Goal: Submit feedback/report problem: Submit feedback/report problem

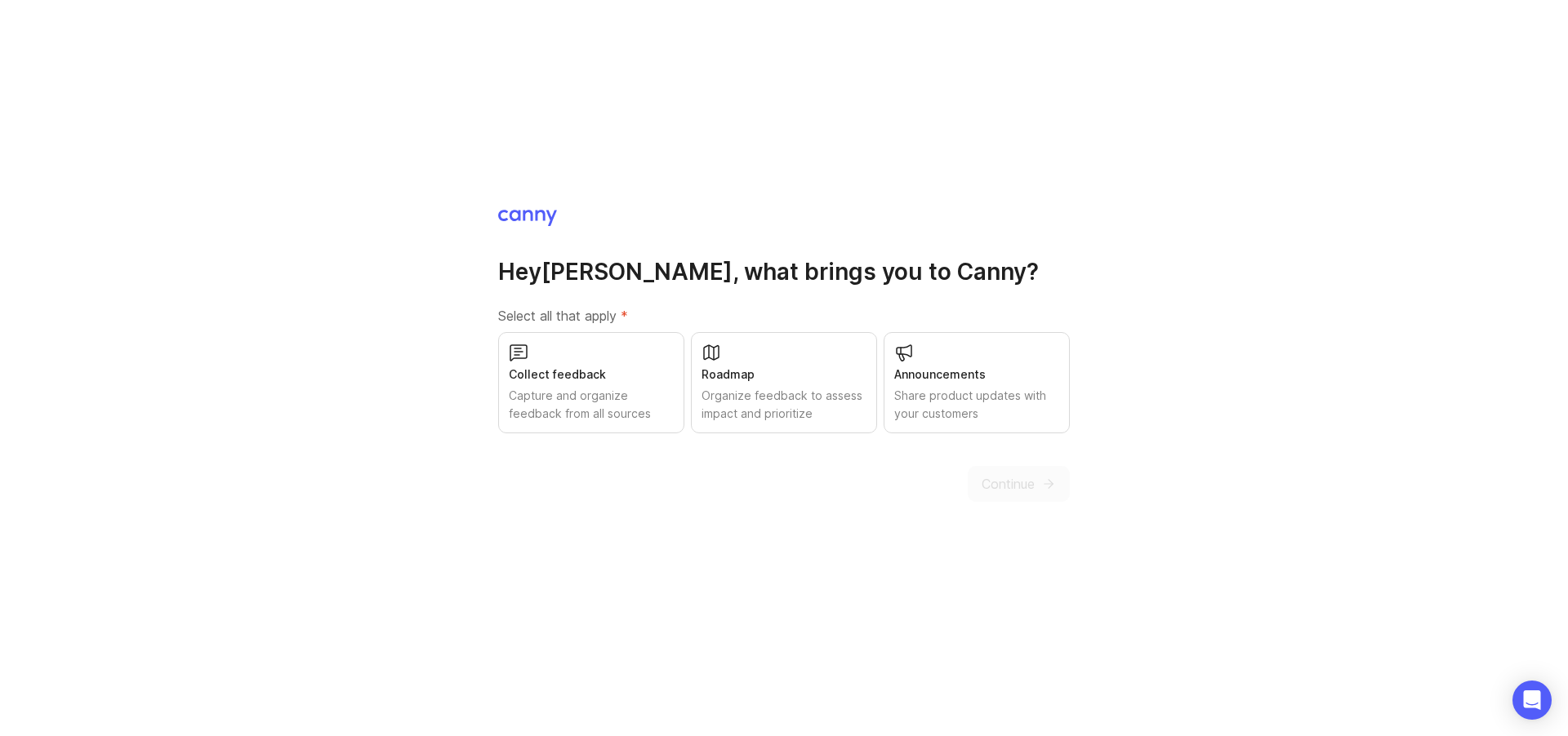
drag, startPoint x: 1298, startPoint y: 283, endPoint x: 1226, endPoint y: 291, distance: 72.4
click at [1298, 282] on div "Hey [PERSON_NAME] , what brings you to [GEOGRAPHIC_DATA]? Select all that apply…" at bounding box center [784, 368] width 1568 height 736
click at [789, 380] on div "Roadmap" at bounding box center [784, 374] width 165 height 18
click at [1011, 483] on span "Continue" at bounding box center [1008, 483] width 53 height 19
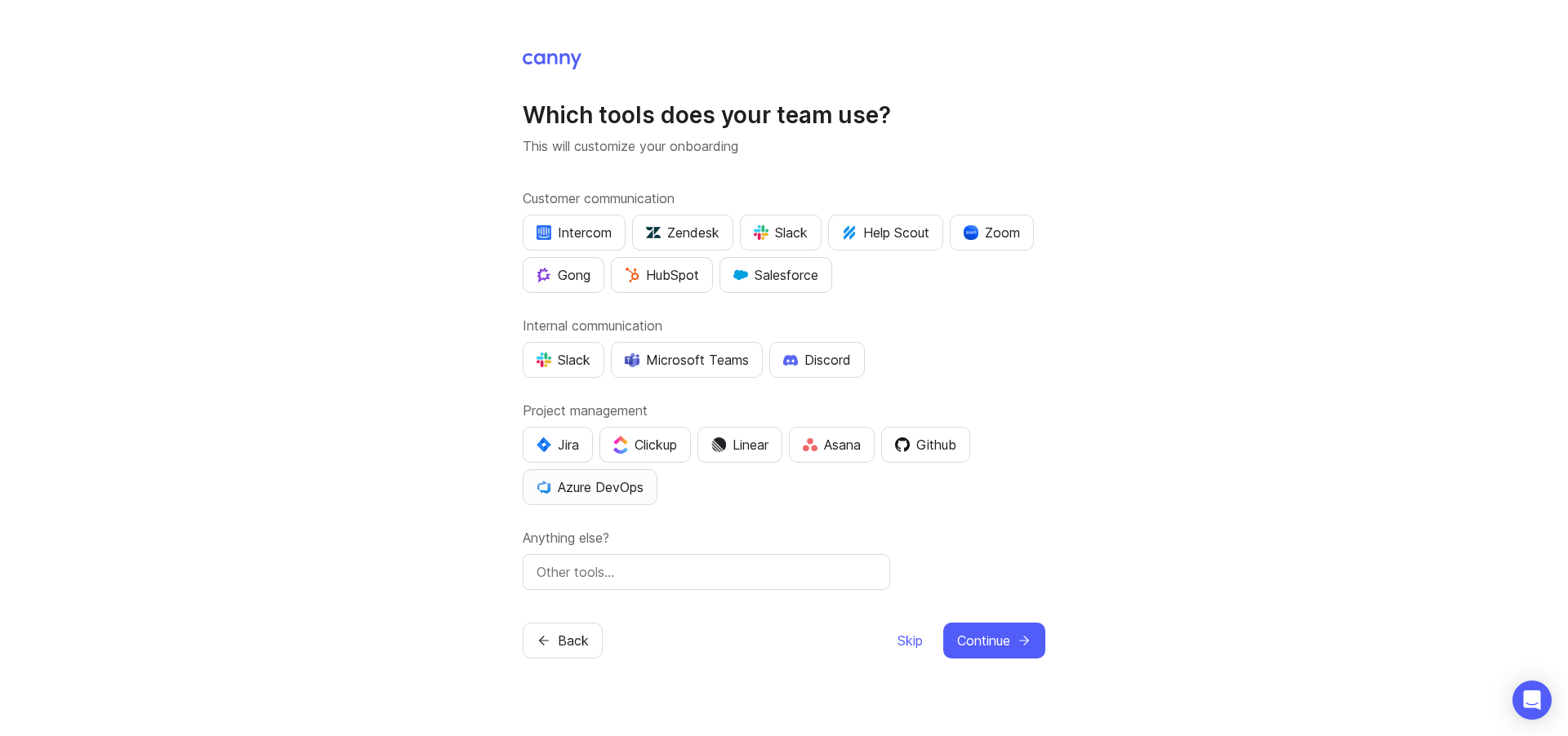
drag, startPoint x: 617, startPoint y: 490, endPoint x: 608, endPoint y: 492, distance: 9.2
click at [616, 490] on div "Azure DevOps" at bounding box center [589, 487] width 107 height 19
click at [706, 574] on input "text" at bounding box center [706, 571] width 340 height 19
type input "wiki.js"
click at [1008, 641] on span "Continue" at bounding box center [983, 640] width 53 height 19
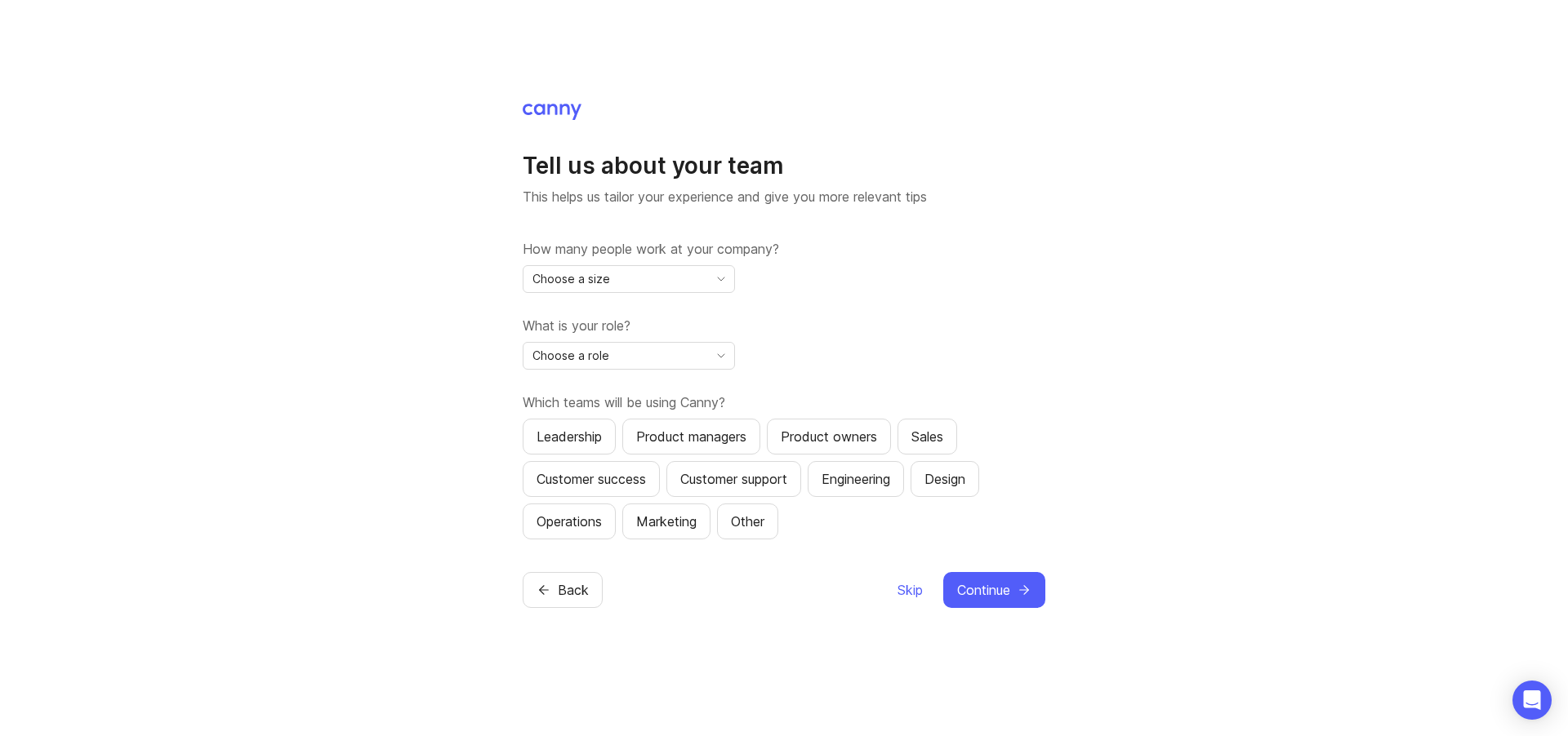
click at [695, 280] on div "Choose a size" at bounding box center [615, 279] width 184 height 26
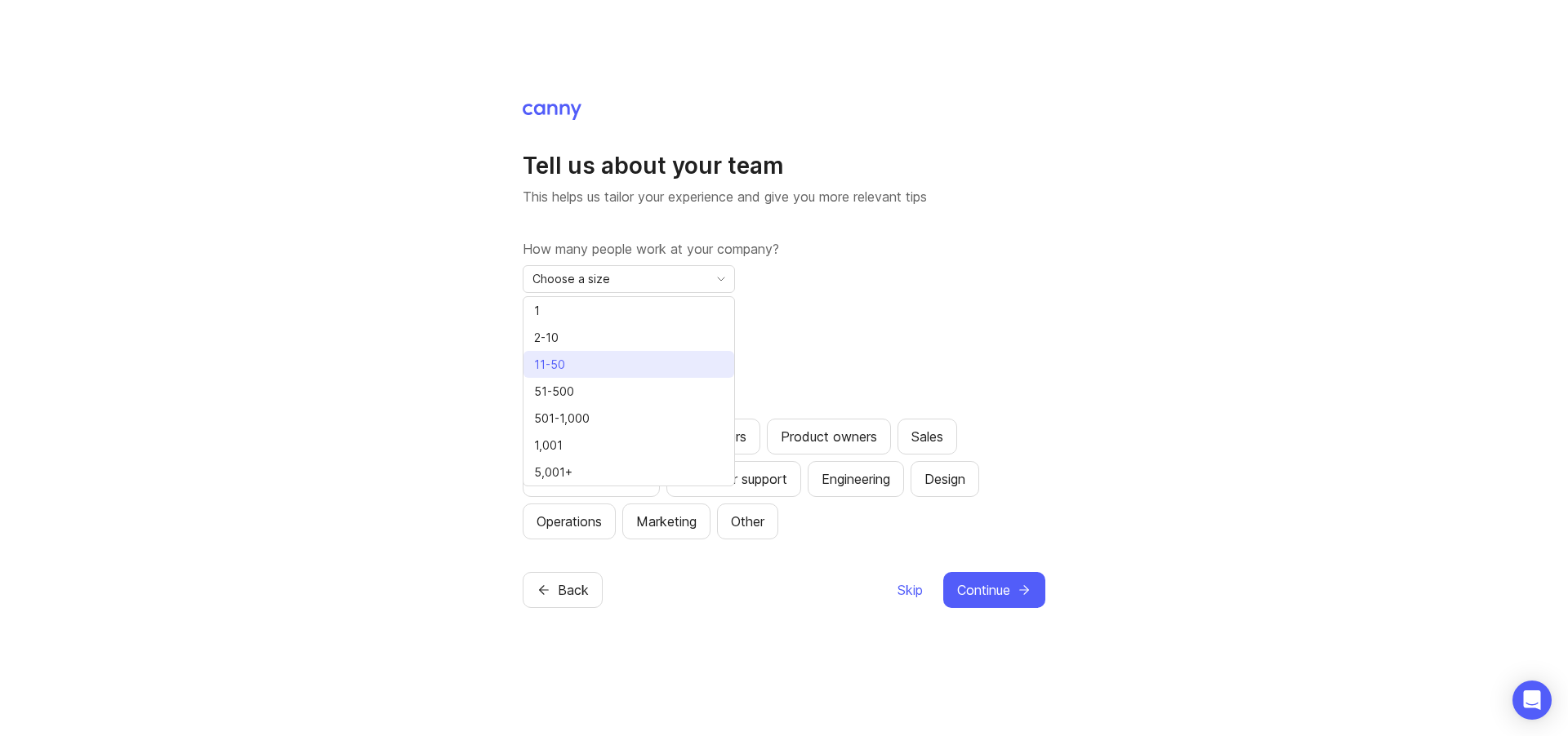
click at [569, 363] on span "11-50" at bounding box center [553, 364] width 38 height 18
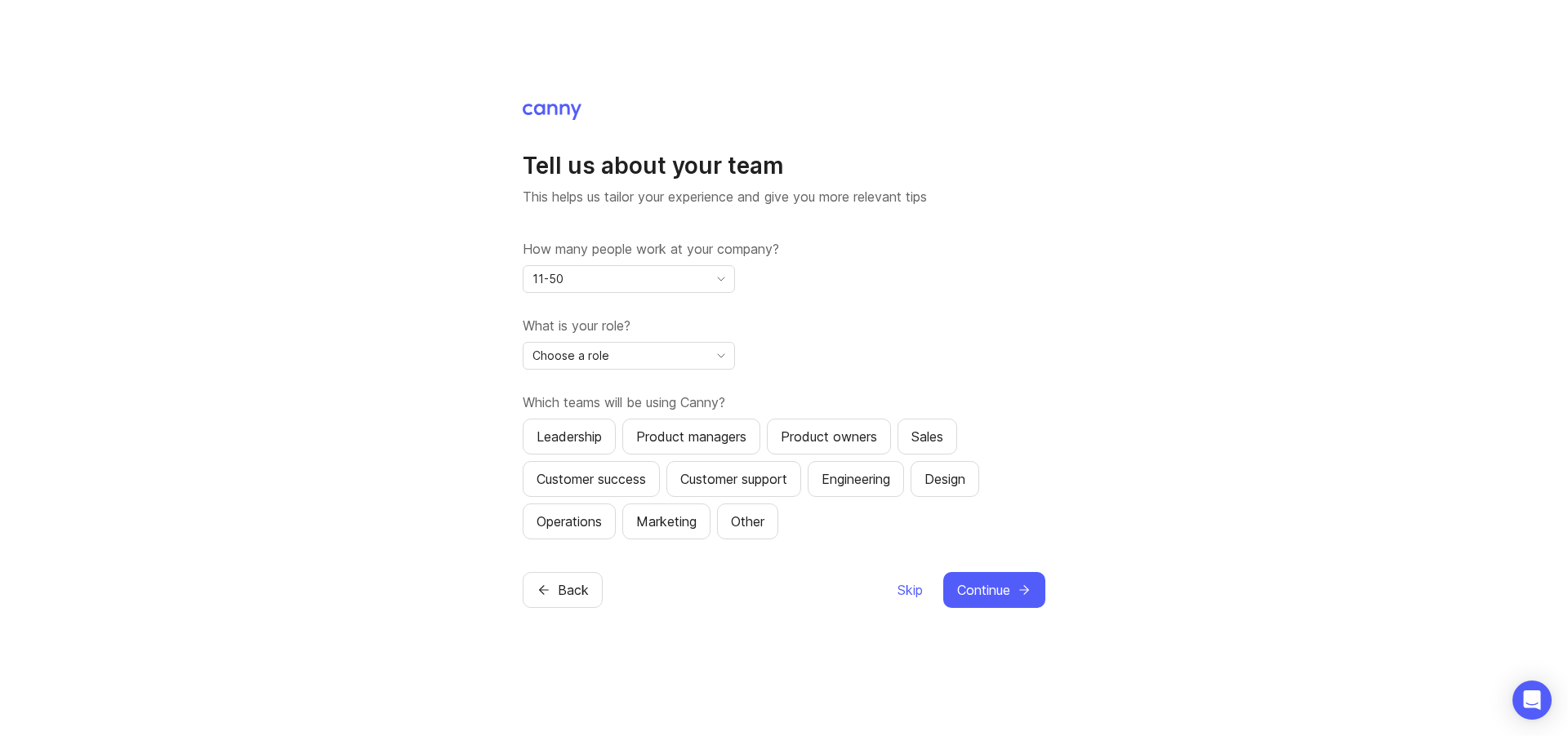
click at [692, 359] on div "Choose a role" at bounding box center [615, 356] width 184 height 26
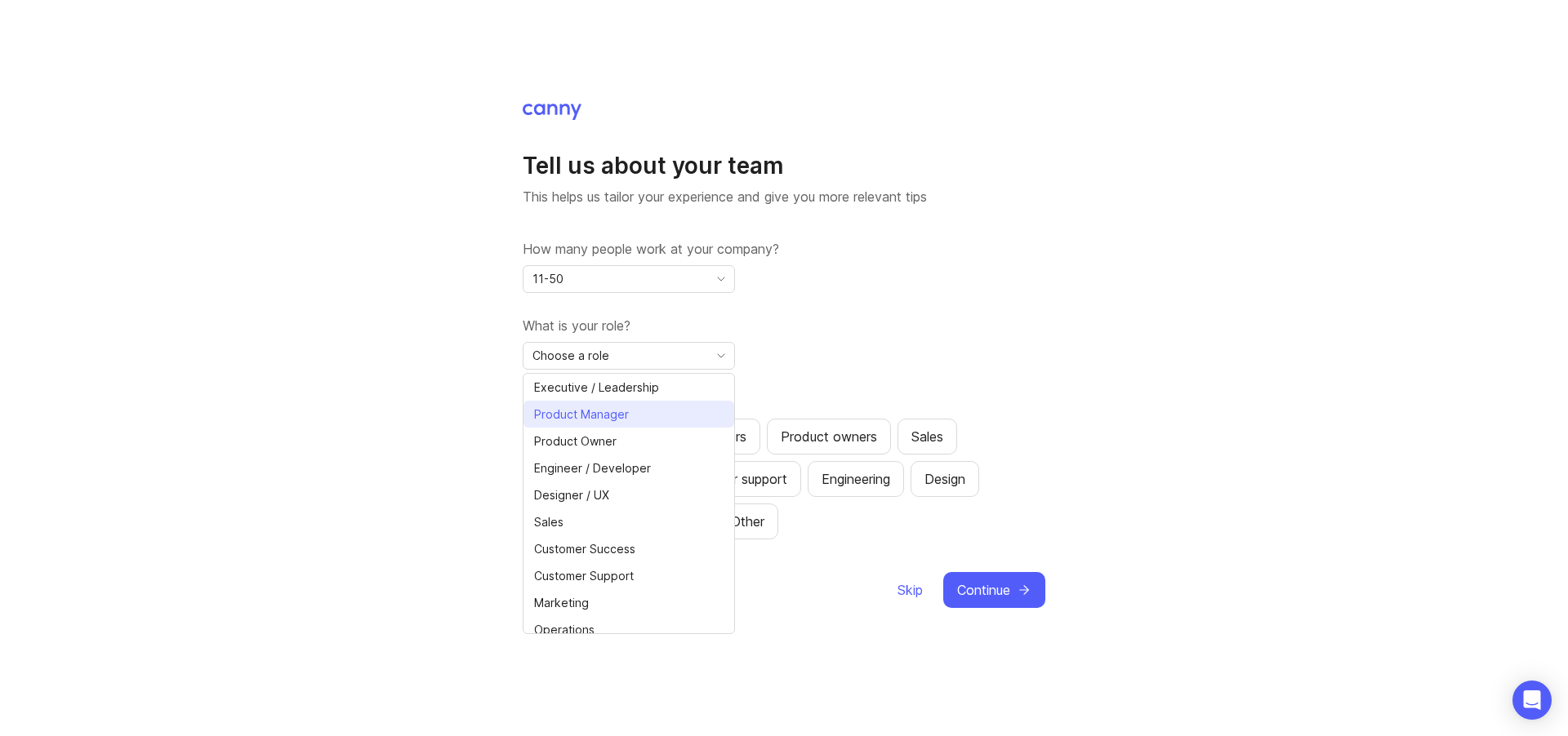
click at [601, 411] on span "Product Manager" at bounding box center [582, 414] width 94 height 18
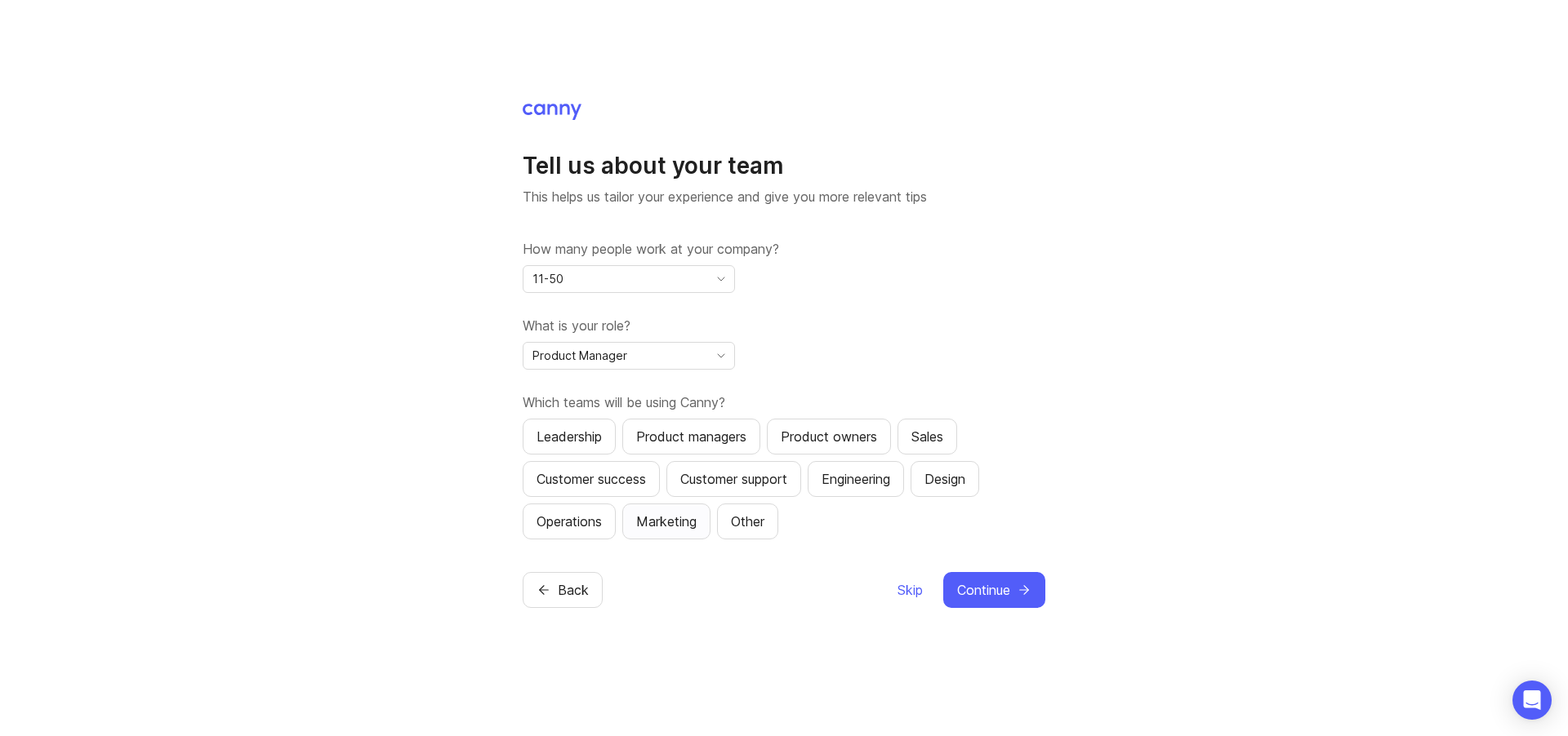
click at [679, 523] on div "Marketing" at bounding box center [666, 521] width 60 height 19
click at [755, 519] on div "Other" at bounding box center [747, 521] width 33 height 19
click at [678, 525] on div "Marketing" at bounding box center [666, 521] width 60 height 19
click at [997, 585] on span "Continue" at bounding box center [983, 590] width 53 height 19
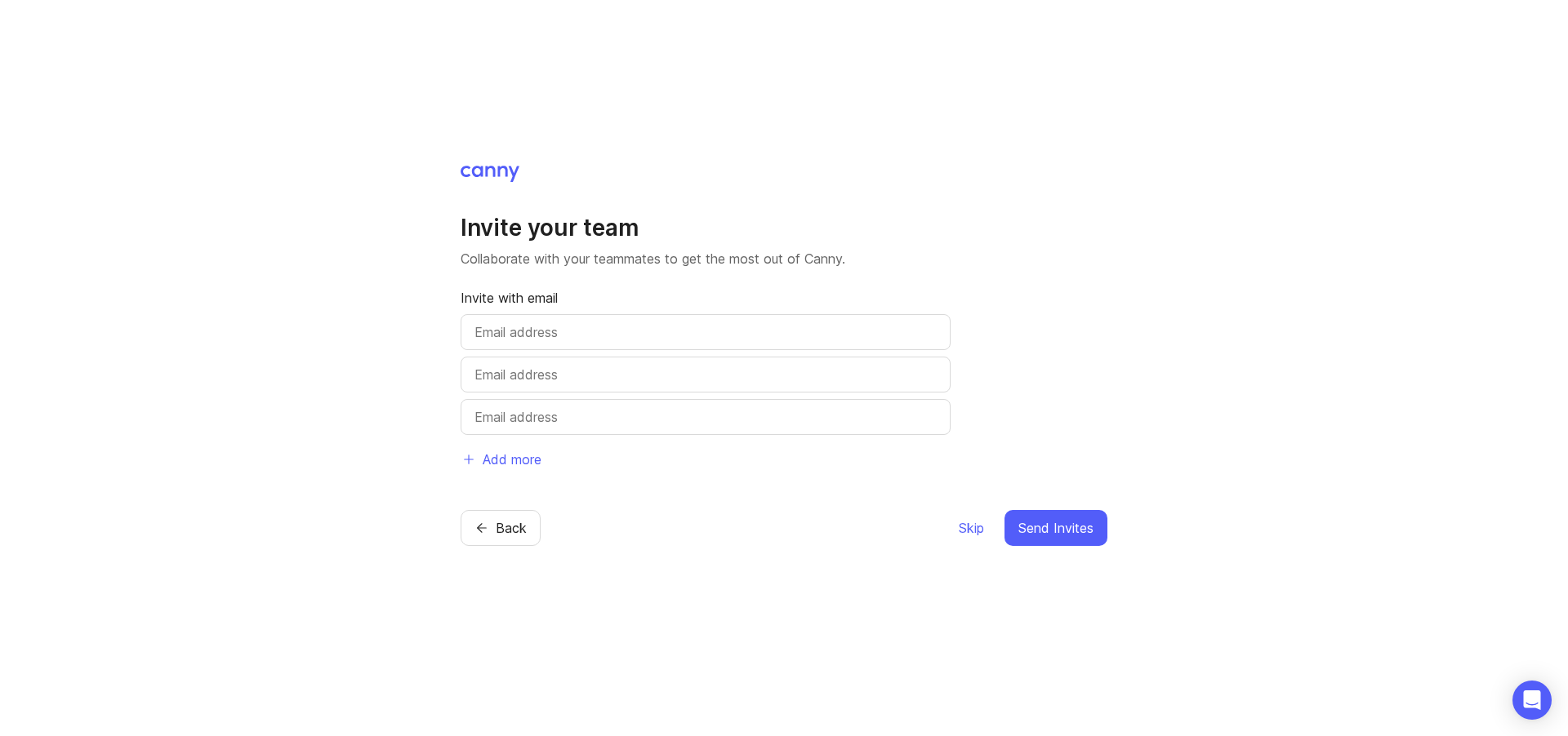
click at [537, 336] on input "text" at bounding box center [705, 331] width 462 height 19
type input "[EMAIL_ADDRESS][DOMAIN_NAME]"
click at [561, 372] on input "text" at bounding box center [705, 374] width 462 height 19
click at [1058, 528] on span "Send Invites" at bounding box center [1055, 528] width 75 height 19
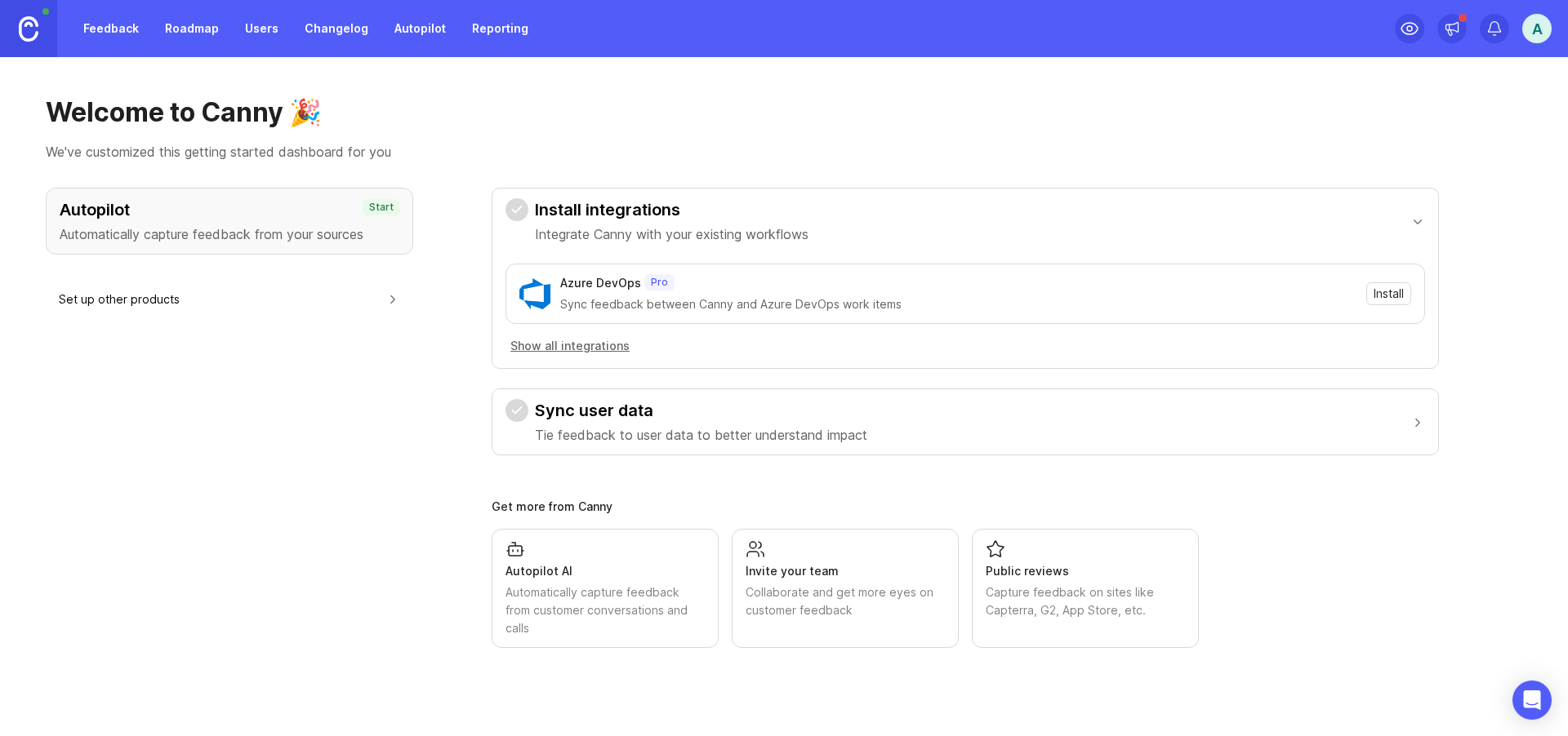
drag, startPoint x: 1436, startPoint y: 607, endPoint x: 1331, endPoint y: 526, distance: 132.6
click at [1436, 605] on div "Autopilot AI Automatically capture feedback from customer conversations and cal…" at bounding box center [965, 588] width 947 height 119
click at [105, 31] on link "Feedback" at bounding box center [110, 29] width 75 height 30
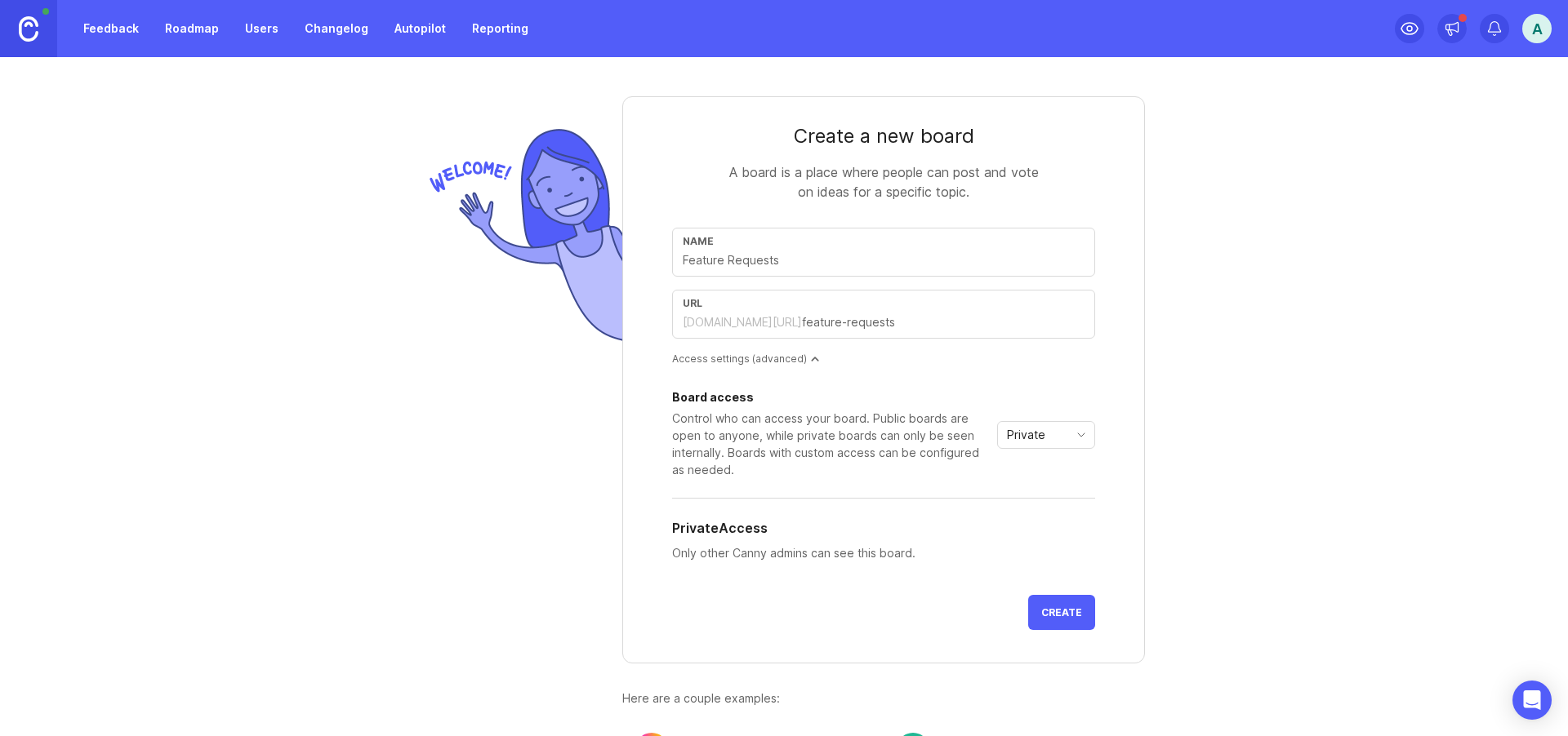
click at [1068, 434] on icon "toggle icon" at bounding box center [1081, 435] width 26 height 13
click at [1047, 492] on li "Public" at bounding box center [1040, 493] width 96 height 27
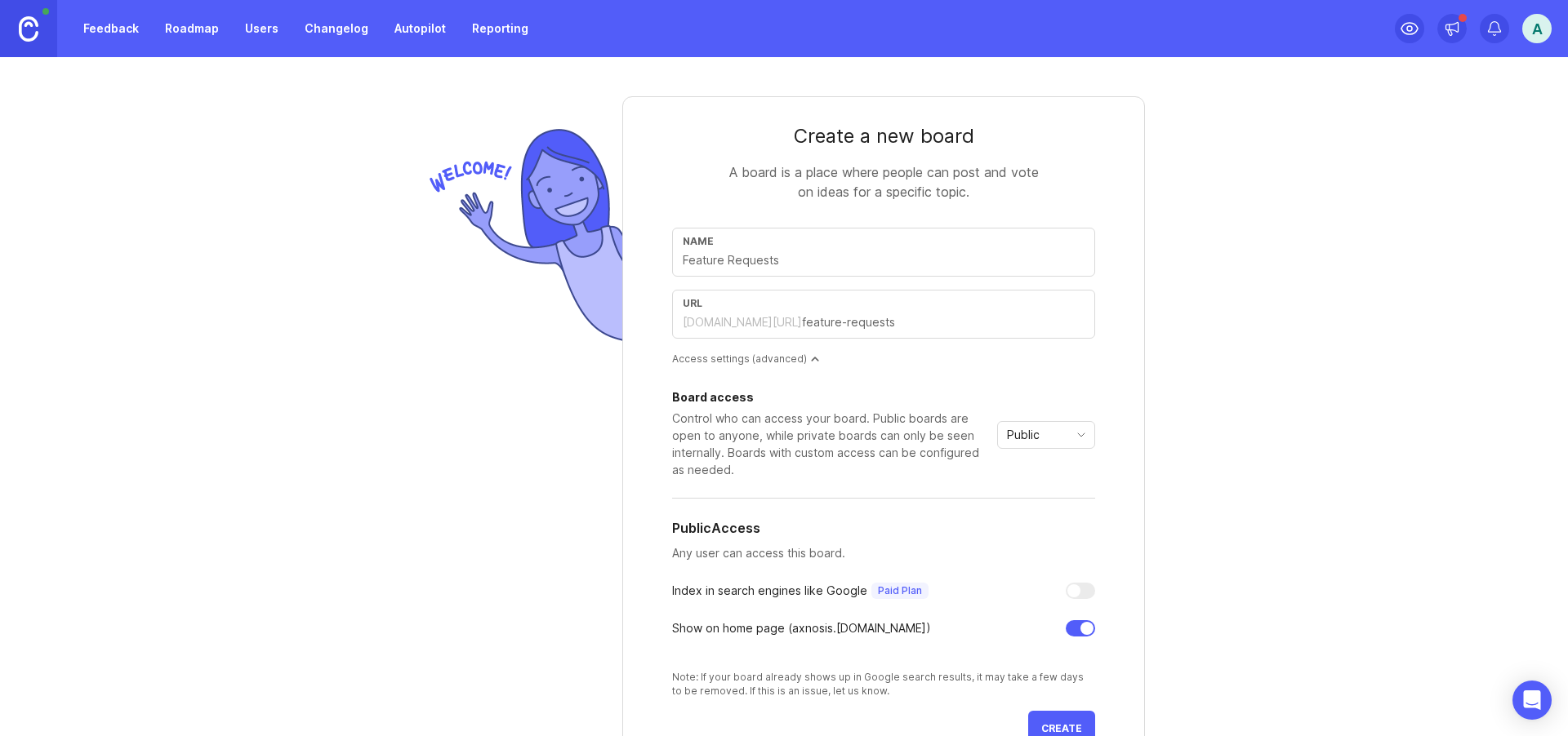
scroll to position [4, 0]
click at [1058, 720] on span "Create" at bounding box center [1061, 725] width 41 height 12
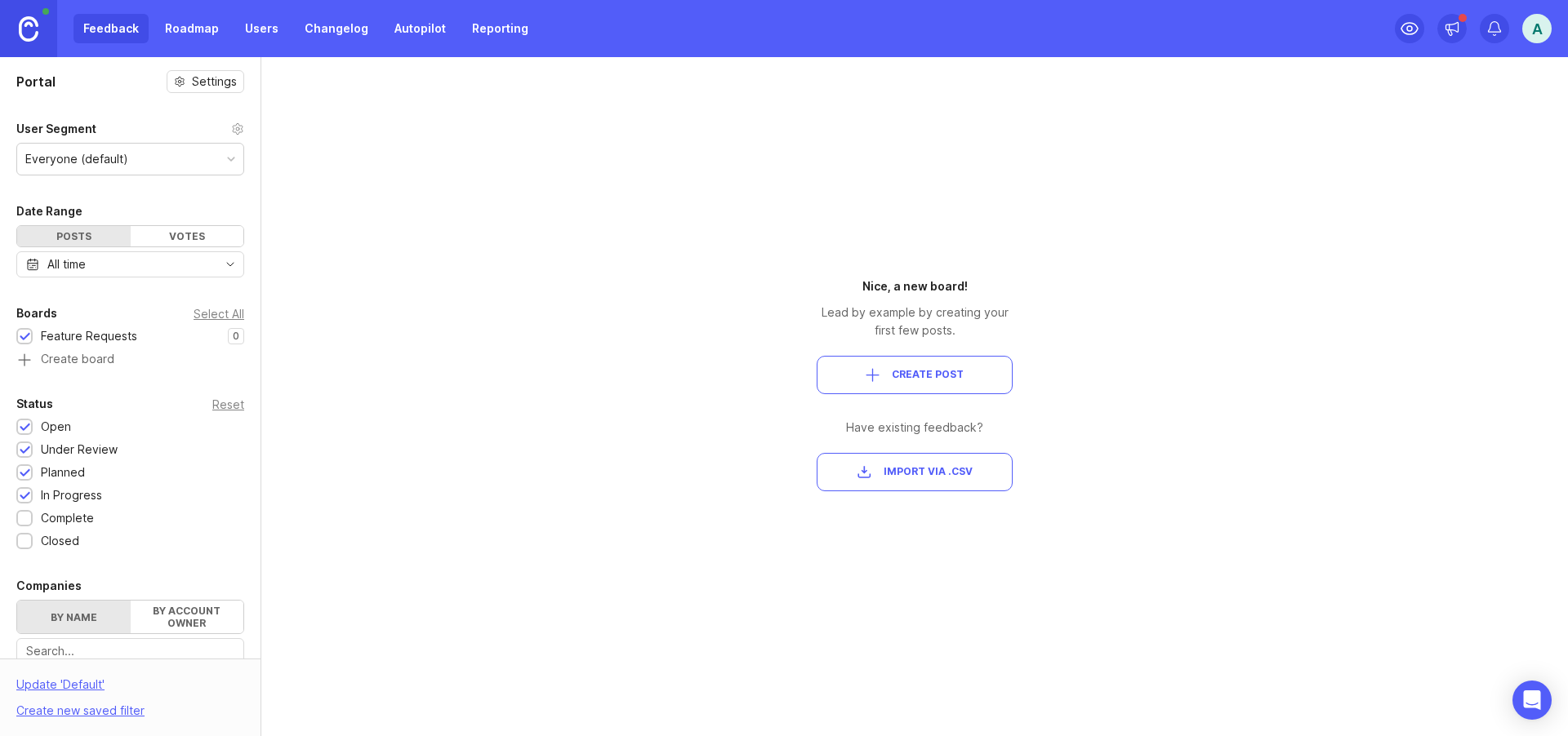
scroll to position [356, 0]
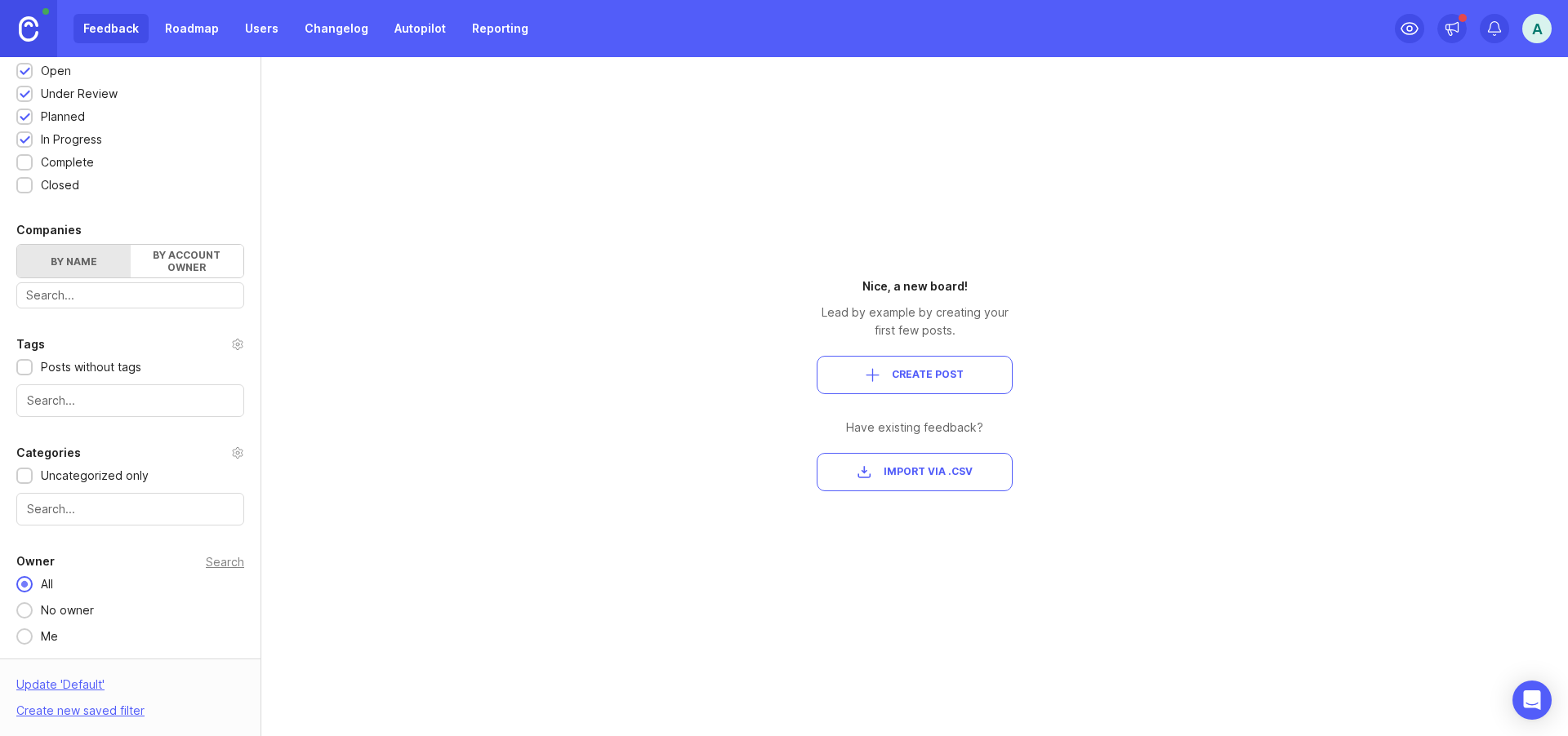
click at [1208, 149] on div "Portal Settings User Segment Everyone (default) Date Range Posts Votes All time…" at bounding box center [784, 396] width 1568 height 679
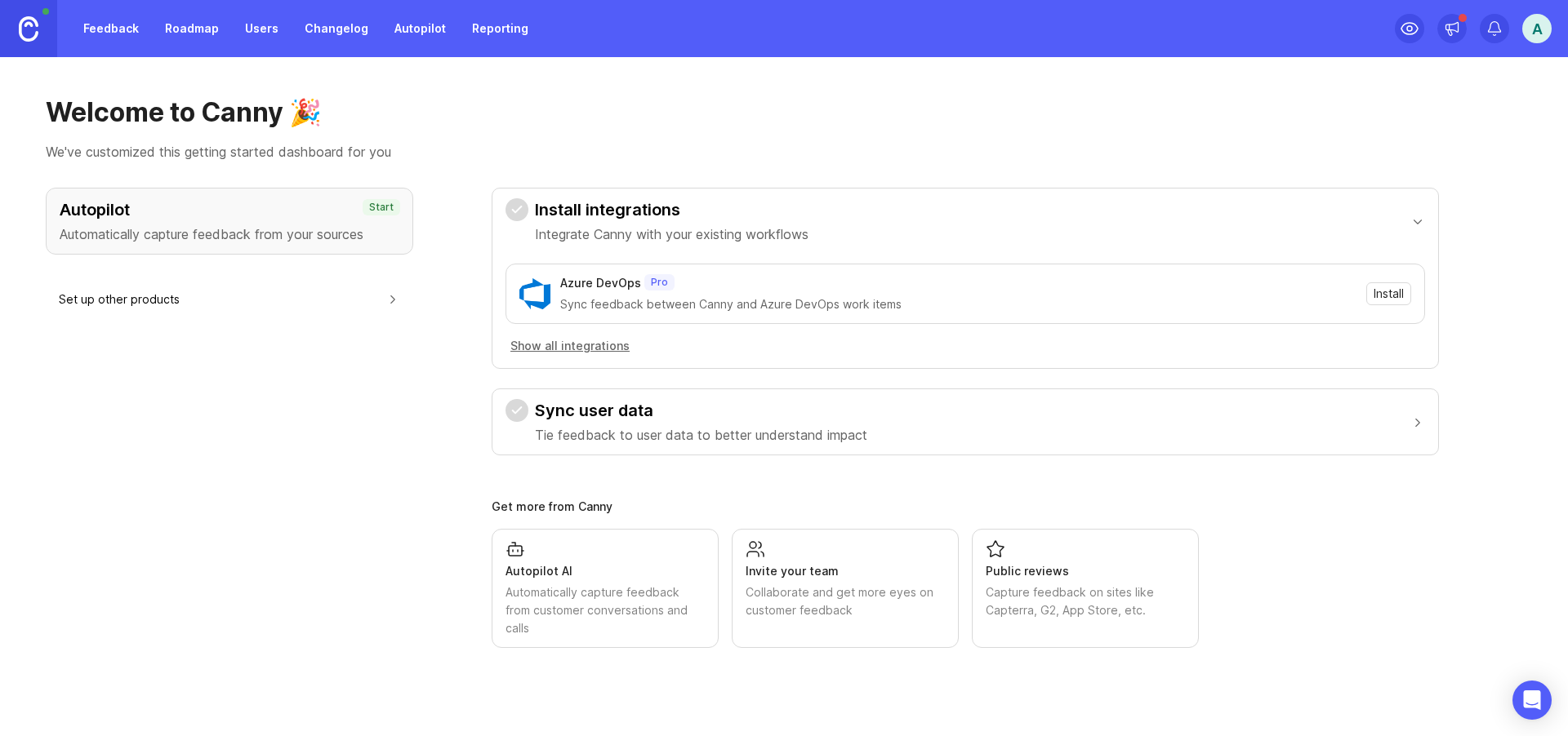
click at [815, 582] on div "Invite your team Collaborate and get more eyes on customer feedback" at bounding box center [845, 580] width 199 height 80
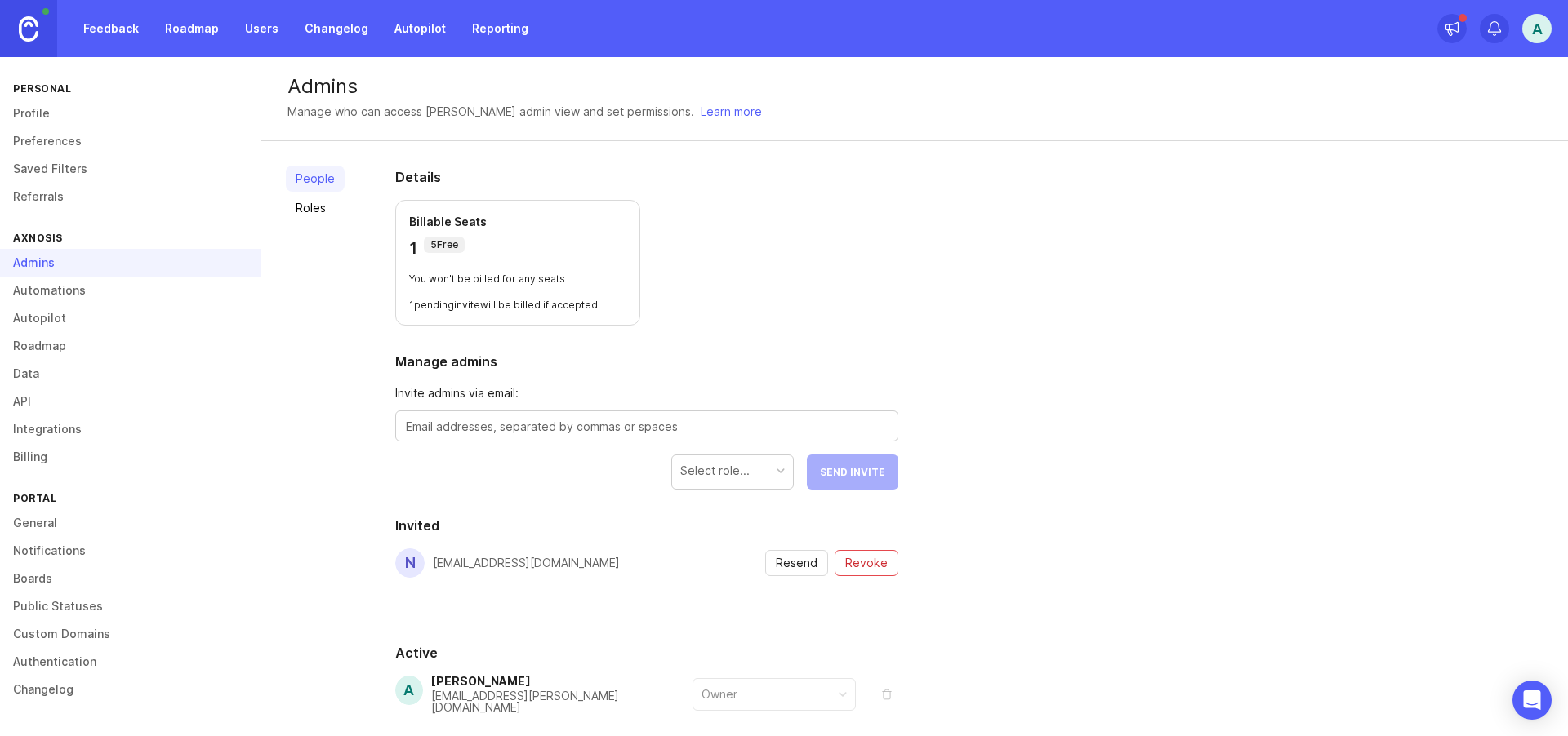
click at [499, 430] on textarea at bounding box center [646, 426] width 482 height 18
type textarea "[EMAIL_ADDRESS][PERSON_NAME][DOMAIN_NAME]"
click at [765, 473] on div "Select role..." at bounding box center [732, 470] width 120 height 31
click at [842, 473] on span "Send Invite" at bounding box center [852, 471] width 66 height 12
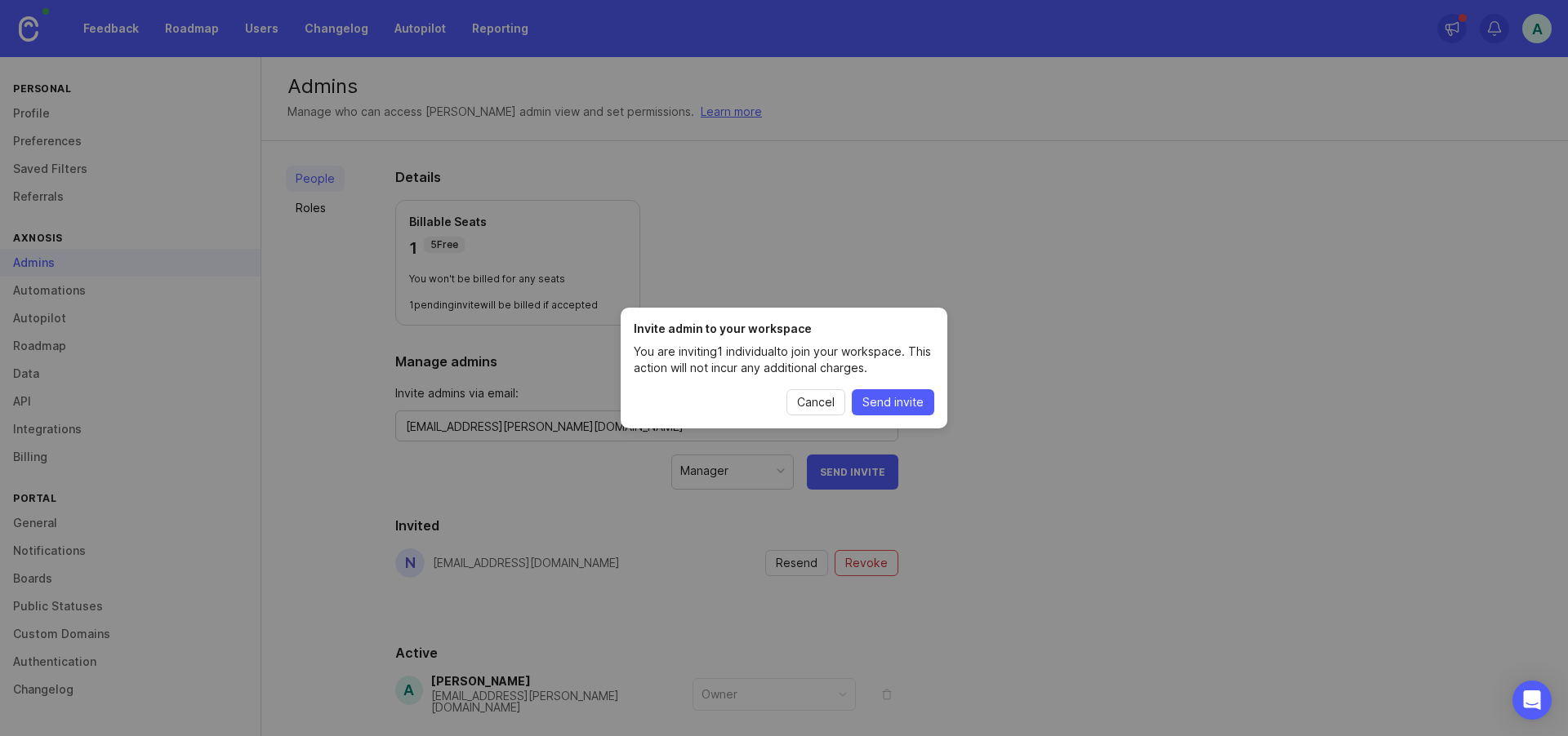
click at [905, 405] on span "Send invite" at bounding box center [893, 403] width 61 height 17
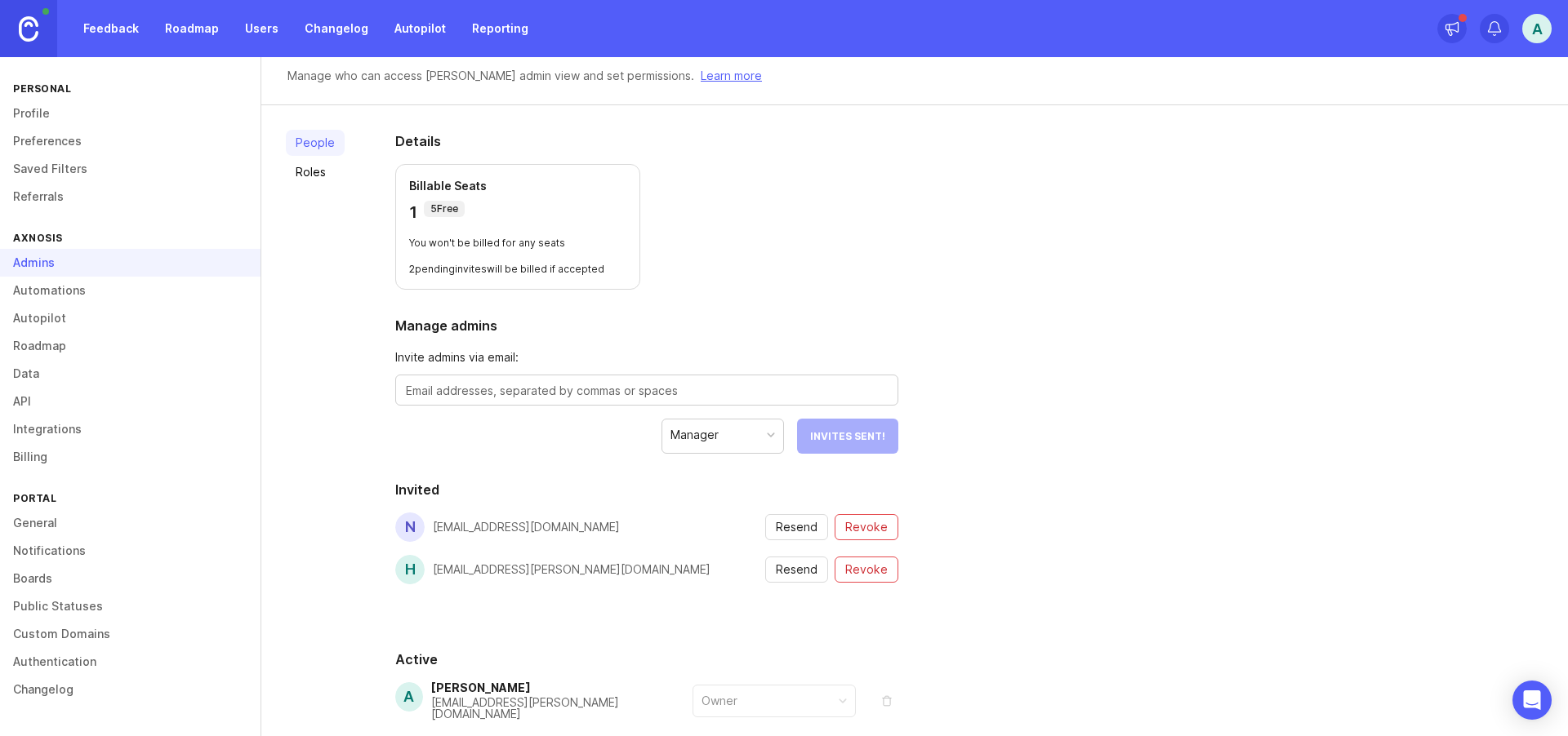
scroll to position [119, 0]
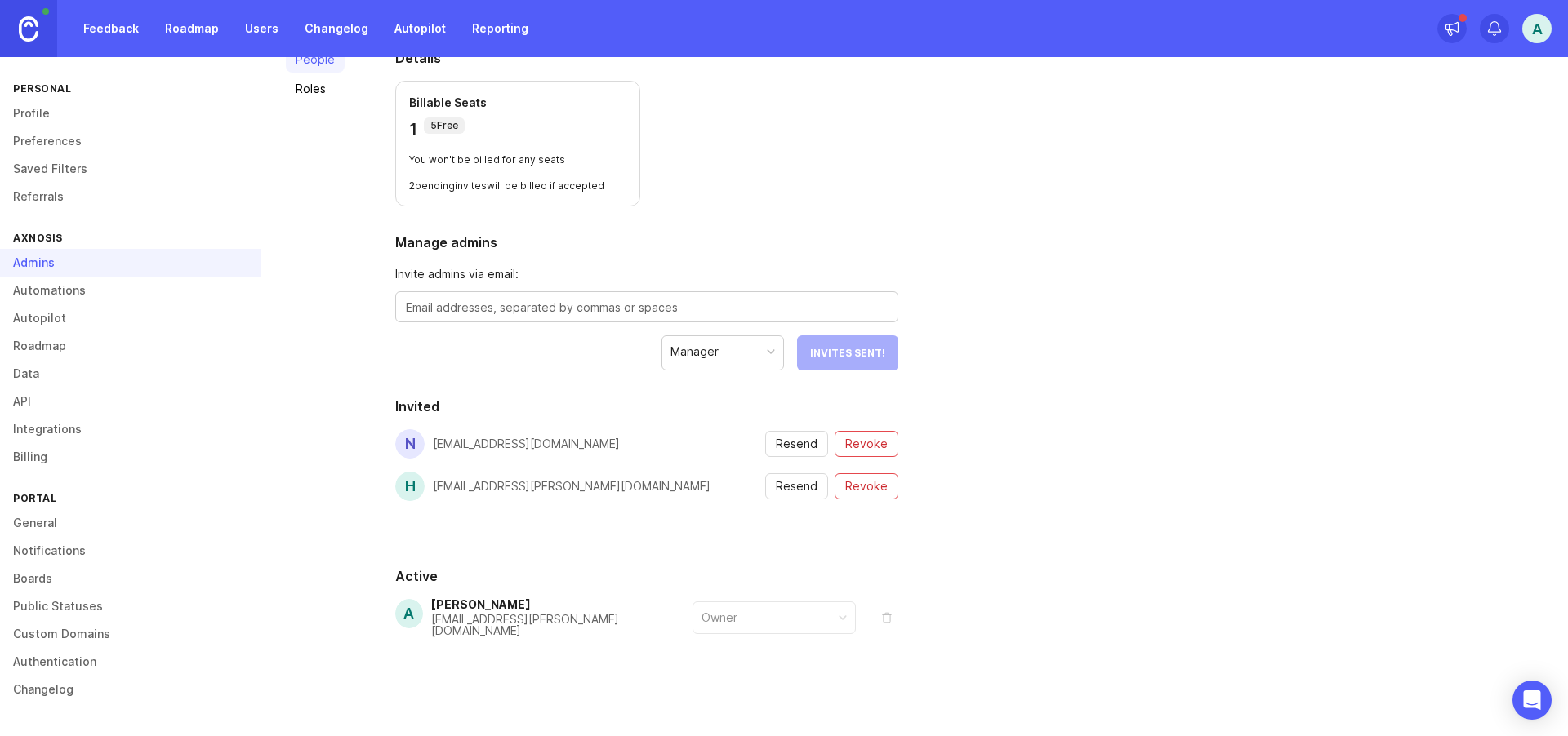
click at [553, 448] on div "[EMAIL_ADDRESS][DOMAIN_NAME]" at bounding box center [526, 443] width 187 height 11
click at [1096, 408] on div "People Roles Details Billable Seats 1 5 Free You won't be billed for any seats …" at bounding box center [914, 381] width 1306 height 719
click at [482, 298] on div at bounding box center [646, 306] width 503 height 31
type textarea "[PERSON_NAME][EMAIL_ADDRESS][PERSON_NAME][DOMAIN_NAME]"
click at [855, 350] on span "Send Invite" at bounding box center [852, 353] width 66 height 12
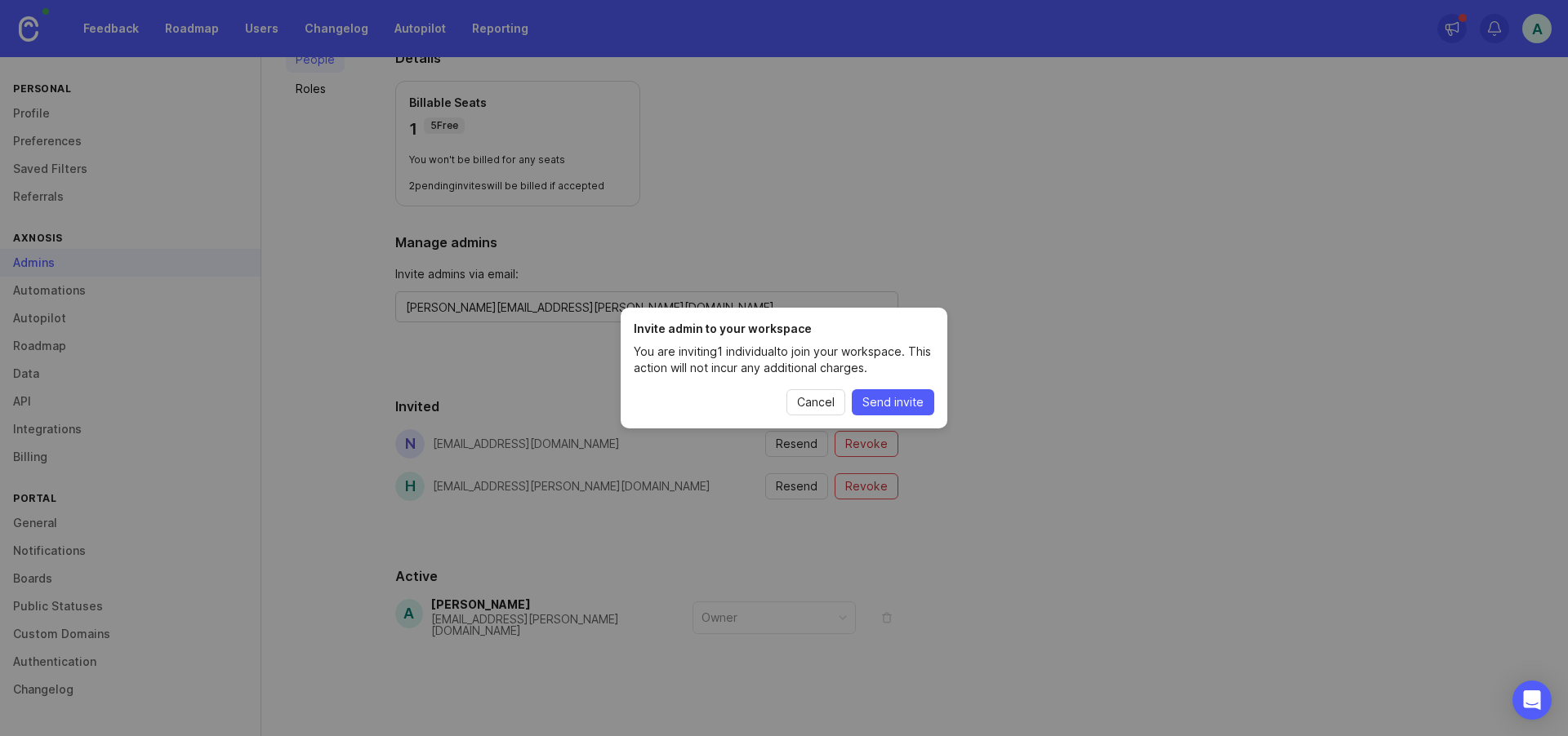
drag, startPoint x: 897, startPoint y: 399, endPoint x: 931, endPoint y: 400, distance: 34.0
click at [904, 398] on span "Send invite" at bounding box center [893, 403] width 61 height 17
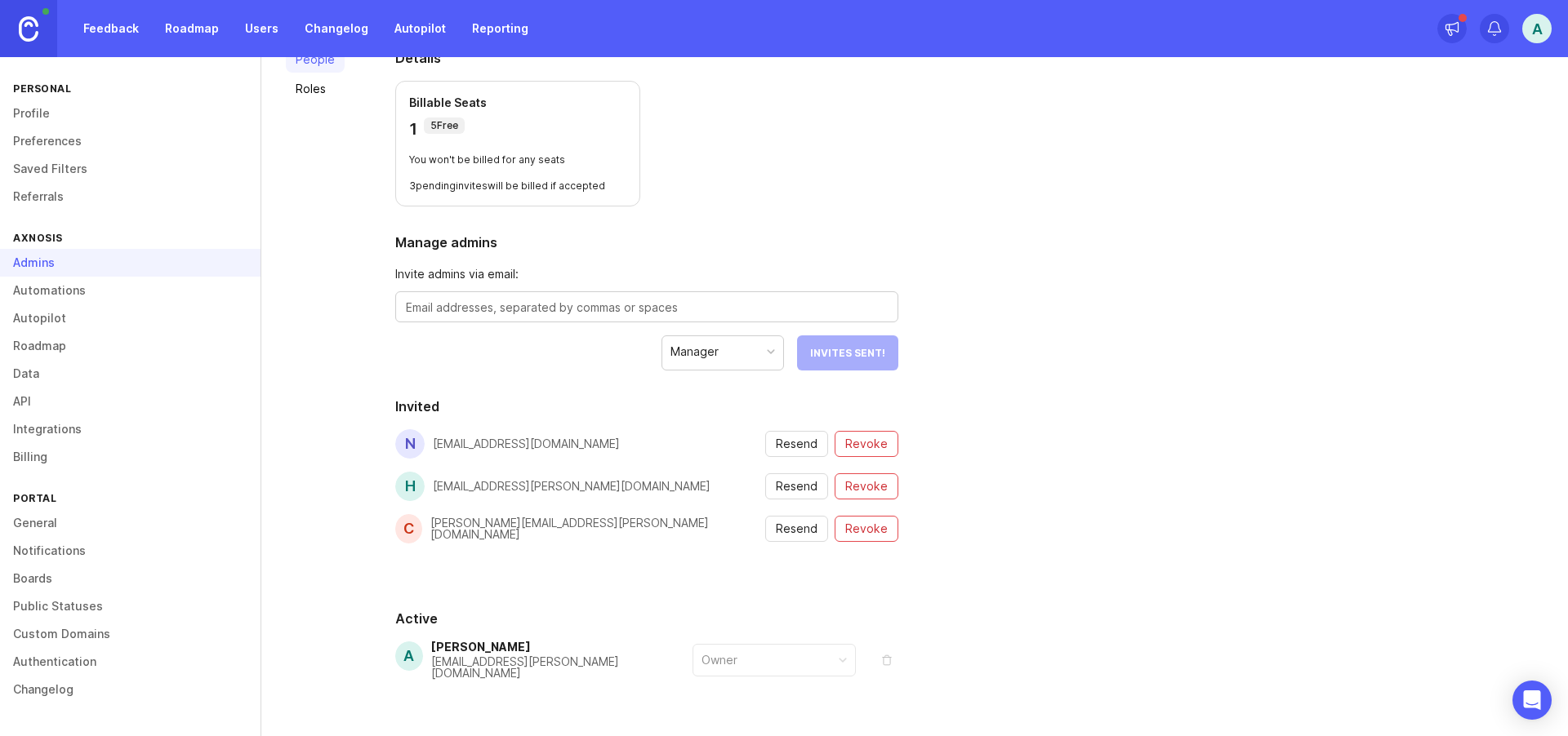
click at [646, 302] on textarea at bounding box center [646, 307] width 482 height 18
type textarea "j"
type textarea "m"
type textarea "d"
type textarea "[EMAIL_ADDRESS][DOMAIN_NAME]"
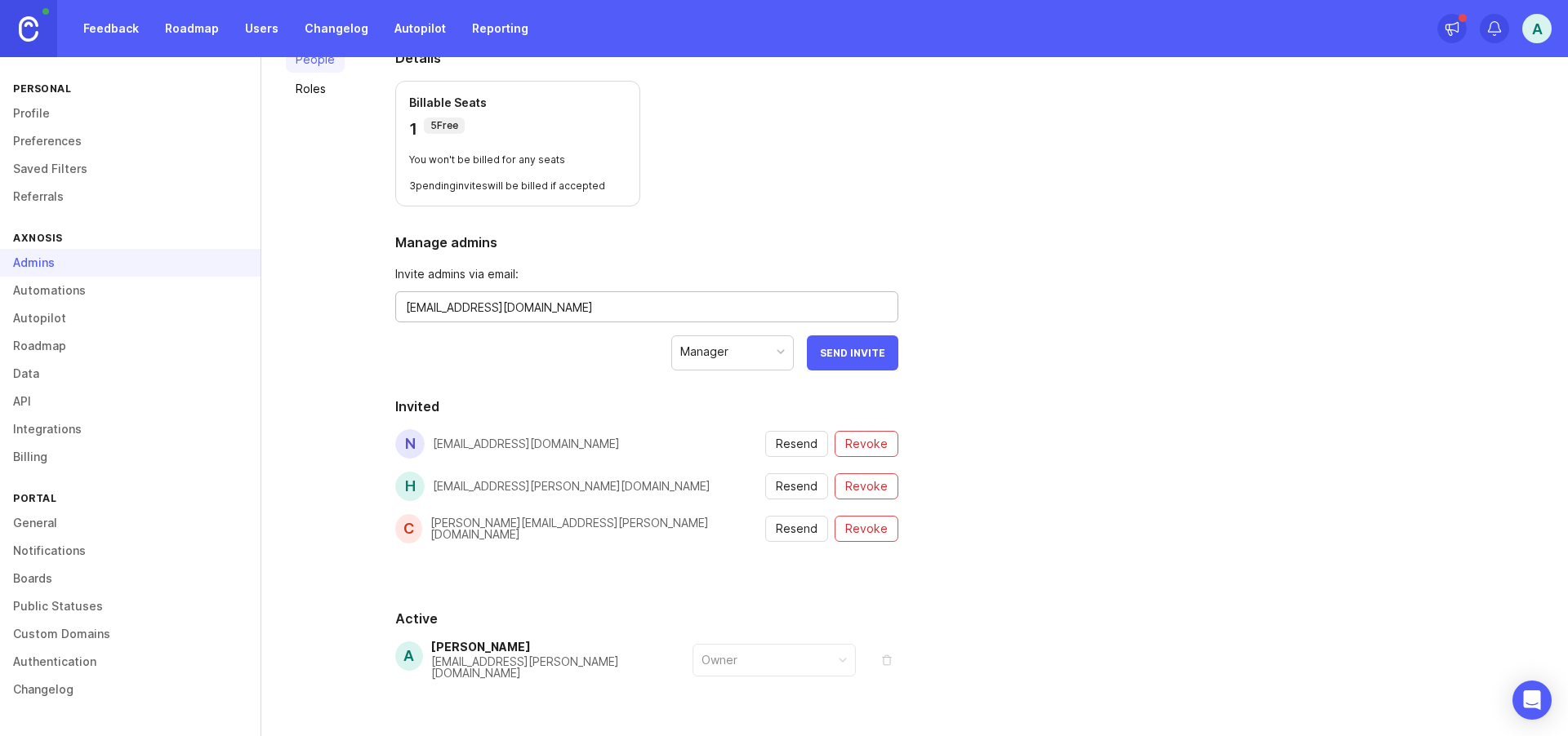
click at [837, 355] on span "Send Invite" at bounding box center [852, 353] width 66 height 12
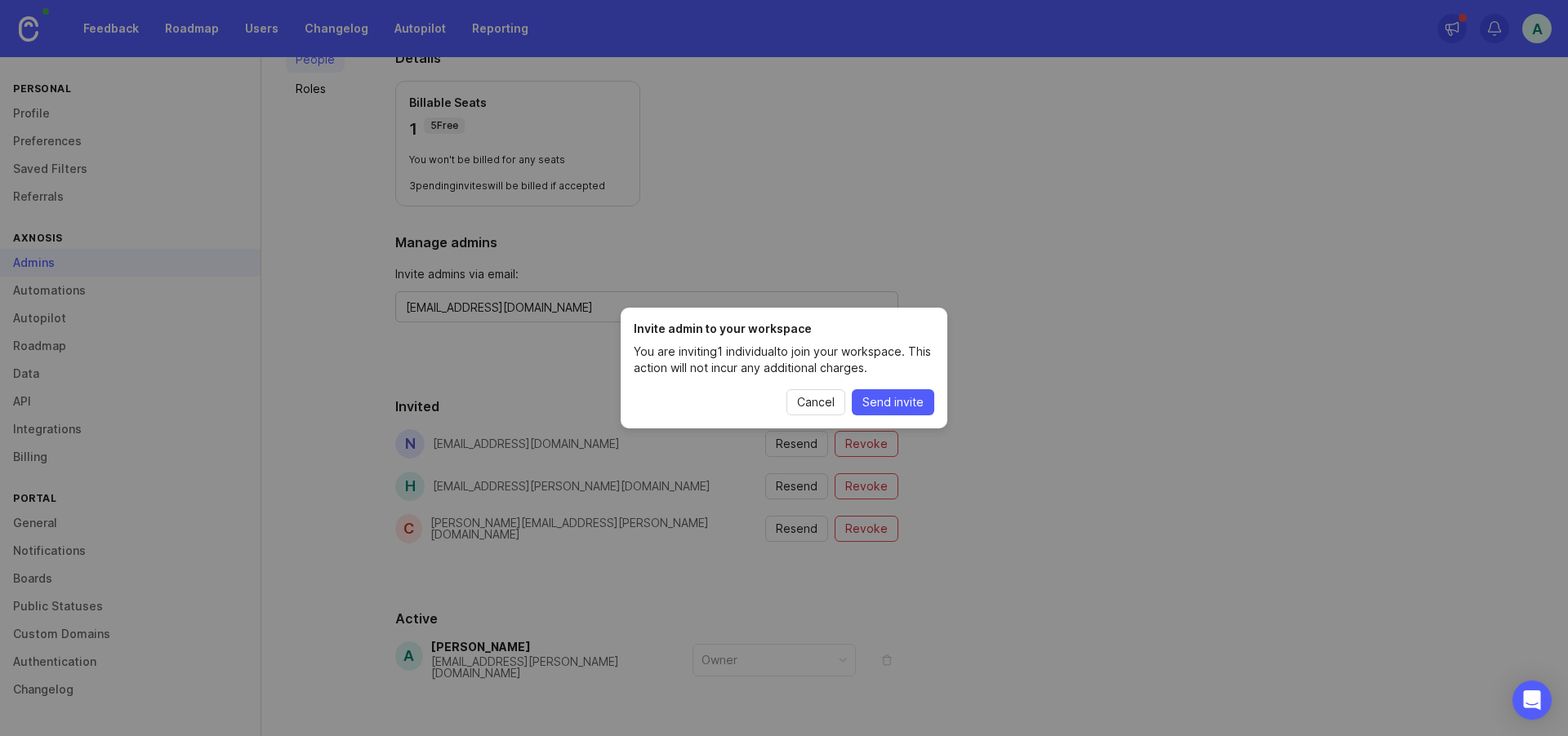
click at [889, 408] on span "Send invite" at bounding box center [893, 403] width 61 height 17
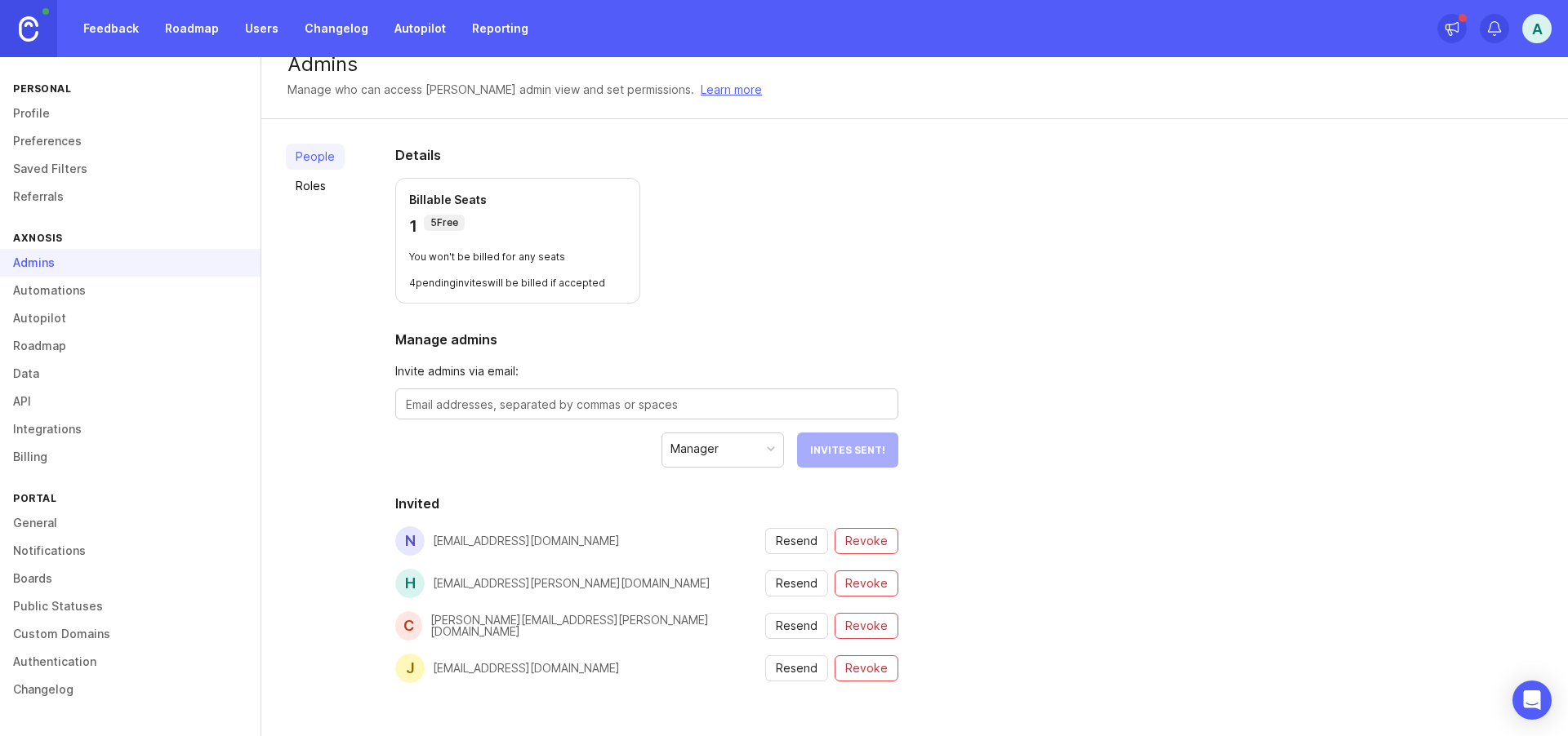
scroll to position [0, 0]
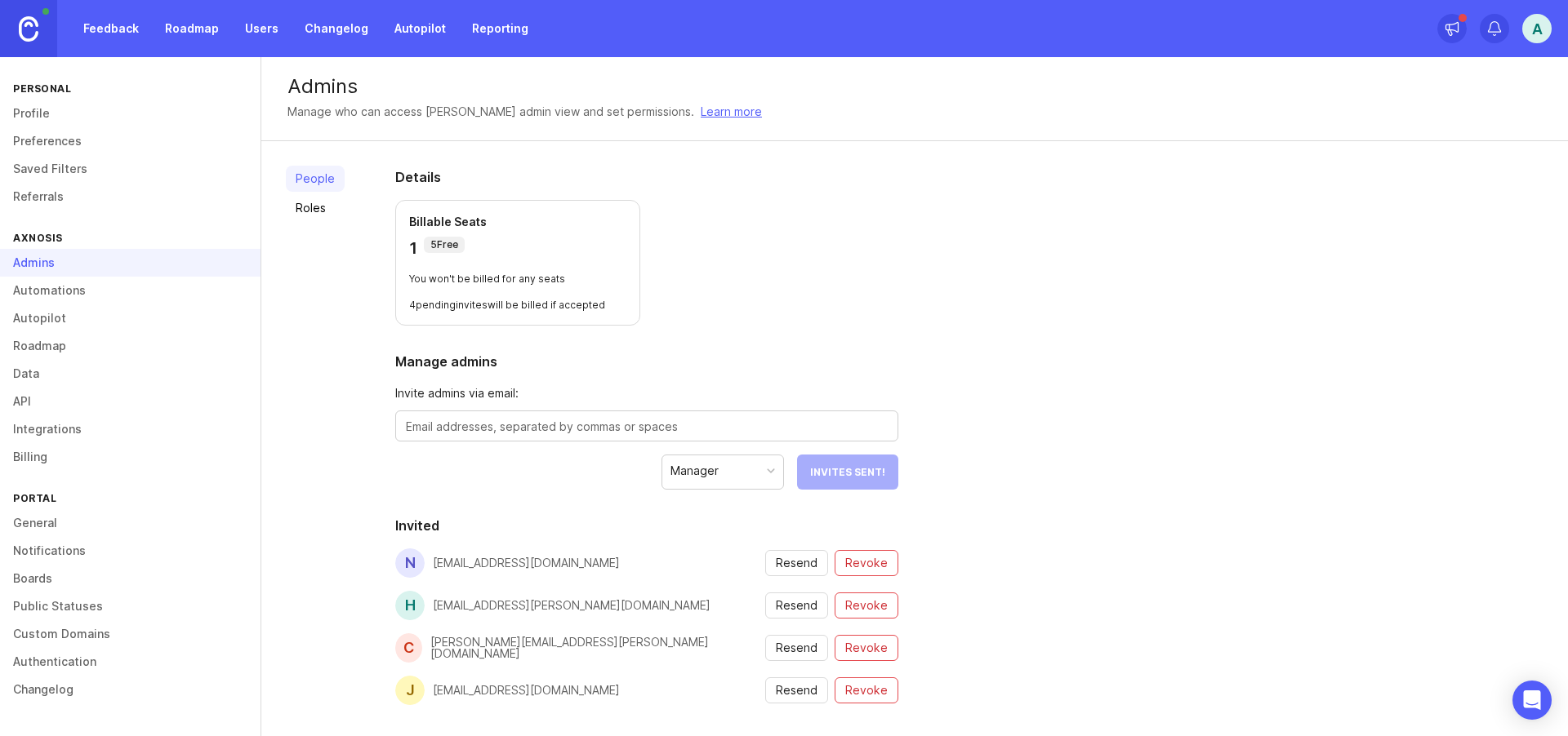
click at [191, 31] on link "Roadmap" at bounding box center [191, 29] width 73 height 30
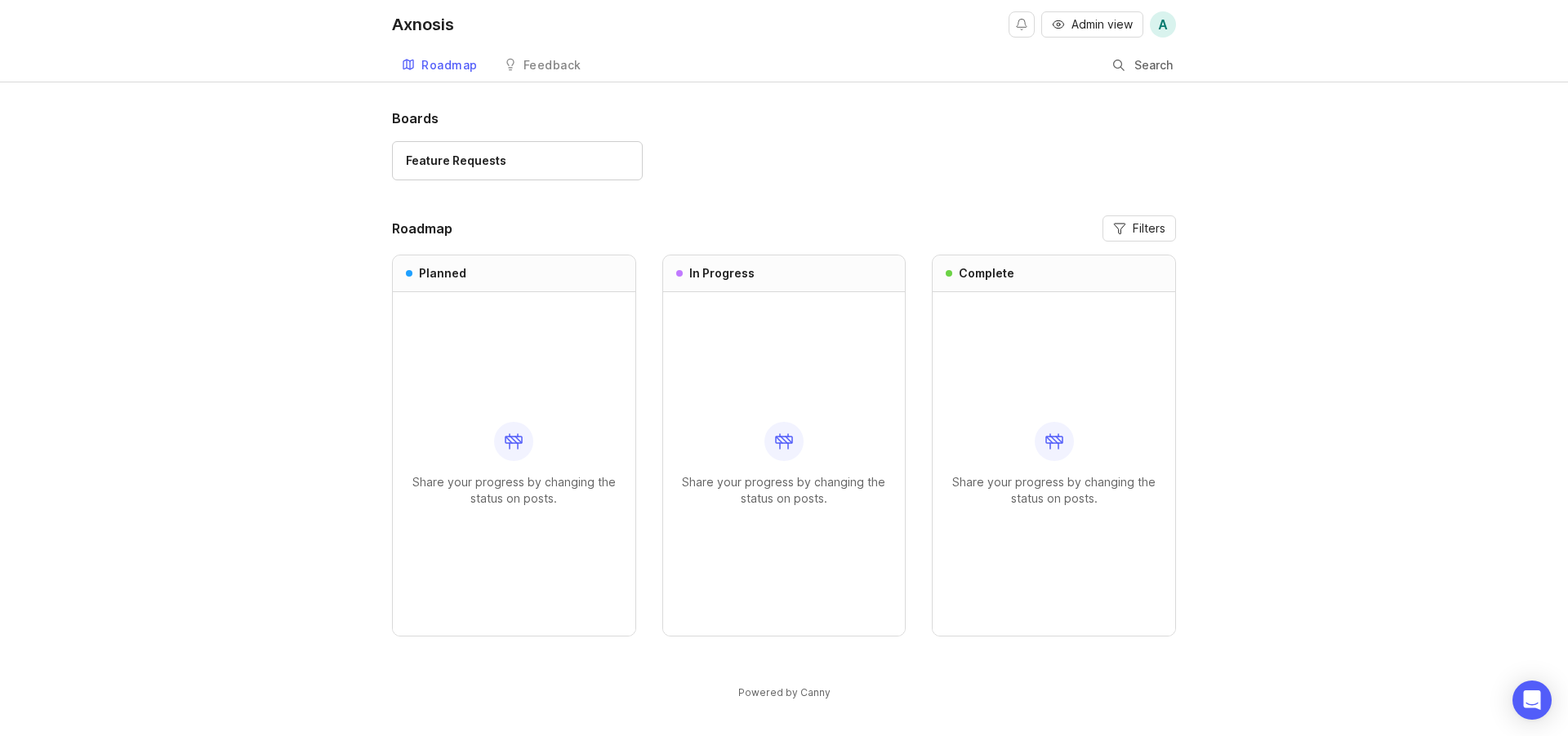
click at [831, 106] on div "Axnosis Admin view A Roadmap Feedback Feature Requests Search Boards Feature Re…" at bounding box center [784, 368] width 1568 height 736
click at [481, 162] on div "Feature Requests" at bounding box center [456, 160] width 100 height 18
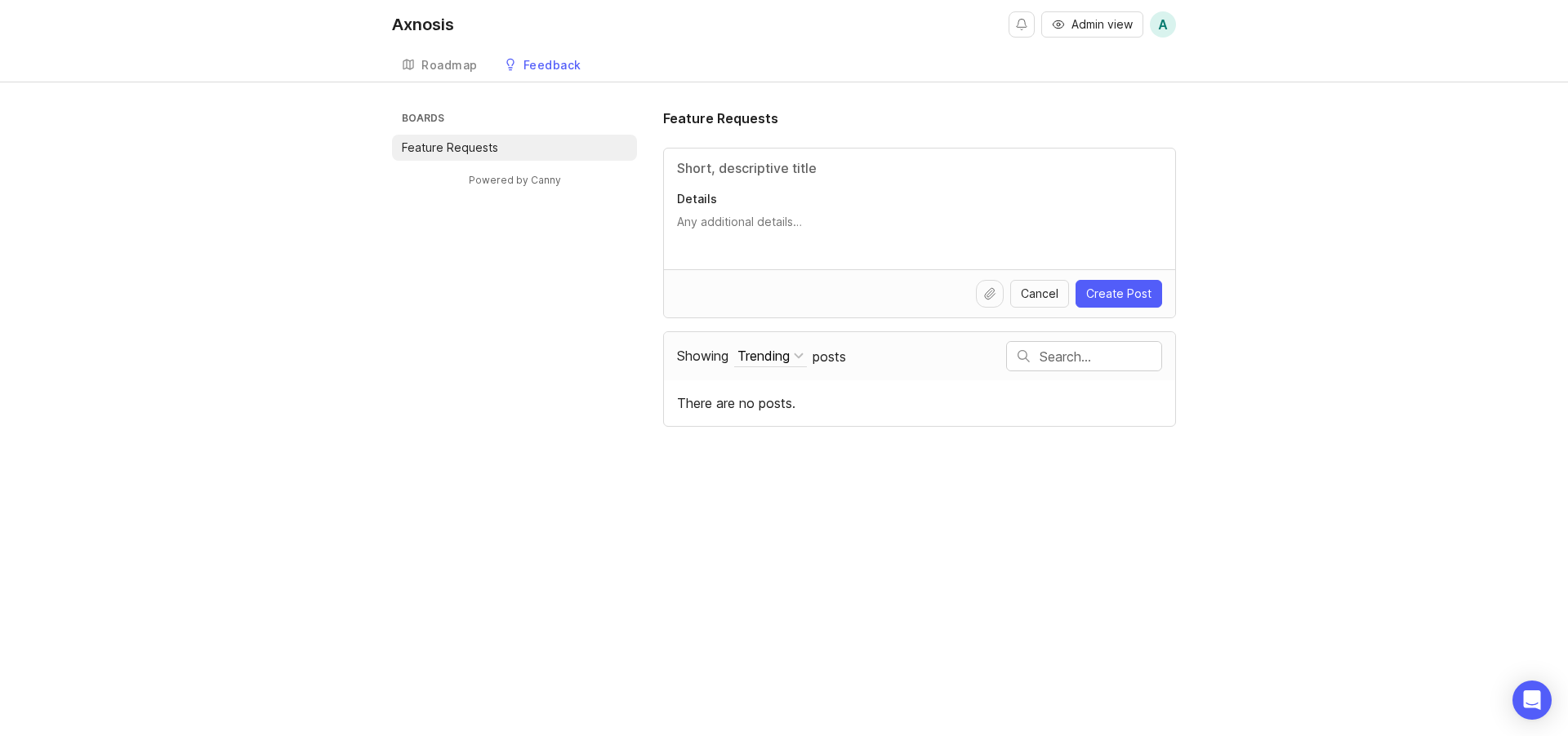
click at [709, 165] on input "Title" at bounding box center [920, 168] width 485 height 19
click at [765, 167] on input "Title" at bounding box center [920, 168] width 485 height 19
click at [735, 166] on input "Title" at bounding box center [920, 168] width 485 height 19
type input "PWA version of the current Vendor self service (VSS) app"
click at [1110, 287] on span "Create Post" at bounding box center [1118, 294] width 66 height 17
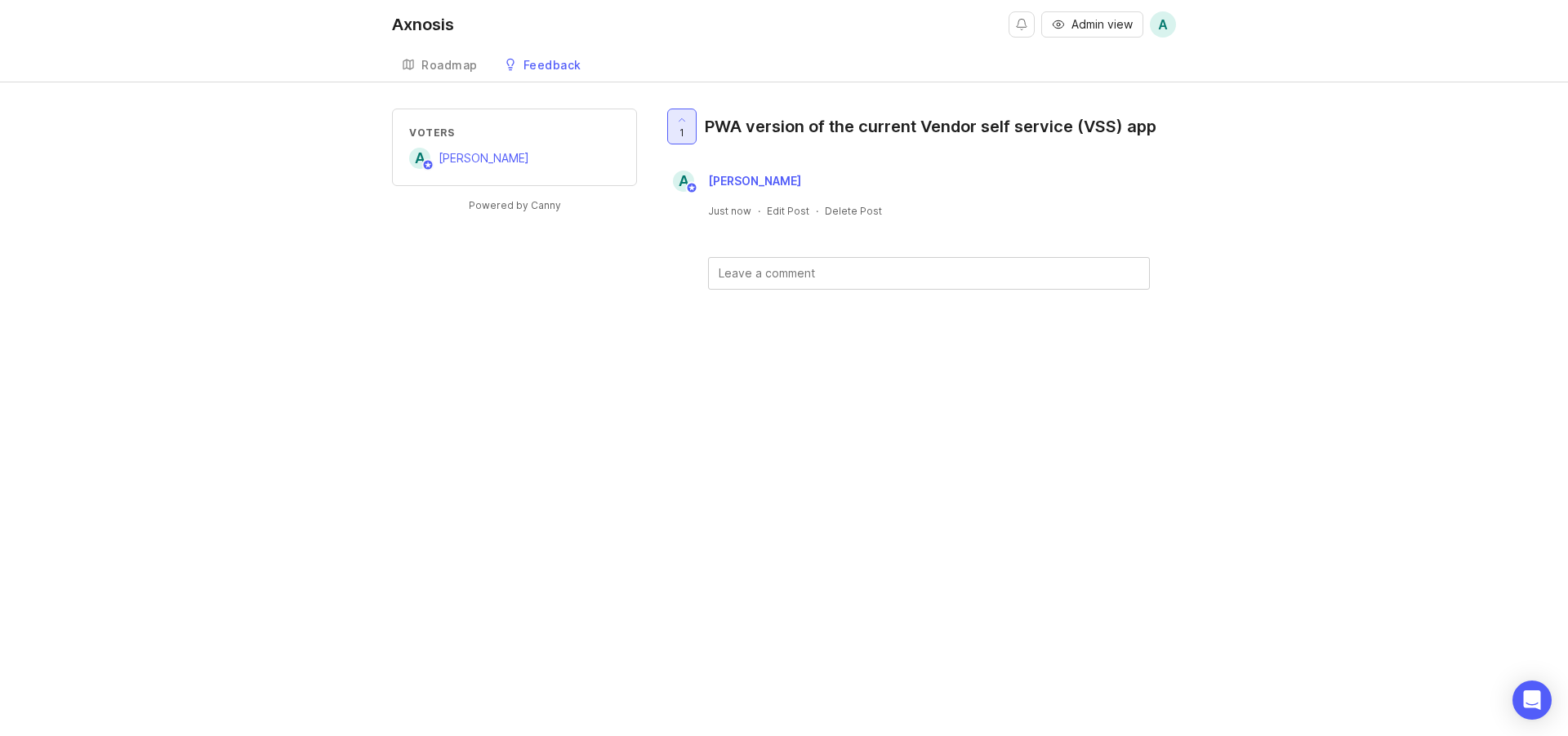
click at [685, 128] on div at bounding box center [682, 126] width 28 height 34
click at [685, 133] on div at bounding box center [682, 126] width 28 height 34
drag, startPoint x: 893, startPoint y: 420, endPoint x: 775, endPoint y: 320, distance: 154.7
click at [801, 337] on div "Axnosis Admin view A Create Roadmap Feedback Feature Requests Voters A Adriaan …" at bounding box center [784, 368] width 1568 height 736
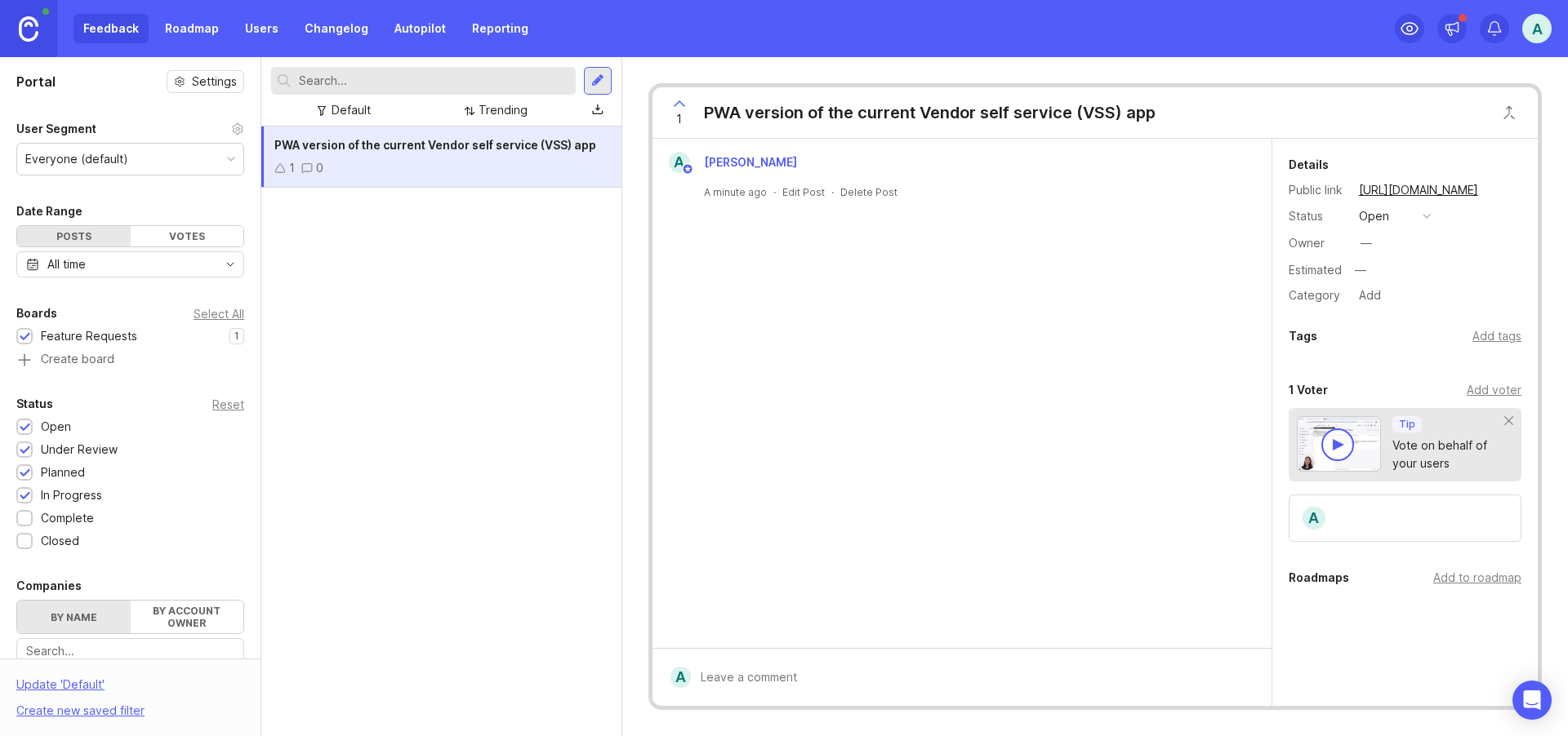
click at [1424, 215] on div "button" at bounding box center [1426, 216] width 8 height 8
click at [1391, 278] on div "under review" at bounding box center [1402, 275] width 82 height 14
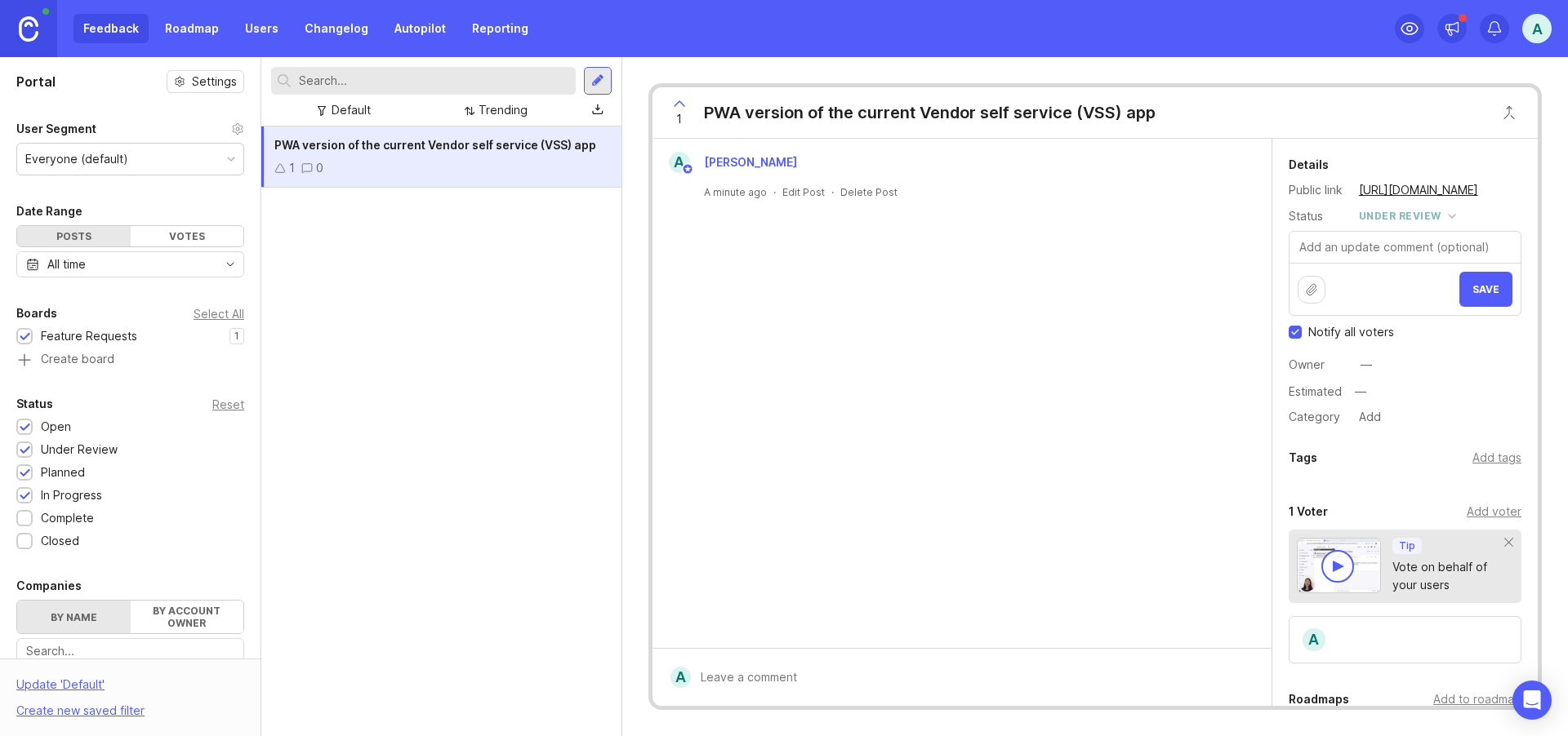
click at [1477, 286] on span "Save" at bounding box center [1485, 289] width 27 height 12
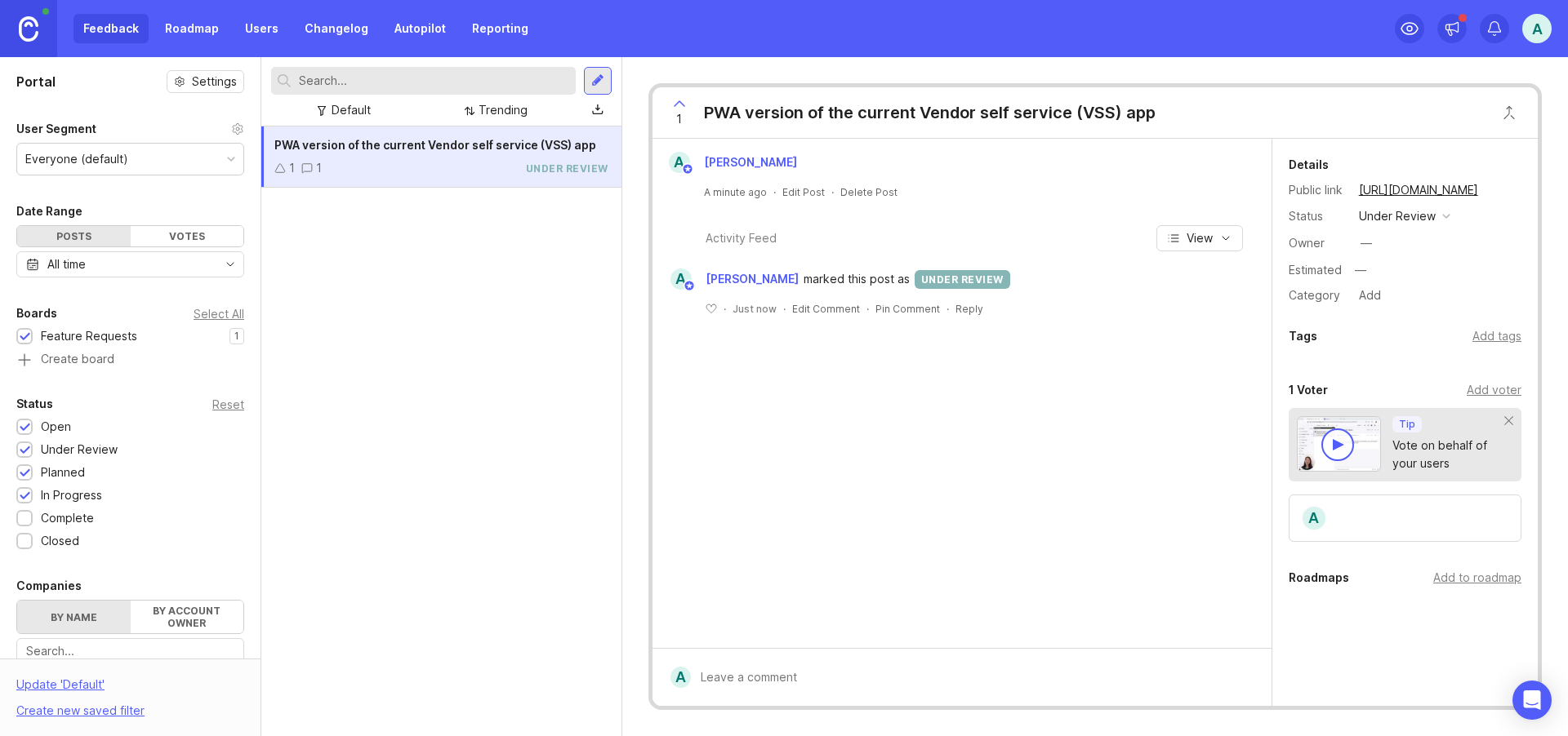
click at [1446, 214] on div "button" at bounding box center [1446, 216] width 8 height 8
click at [1378, 306] on div "planned" at bounding box center [1387, 306] width 52 height 14
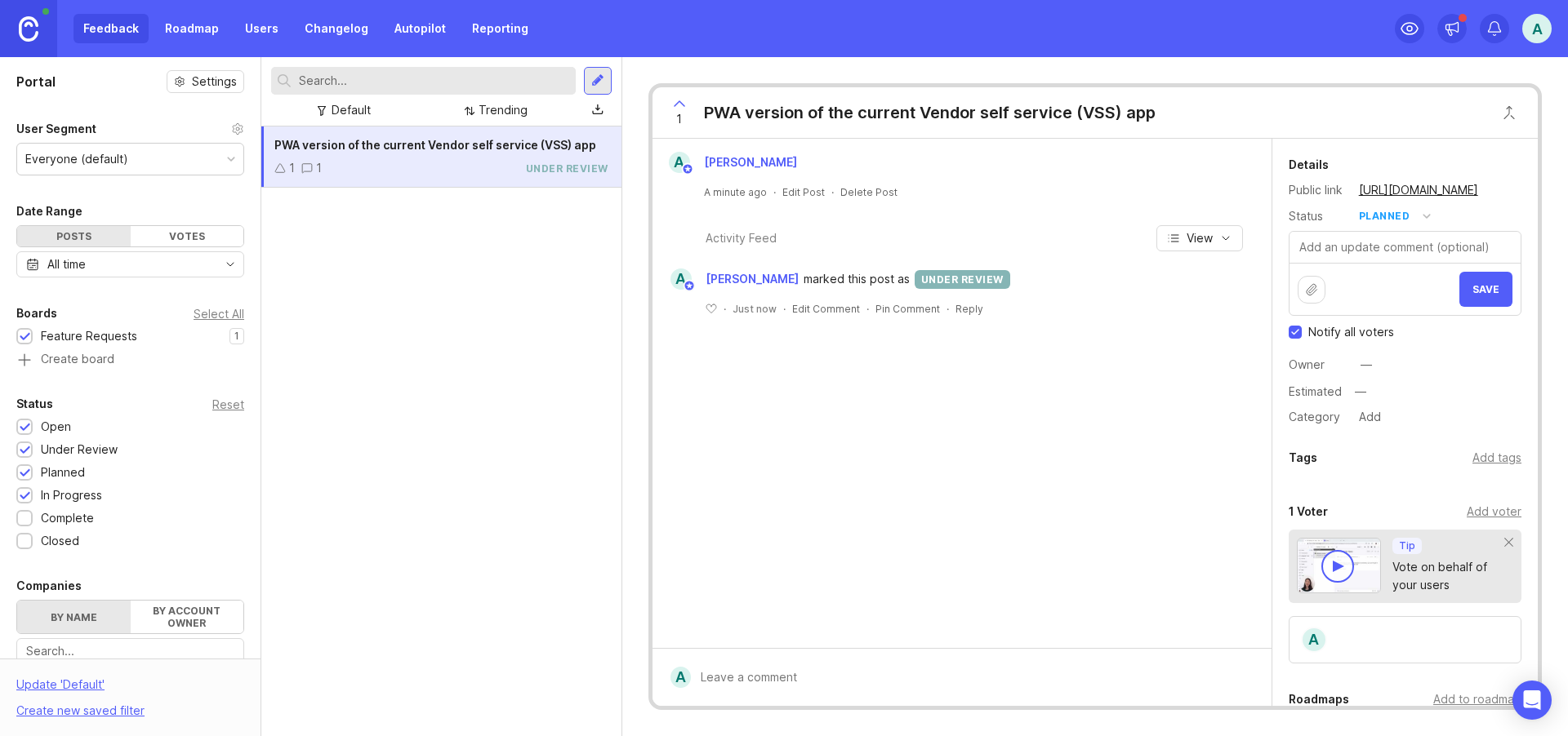
click at [1459, 291] on button "Save" at bounding box center [1485, 290] width 53 height 35
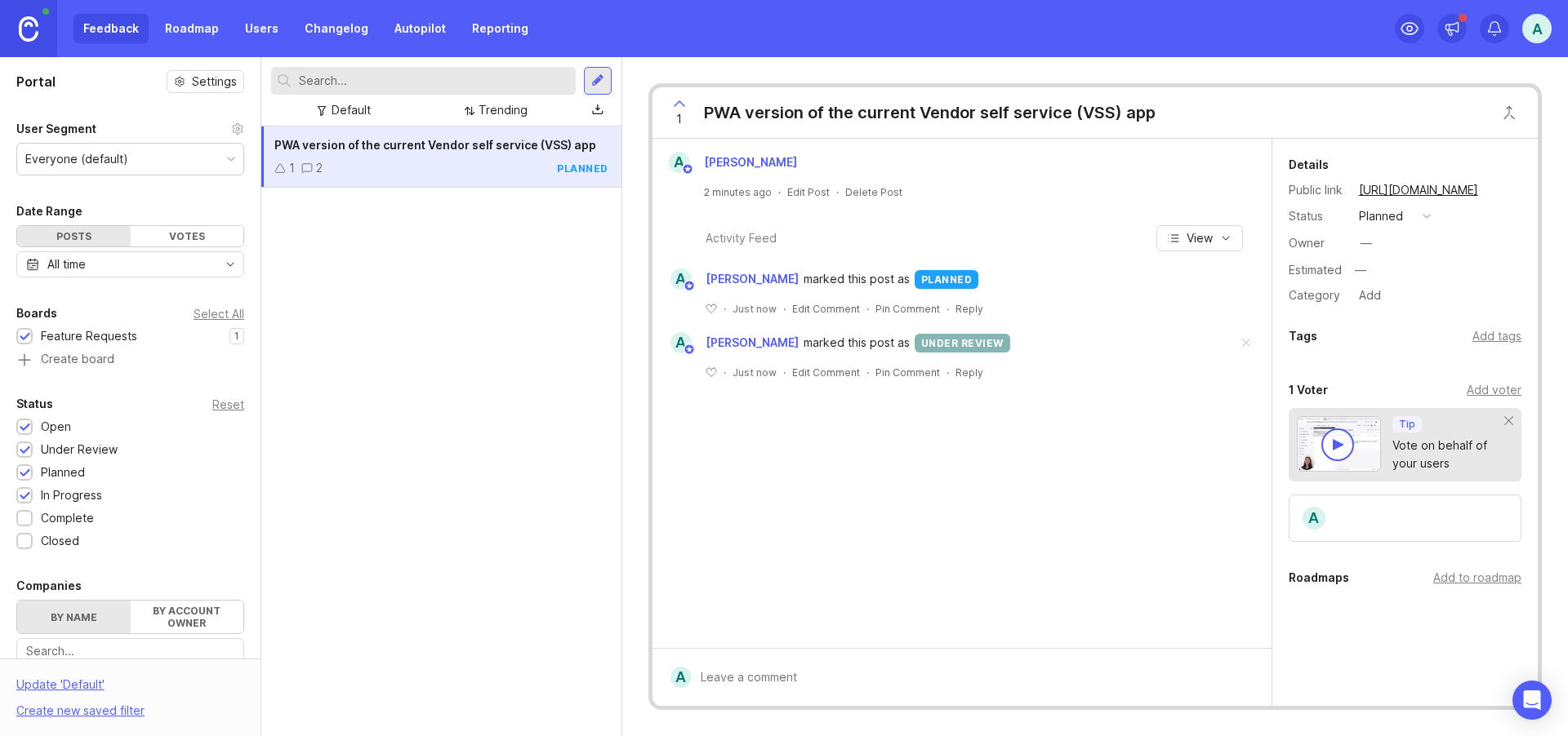
click at [1489, 339] on div "Add tags" at bounding box center [1496, 335] width 49 height 18
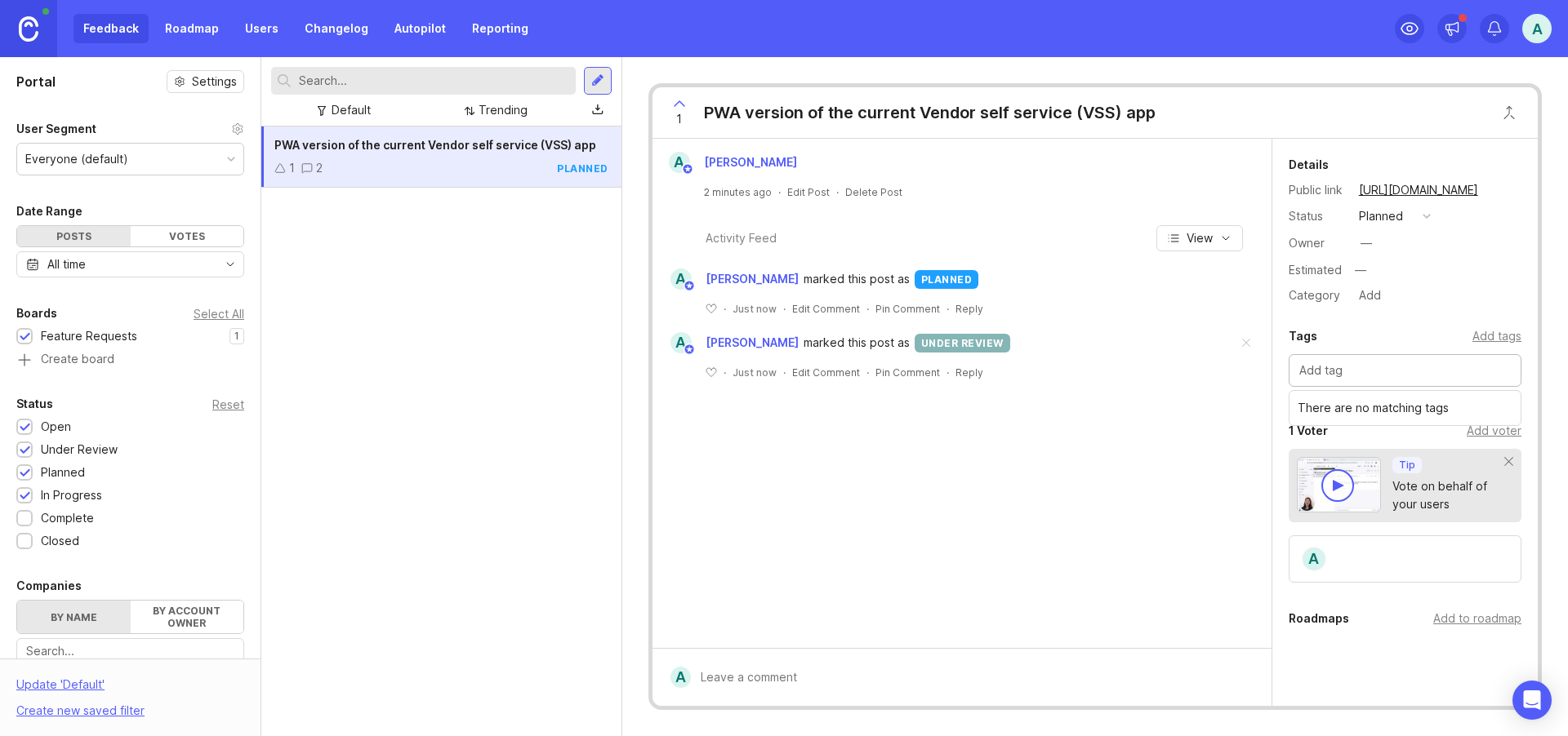
click at [1328, 370] on input "text" at bounding box center [1405, 370] width 211 height 18
type input "GRC"
click at [962, 499] on div "A [PERSON_NAME] 2 minutes ago · Edit Post · Delete Post Activity Feed View A [P…" at bounding box center [961, 393] width 619 height 509
drag, startPoint x: 190, startPoint y: 26, endPoint x: 137, endPoint y: 30, distance: 53.2
click at [190, 26] on link "Roadmap" at bounding box center [191, 29] width 73 height 30
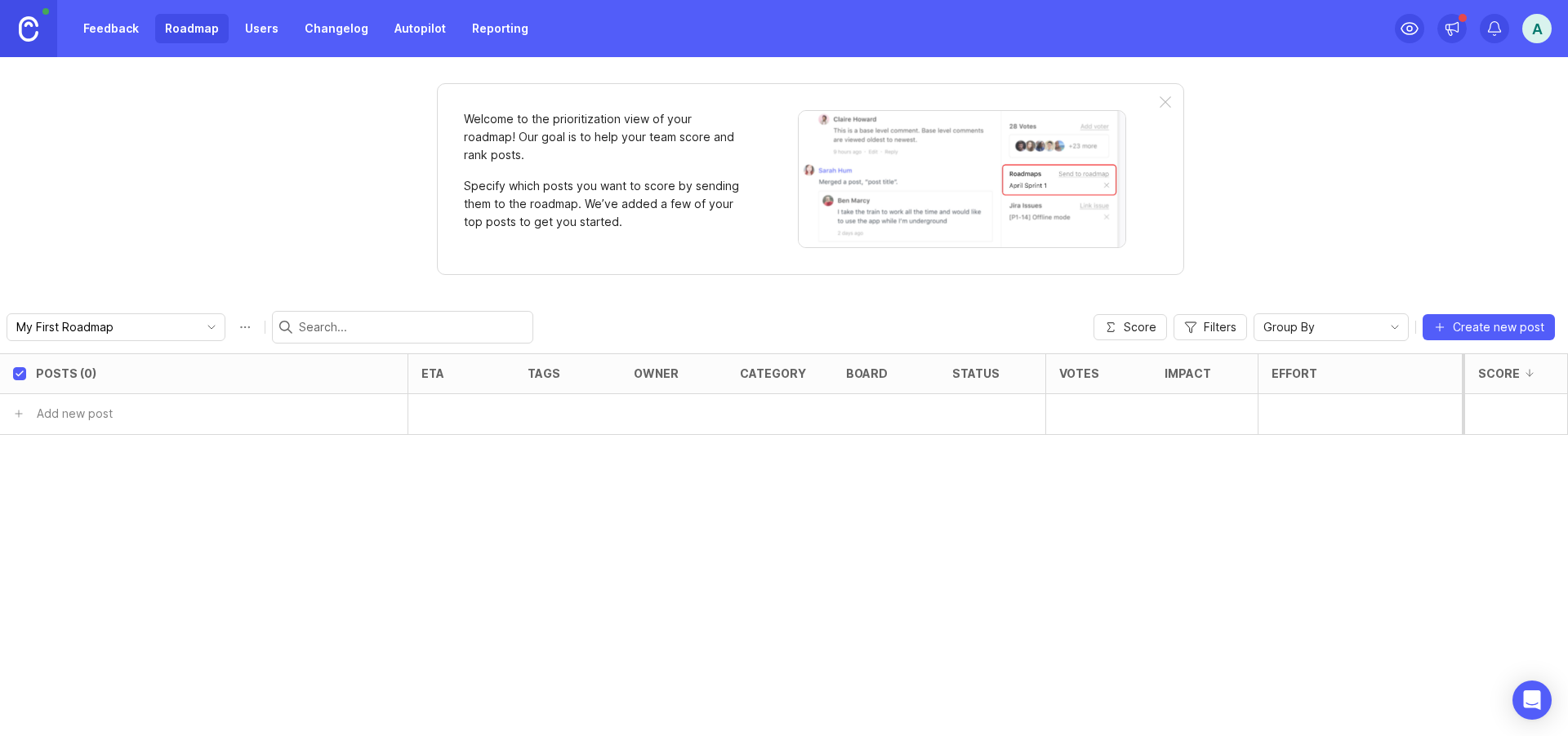
click at [113, 28] on link "Feedback" at bounding box center [110, 29] width 75 height 30
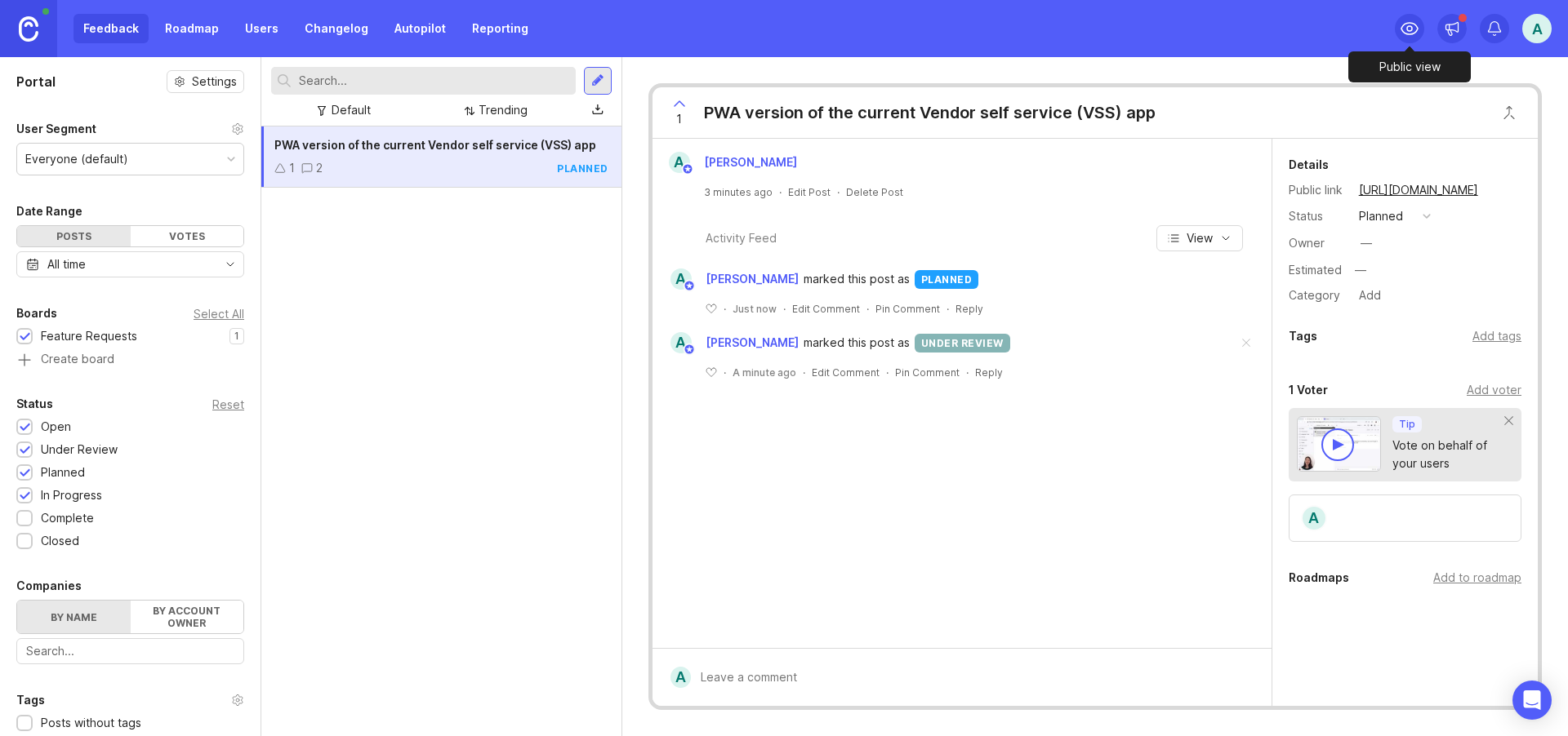
click at [1407, 31] on circle at bounding box center [1409, 28] width 5 height 5
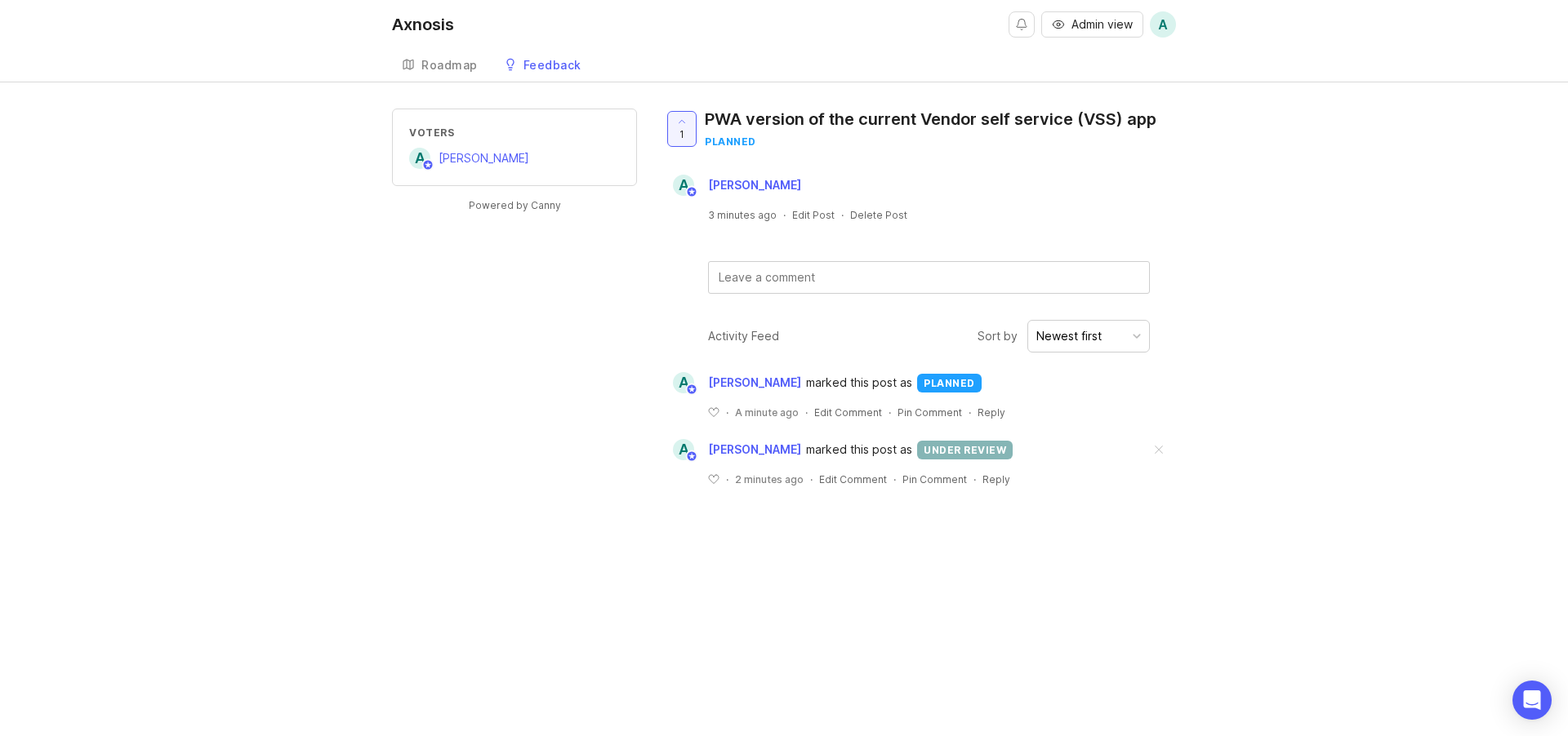
click at [439, 69] on div "Roadmap" at bounding box center [449, 65] width 56 height 11
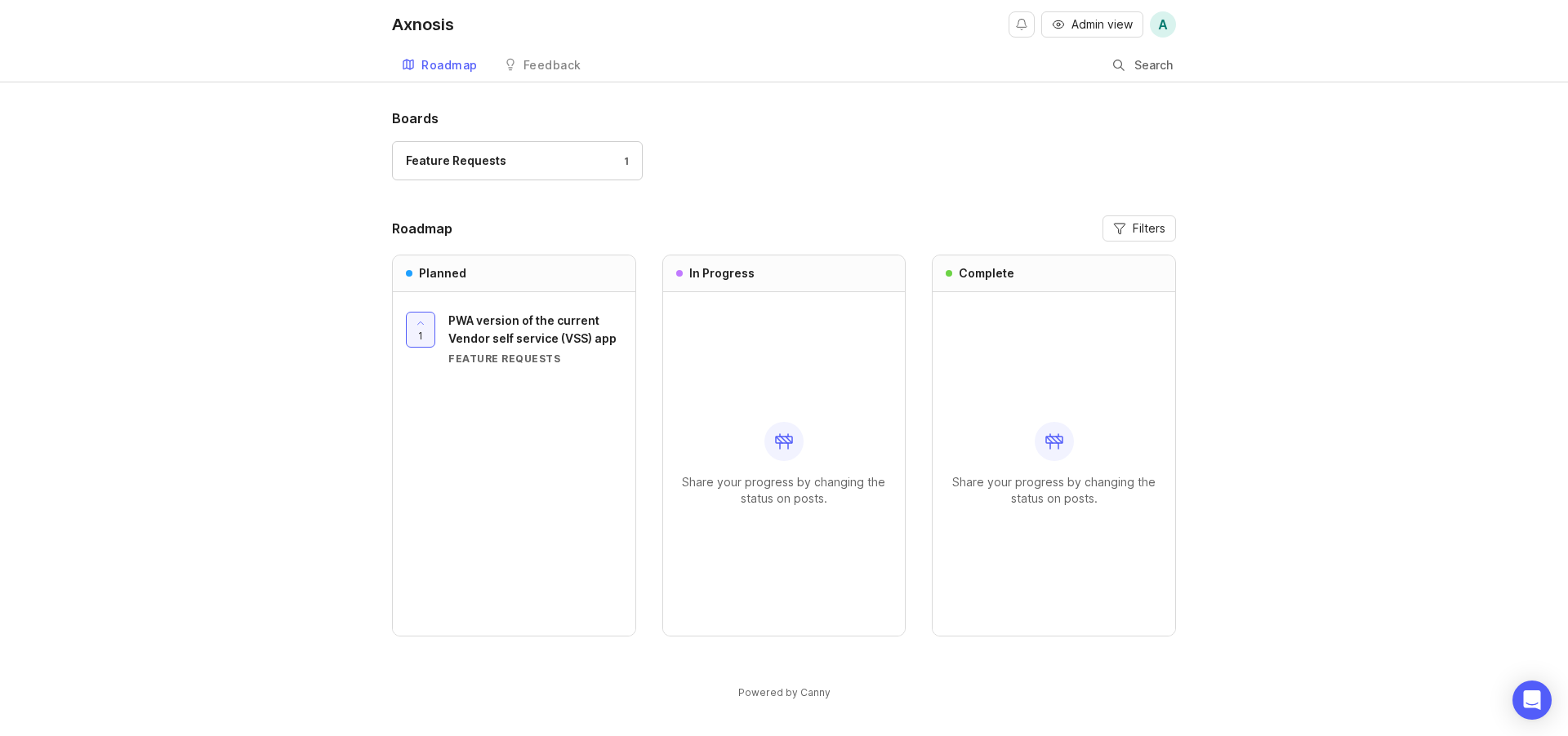
click at [1285, 377] on div "Boards Feature Requests 1 Roadmap Filters Planned 1 PWA version of the current …" at bounding box center [784, 418] width 1568 height 619
click at [1158, 227] on span "Filters" at bounding box center [1148, 229] width 32 height 17
click at [1275, 314] on div "Boards Feature Requests 1 Roadmap Filters Planned 1 PWA version of the current …" at bounding box center [784, 418] width 1568 height 619
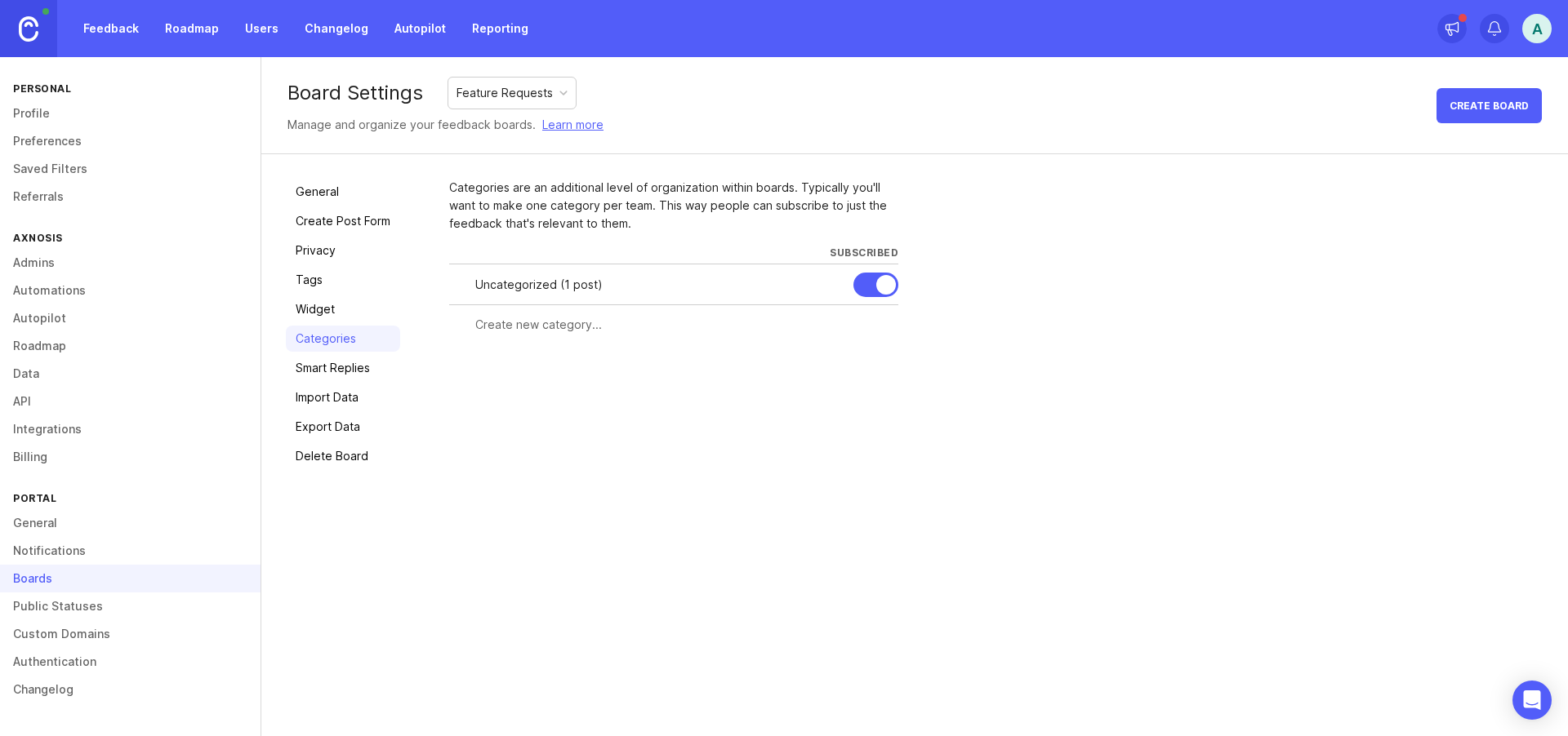
click at [488, 326] on input "text" at bounding box center [682, 324] width 413 height 18
click at [531, 321] on input "text" at bounding box center [682, 324] width 413 height 18
drag, startPoint x: 536, startPoint y: 325, endPoint x: 579, endPoint y: 331, distance: 43.4
click at [536, 325] on input "text" at bounding box center [682, 324] width 413 height 18
click at [597, 330] on input "text" at bounding box center [682, 324] width 413 height 18
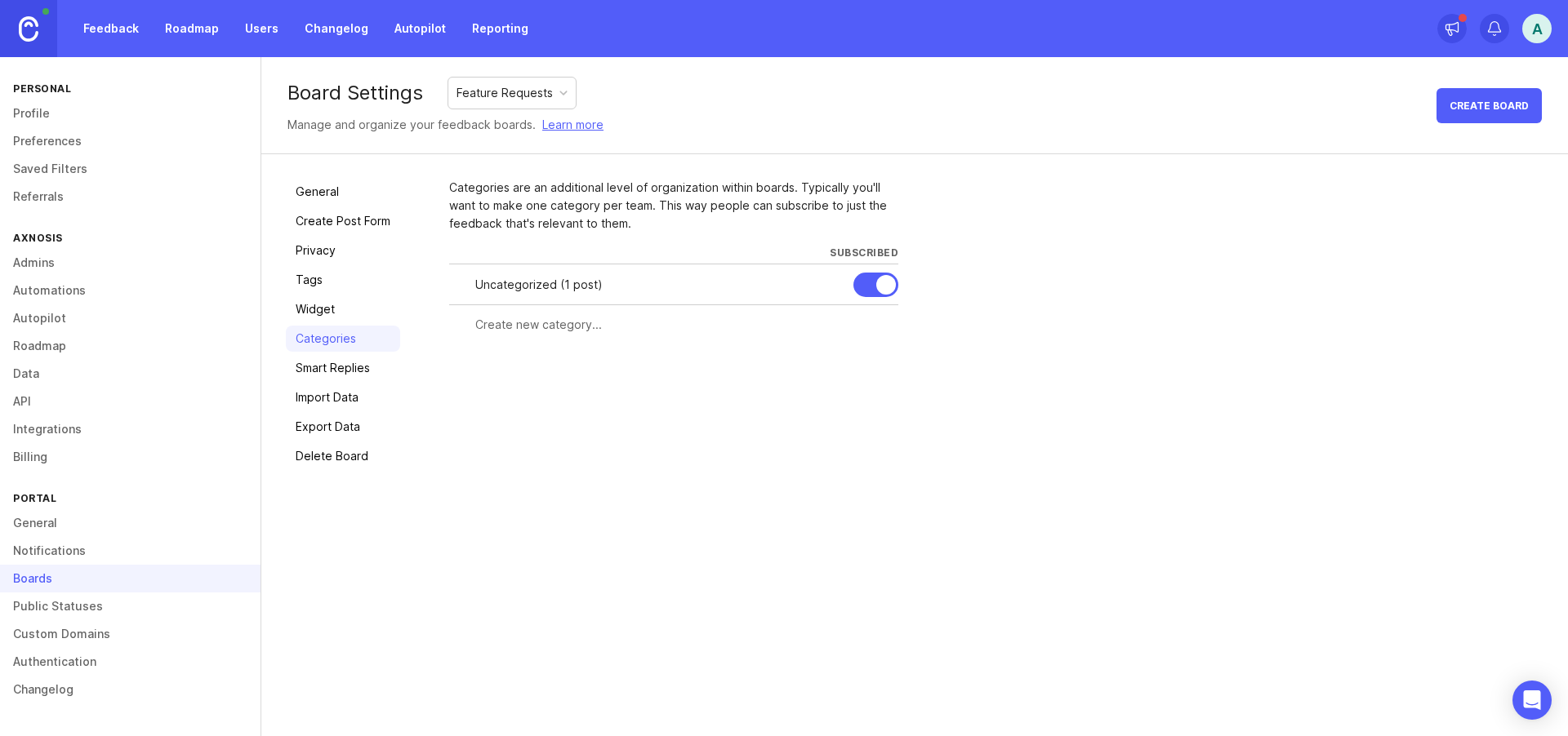
click at [586, 332] on input "text" at bounding box center [682, 324] width 413 height 18
click at [586, 333] on input "text" at bounding box center [682, 324] width 413 height 18
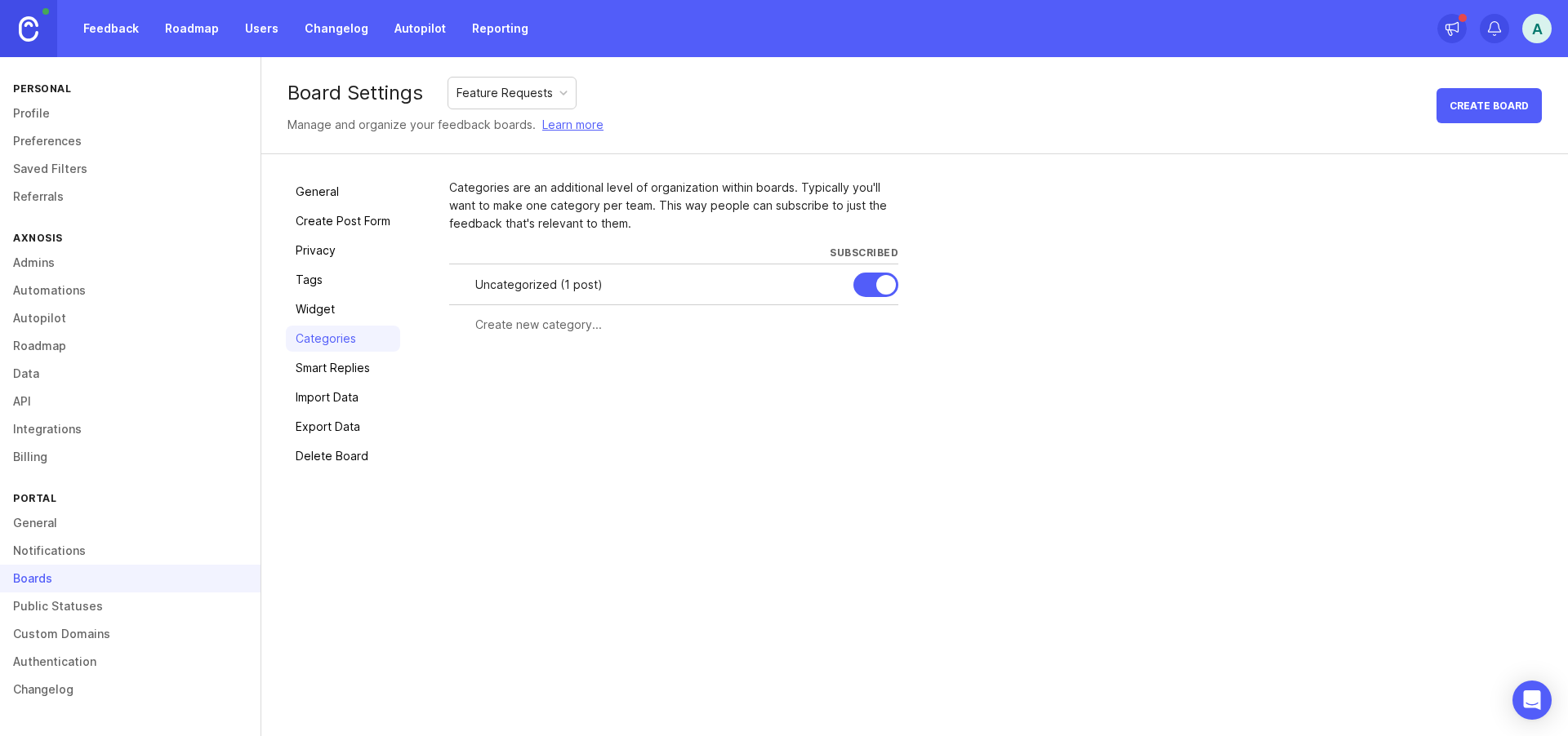
click at [588, 333] on input "text" at bounding box center [682, 324] width 413 height 18
click at [587, 333] on input "text" at bounding box center [682, 324] width 413 height 18
click at [587, 334] on div at bounding box center [673, 324] width 449 height 31
click at [583, 335] on div at bounding box center [673, 324] width 449 height 31
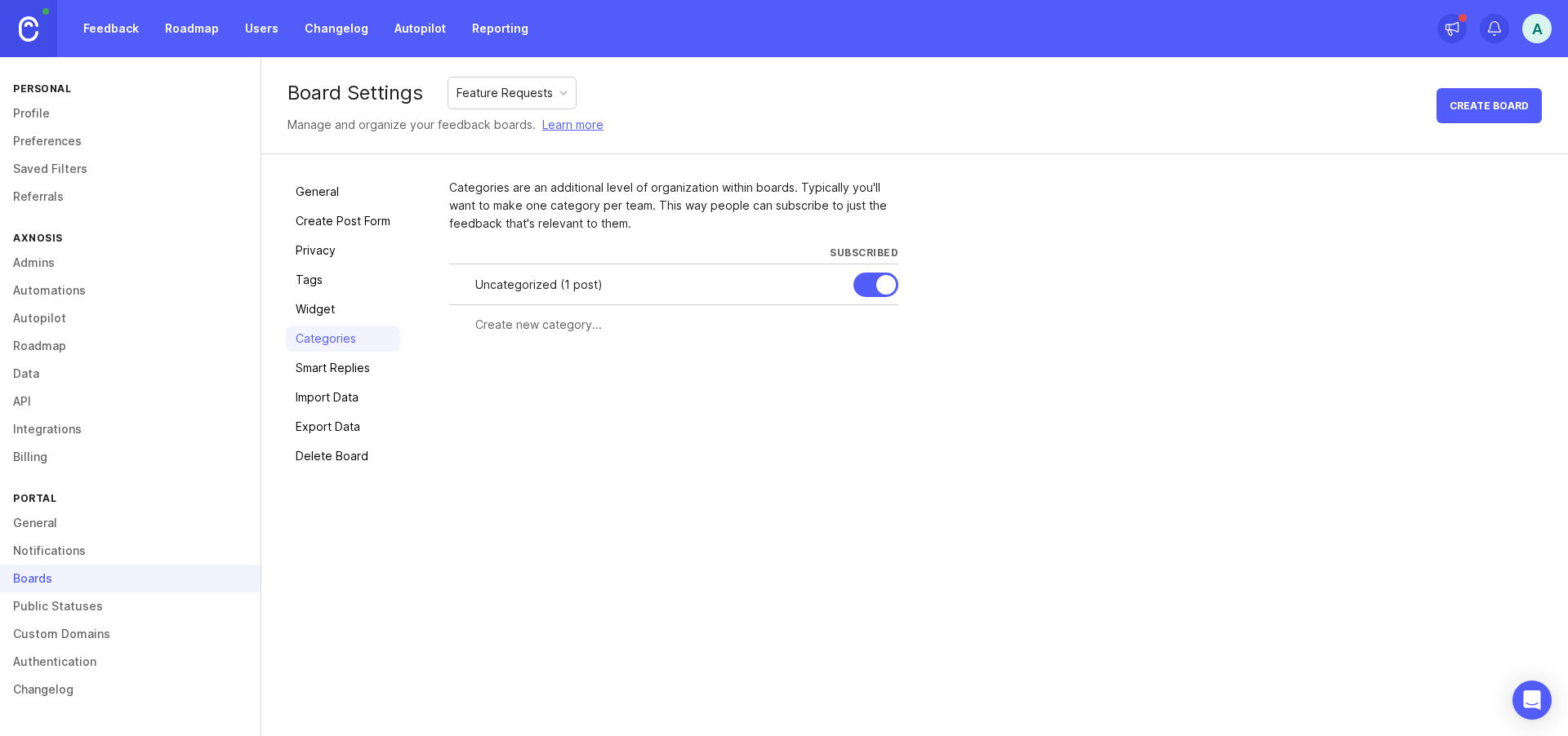
click at [583, 334] on div at bounding box center [673, 324] width 449 height 31
type input "GRC"
click at [875, 351] on span "Create" at bounding box center [866, 354] width 41 height 12
click at [508, 368] on input "text" at bounding box center [610, 365] width 270 height 18
type input "HSE"
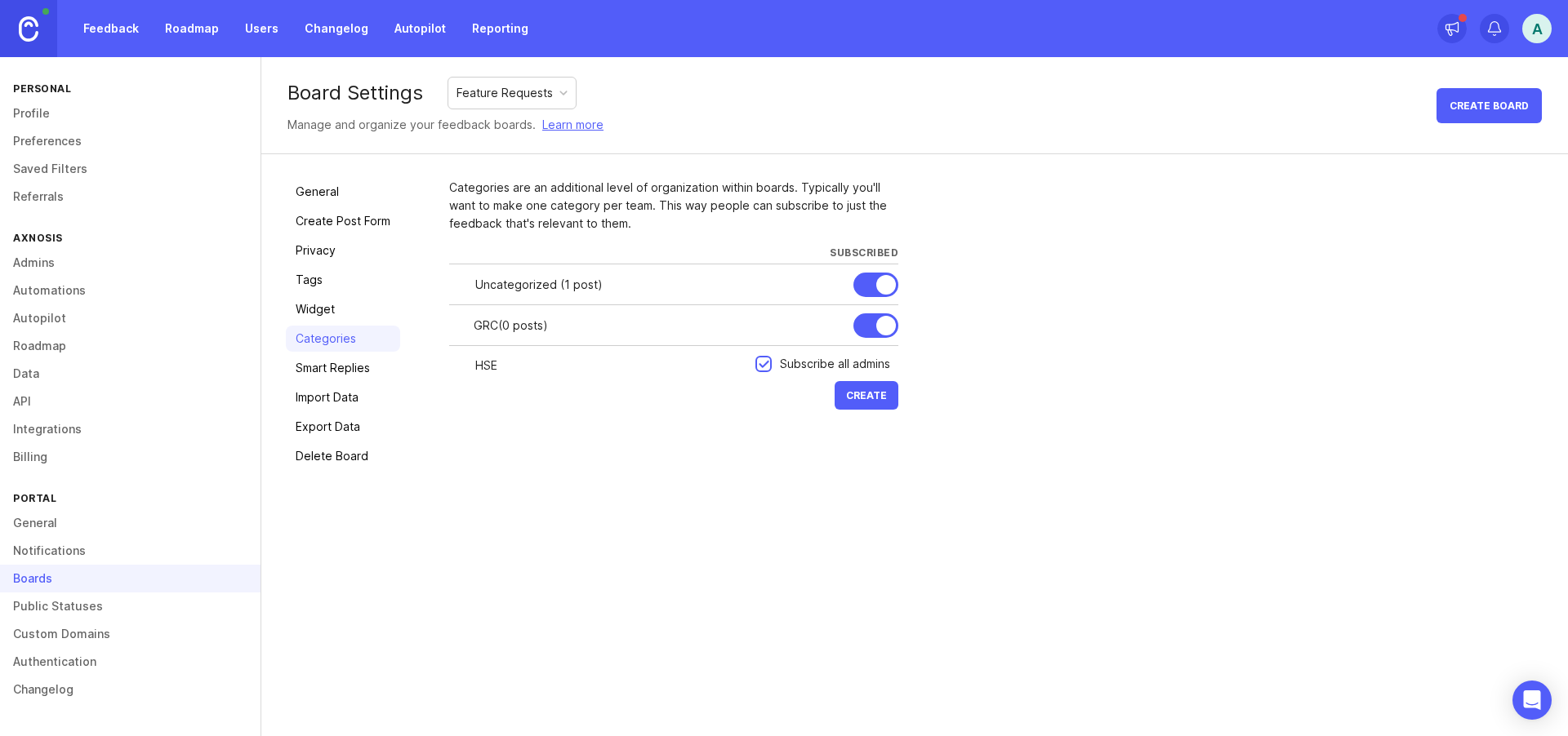
click at [856, 392] on span "Create" at bounding box center [866, 394] width 41 height 12
click at [537, 406] on input "text" at bounding box center [610, 405] width 270 height 18
type input "TMS"
click at [857, 434] on span "Create" at bounding box center [866, 436] width 41 height 12
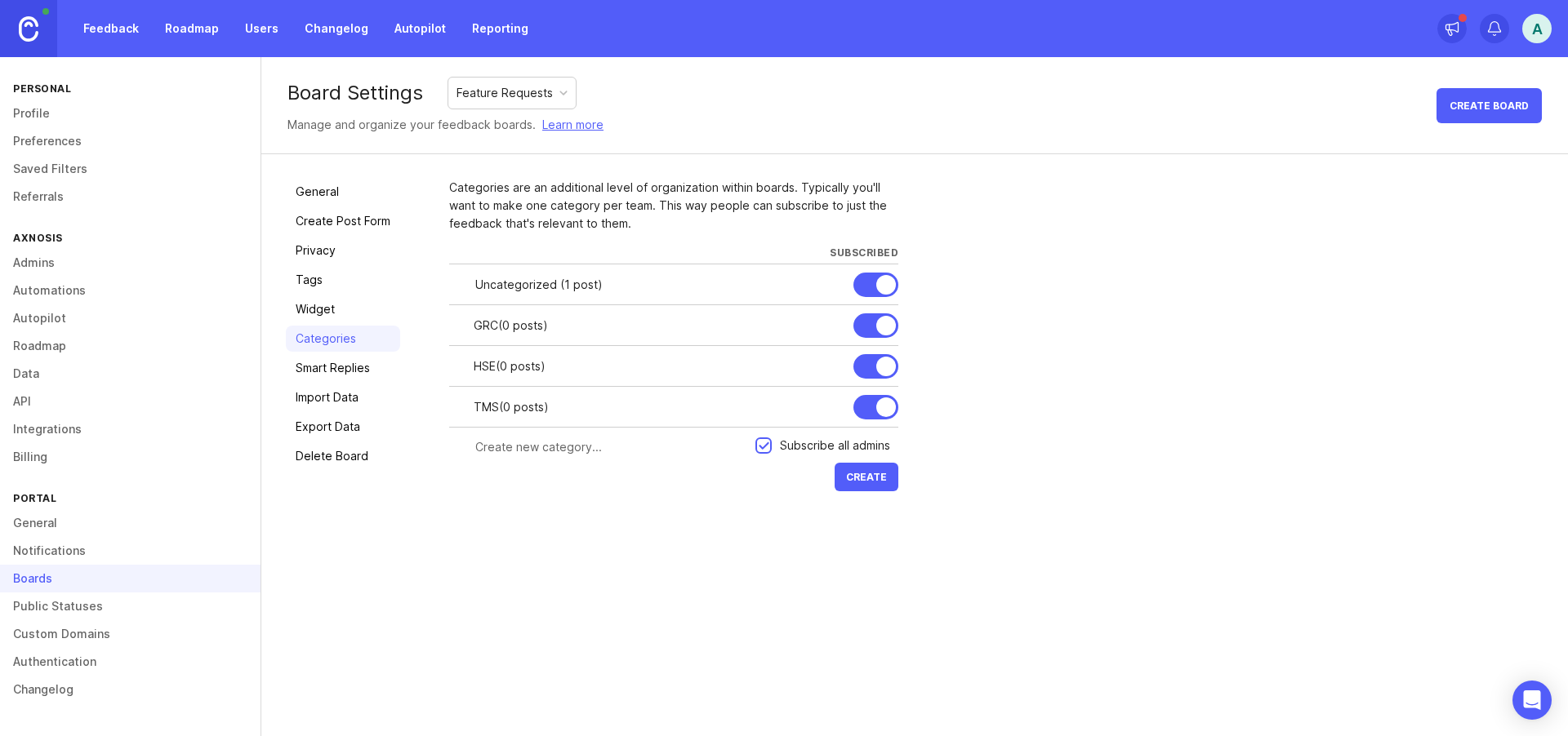
click at [508, 441] on input "text" at bounding box center [610, 446] width 270 height 18
type input "HRM"
click at [872, 474] on span "Create" at bounding box center [866, 477] width 41 height 12
click at [549, 486] on input "text" at bounding box center [610, 487] width 270 height 18
type input "LIMS"
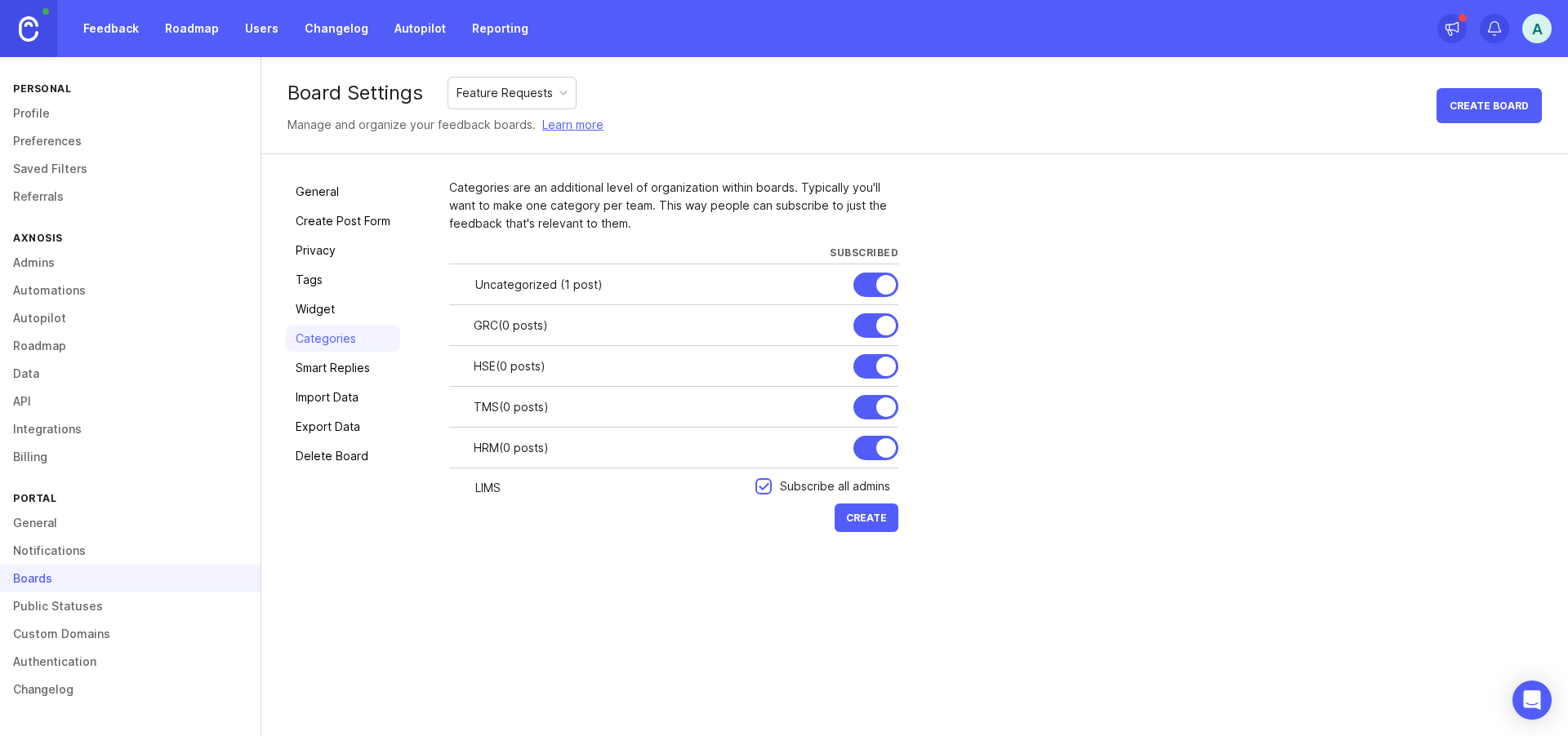
click at [854, 518] on span "Create" at bounding box center [866, 518] width 41 height 12
click at [38, 523] on link "General" at bounding box center [130, 523] width 260 height 28
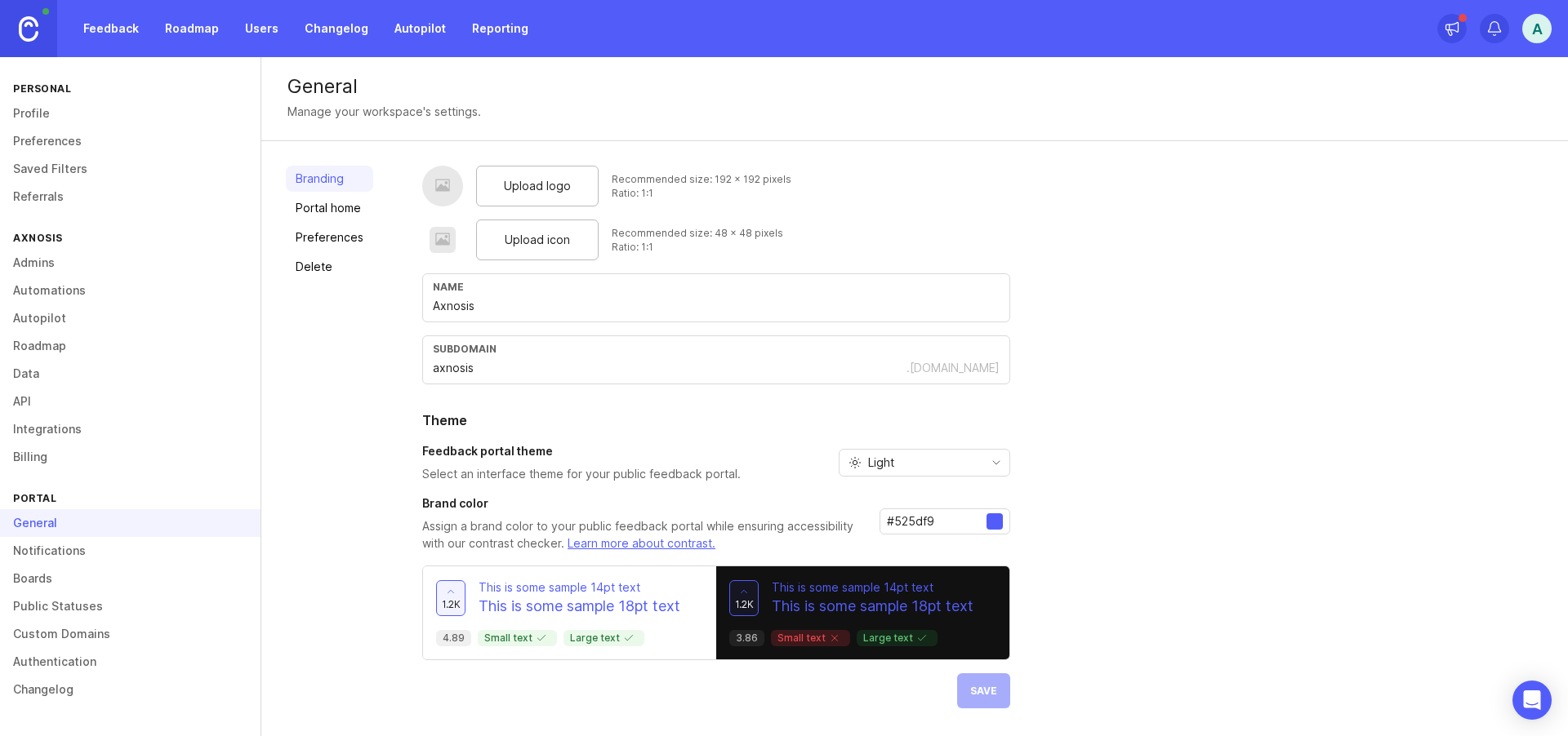
click at [1123, 642] on div "Upload logo Recommended size: 192 x 192 pixels Ratio: 1:1 Upload icon Recommend…" at bounding box center [983, 437] width 1121 height 543
click at [1094, 614] on div "Upload logo Recommended size: 192 x 192 pixels Ratio: 1:1 Upload icon Recommend…" at bounding box center [983, 437] width 1121 height 543
click at [542, 188] on span "Upload logo" at bounding box center [537, 185] width 67 height 18
click at [528, 183] on span "Upload logo" at bounding box center [537, 185] width 67 height 18
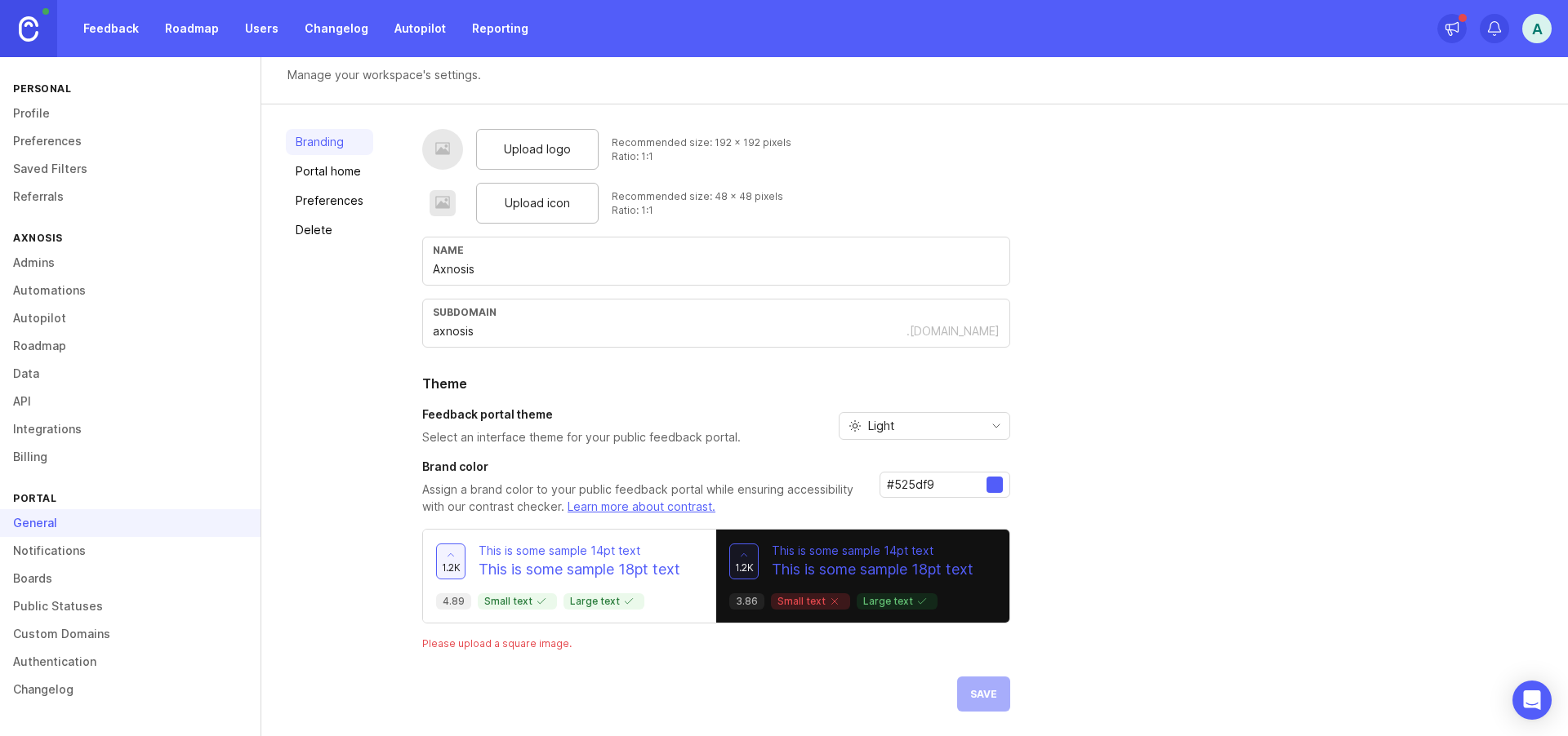
click at [327, 168] on link "Portal home" at bounding box center [330, 171] width 87 height 26
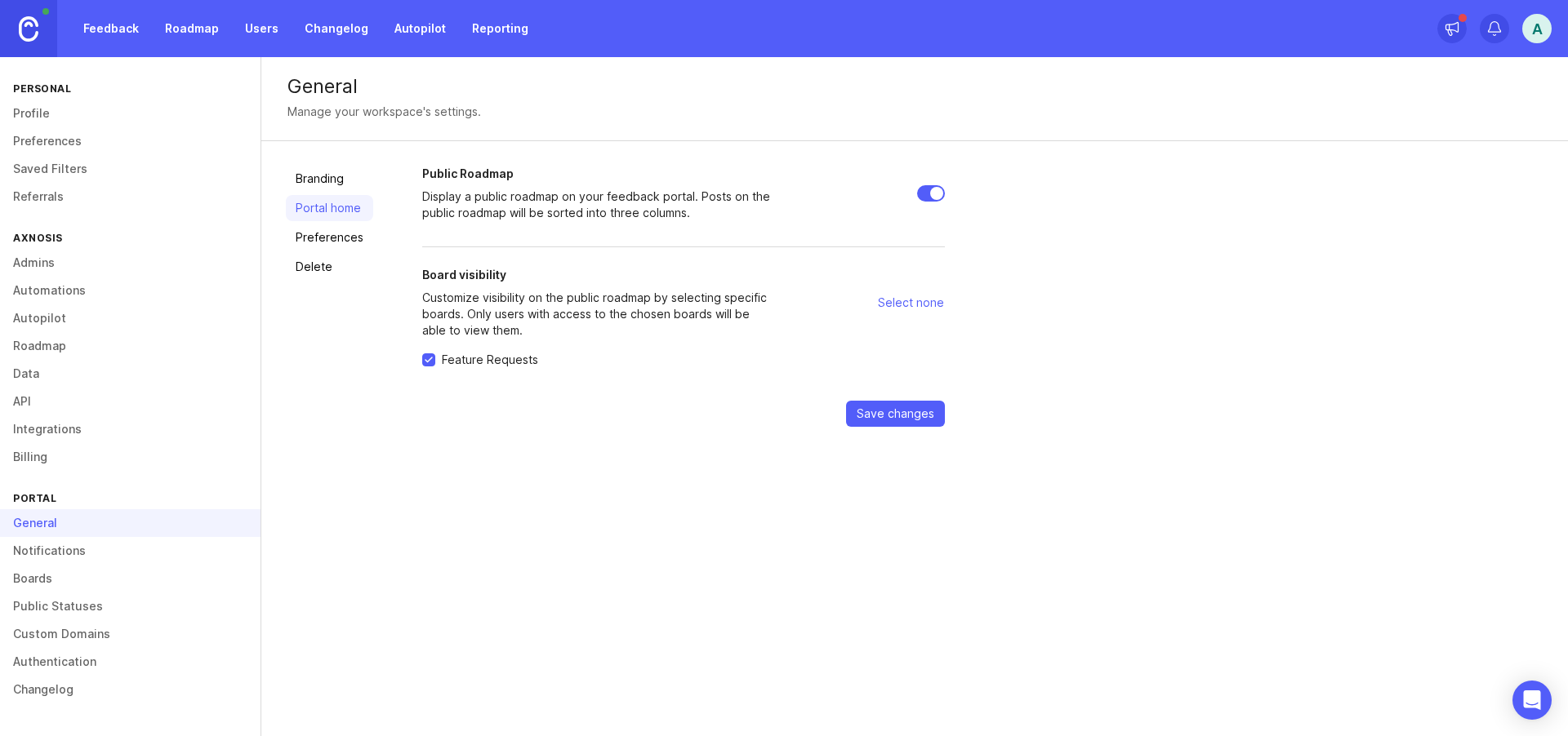
click at [339, 182] on link "Branding" at bounding box center [330, 179] width 87 height 26
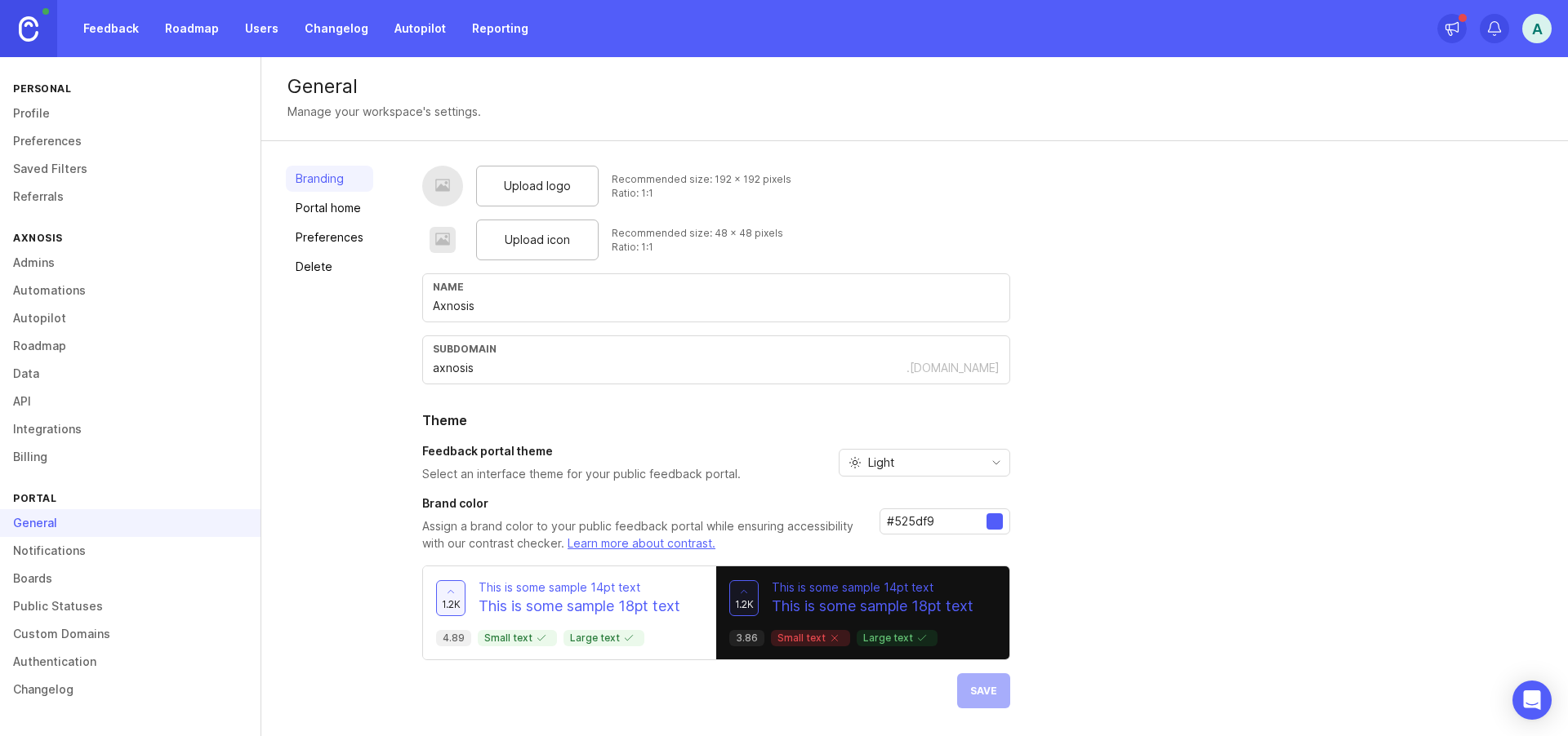
click at [100, 33] on link "Feedback" at bounding box center [110, 29] width 75 height 30
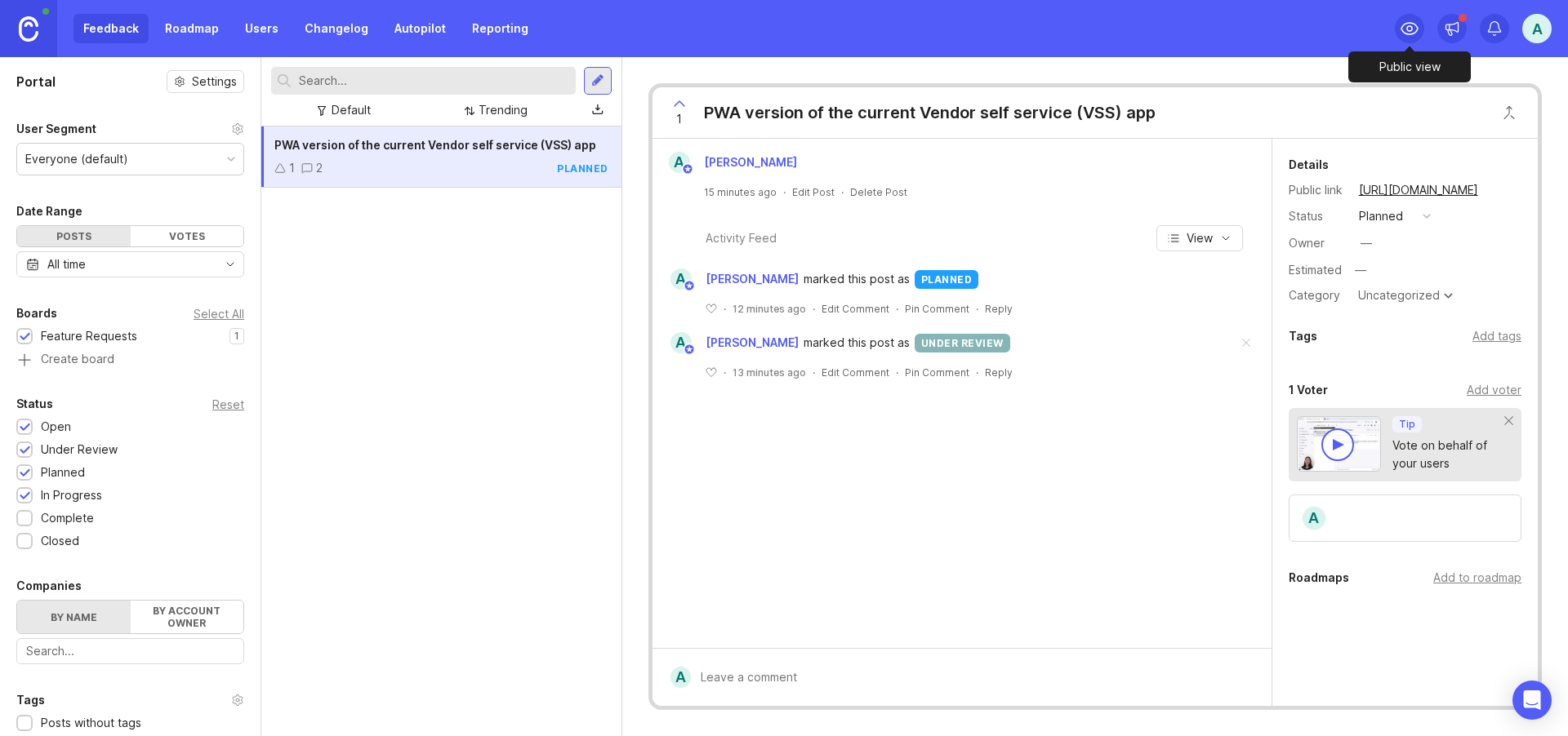
click at [1407, 28] on circle at bounding box center [1409, 28] width 5 height 5
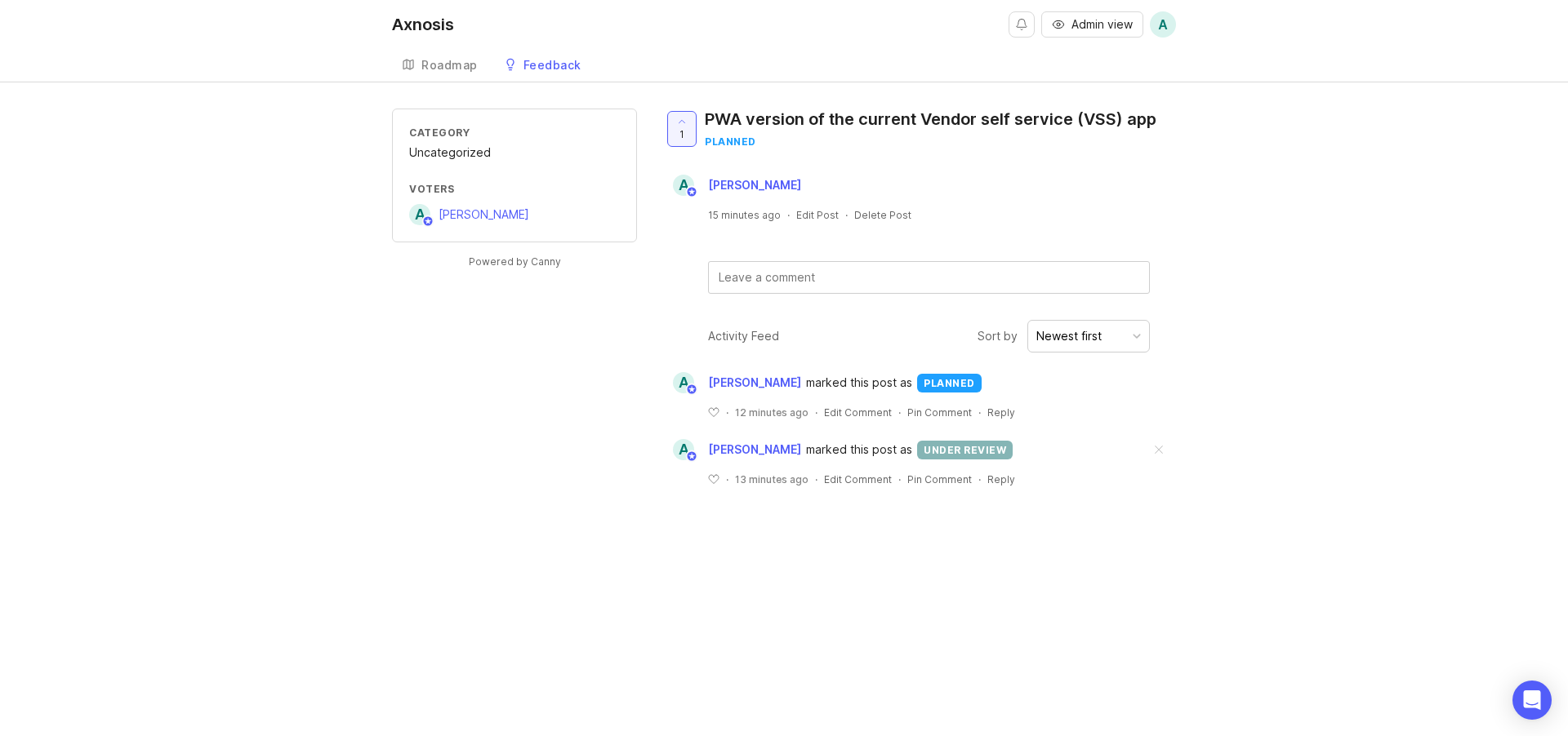
click at [445, 63] on div "Roadmap" at bounding box center [449, 65] width 56 height 11
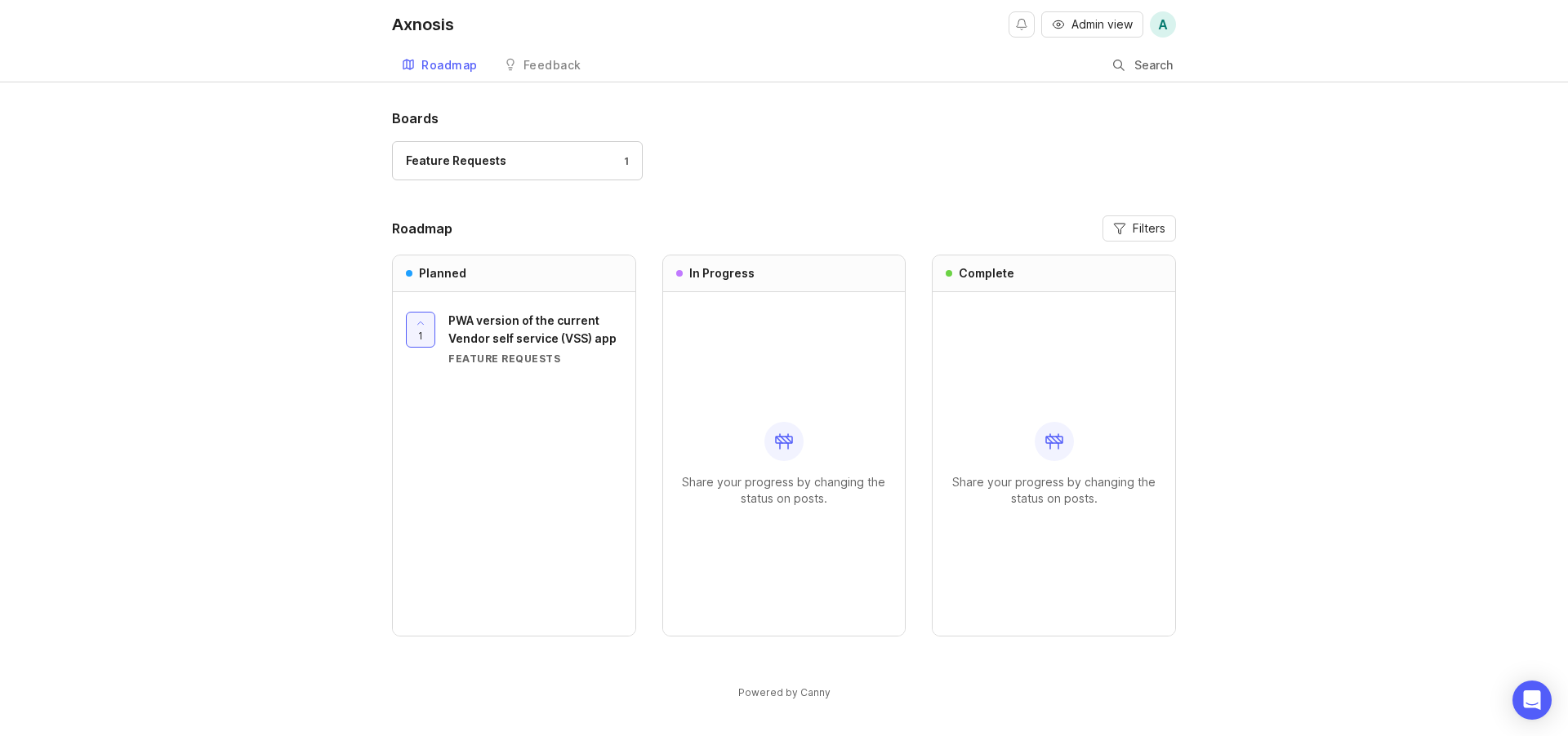
click at [1261, 492] on div "Boards Feature Requests 1 Roadmap Filters Planned 1 PWA version of the current …" at bounding box center [784, 418] width 1568 height 619
click at [1534, 699] on icon "Open Intercom Messenger" at bounding box center [1531, 700] width 19 height 21
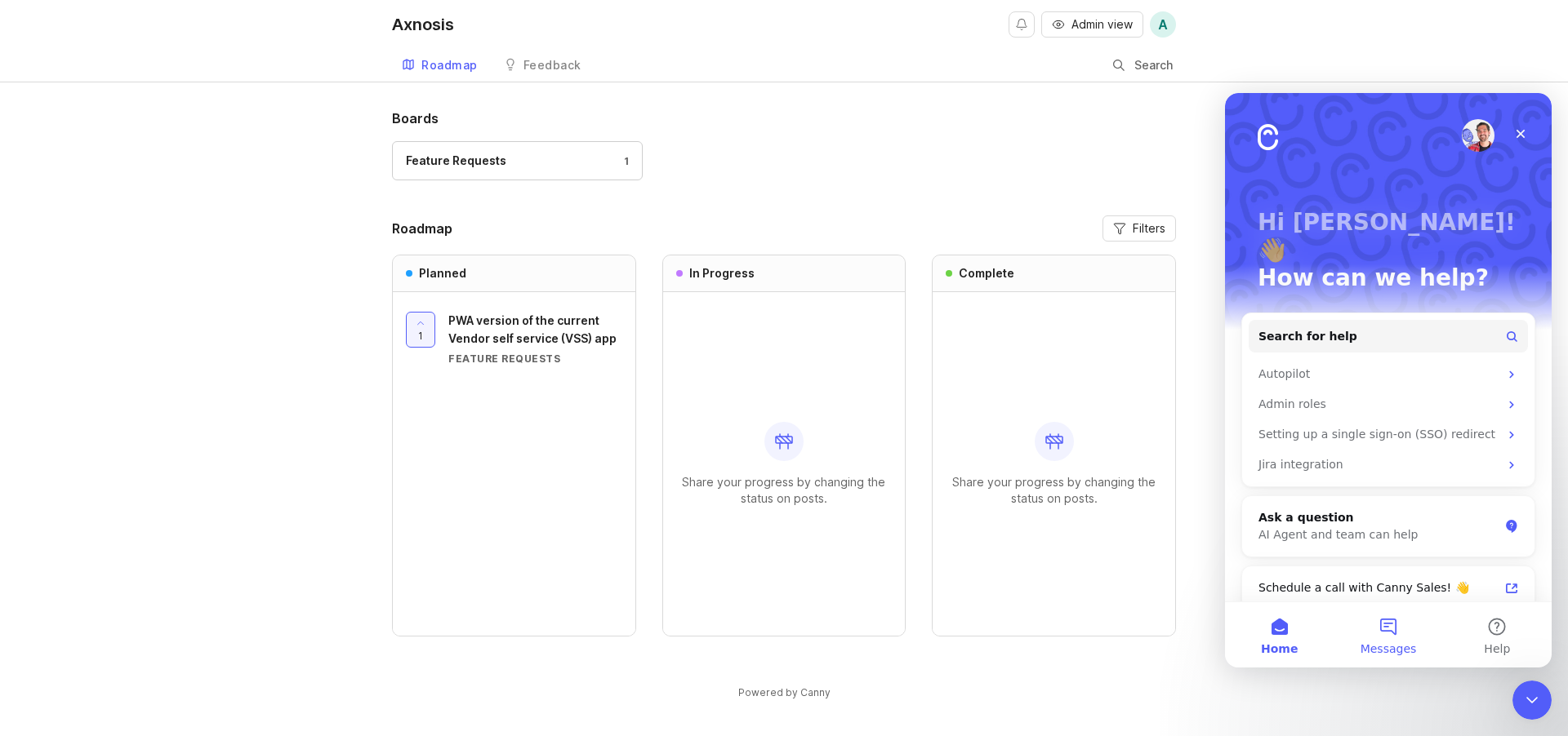
click at [1390, 623] on button "Messages" at bounding box center [1387, 635] width 108 height 66
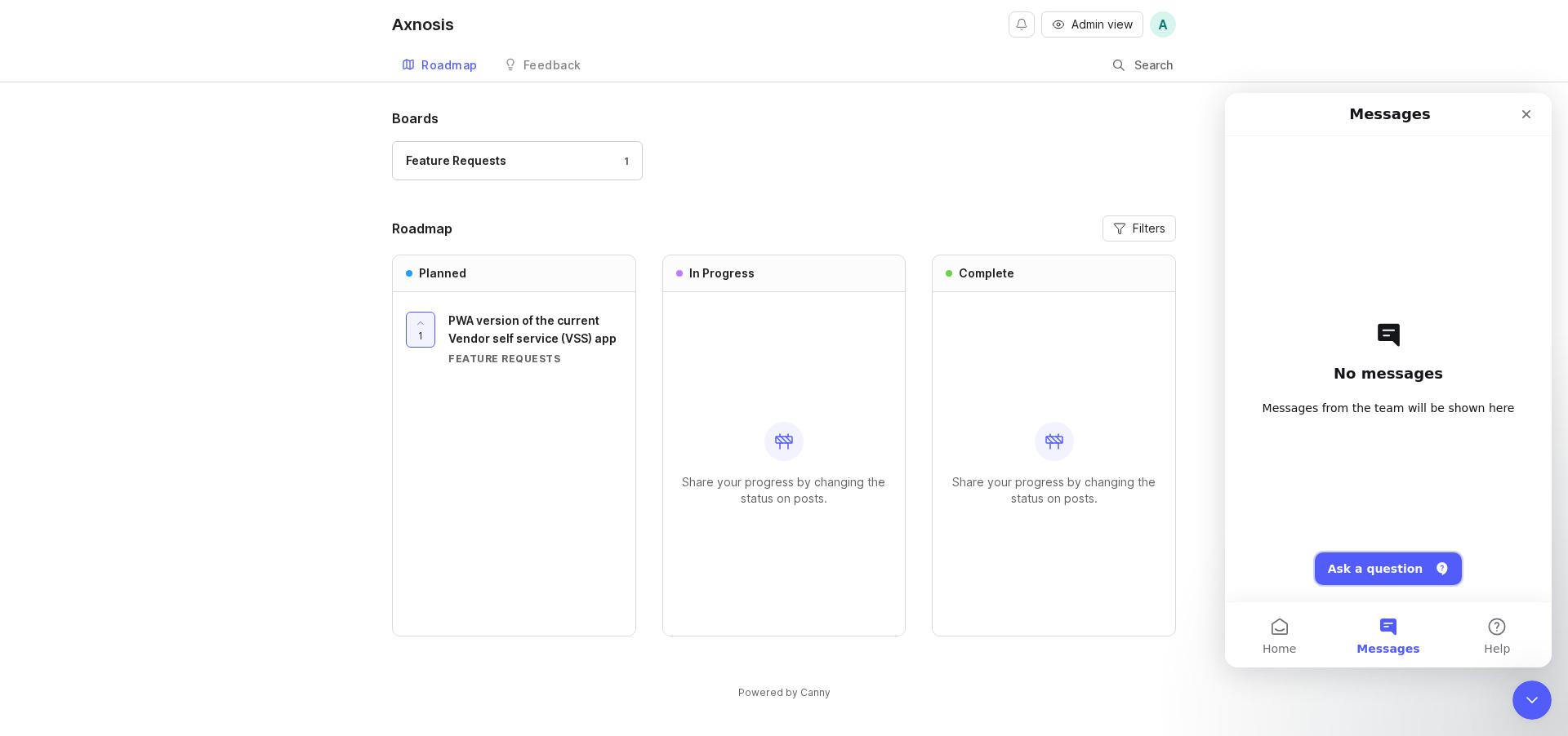
click at [1395, 568] on button "Ask a question" at bounding box center [1388, 568] width 148 height 32
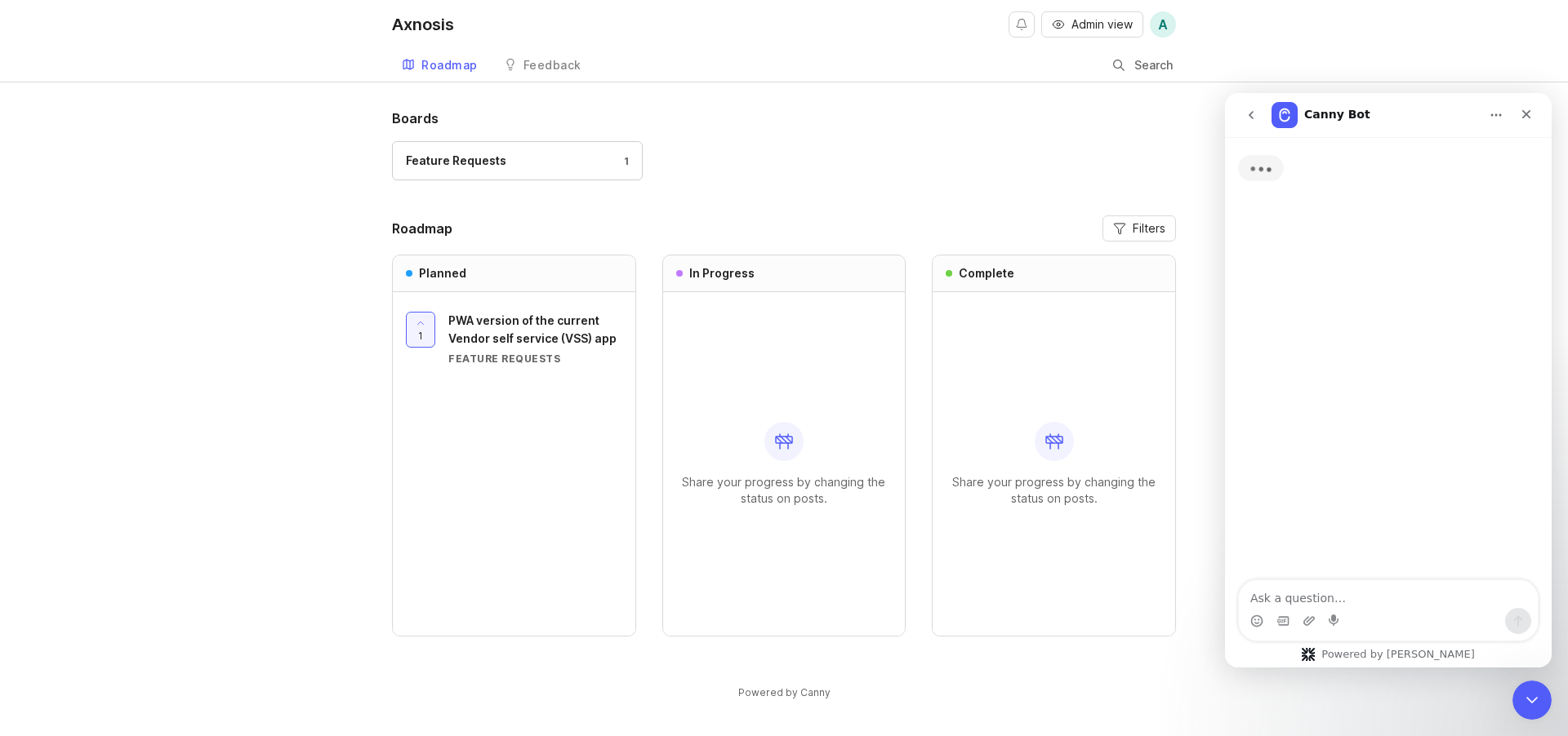
click at [1336, 600] on textarea "Ask a question…" at bounding box center [1387, 594] width 299 height 28
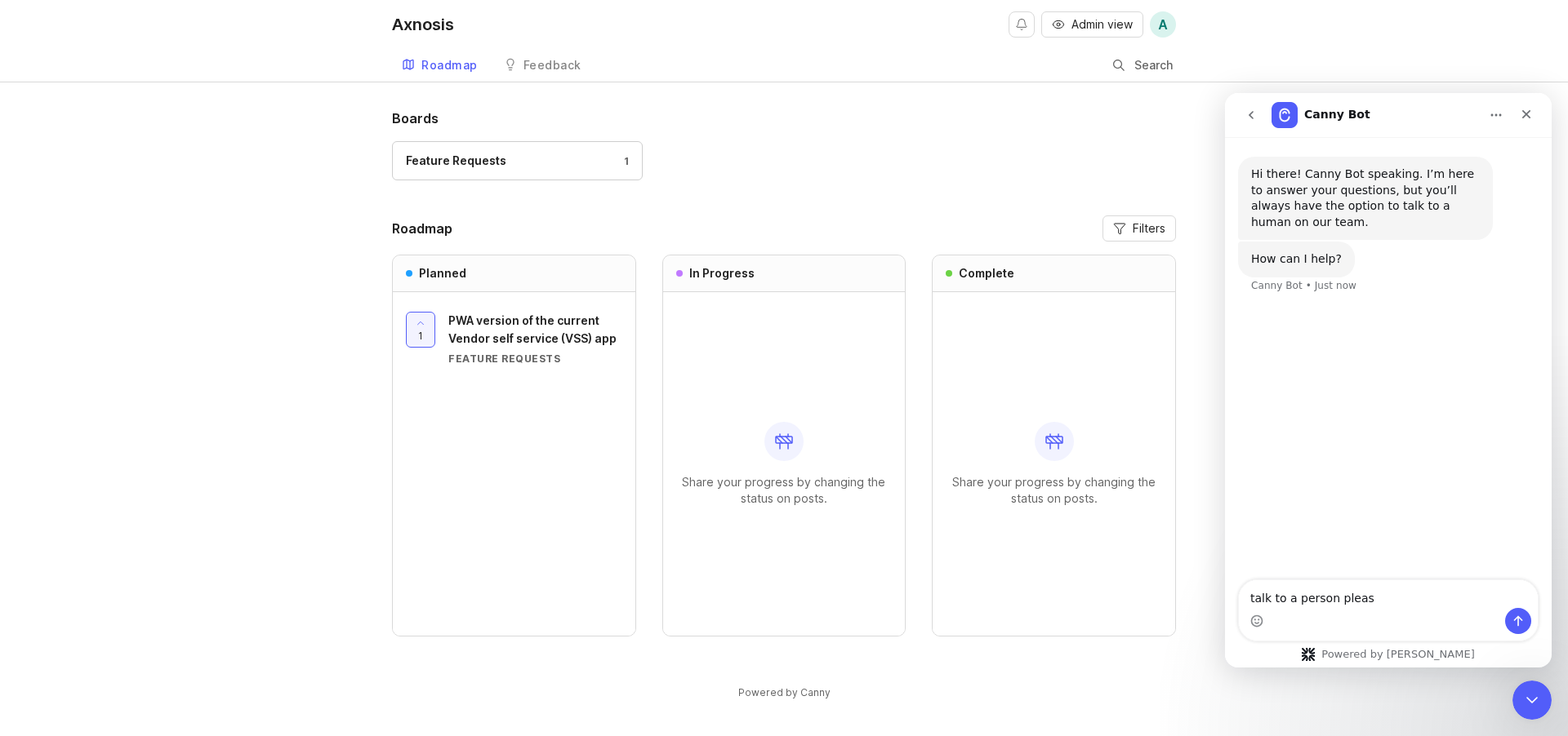
type textarea "talk to a person please"
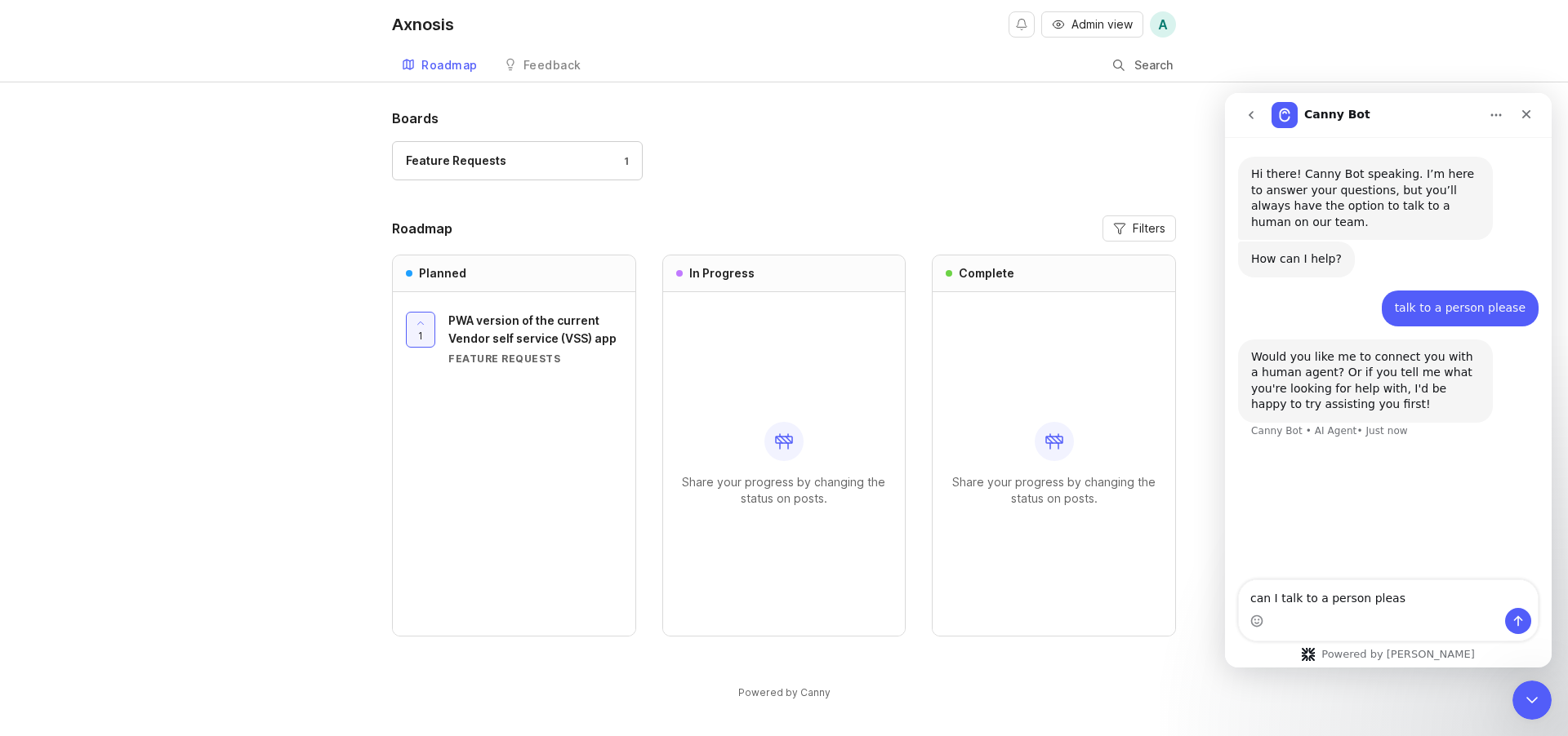
type textarea "can I talk to a person please"
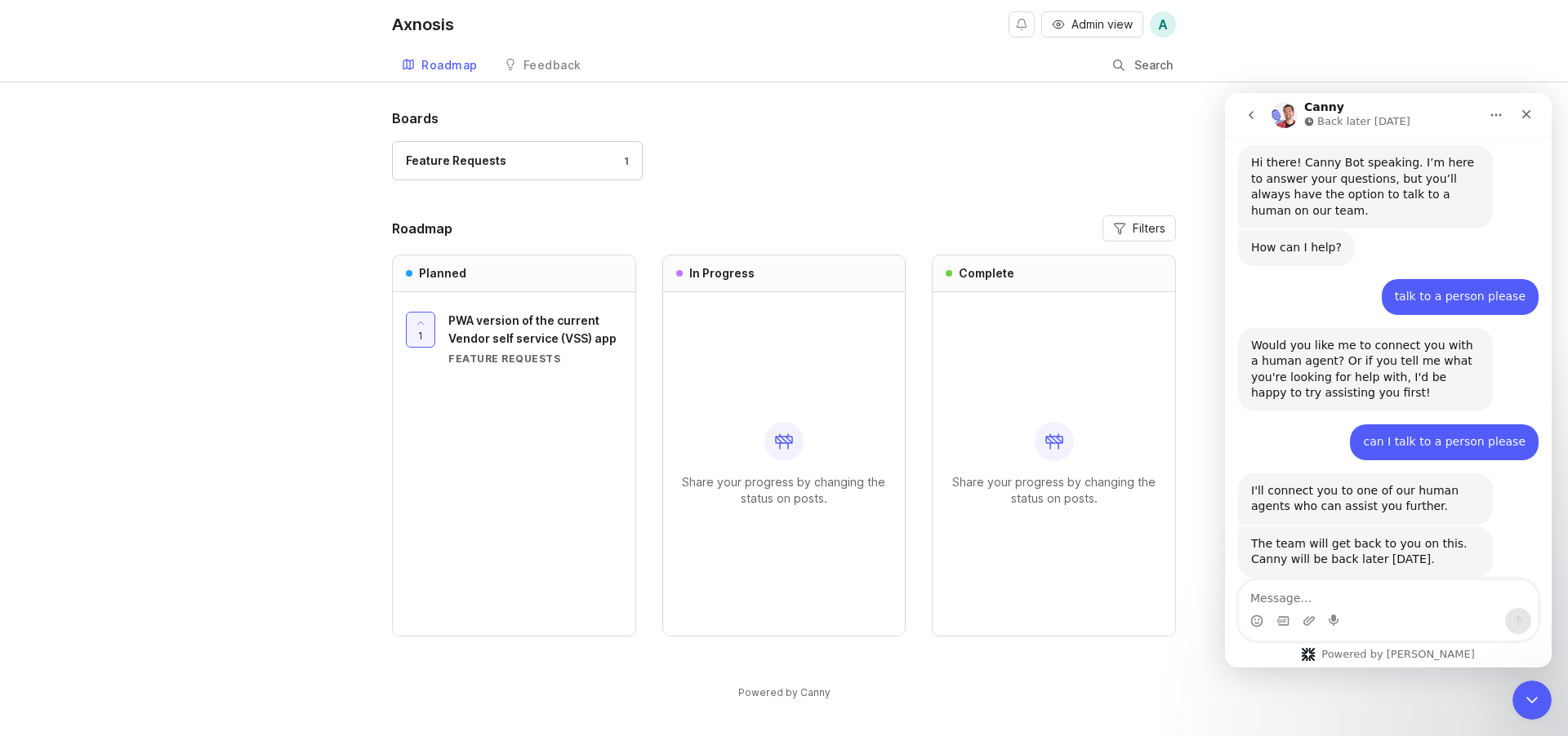
scroll to position [81, 0]
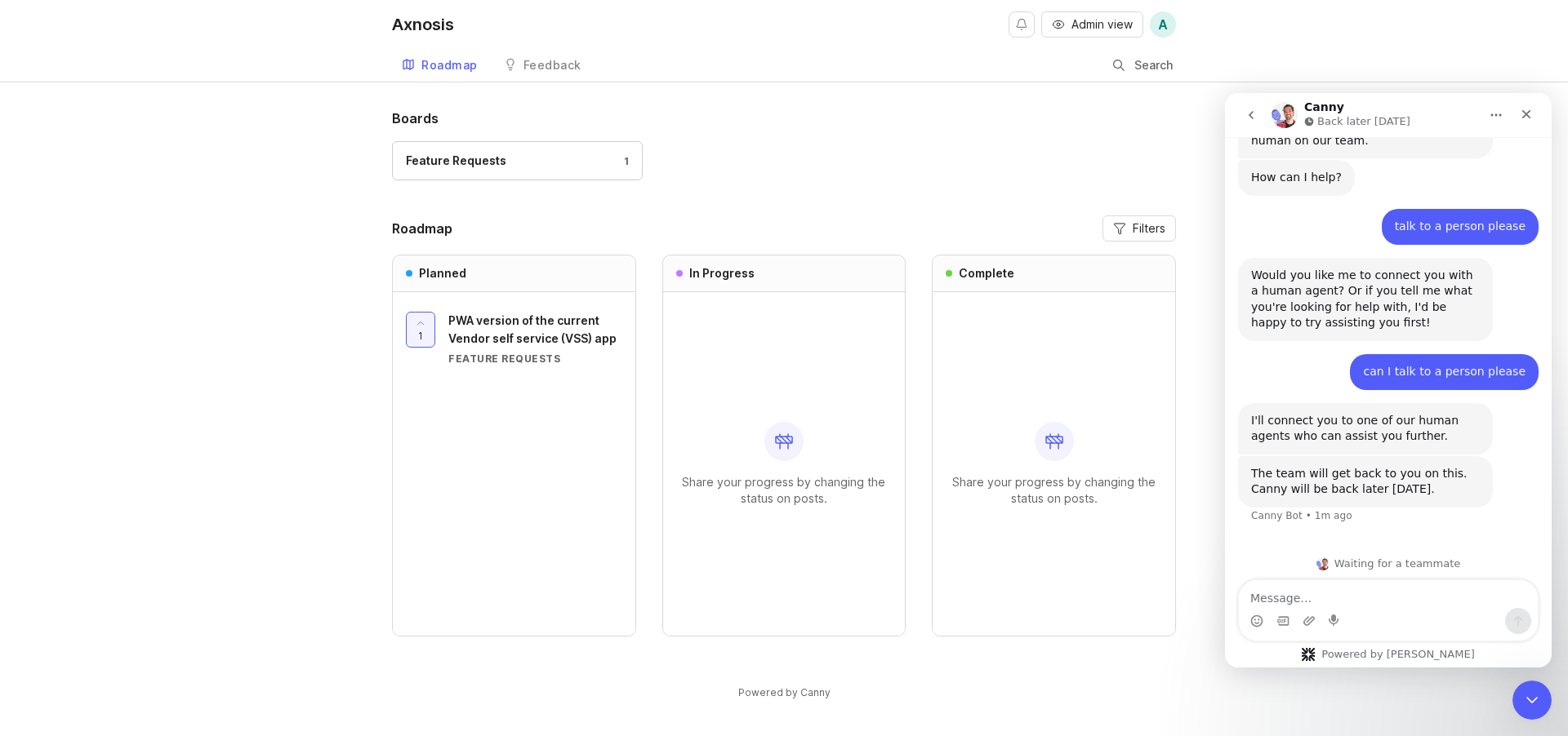
click at [540, 65] on div "Feedback" at bounding box center [552, 65] width 58 height 11
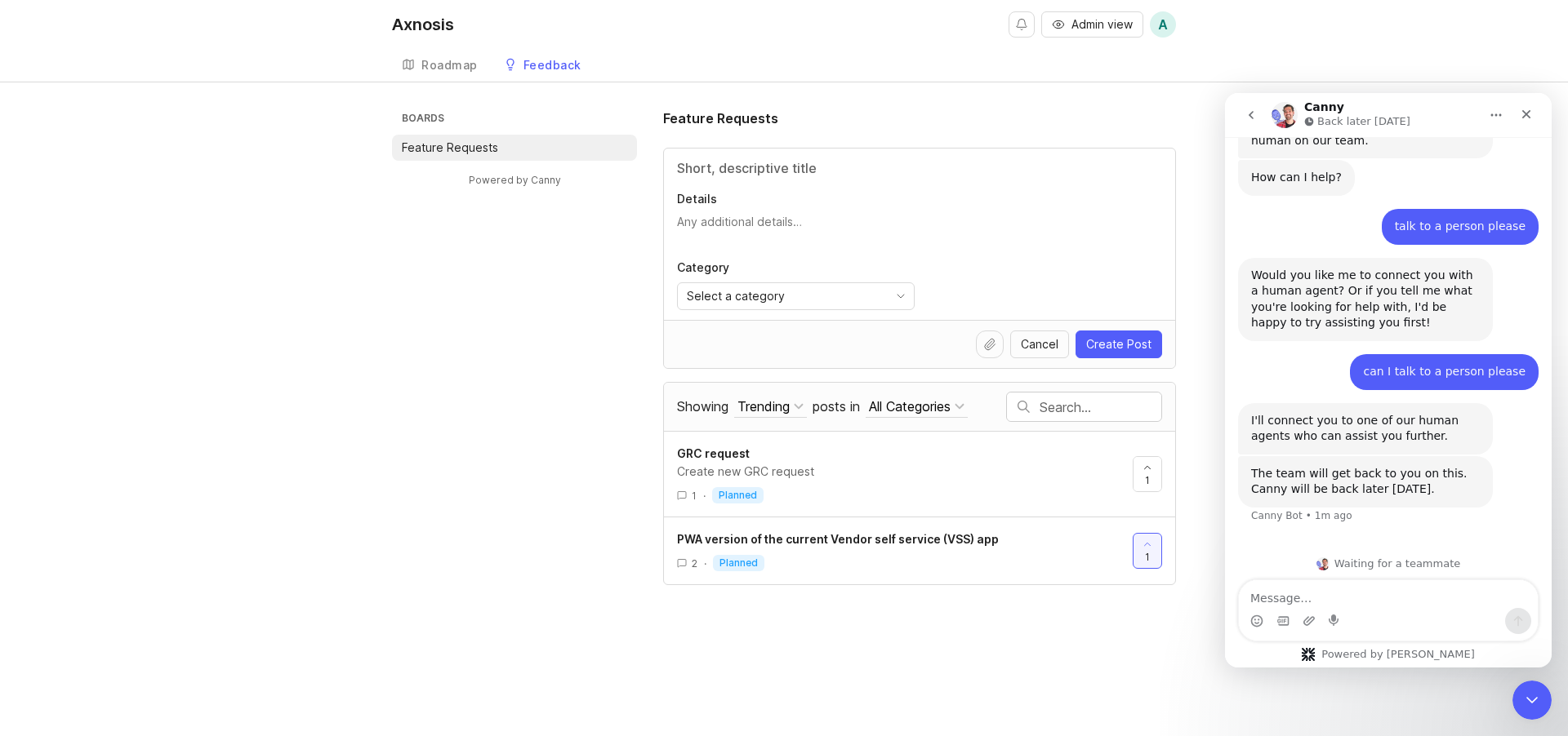
click at [424, 119] on h3 "Boards" at bounding box center [517, 119] width 238 height 23
click at [498, 179] on link "Powered by Canny" at bounding box center [514, 180] width 97 height 19
click at [349, 358] on div "Boards Feature Requests Powered by Canny Feature Requests Details Category Sele…" at bounding box center [784, 346] width 1568 height 477
click at [447, 63] on div "Roadmap" at bounding box center [449, 65] width 56 height 11
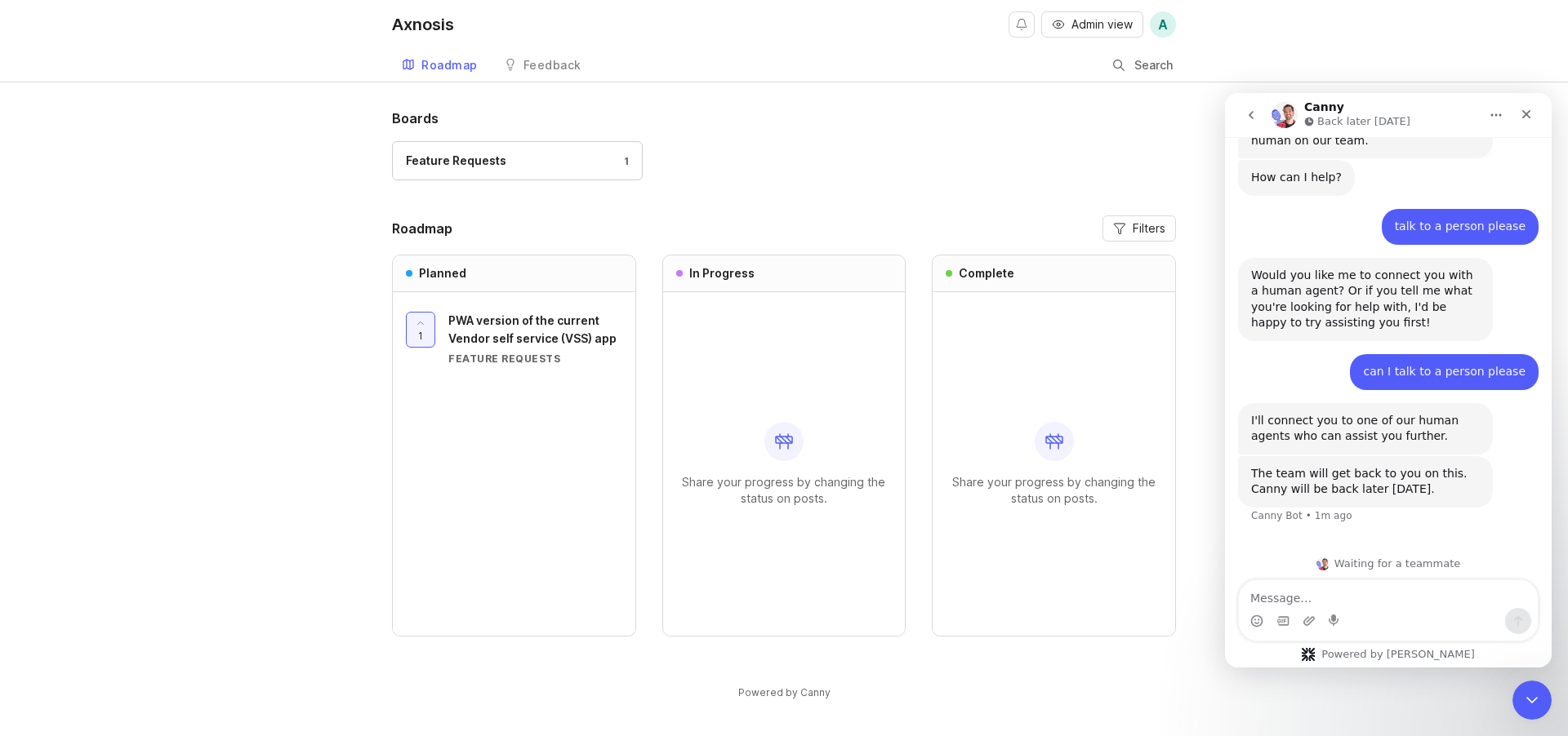
click at [275, 224] on div "Boards Feature Requests 1 Roadmap Filters Planned 1 PWA version of the current …" at bounding box center [784, 418] width 1568 height 619
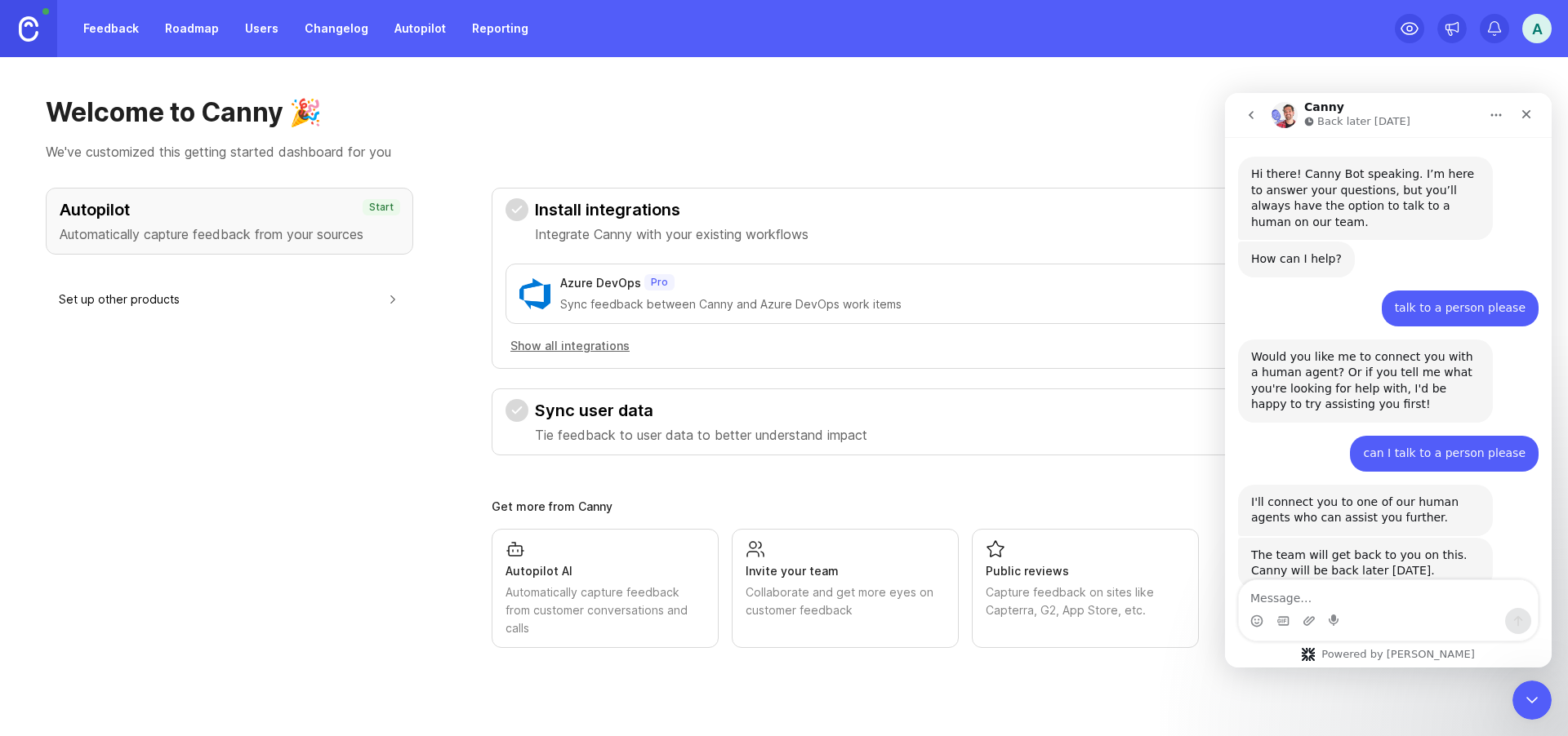
scroll to position [81, 0]
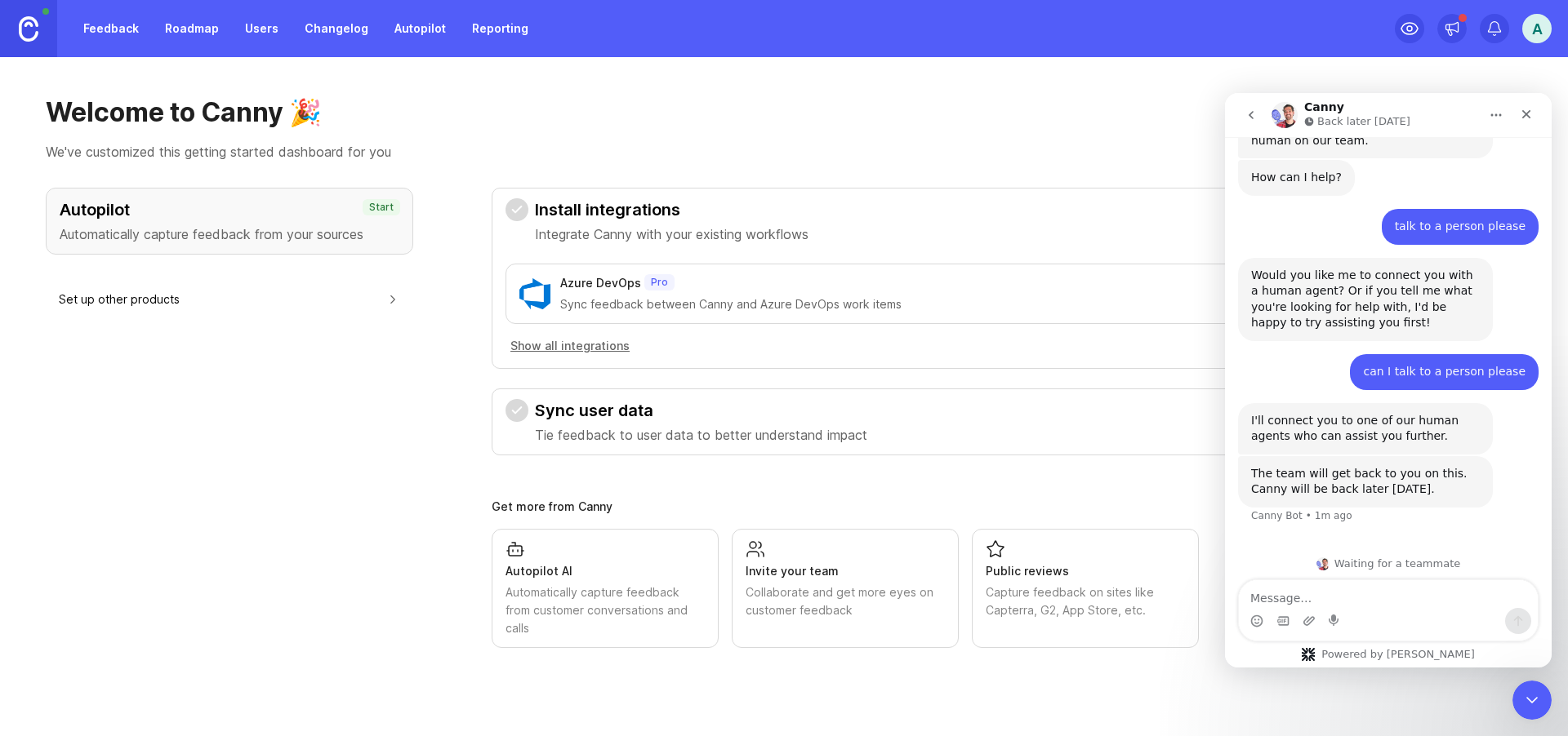
click at [208, 30] on link "Roadmap" at bounding box center [191, 29] width 73 height 30
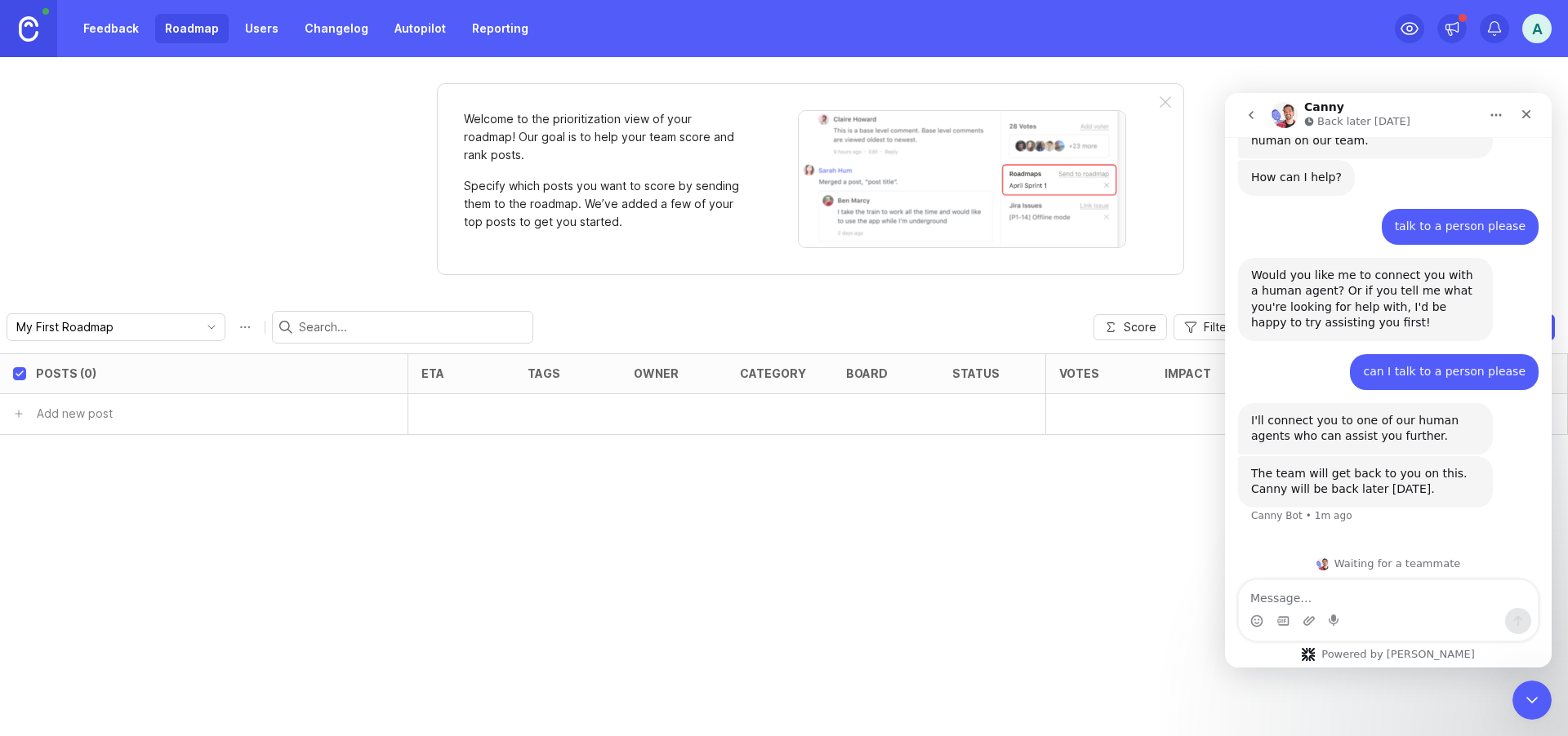
click at [190, 222] on div "Welcome to the prioritization view of your roadmap! Our goal is to help your te…" at bounding box center [784, 396] width 1568 height 679
click at [276, 539] on div "Posts (0) eta tags owner category board status Votes Impact Effort Score Add ne…" at bounding box center [784, 544] width 1568 height 382
click at [1205, 325] on span "Filters" at bounding box center [1219, 328] width 32 height 17
click at [1498, 114] on icon "Home" at bounding box center [1496, 115] width 13 height 13
click at [1022, 649] on div "Posts (0) eta tags owner category board status Votes Impact Effort Score Add ne…" at bounding box center [784, 544] width 1568 height 382
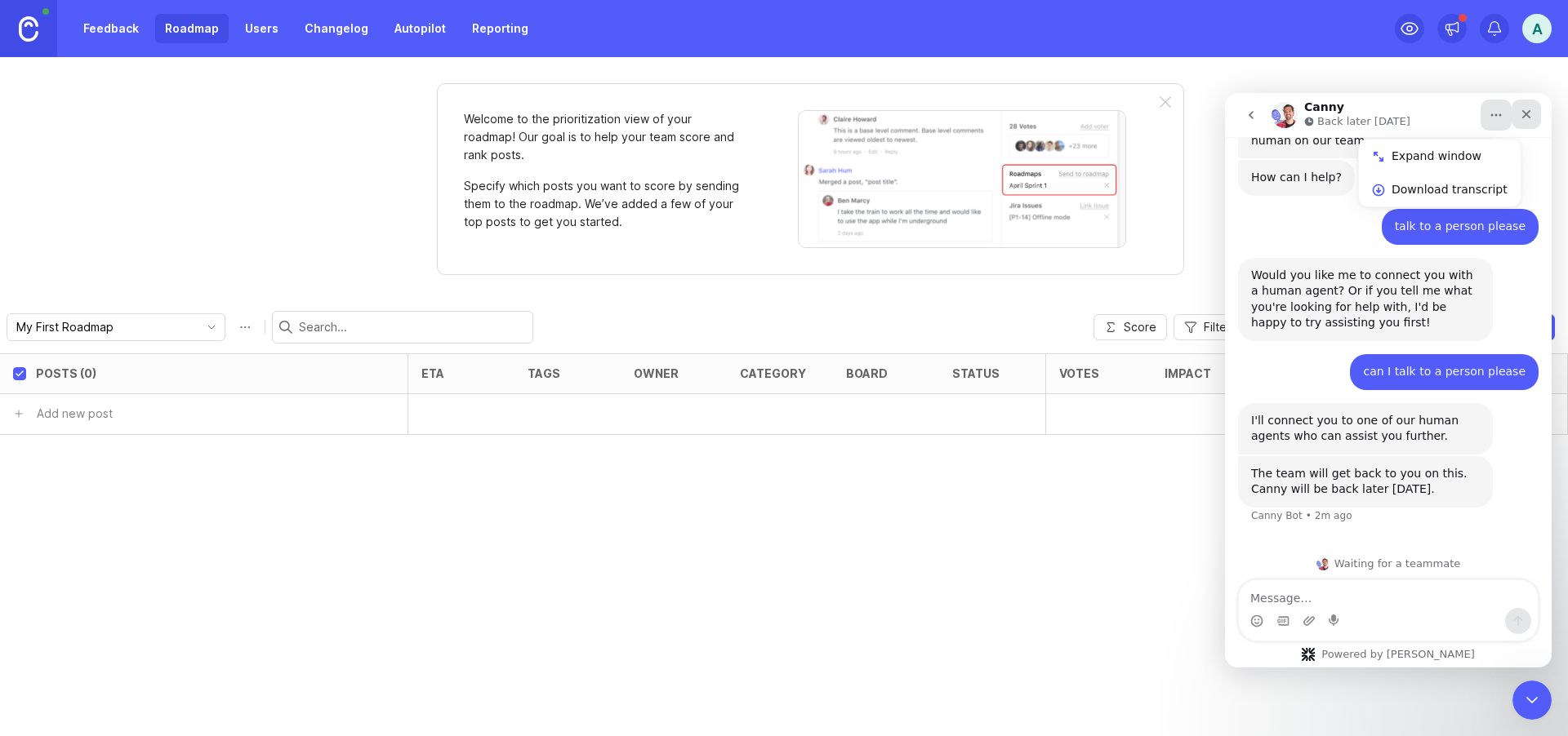
click at [1528, 120] on icon "Close" at bounding box center [1526, 114] width 13 height 13
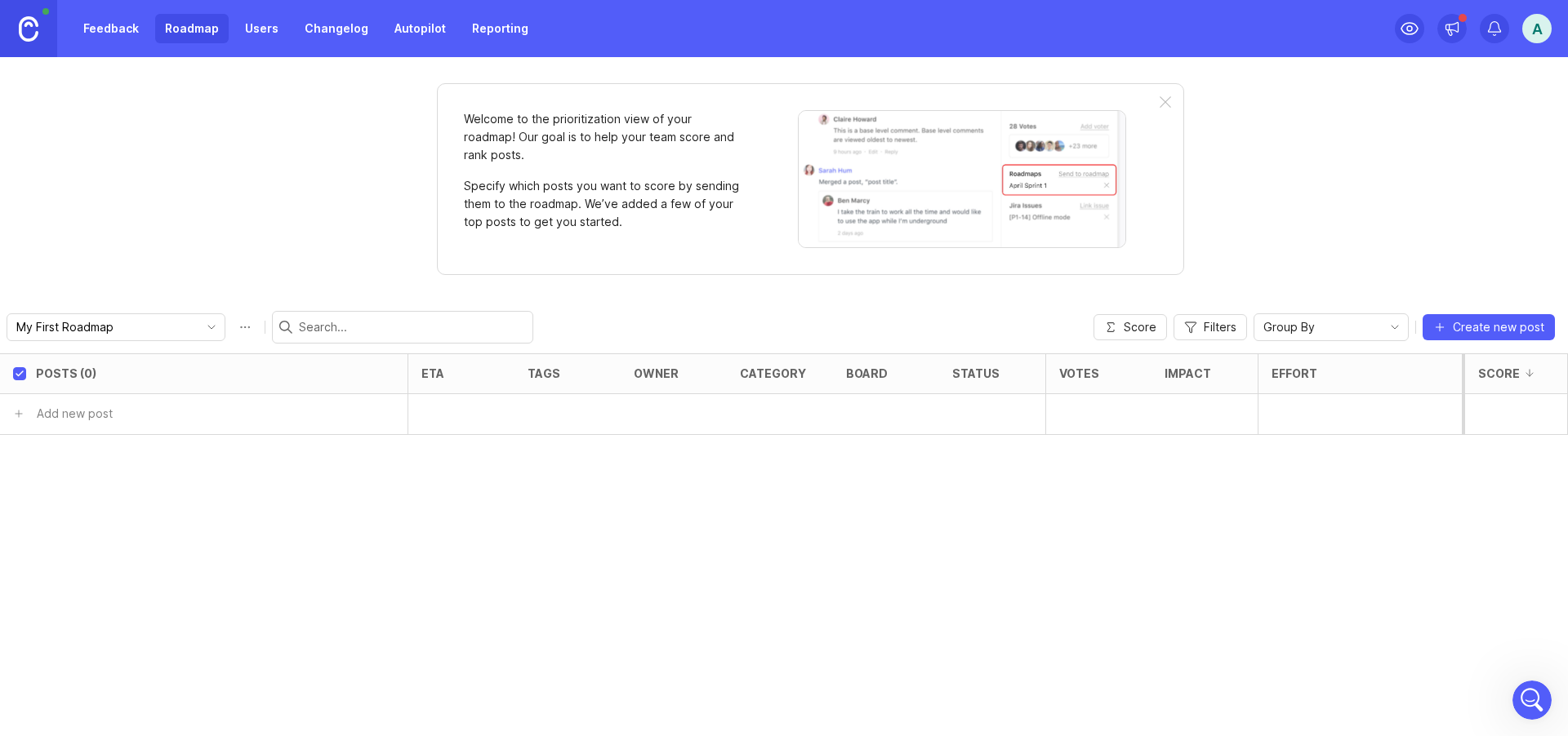
click at [1322, 327] on div "Group By" at bounding box center [1318, 327] width 128 height 26
click at [1348, 237] on div "Welcome to the prioritization view of your roadmap! Our goal is to help your te…" at bounding box center [784, 396] width 1568 height 679
click at [1214, 325] on span "Filters" at bounding box center [1219, 328] width 32 height 17
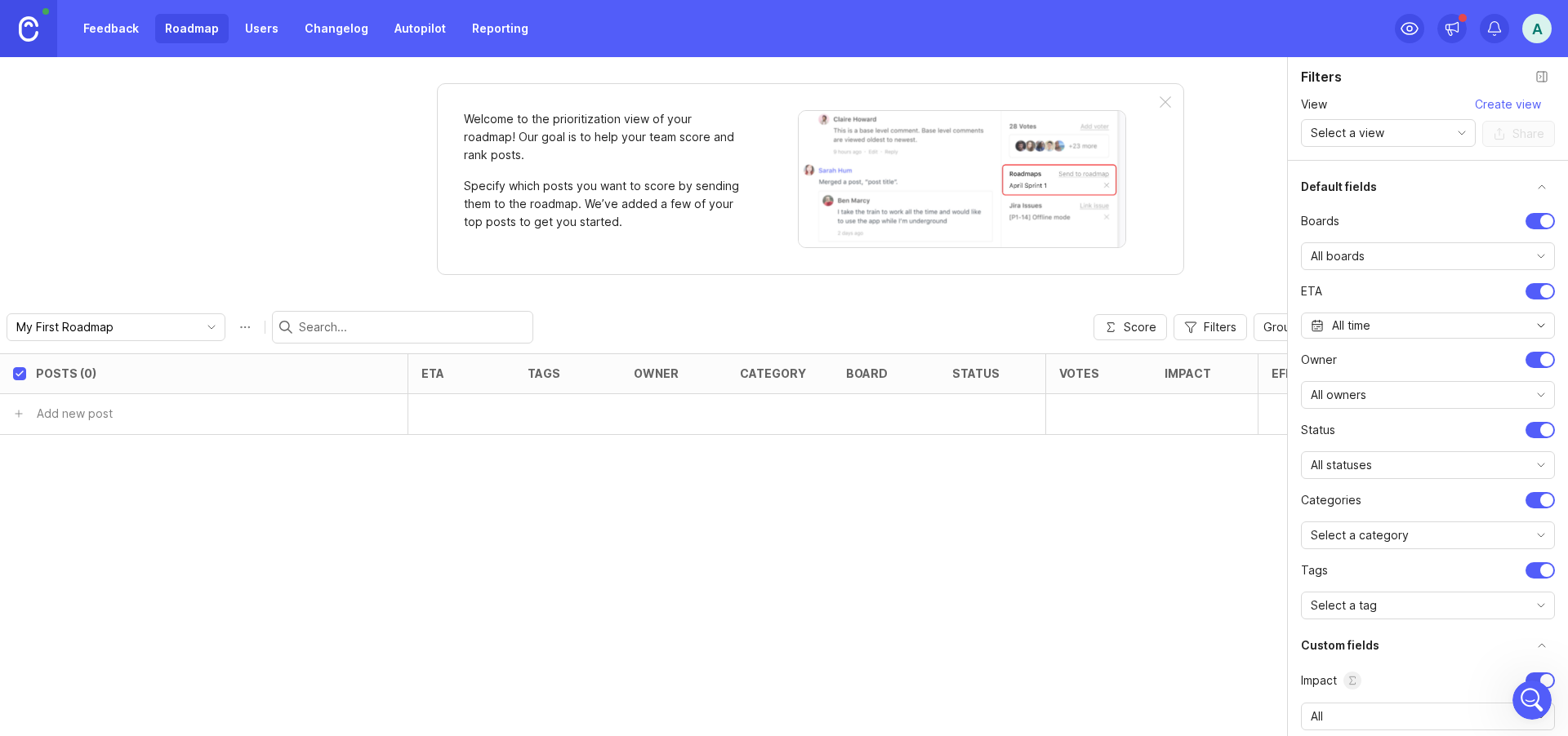
click at [1430, 130] on div "Select a view" at bounding box center [1374, 133] width 147 height 26
click at [1249, 173] on div "Welcome to the prioritization view of your roadmap! Our goal is to help your te…" at bounding box center [784, 396] width 1568 height 679
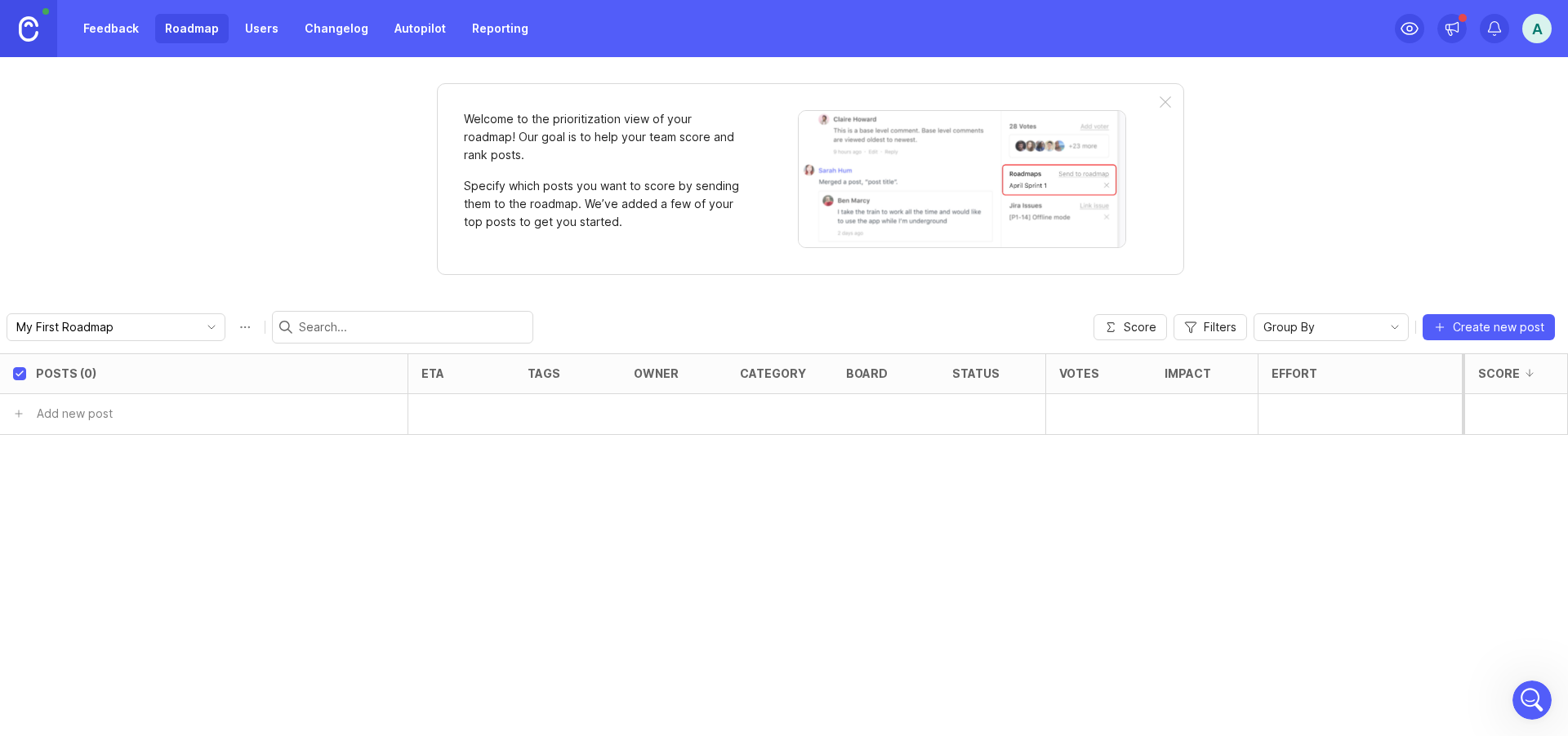
click at [210, 328] on icon "toggle icon" at bounding box center [211, 328] width 6 height 4
click at [208, 202] on div "Welcome to the prioritization view of your roadmap! Our goal is to help your te…" at bounding box center [784, 396] width 1568 height 679
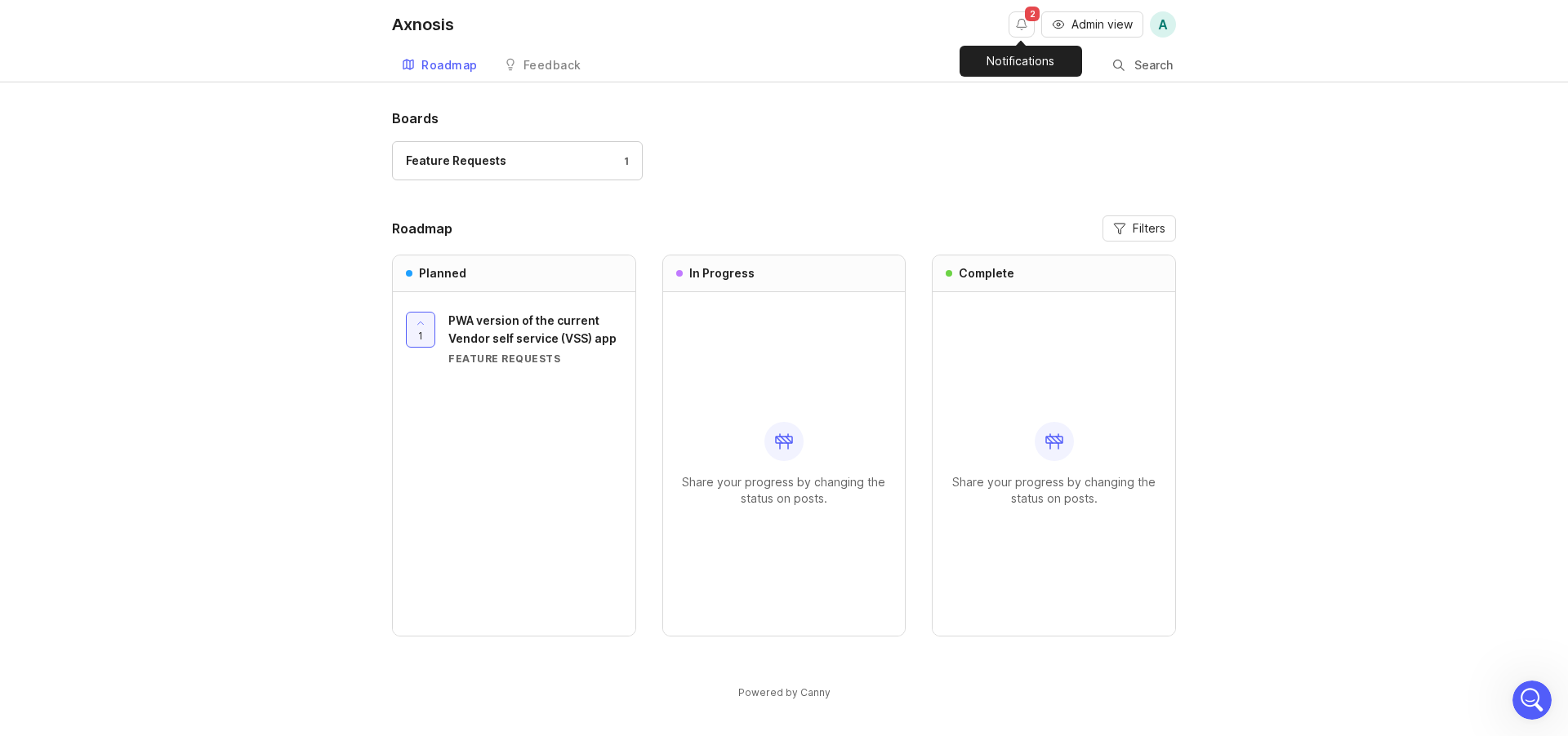
click at [1026, 17] on span "2" at bounding box center [1032, 14] width 15 height 15
click at [1020, 30] on button "Notifications" at bounding box center [1022, 24] width 26 height 26
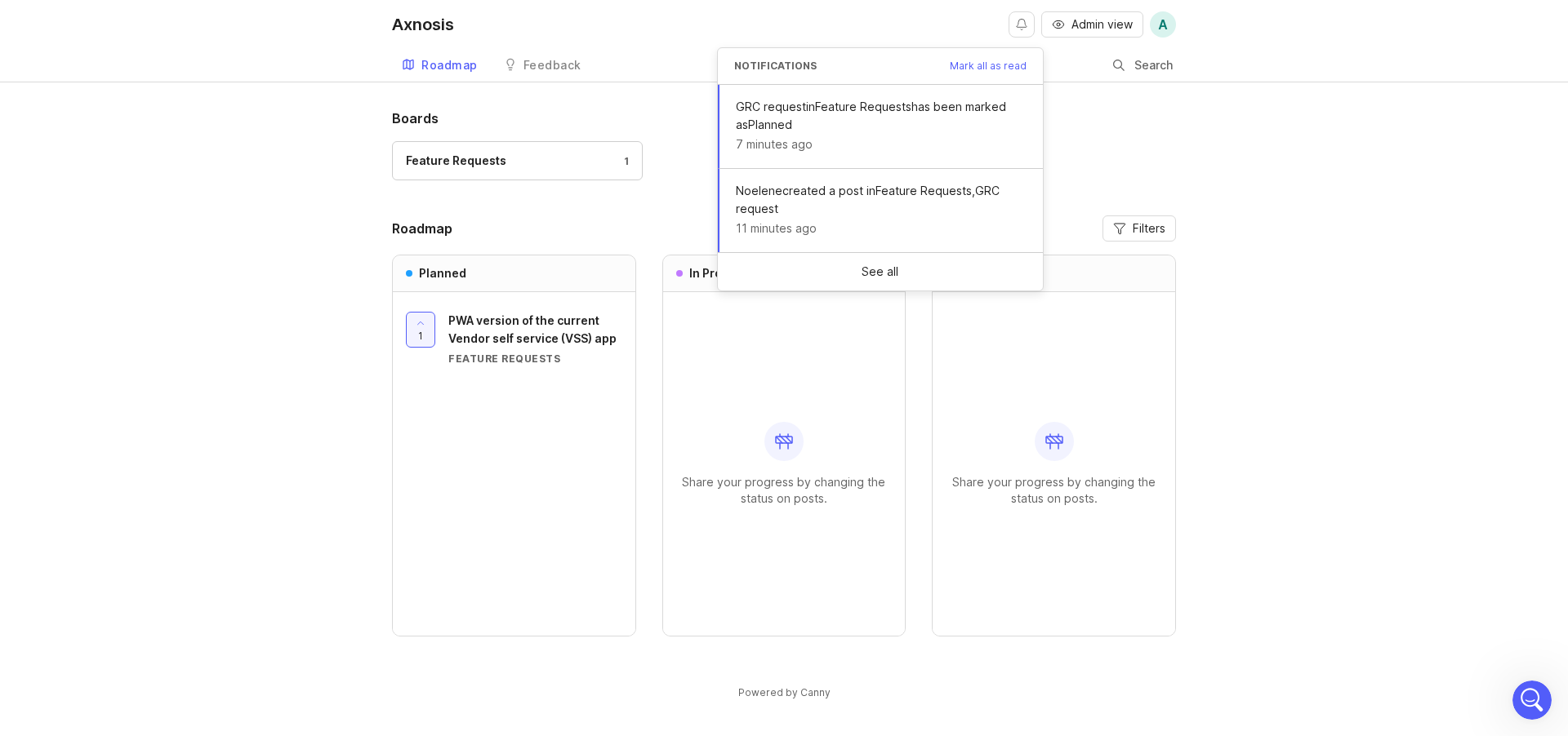
click at [1453, 369] on div "Boards Feature Requests 1 Roadmap Filters Planned 1 PWA version of the current …" at bounding box center [784, 418] width 1568 height 619
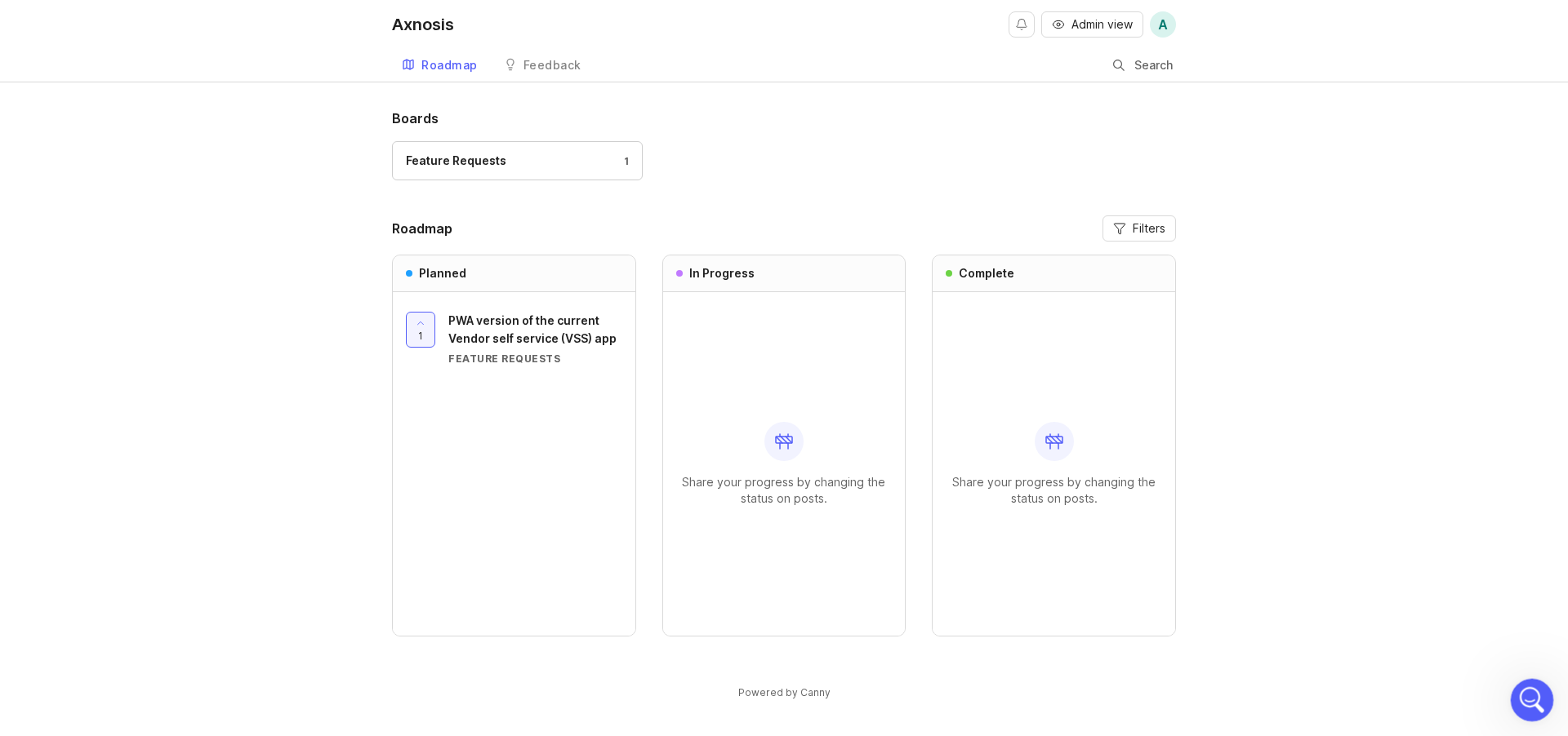
click at [1520, 703] on icon "Open Intercom Messenger" at bounding box center [1529, 698] width 27 height 27
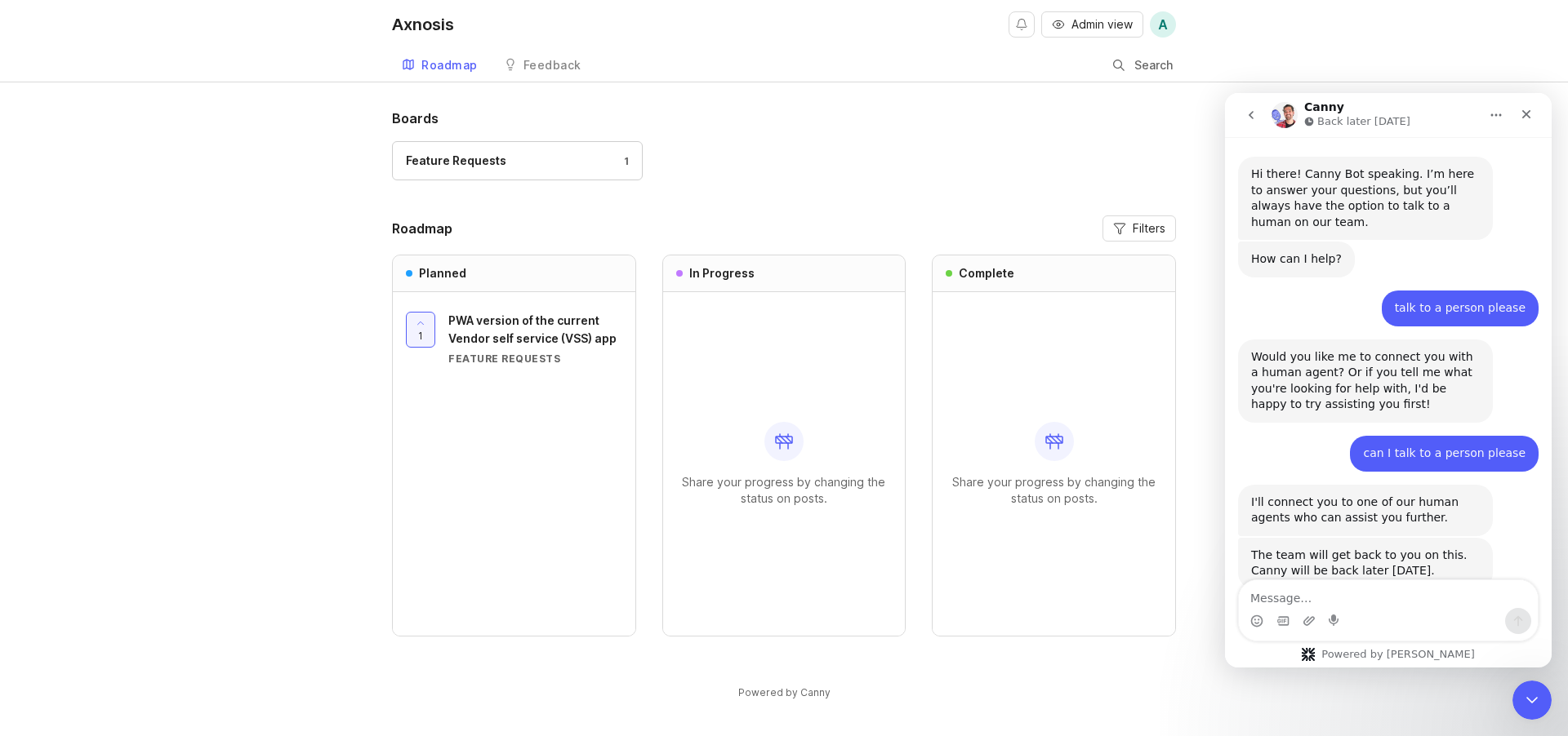
scroll to position [81, 0]
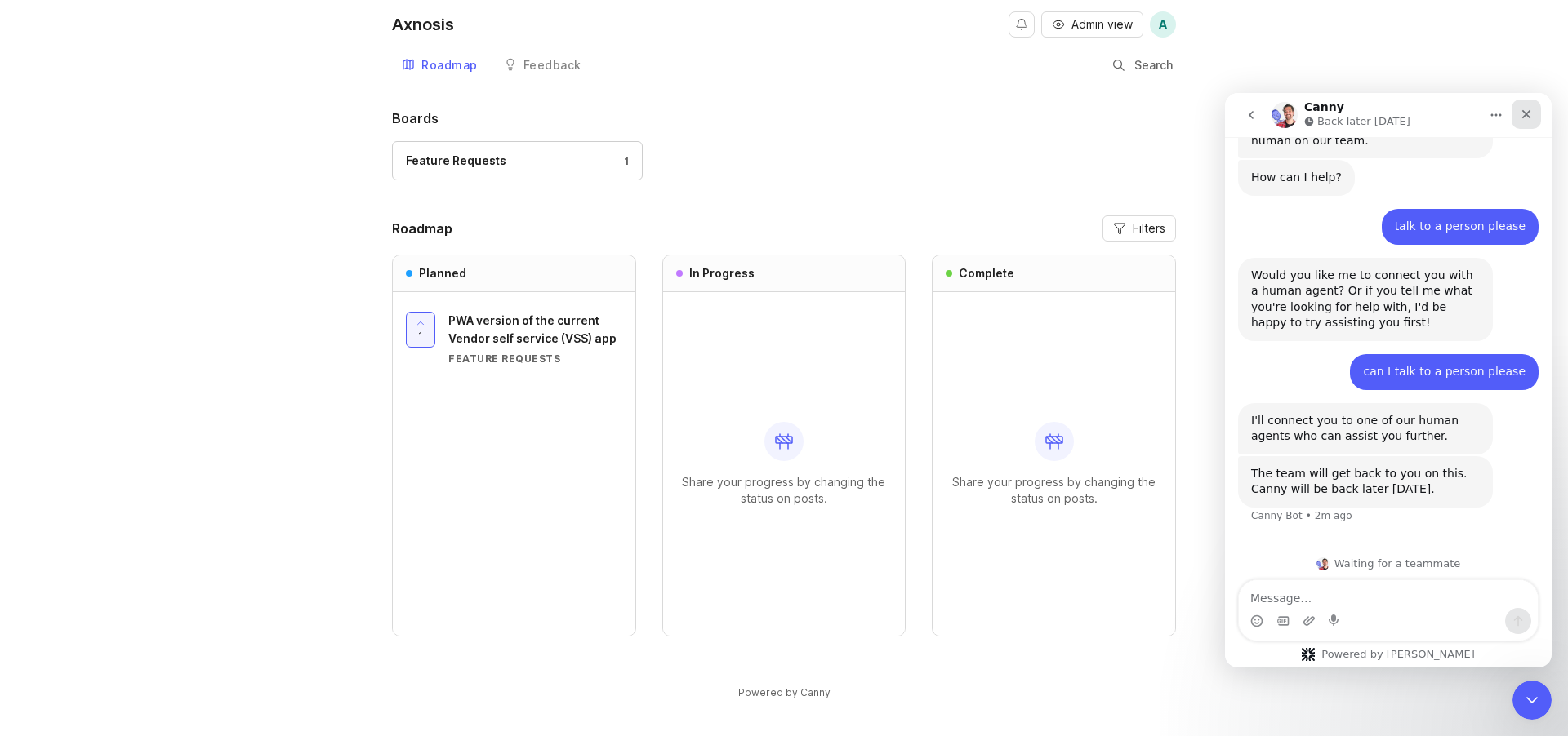
click at [1529, 114] on icon "Close" at bounding box center [1526, 114] width 13 height 13
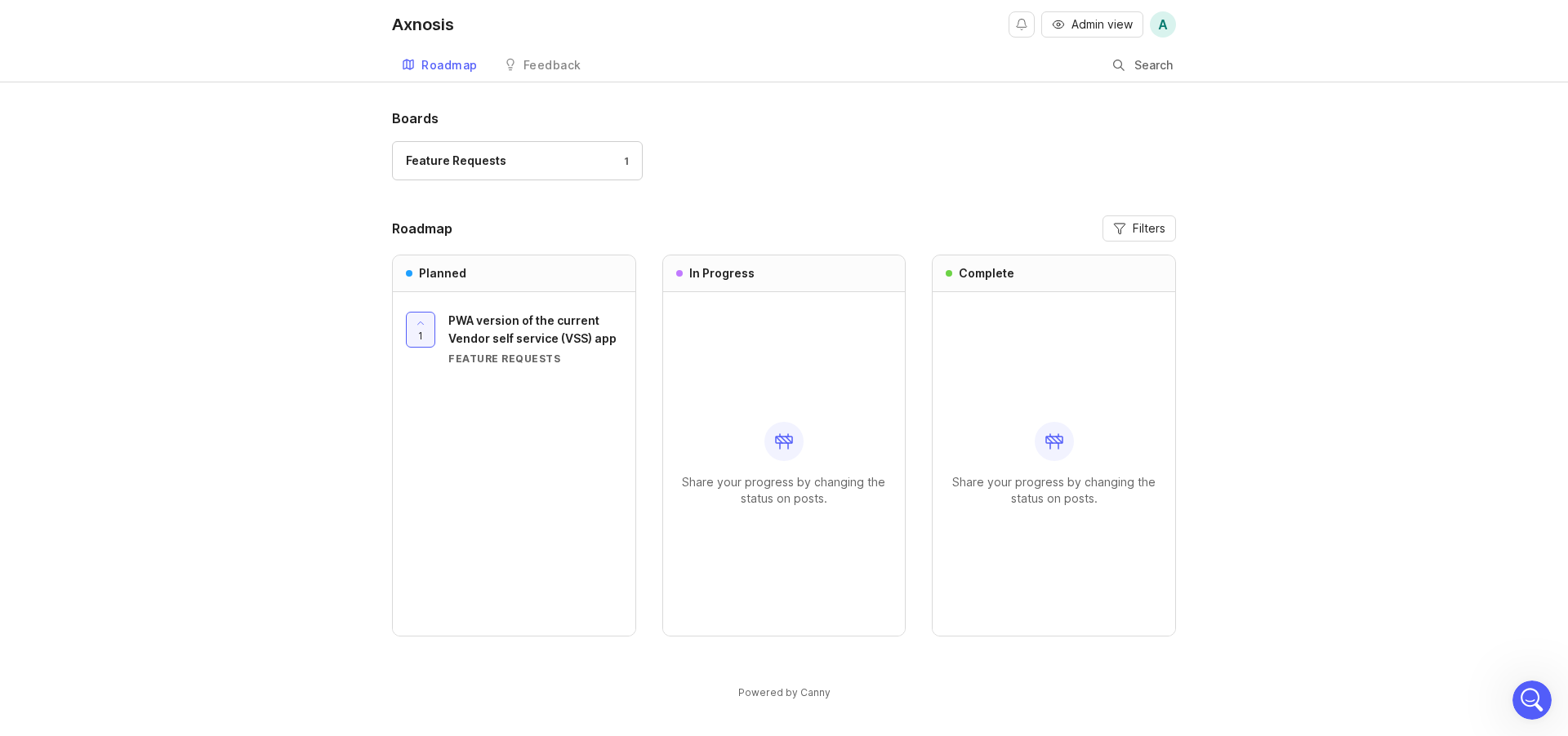
click at [1355, 281] on div "Boards Feature Requests 1 Roadmap Filters Planned 1 PWA version of the current …" at bounding box center [784, 418] width 1568 height 619
click at [427, 27] on div "Axnosis" at bounding box center [422, 25] width 62 height 17
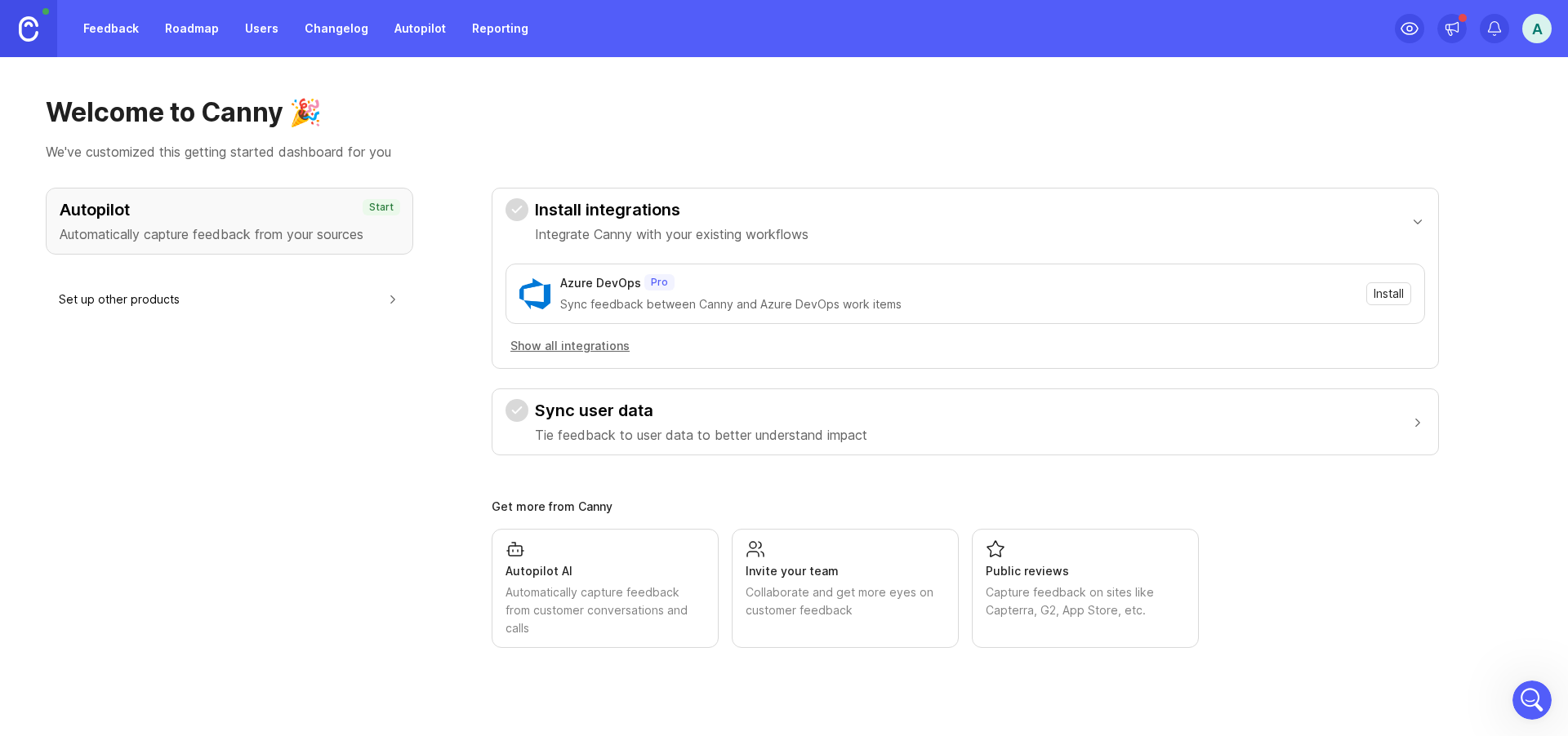
click at [129, 298] on button "Set up other products" at bounding box center [229, 299] width 341 height 37
click at [1537, 31] on div "A" at bounding box center [1537, 29] width 30 height 30
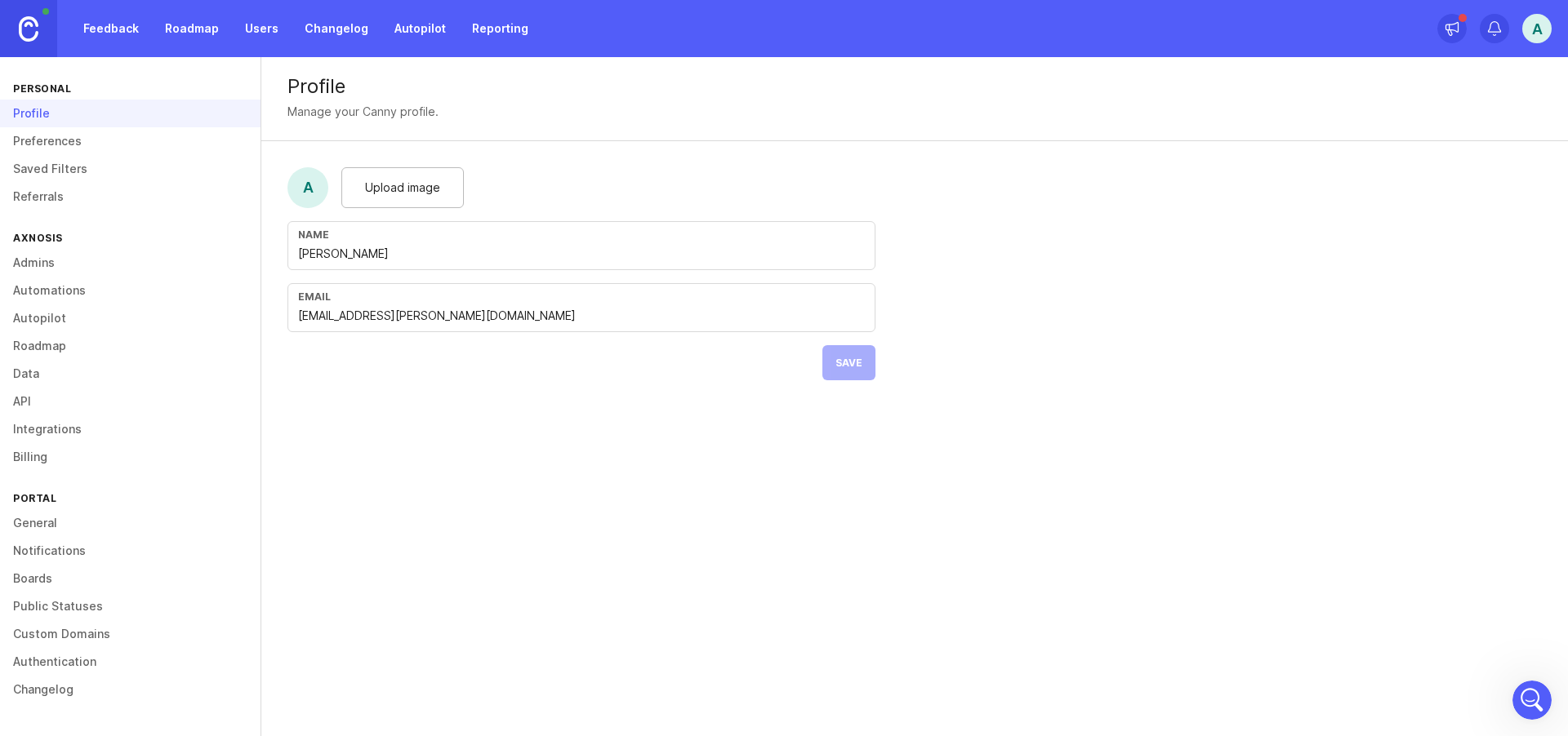
click at [31, 522] on link "General" at bounding box center [130, 523] width 260 height 28
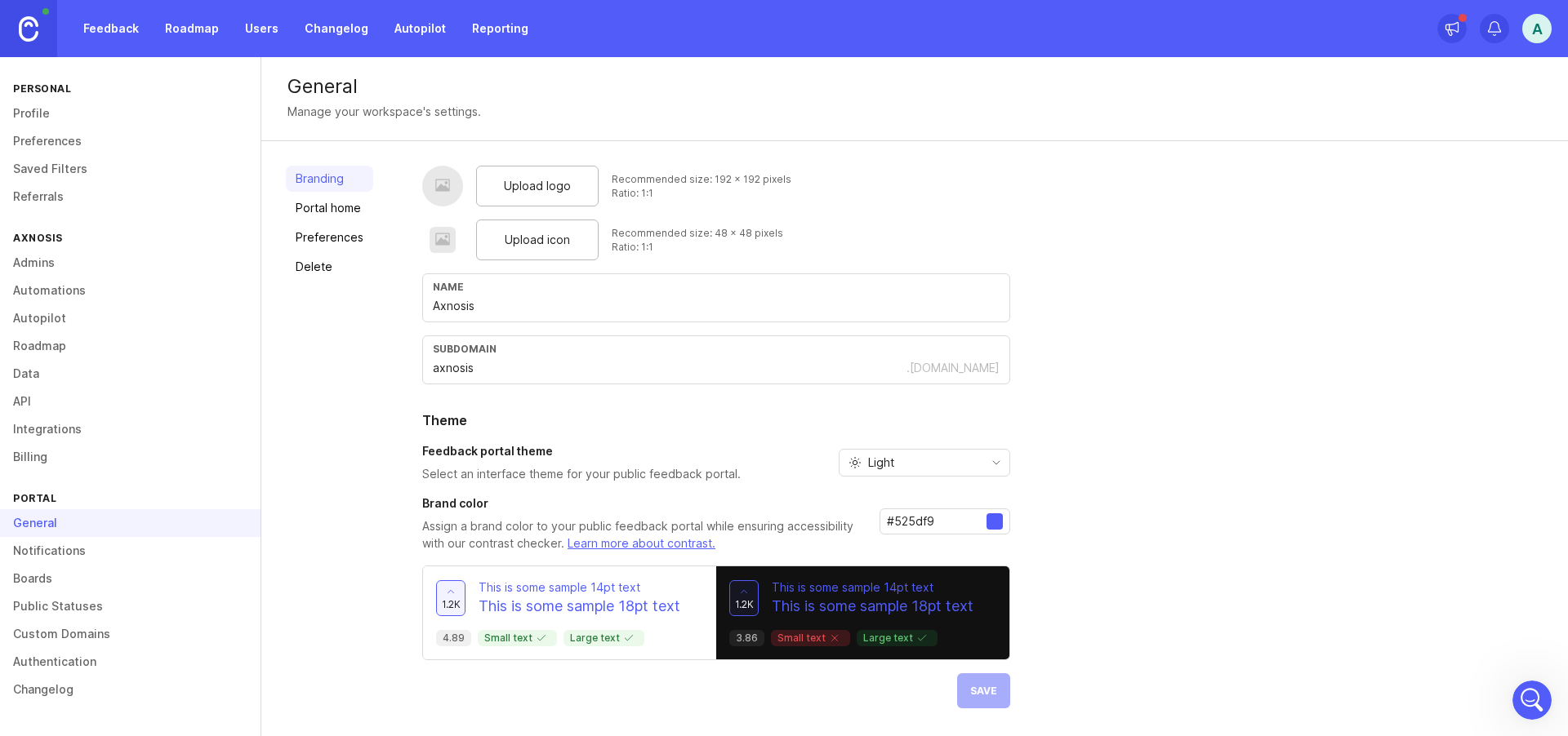
click at [533, 185] on span "Upload logo" at bounding box center [537, 185] width 67 height 18
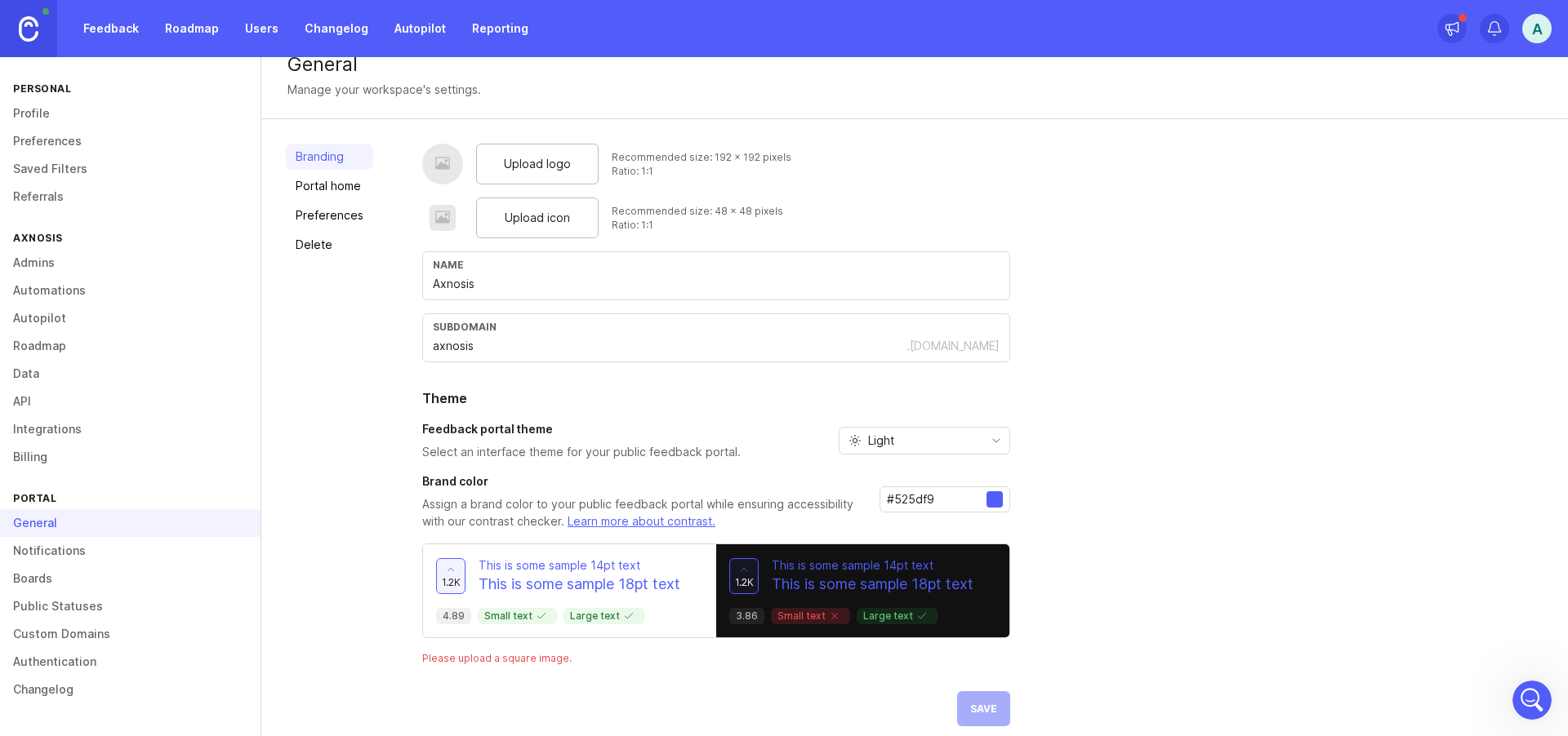
scroll to position [37, 0]
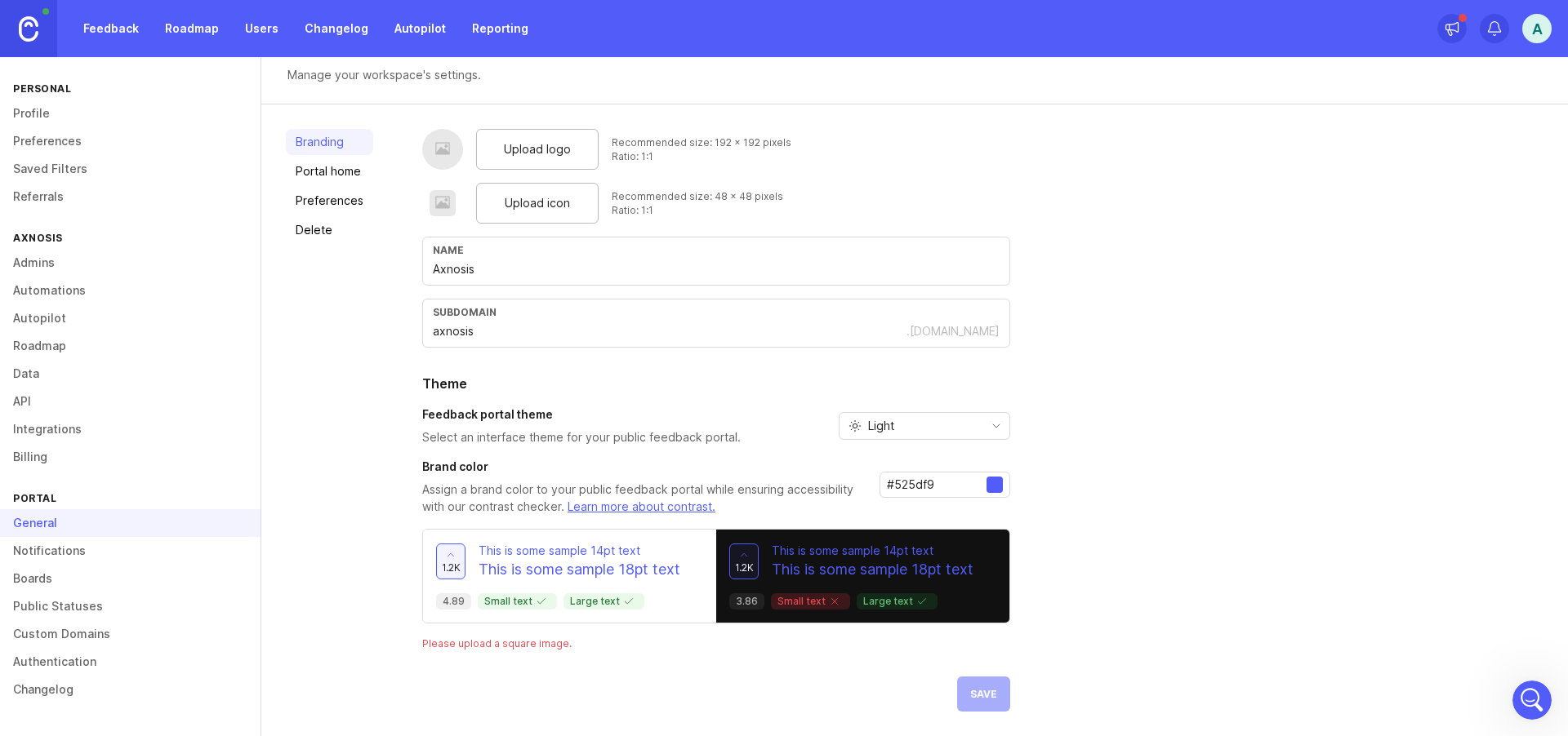
click at [515, 149] on span "Upload logo" at bounding box center [537, 149] width 67 height 18
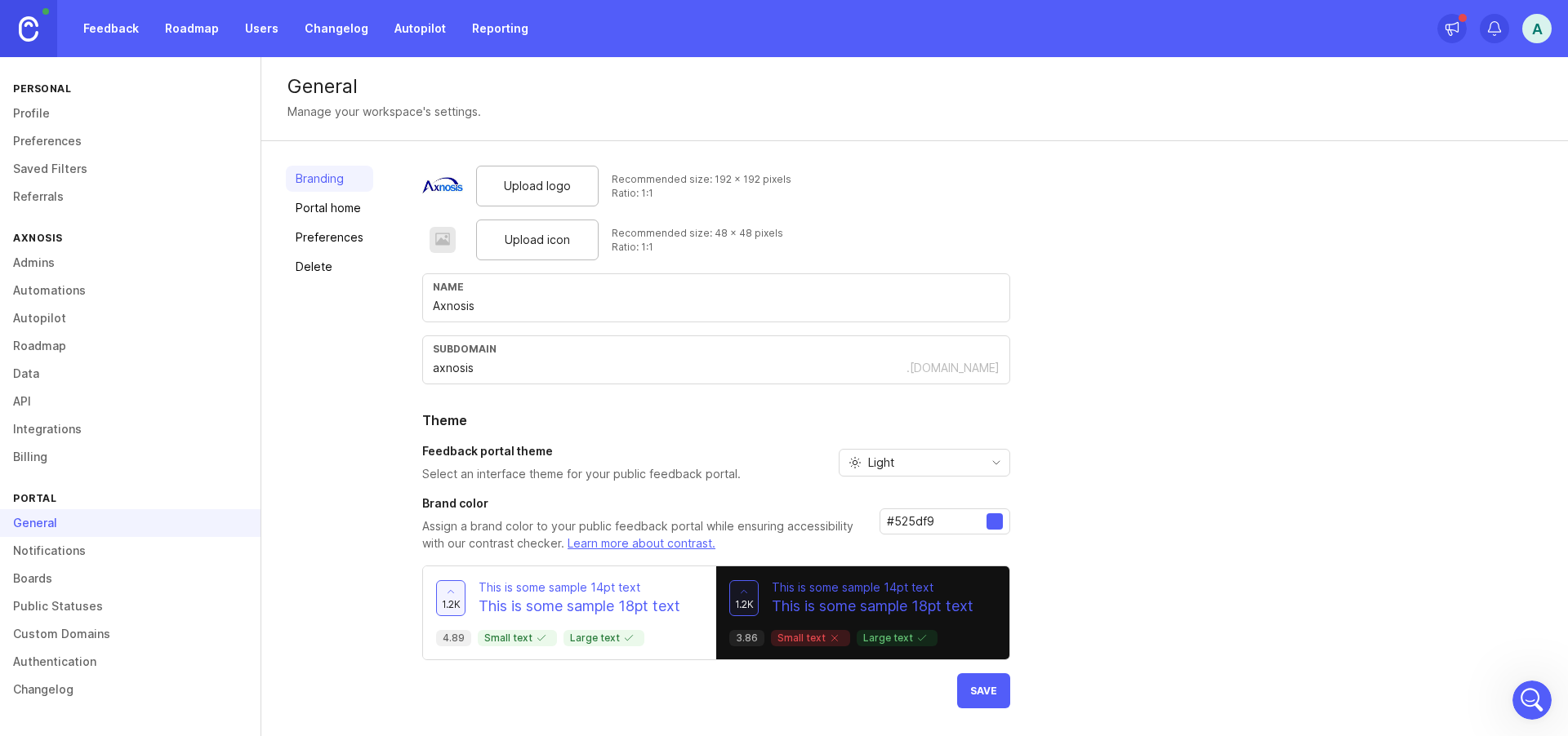
click at [986, 687] on span "Save" at bounding box center [983, 691] width 27 height 12
click at [495, 370] on input "axnosis" at bounding box center [669, 368] width 473 height 18
click at [322, 235] on link "Preferences" at bounding box center [330, 237] width 87 height 26
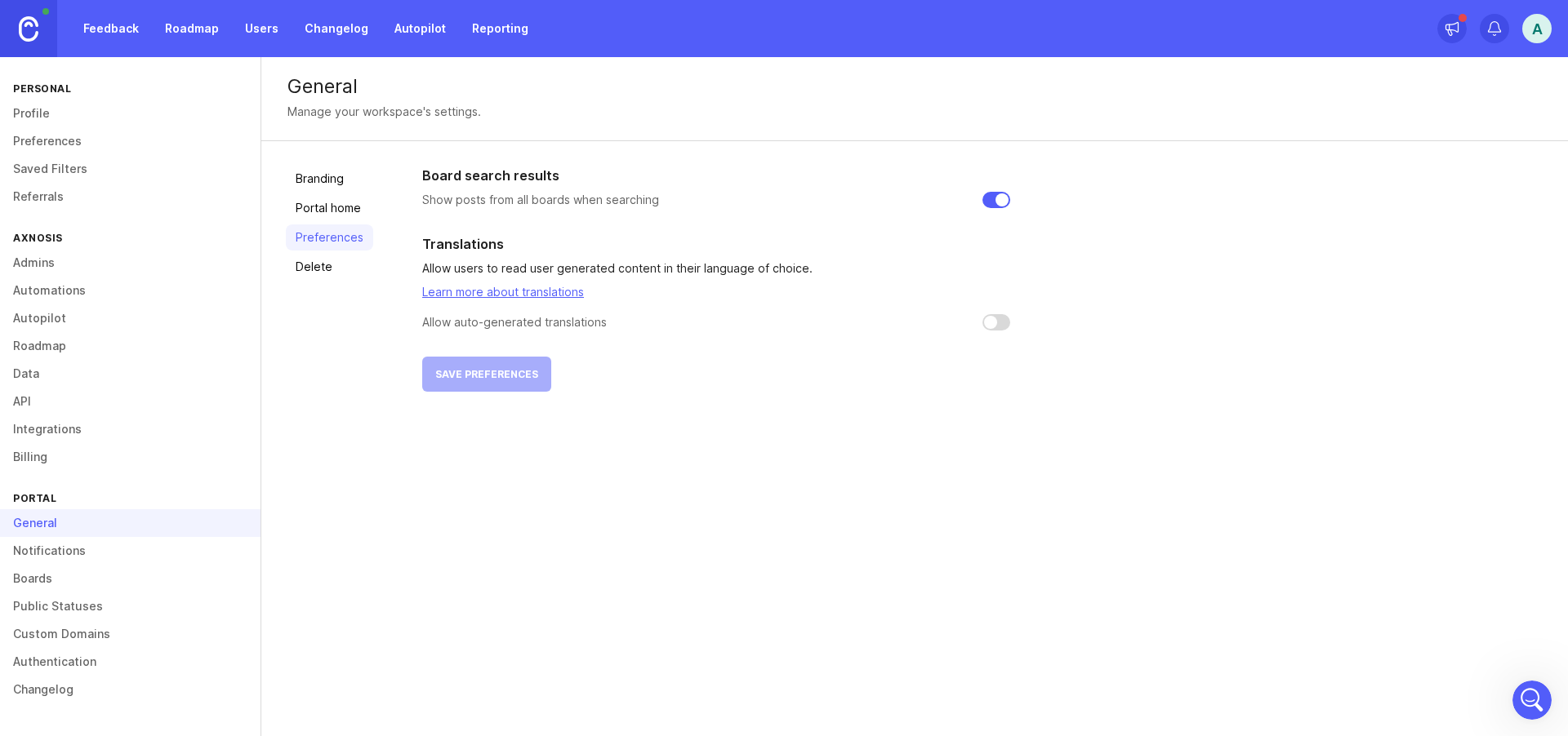
click at [319, 210] on link "Portal home" at bounding box center [330, 208] width 87 height 26
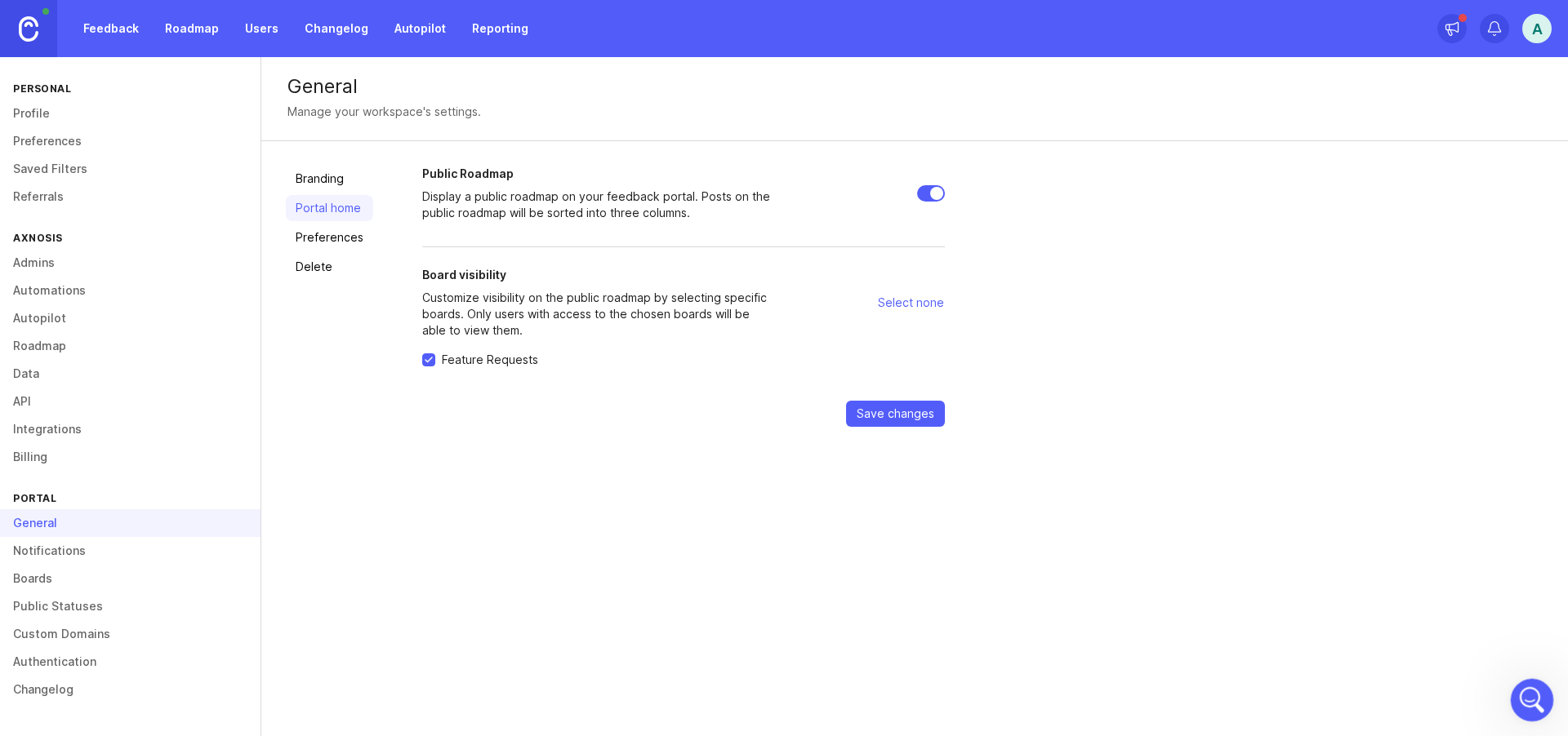
click at [1530, 687] on icon "Open Intercom Messenger" at bounding box center [1529, 698] width 27 height 27
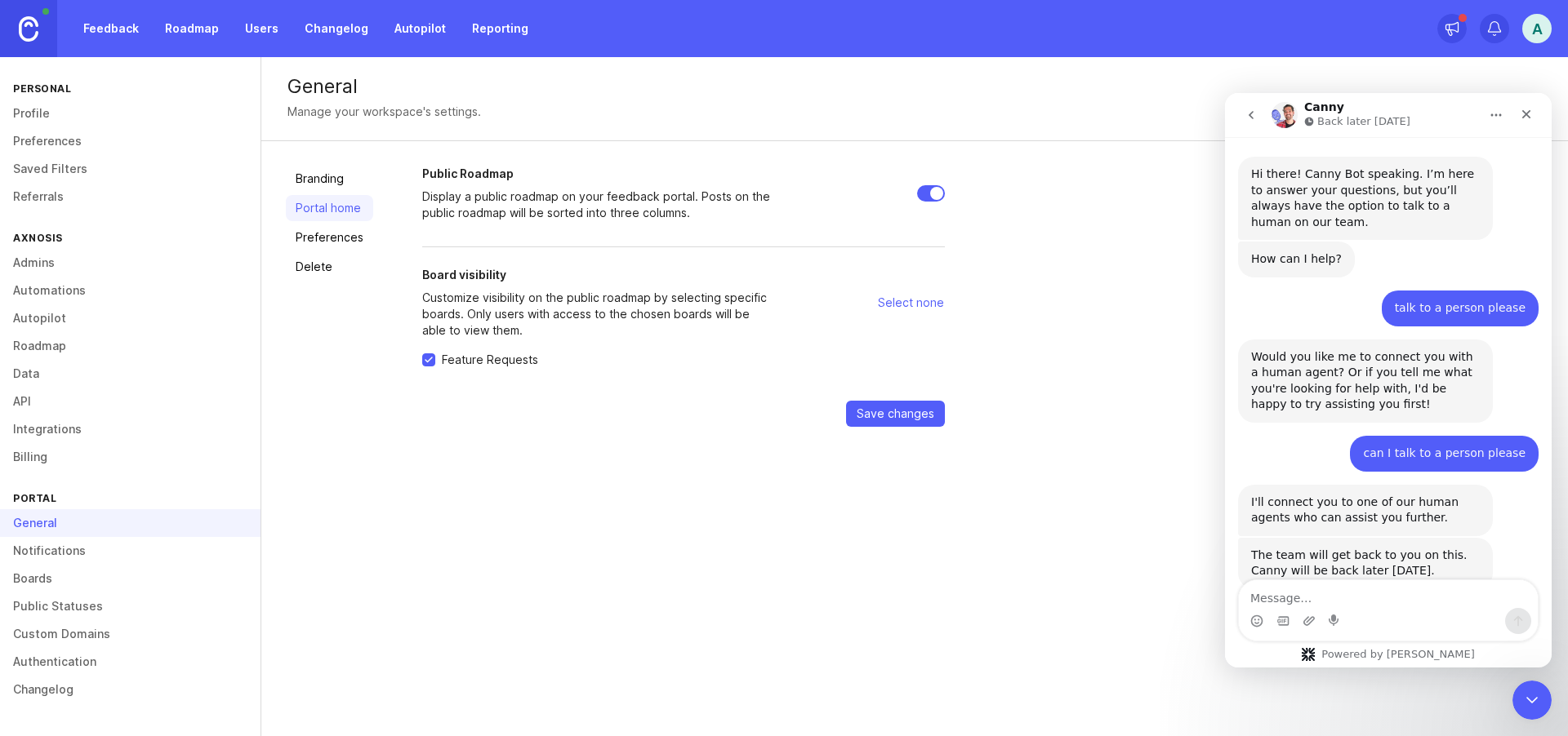
scroll to position [81, 0]
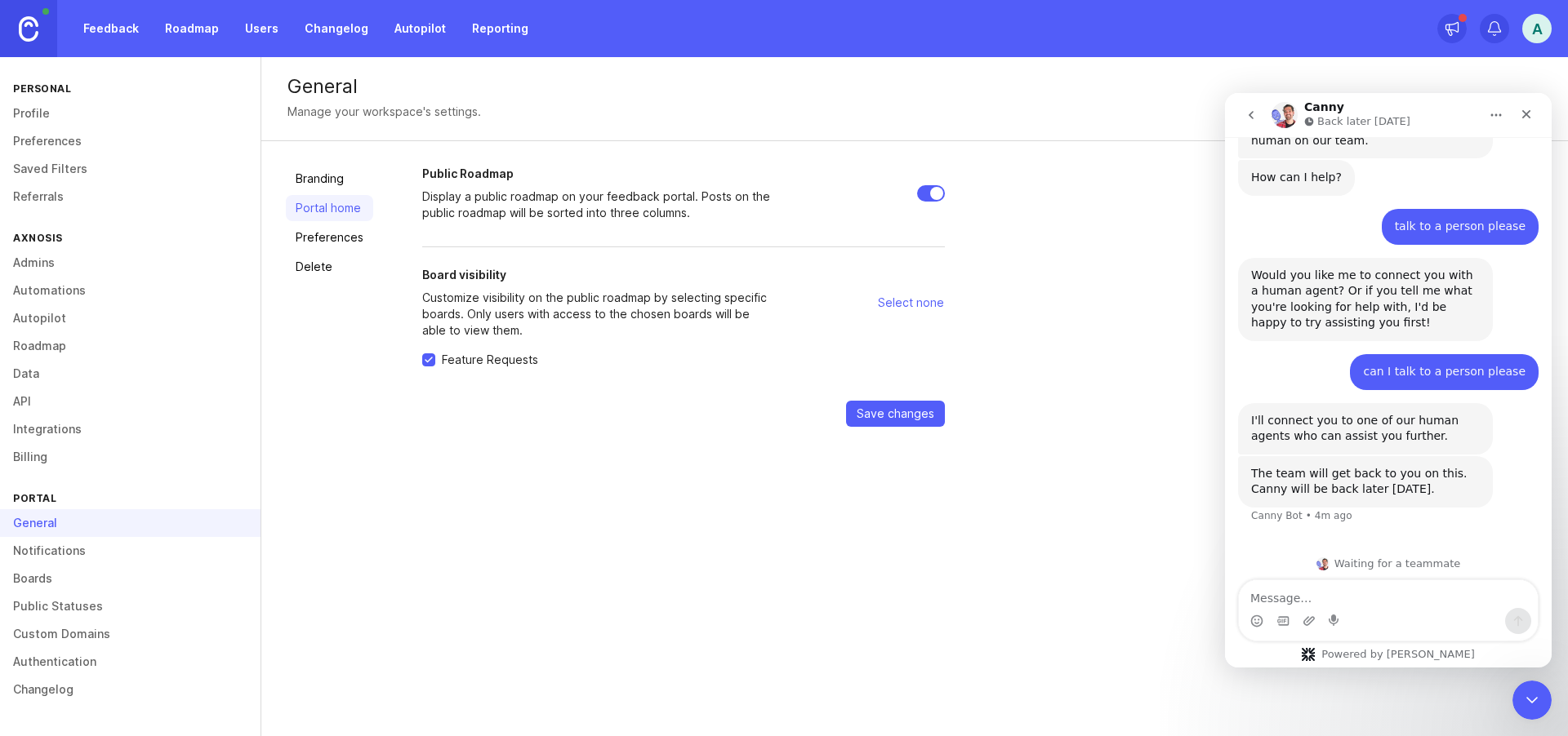
click at [1326, 601] on textarea "Message…" at bounding box center [1387, 594] width 299 height 28
click at [1146, 496] on div "General Manage your workspace's settings. Branding Portal home Preferences Dele…" at bounding box center [914, 396] width 1306 height 679
click at [308, 179] on link "Branding" at bounding box center [330, 179] width 87 height 26
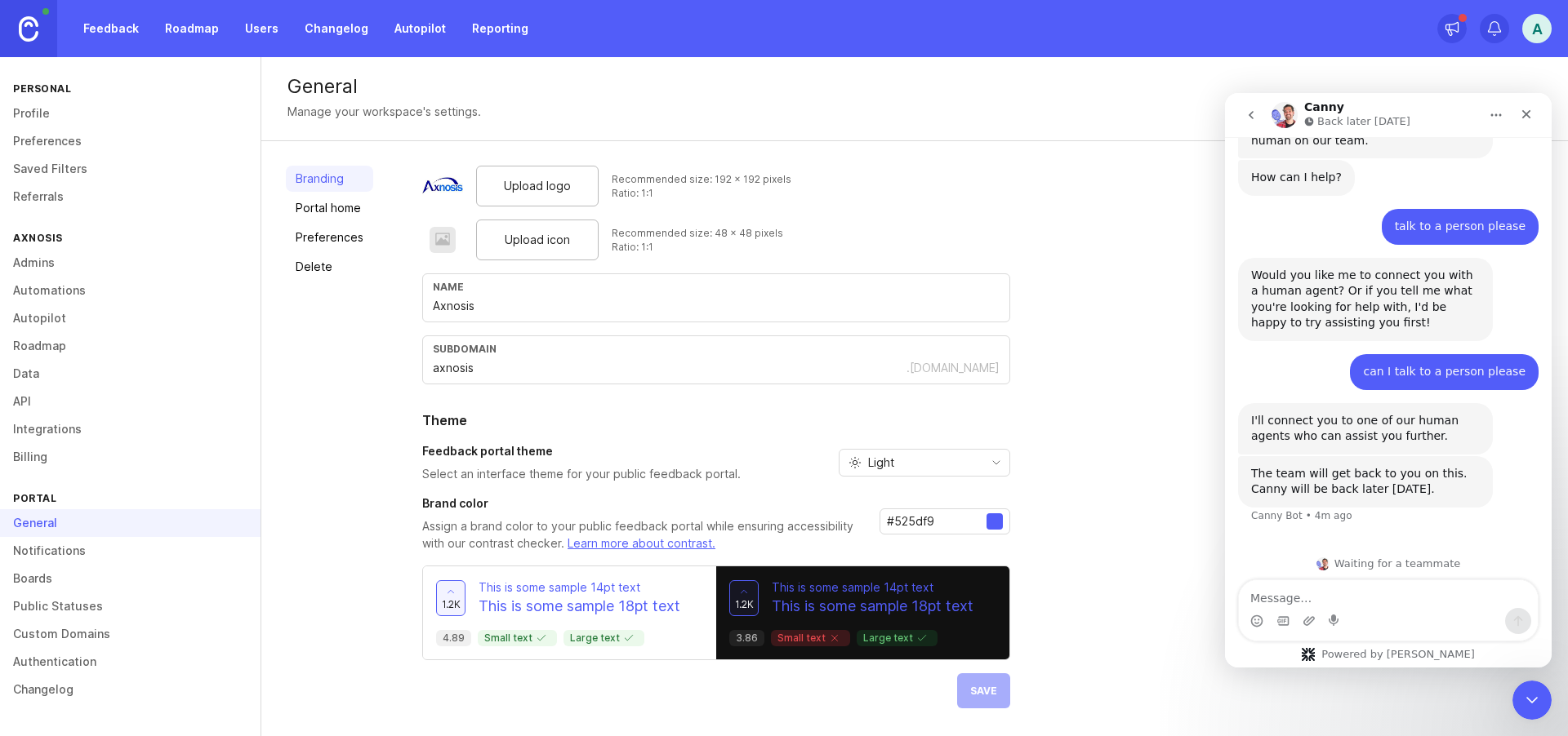
click at [32, 261] on link "Admins" at bounding box center [130, 263] width 260 height 28
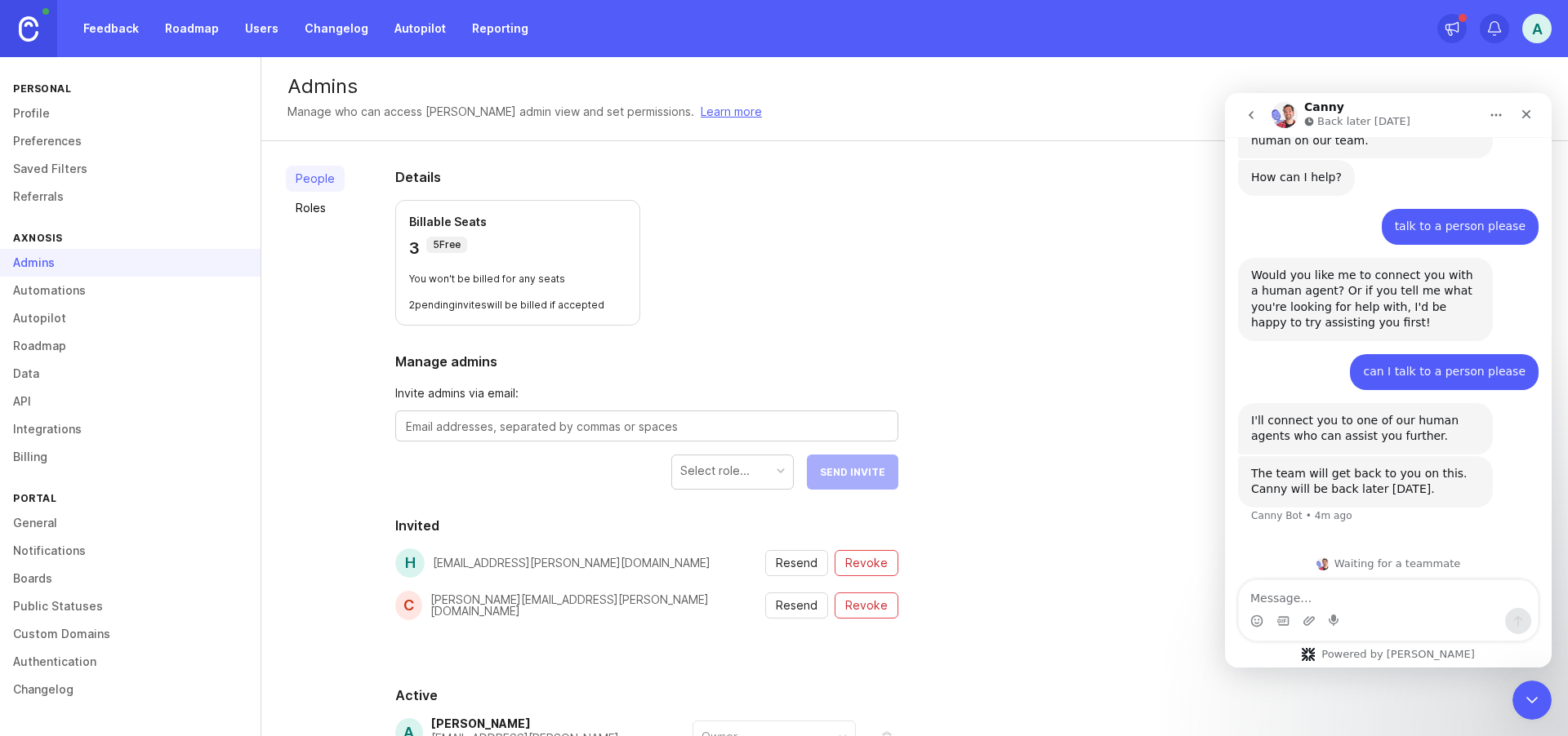
click at [27, 239] on div "Axnosis" at bounding box center [130, 238] width 260 height 22
click at [120, 26] on link "Feedback" at bounding box center [110, 29] width 75 height 30
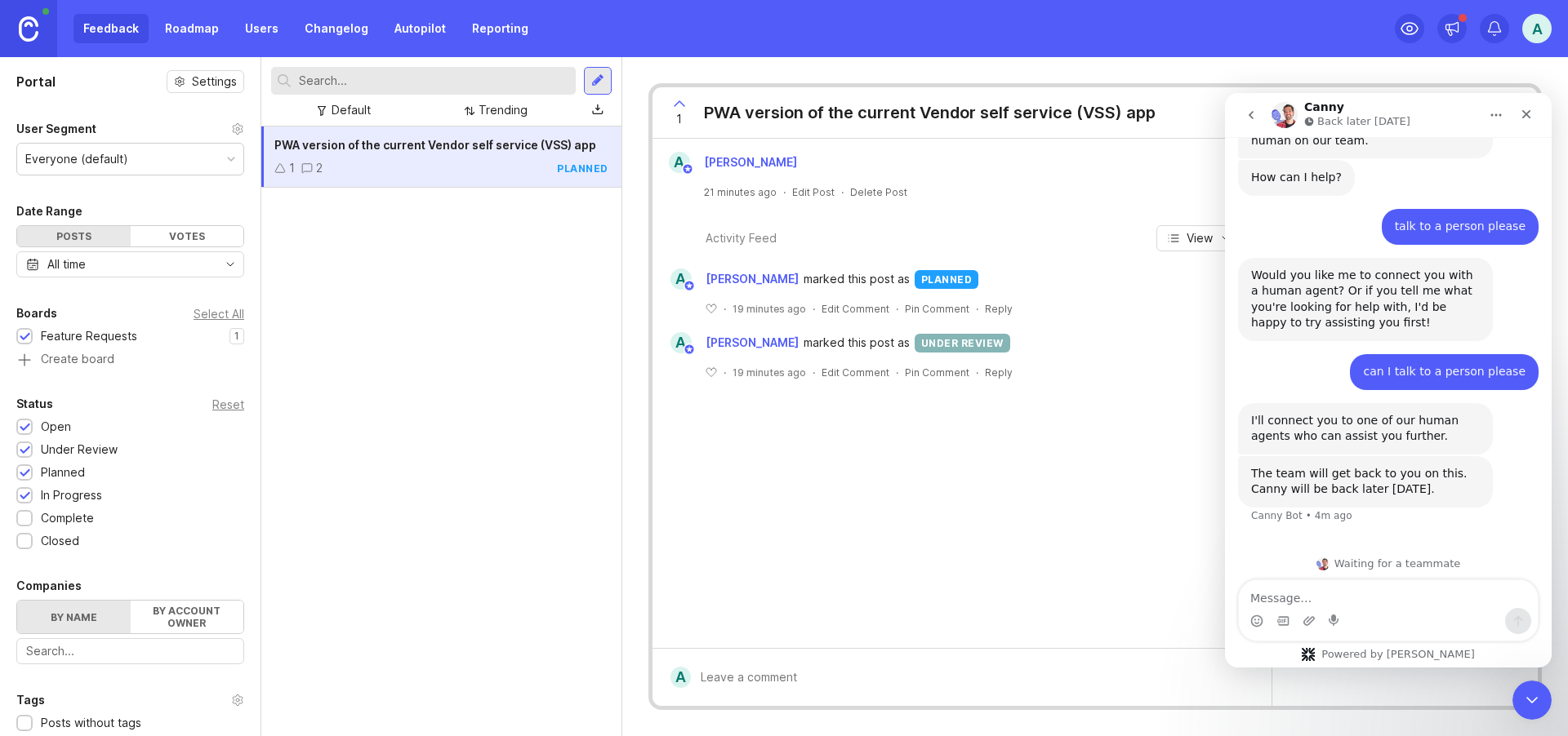
click at [194, 24] on link "Roadmap" at bounding box center [191, 29] width 73 height 30
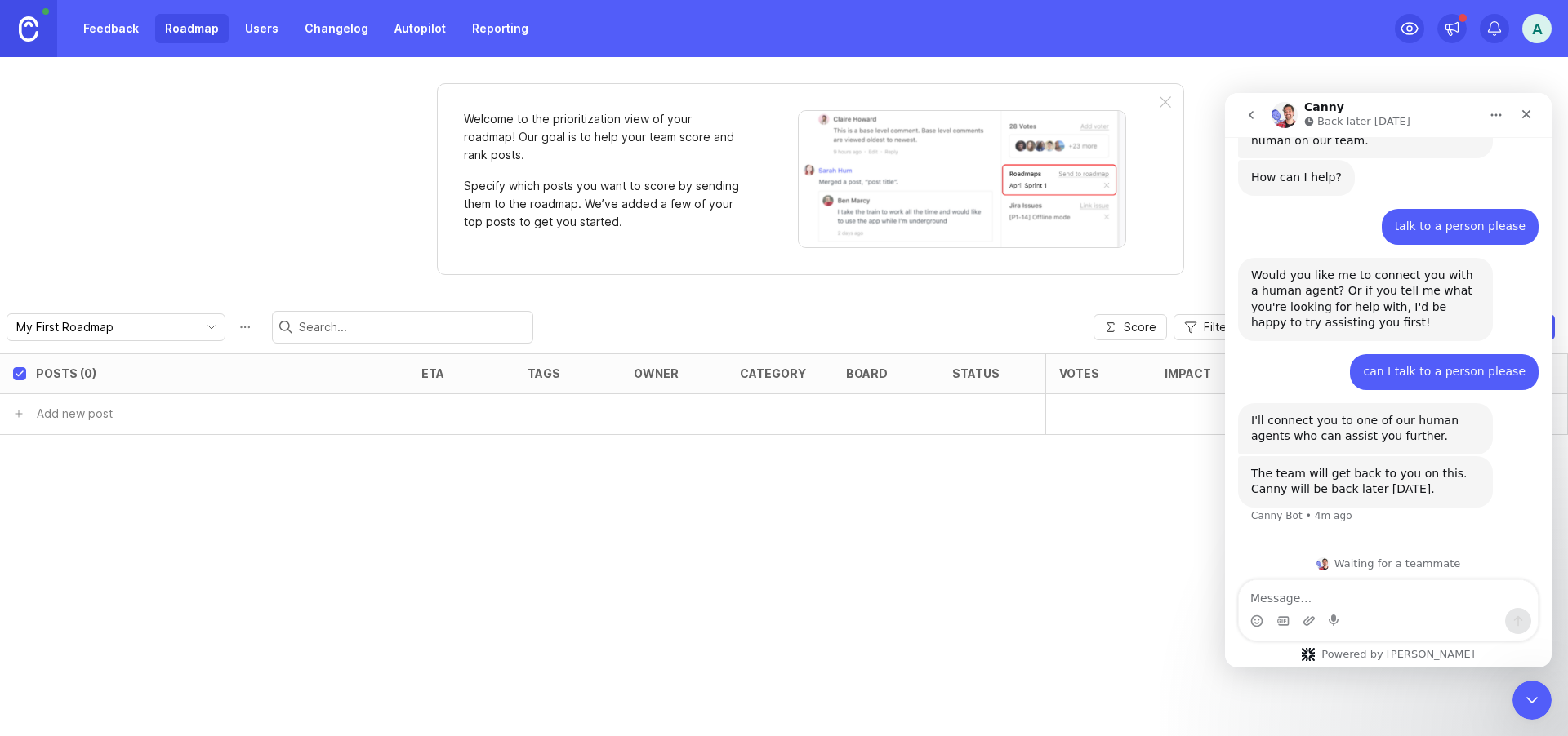
click at [101, 31] on link "Feedback" at bounding box center [110, 29] width 75 height 30
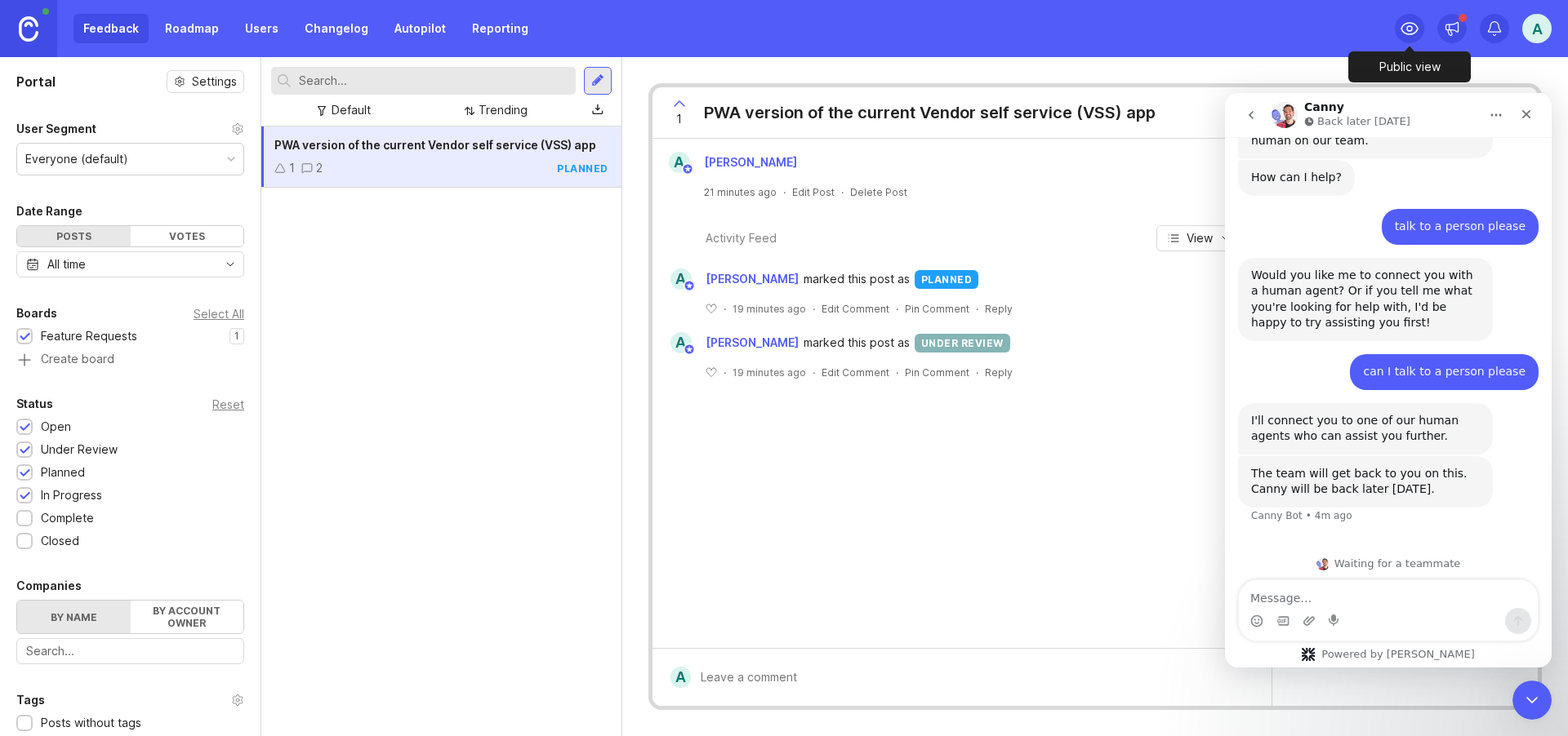
click at [1409, 25] on icon at bounding box center [1409, 28] width 19 height 19
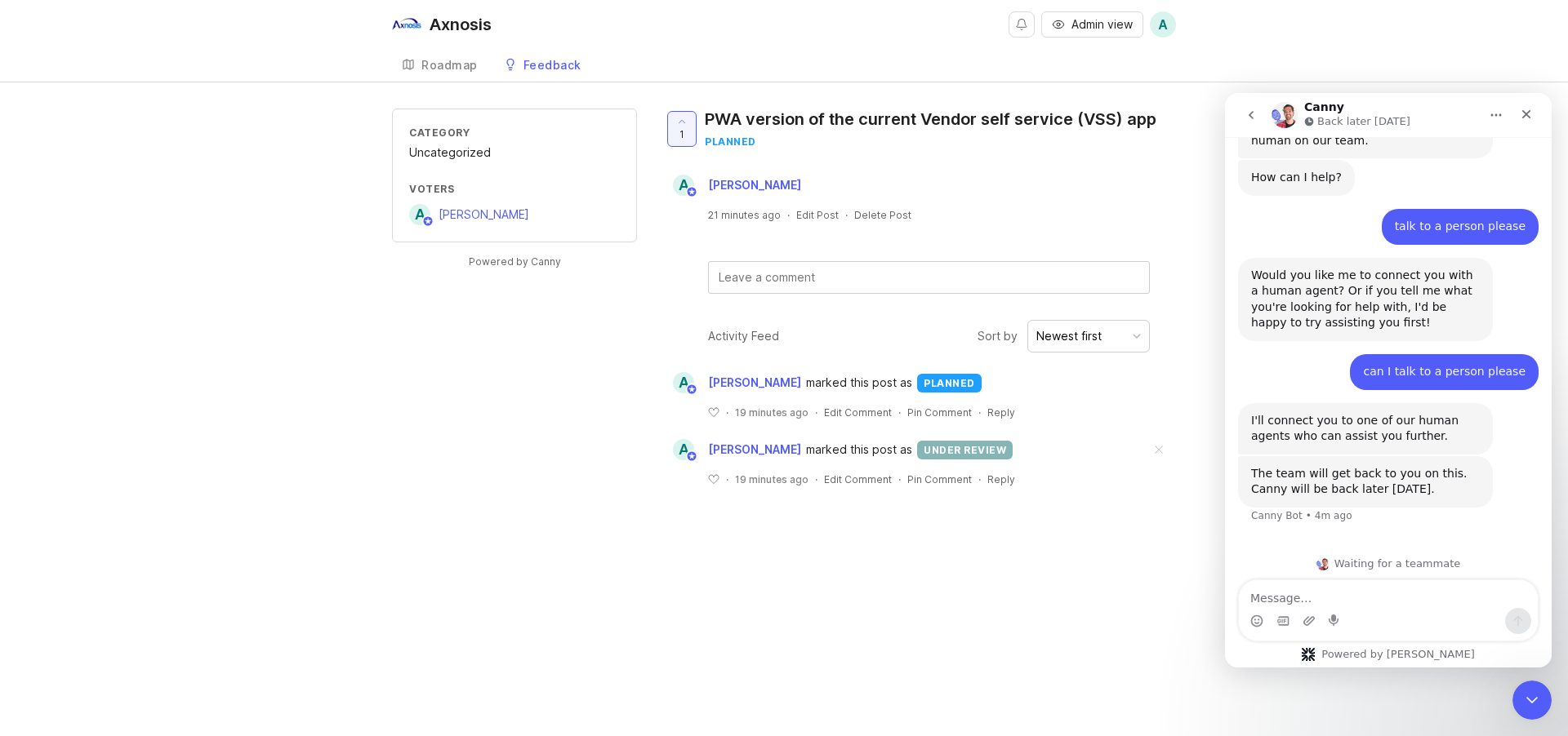
click at [457, 67] on div "Roadmap" at bounding box center [449, 65] width 56 height 11
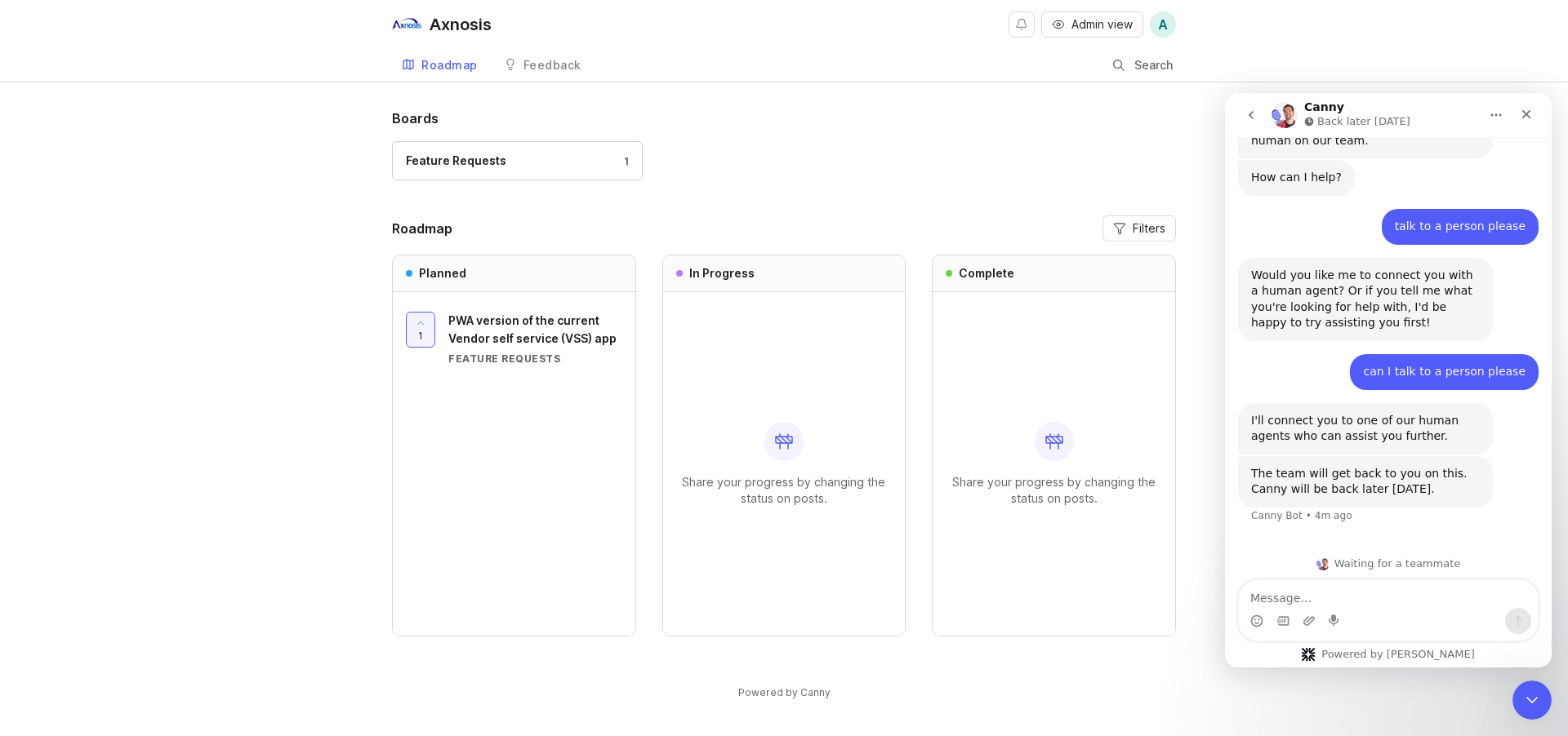
click at [834, 136] on div "Boards Feature Requests 1" at bounding box center [784, 152] width 784 height 87
click at [969, 177] on div "Feature Requests 1" at bounding box center [784, 168] width 784 height 55
click at [1168, 21] on span "A" at bounding box center [1162, 24] width 26 height 26
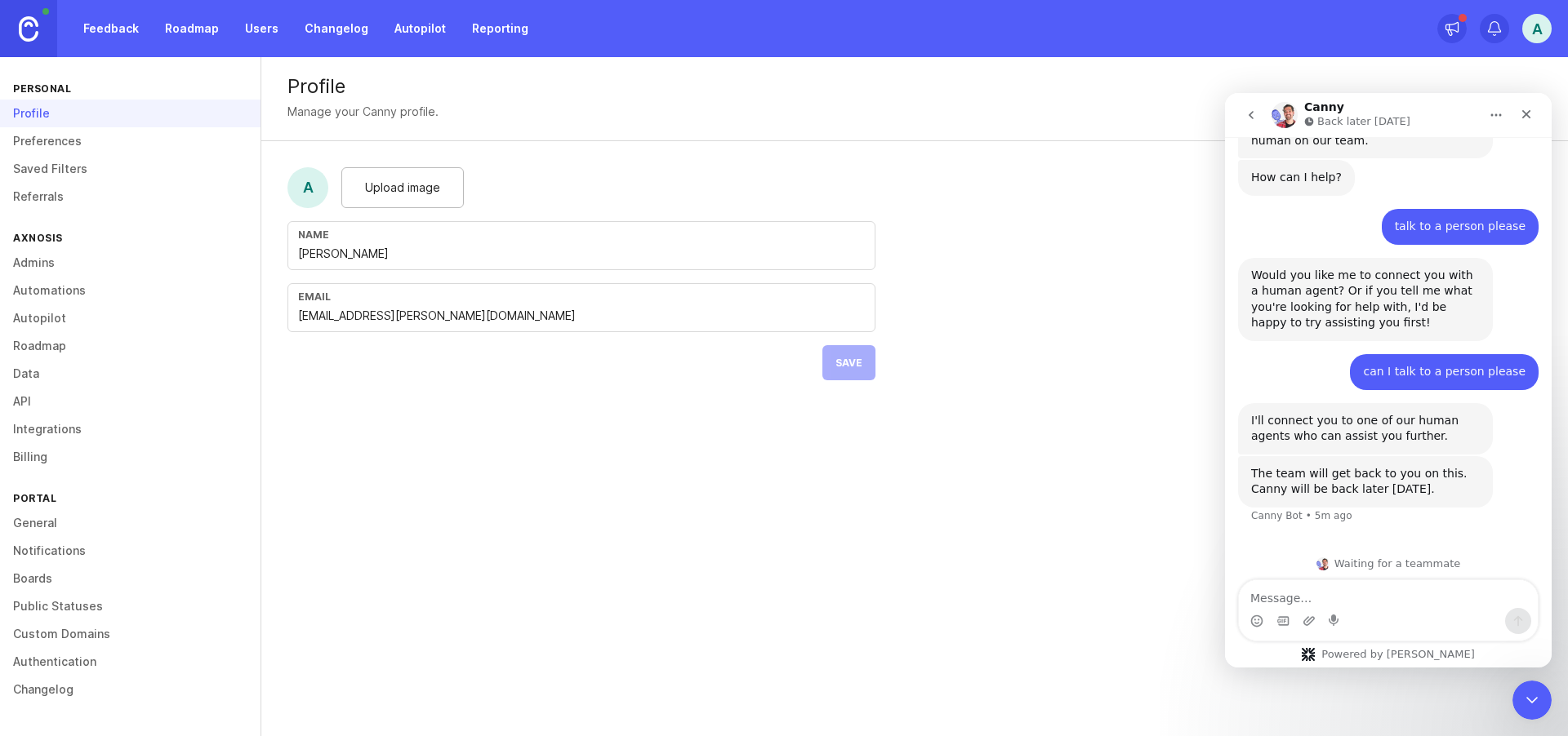
click at [48, 344] on link "Roadmap" at bounding box center [130, 346] width 260 height 28
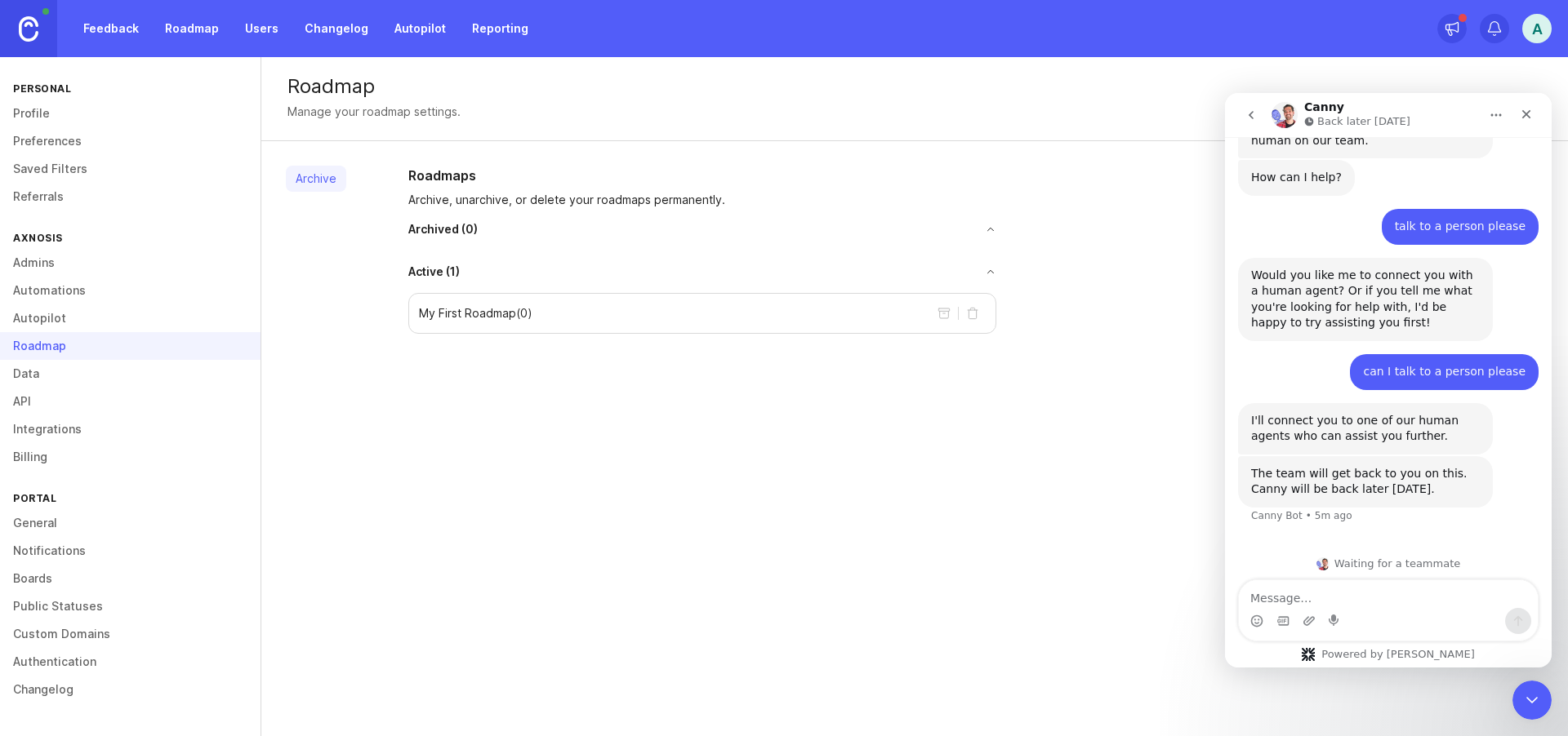
click at [35, 575] on link "Boards" at bounding box center [130, 579] width 260 height 28
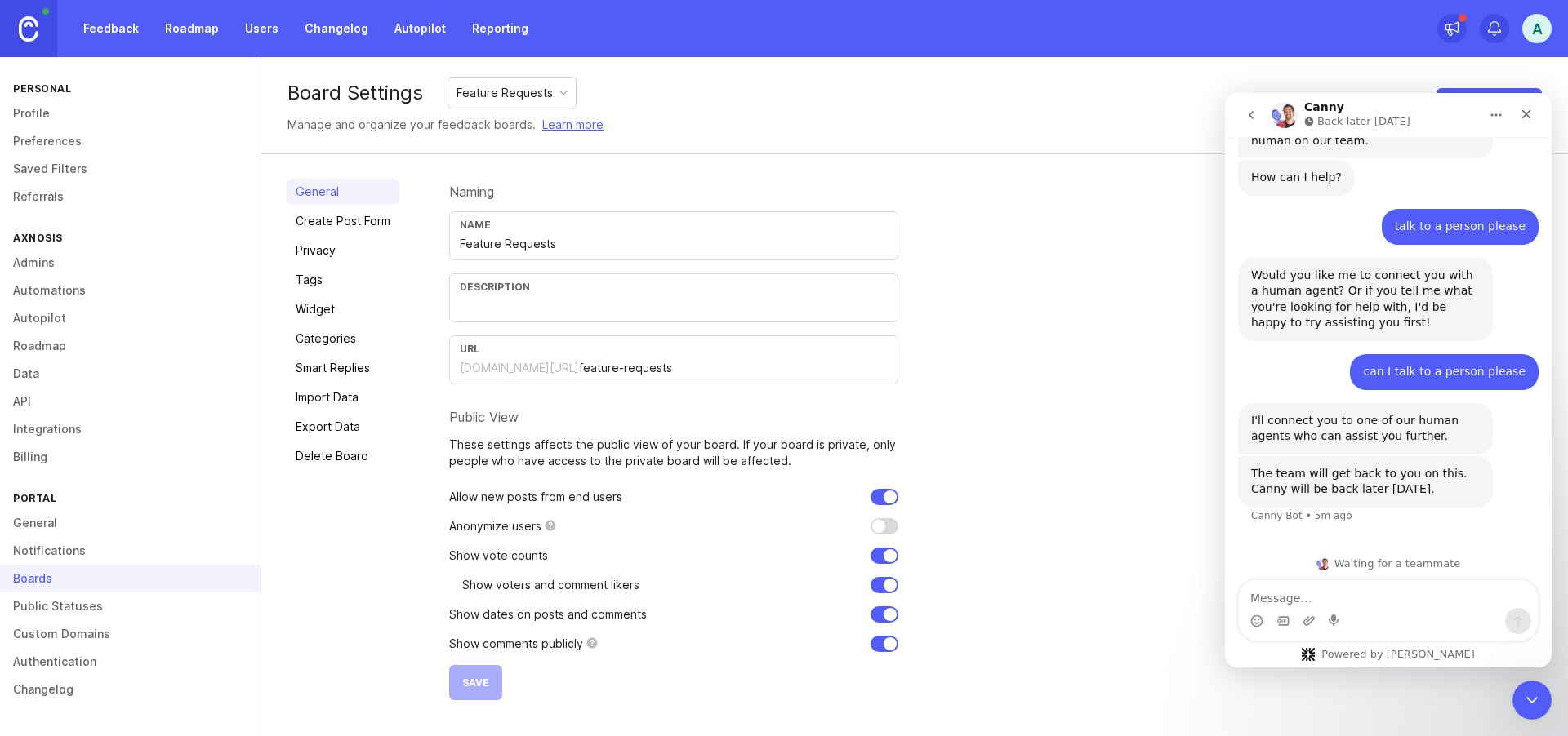
click at [54, 603] on link "Public Statuses" at bounding box center [130, 606] width 260 height 28
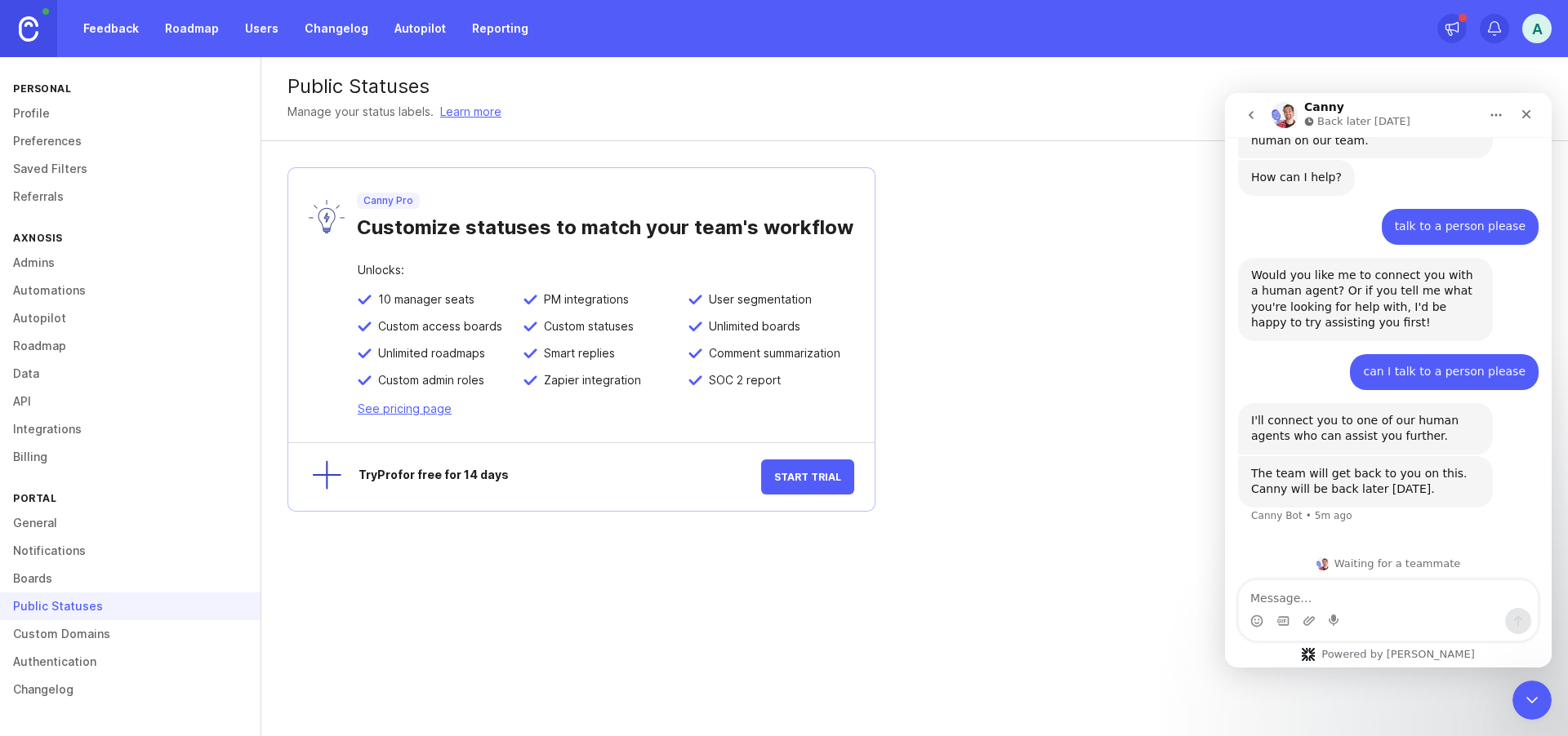
click at [74, 633] on link "Custom Domains" at bounding box center [130, 634] width 260 height 28
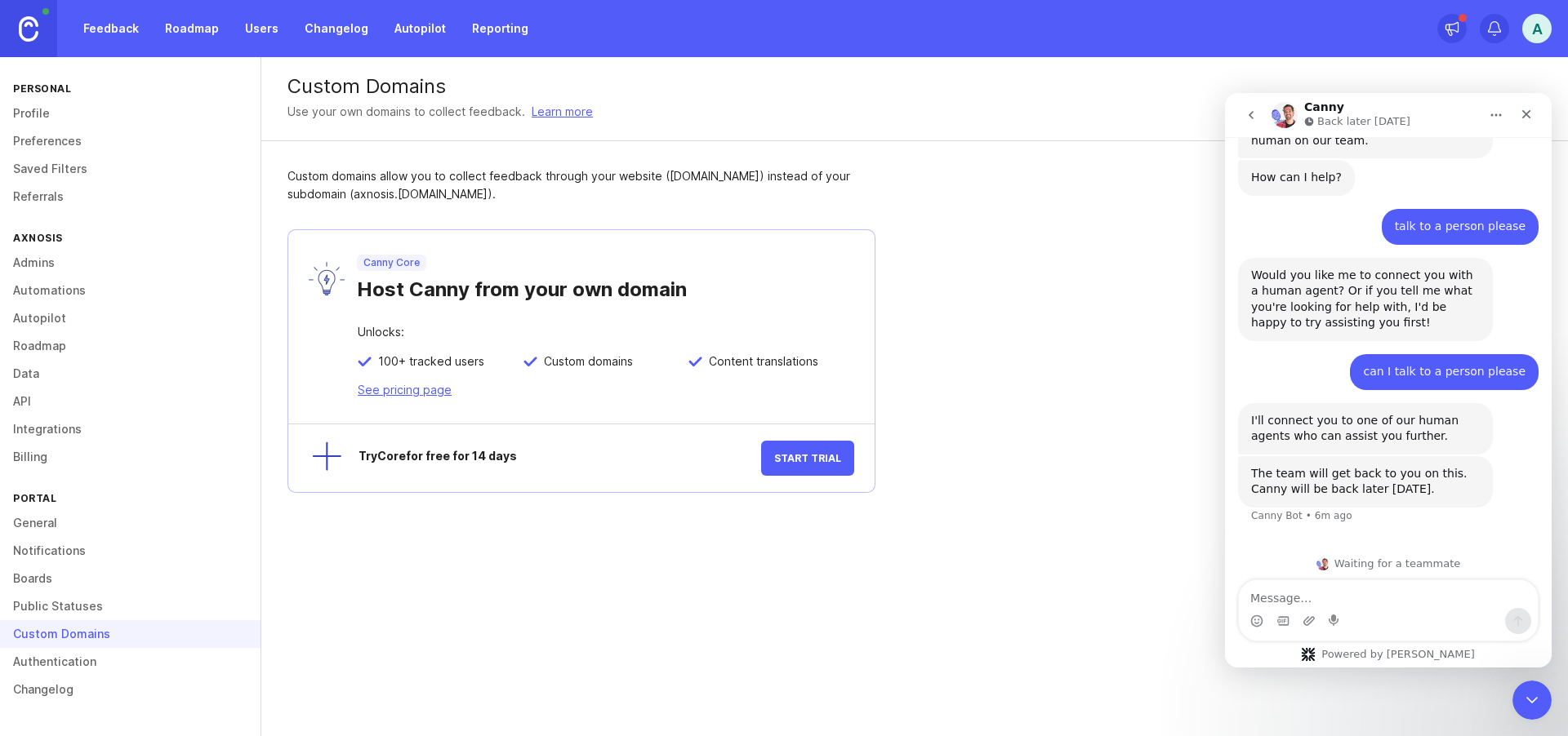
click at [47, 663] on link "Authentication" at bounding box center [130, 662] width 260 height 28
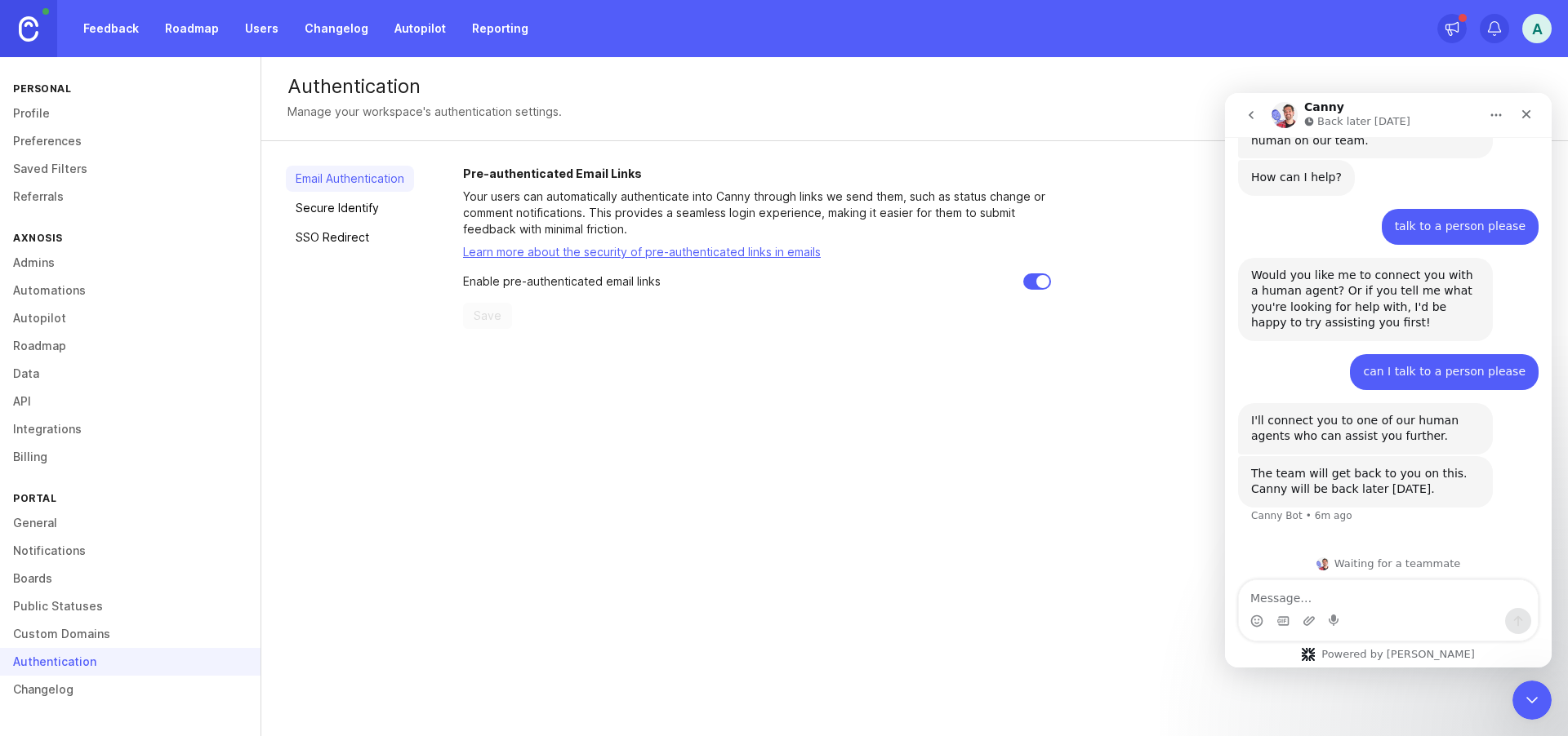
click at [25, 688] on link "Changelog" at bounding box center [130, 690] width 260 height 28
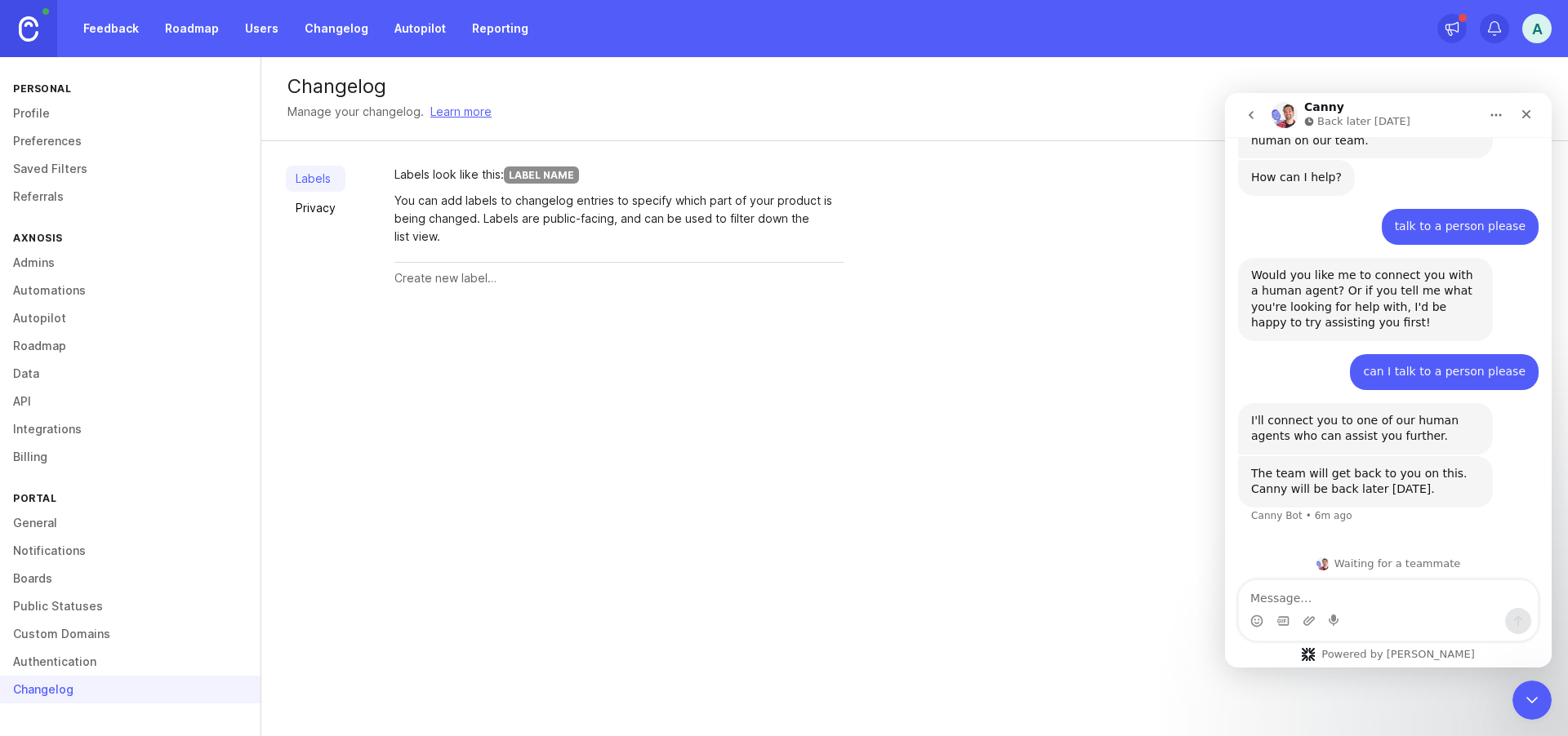
click at [36, 143] on link "Preferences" at bounding box center [130, 142] width 260 height 28
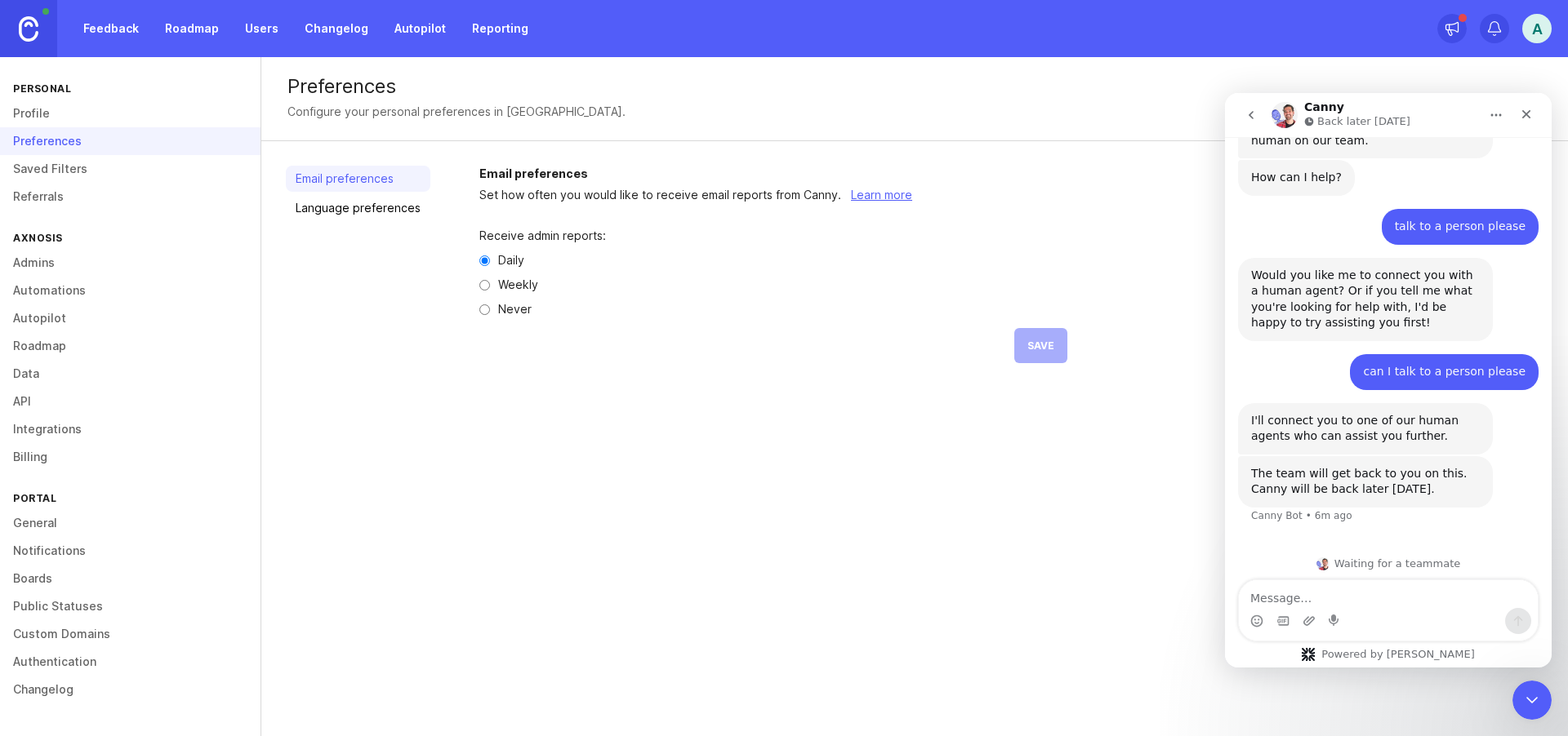
click at [44, 119] on link "Profile" at bounding box center [130, 114] width 260 height 28
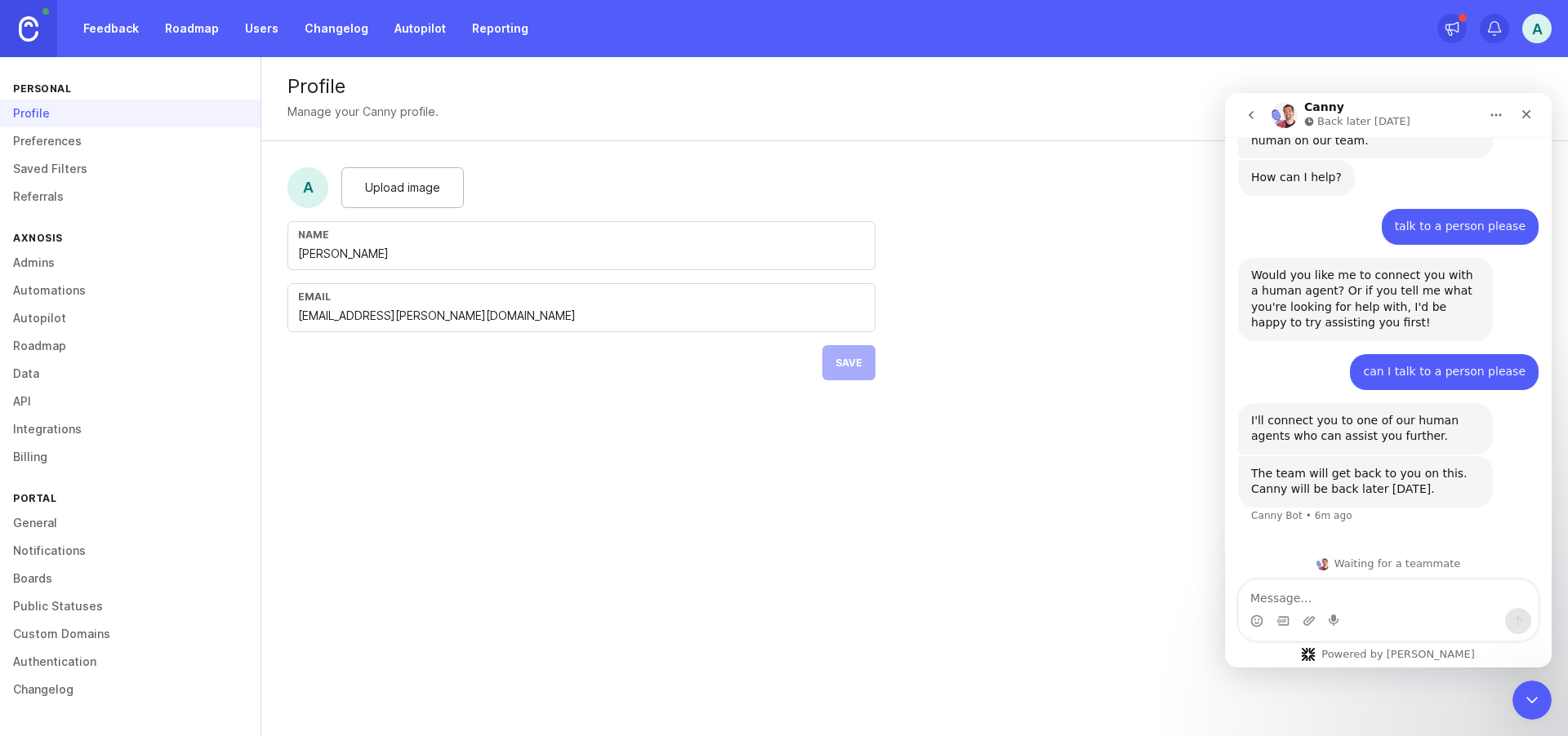
click at [38, 580] on link "Boards" at bounding box center [130, 579] width 260 height 28
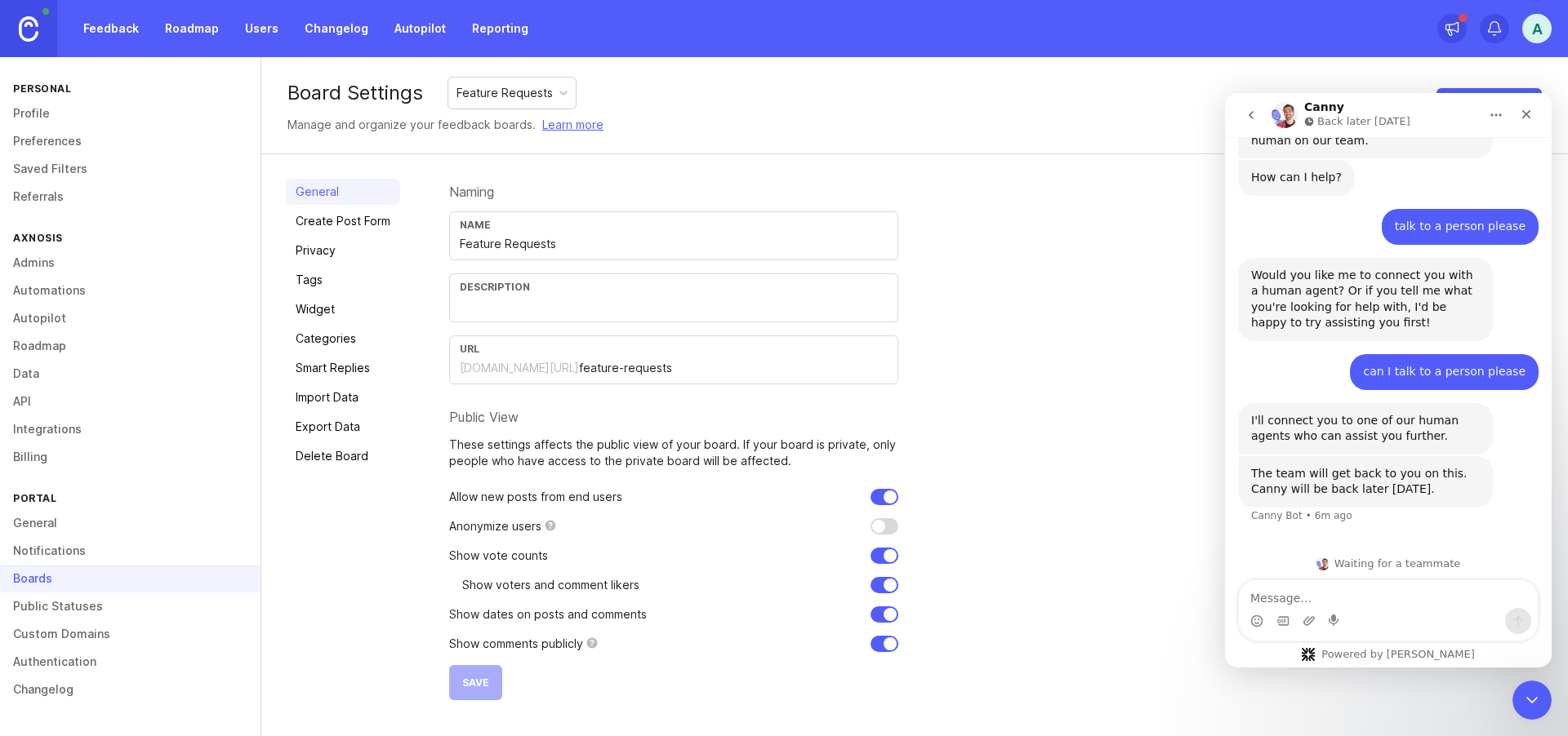
click at [358, 220] on link "Create Post Form" at bounding box center [343, 221] width 114 height 26
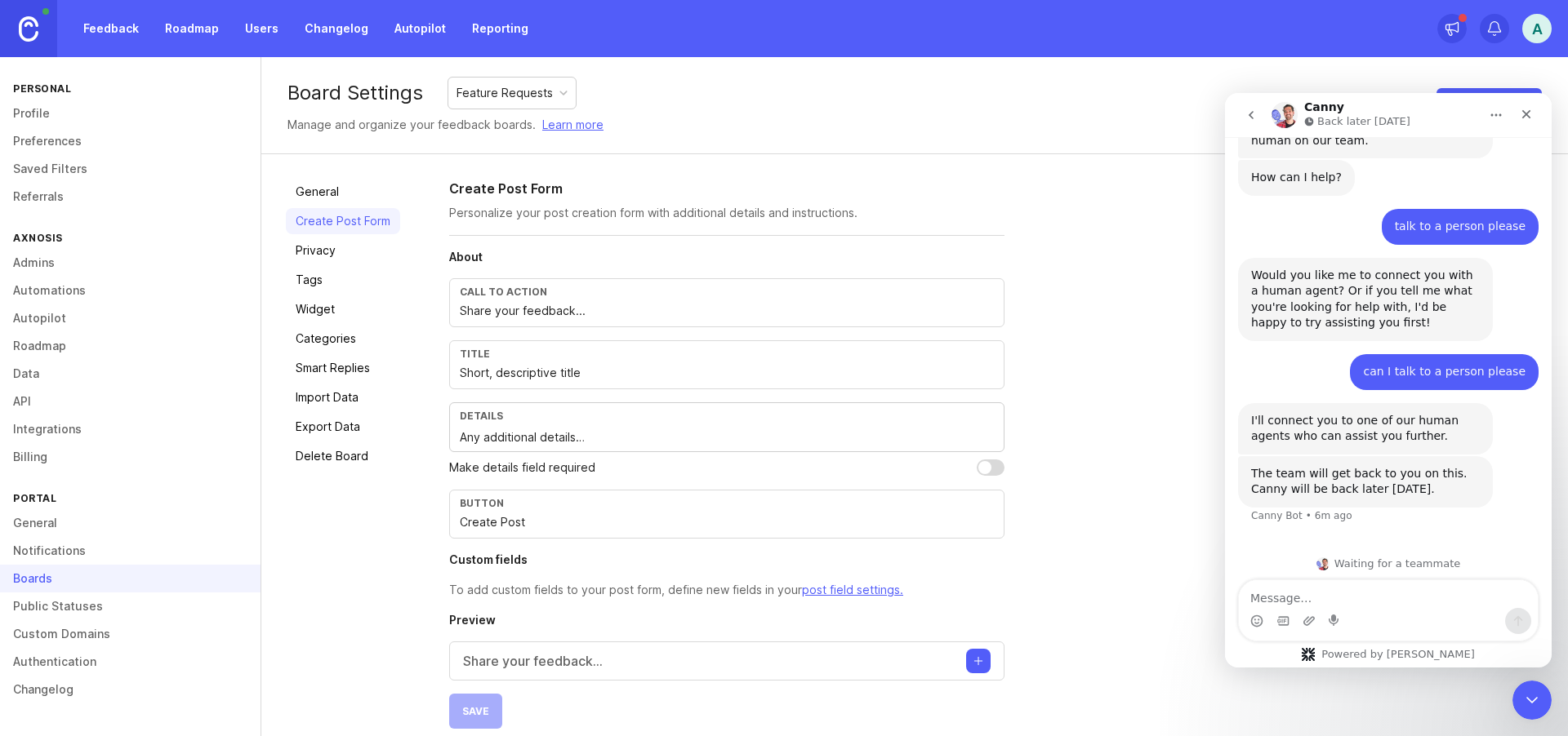
click at [319, 341] on link "Categories" at bounding box center [343, 339] width 114 height 26
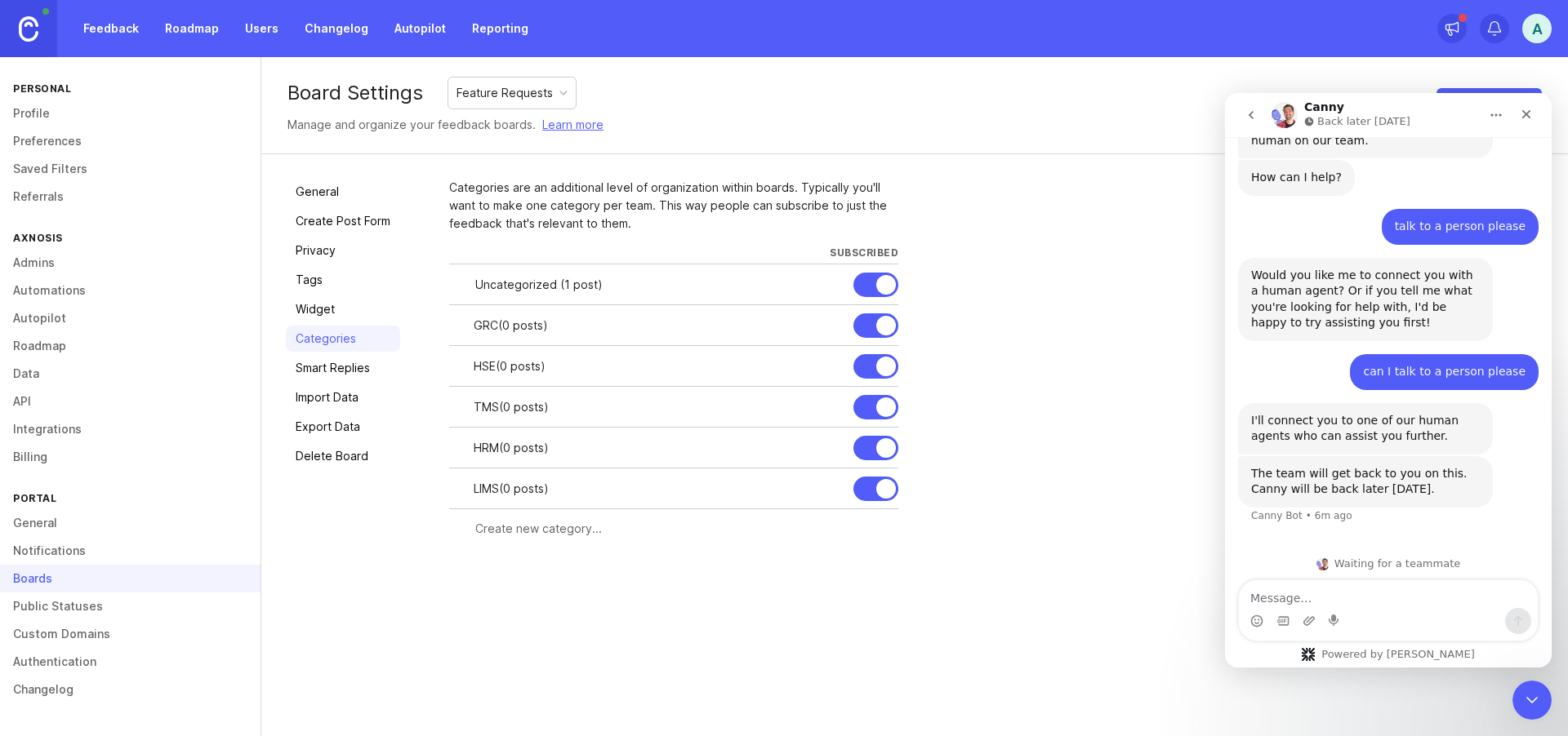
click at [320, 221] on link "Create Post Form" at bounding box center [343, 221] width 114 height 26
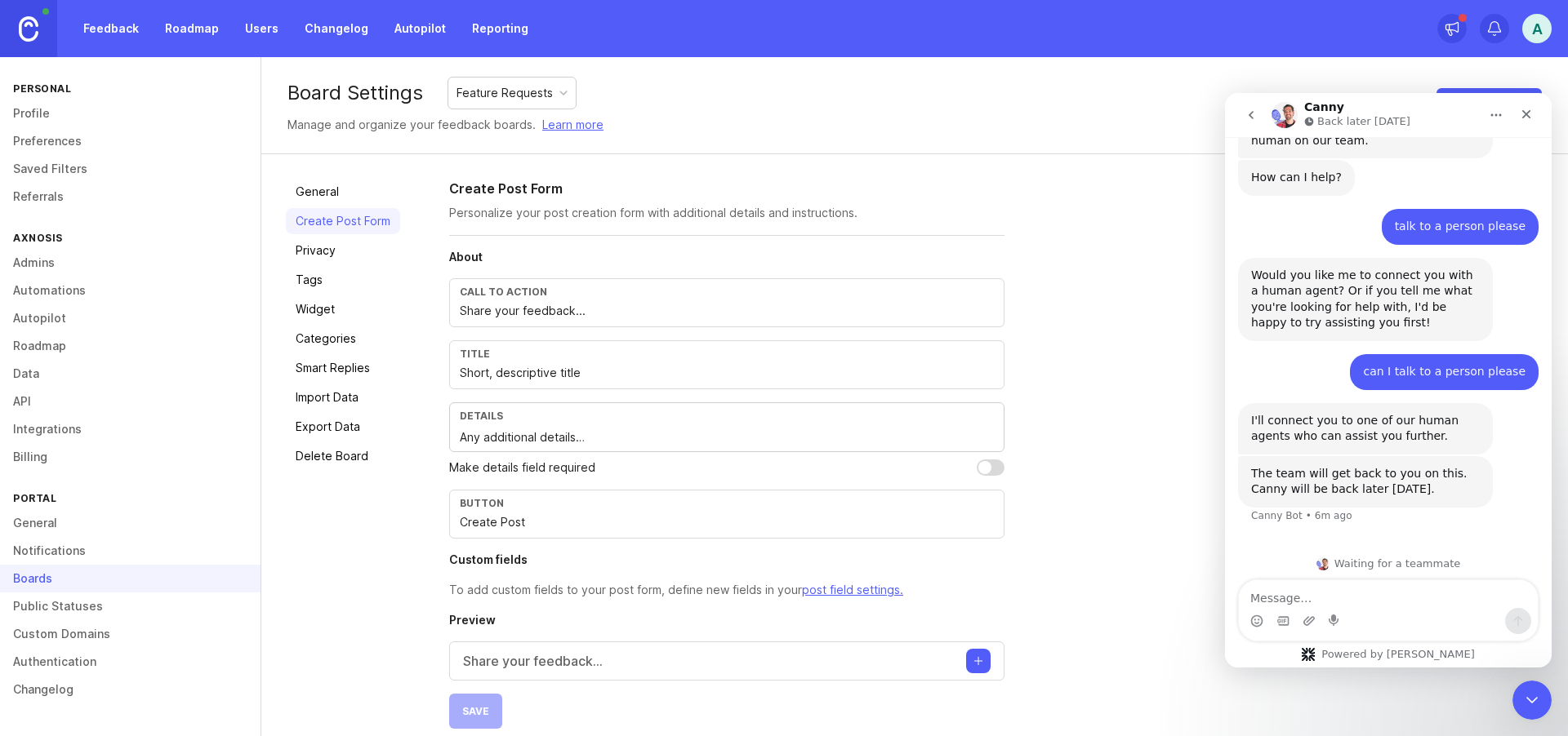
drag, startPoint x: 2576, startPoint y: 704, endPoint x: 1316, endPoint y: 604, distance: 1264.0
click at [1343, 609] on div "Intercom messenger" at bounding box center [1387, 621] width 299 height 26
click at [1311, 603] on textarea "Message…" at bounding box center [1387, 594] width 299 height 28
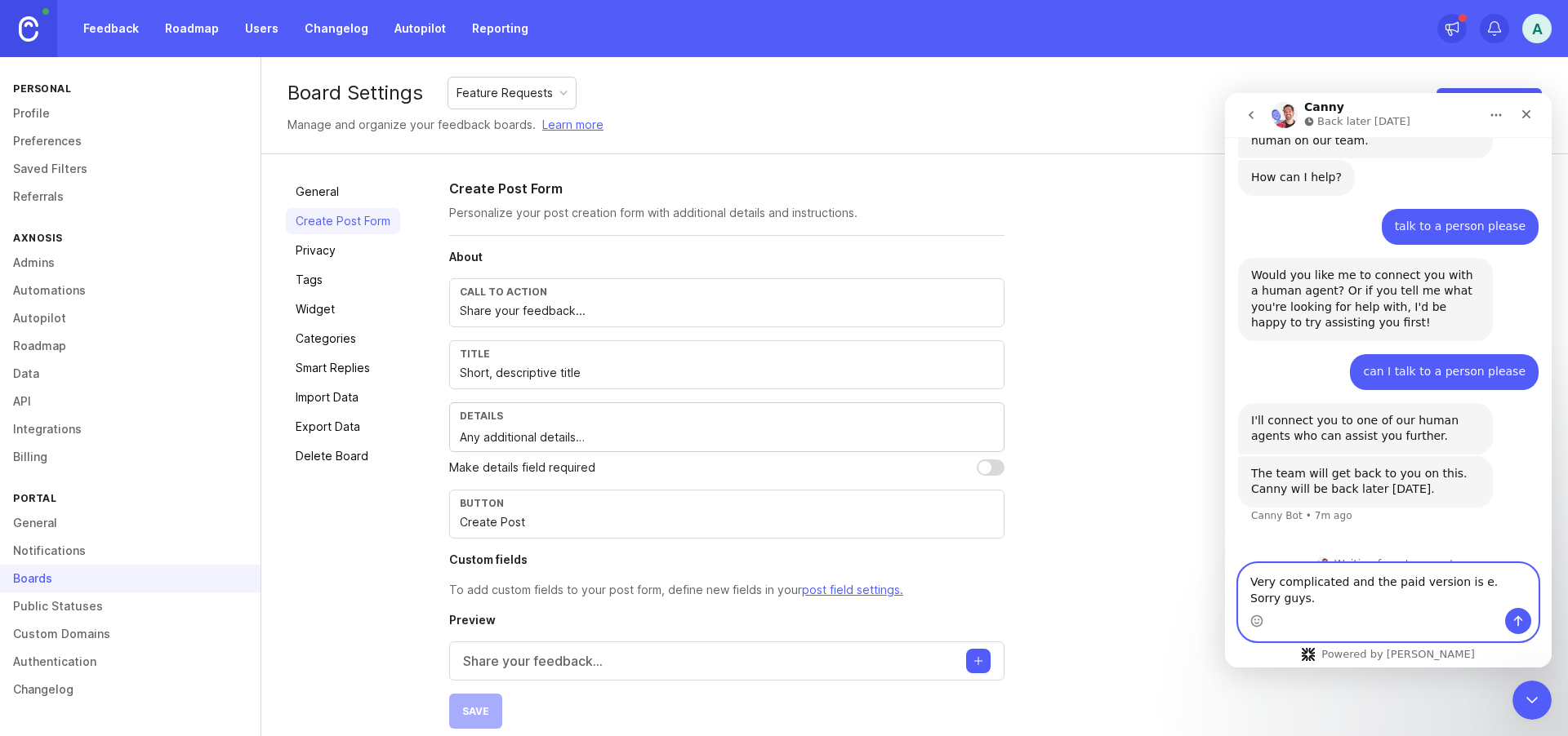
scroll to position [98, 0]
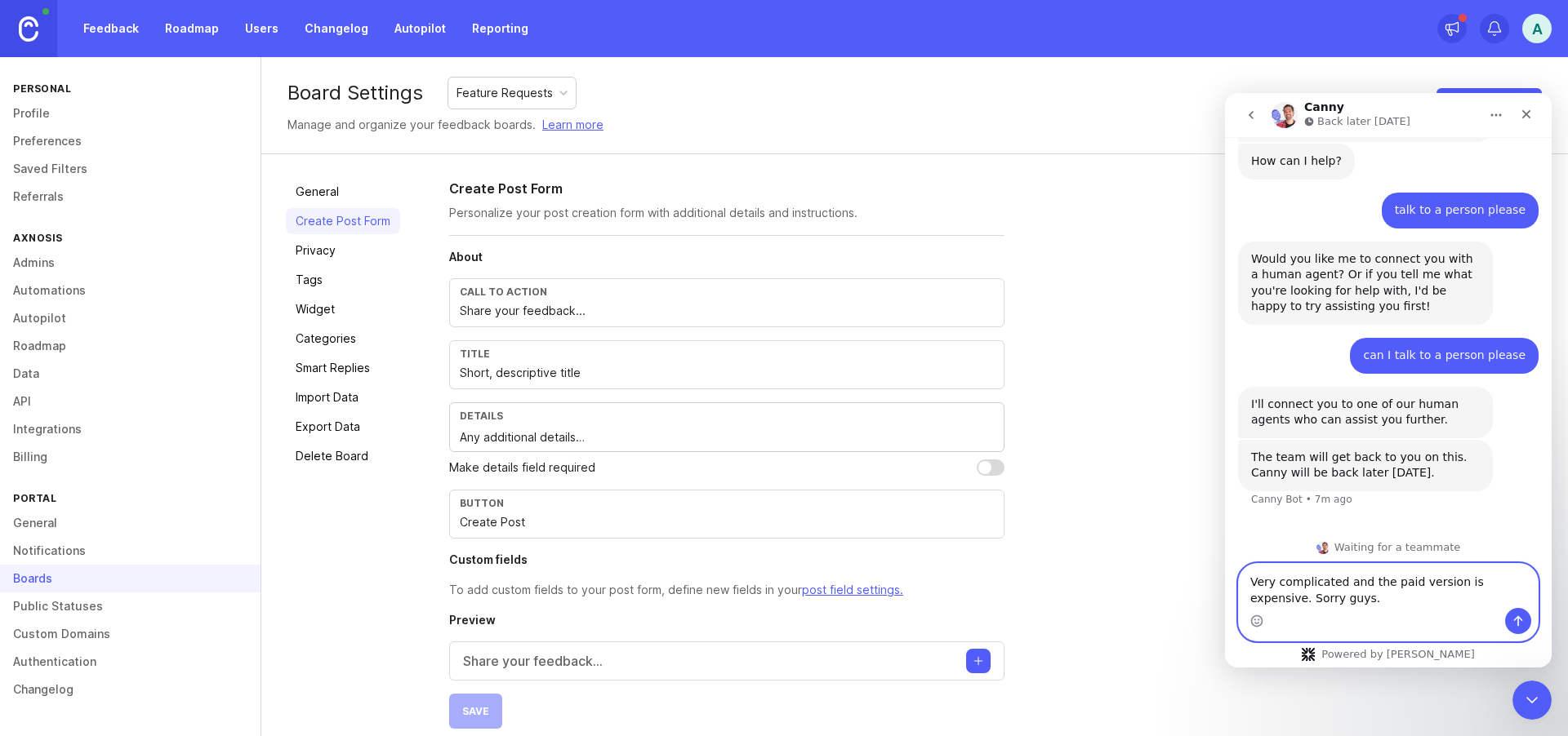
type textarea "Very complicated and the paid version is expensive. Sorry guys."
click at [1517, 617] on icon "Send a message…" at bounding box center [1518, 621] width 9 height 10
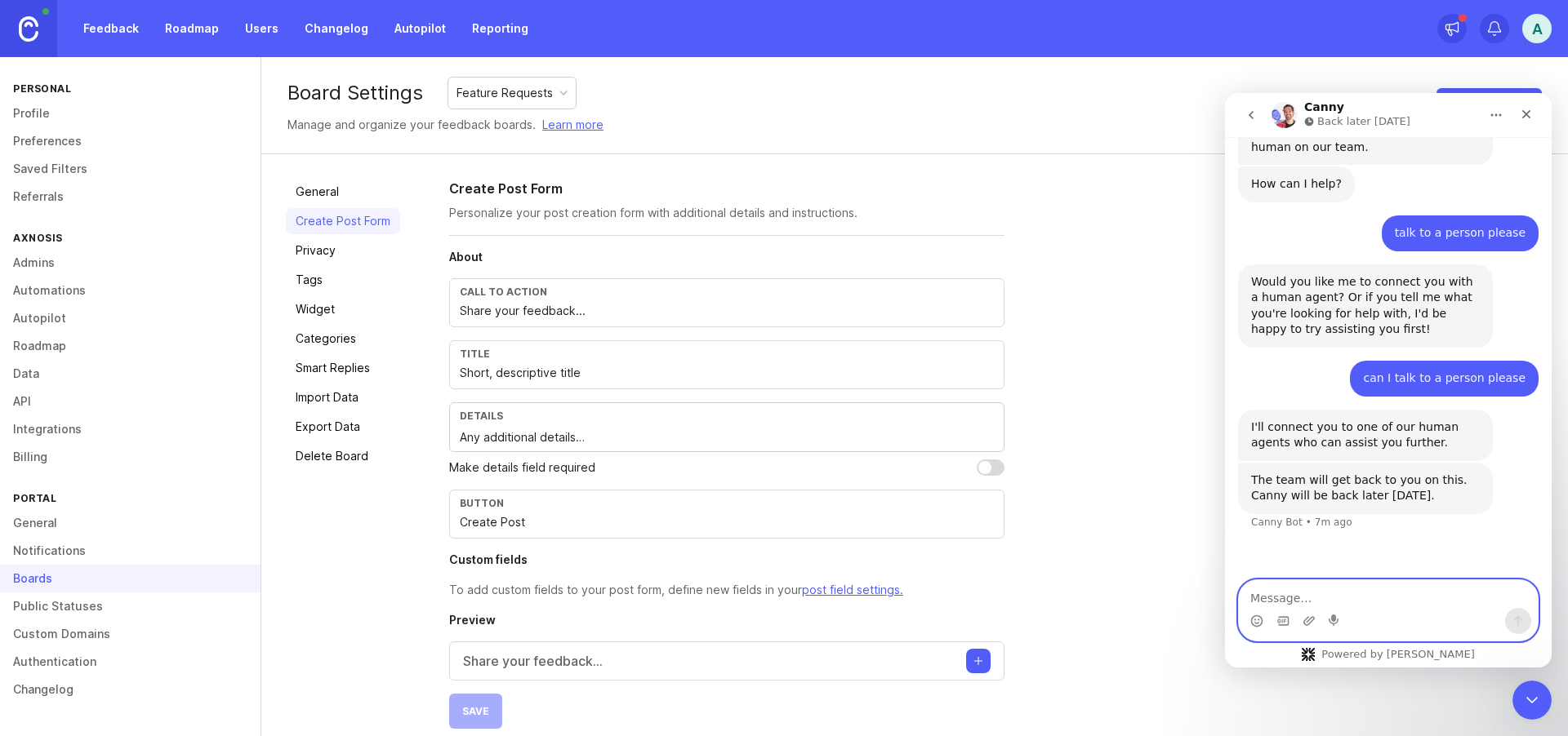
scroll to position [145, 0]
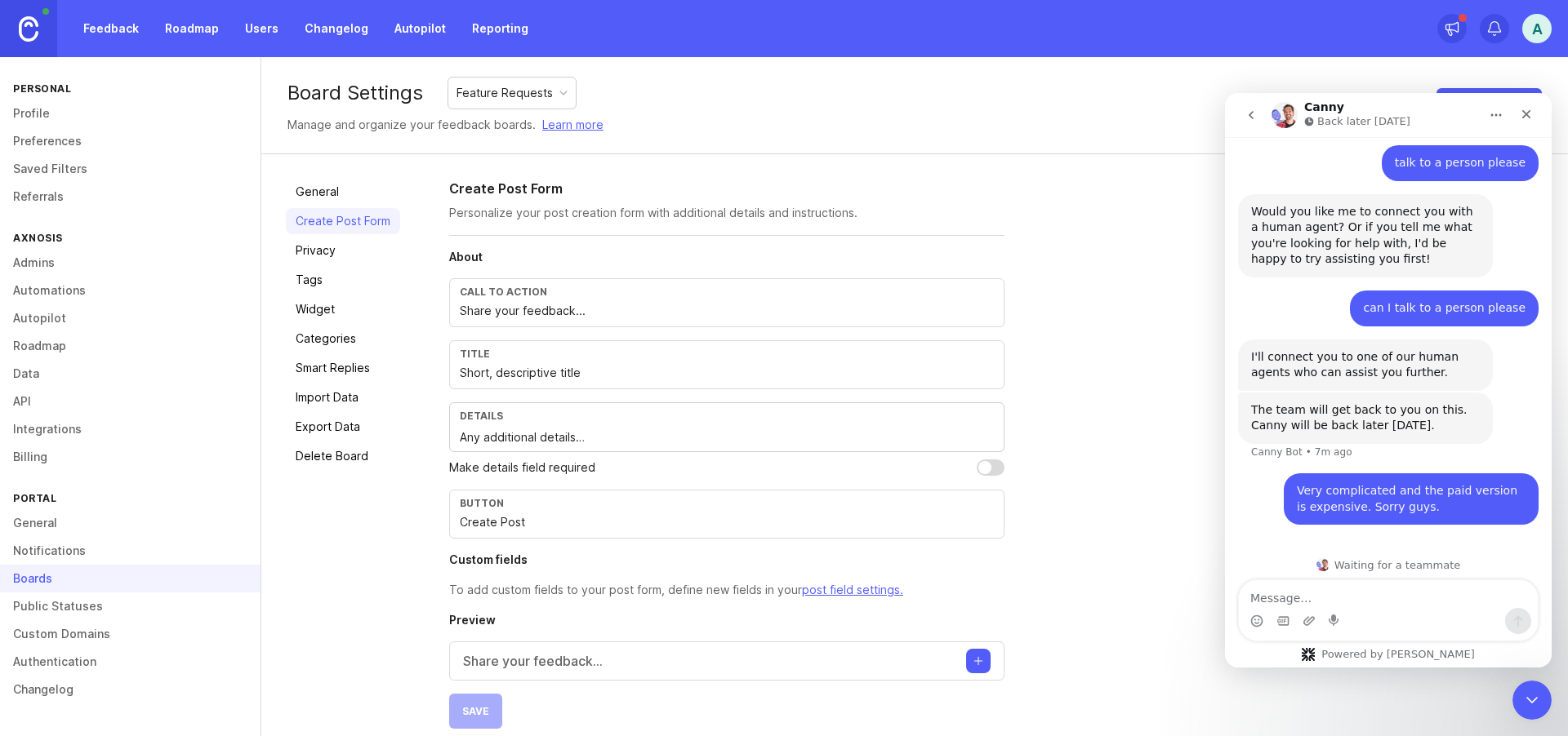
click at [1538, 31] on div "A" at bounding box center [1537, 29] width 30 height 30
click at [1532, 116] on icon "Close" at bounding box center [1526, 114] width 13 height 13
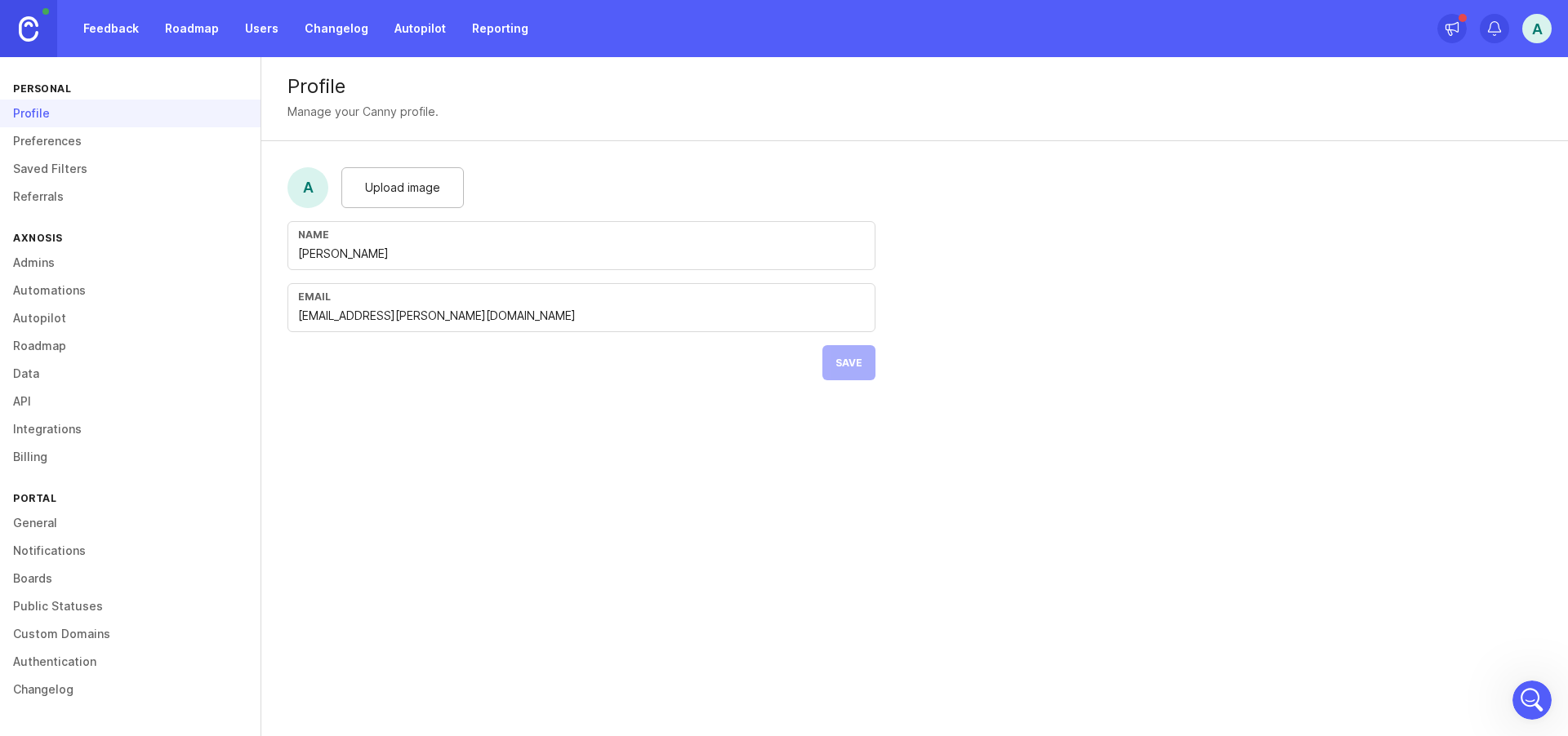
click at [44, 260] on link "Admins" at bounding box center [130, 263] width 260 height 28
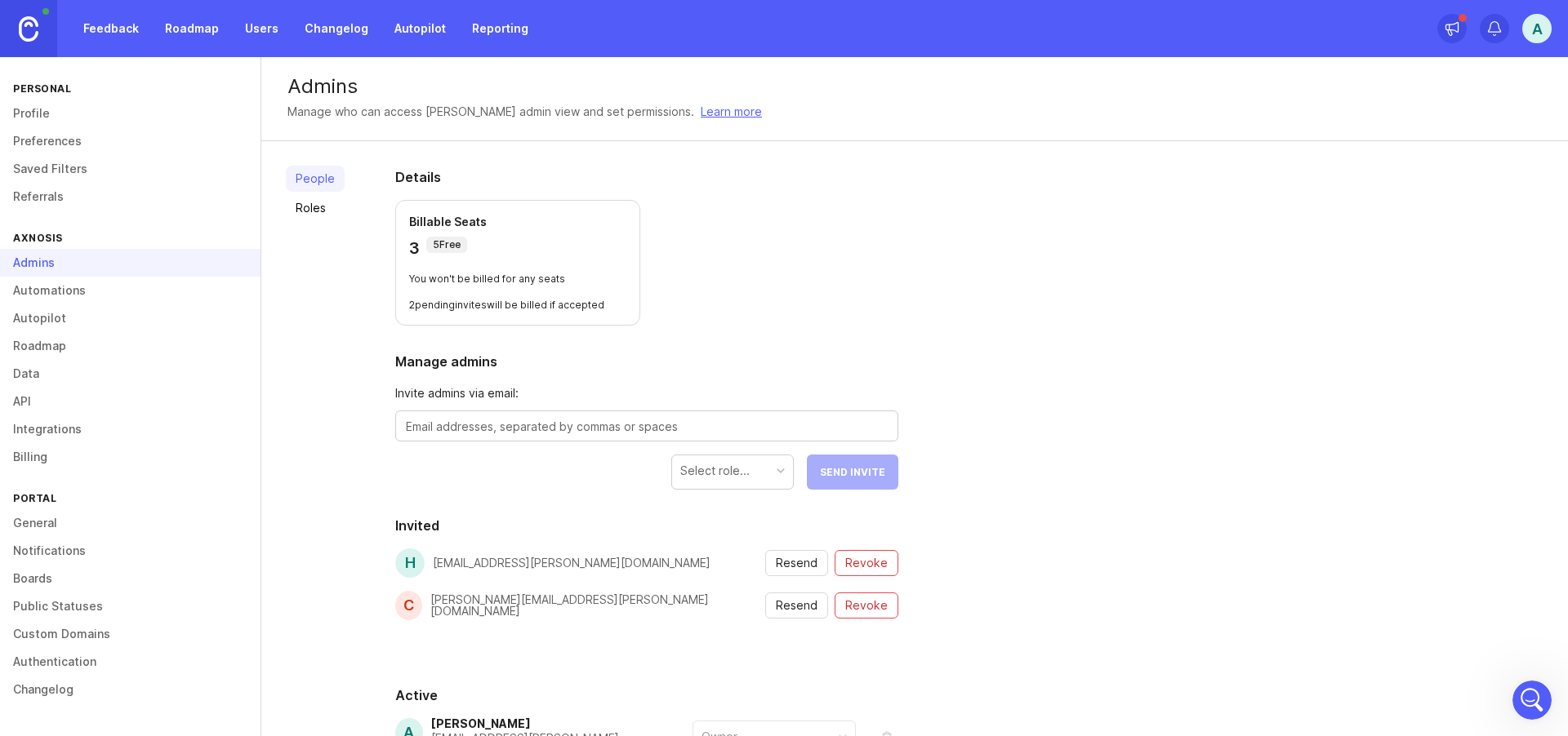
scroll to position [155, 0]
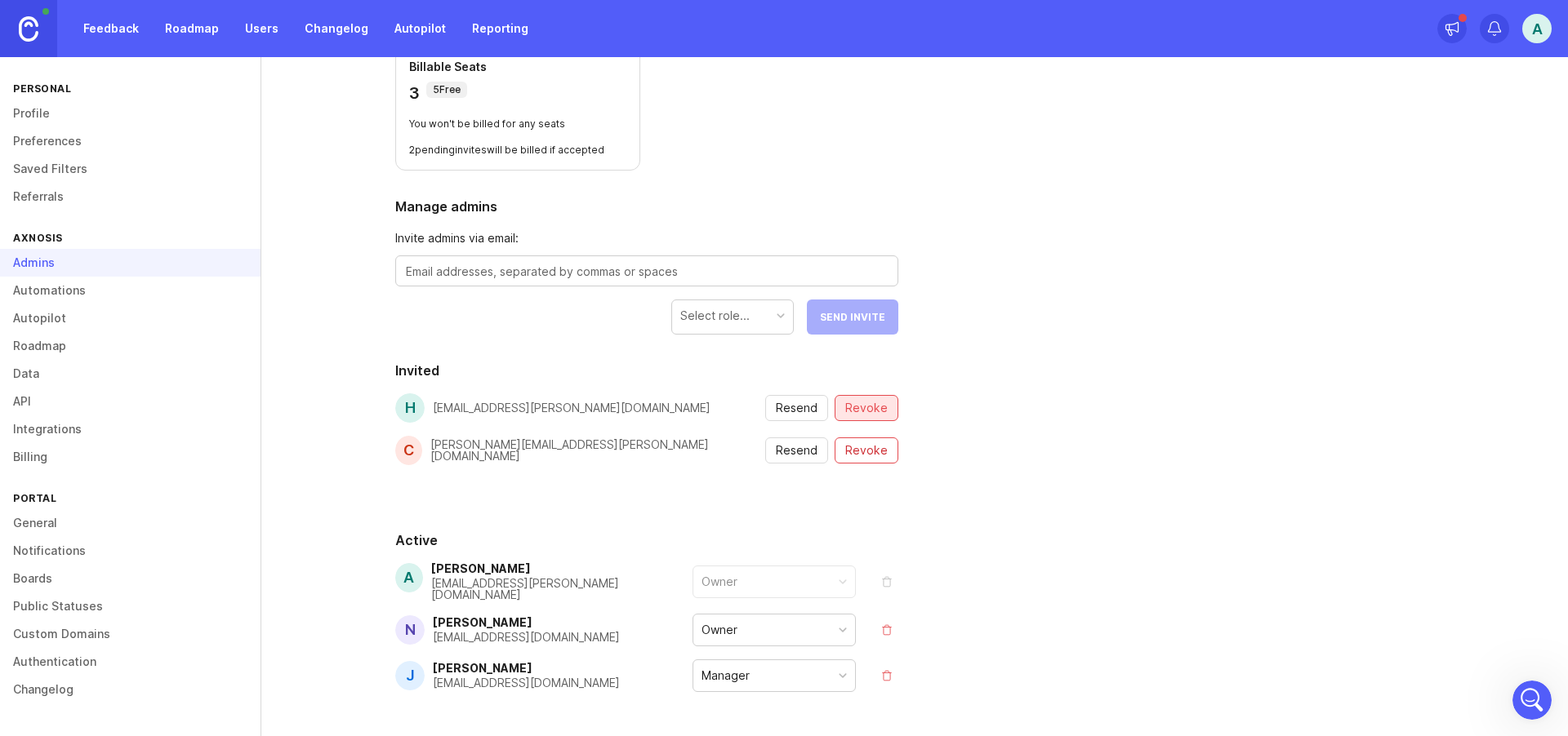
click at [864, 399] on button "Revoke" at bounding box center [866, 408] width 64 height 26
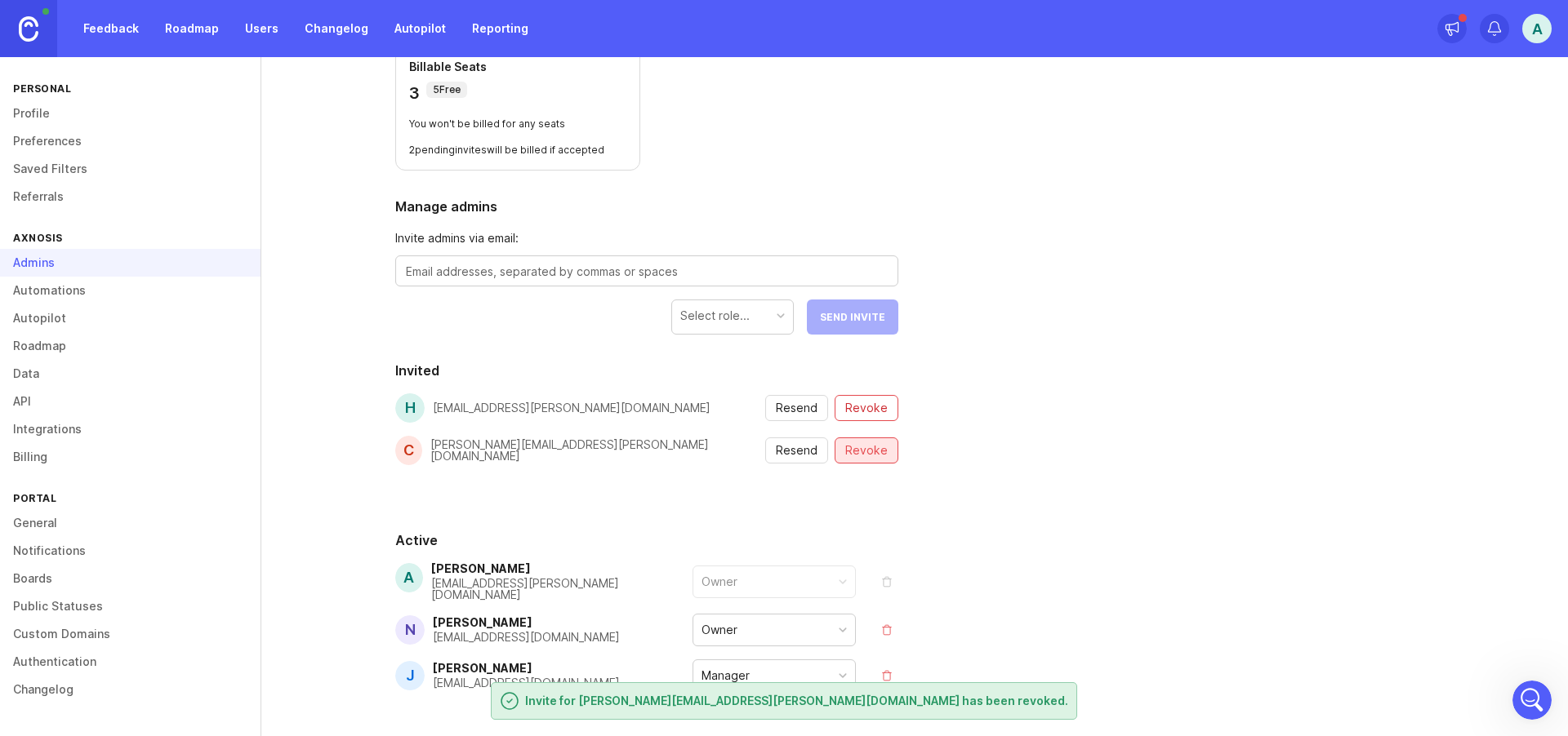
click at [869, 452] on span "Revoke" at bounding box center [866, 451] width 43 height 17
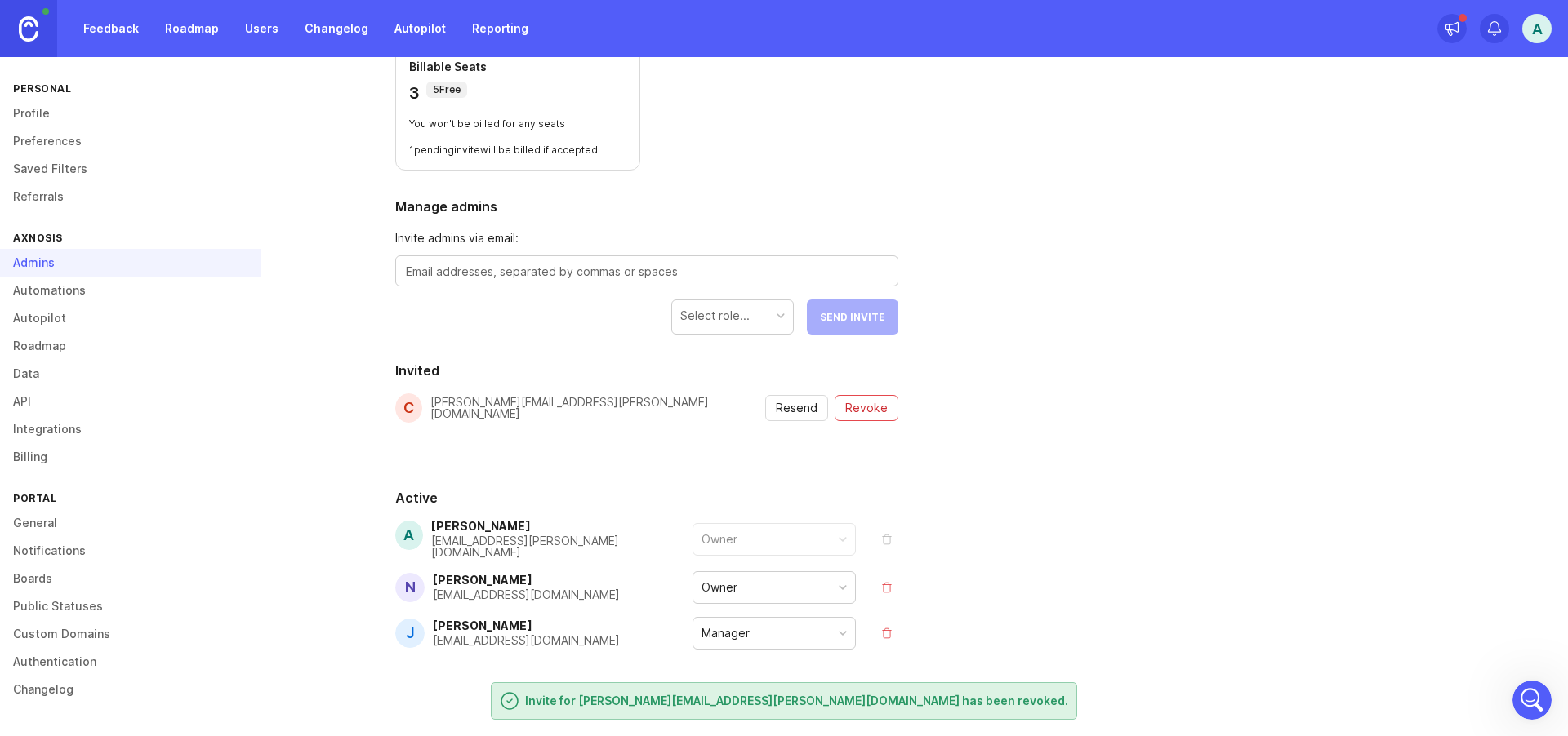
scroll to position [15, 0]
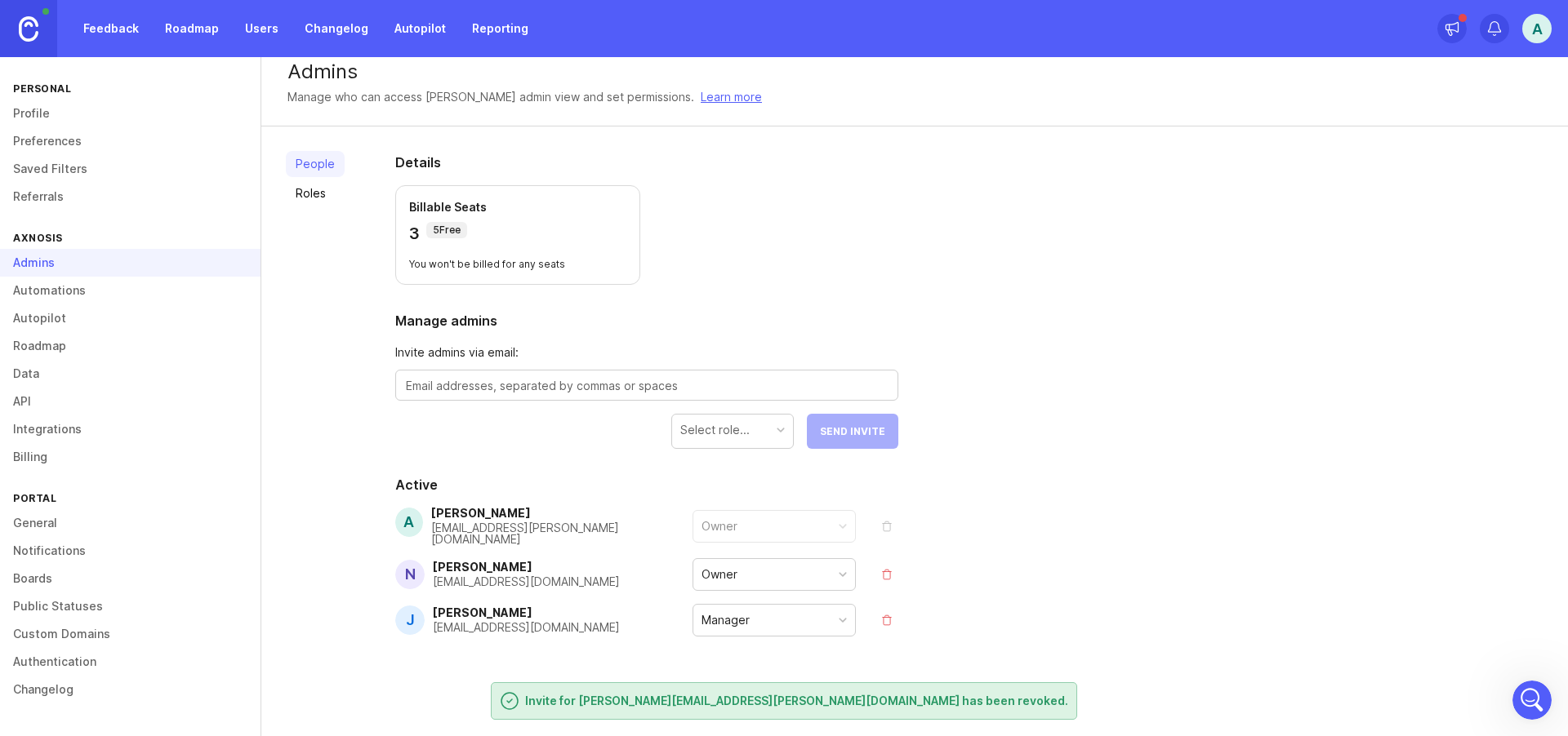
click at [888, 568] on button "remove" at bounding box center [886, 574] width 23 height 23
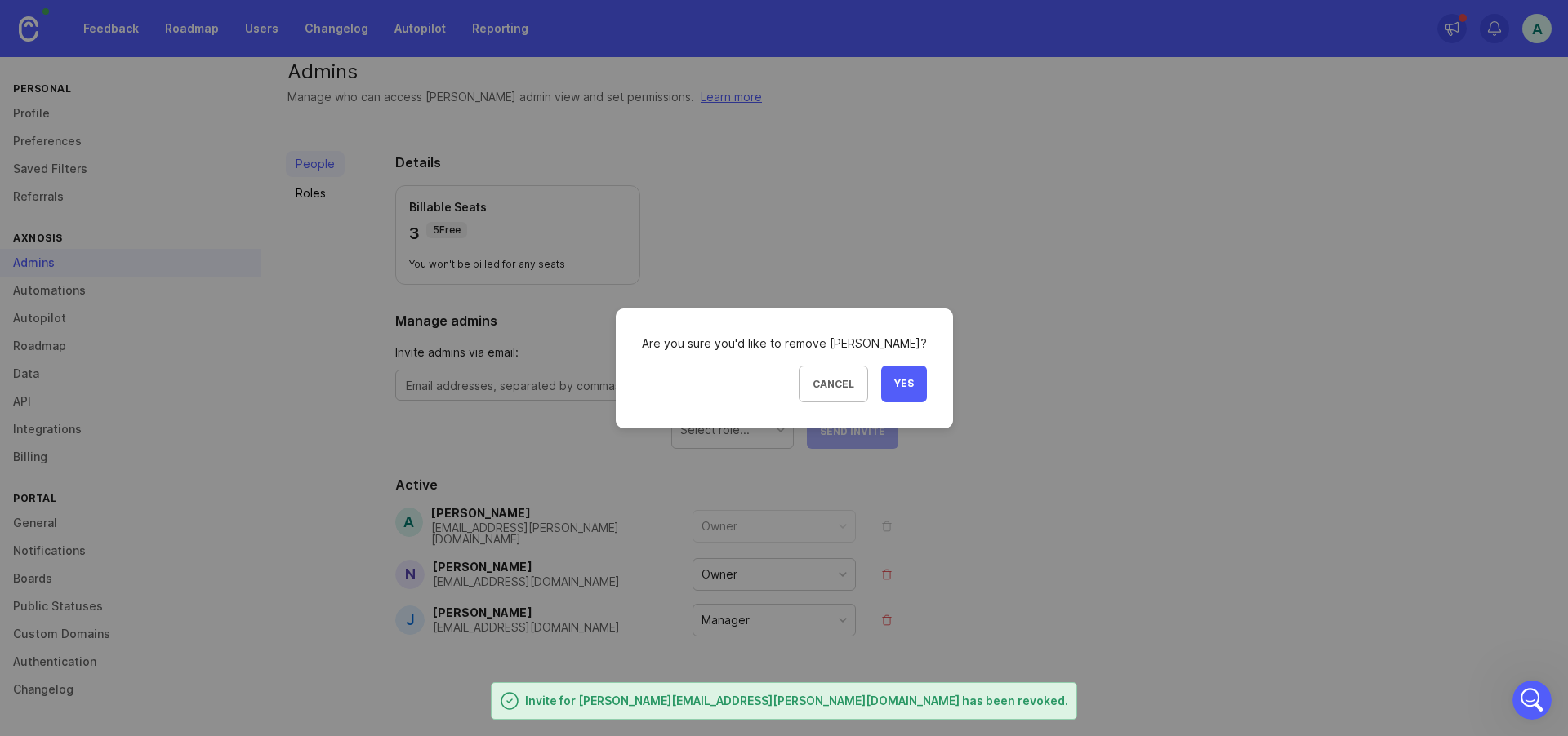
click at [904, 387] on span "Yes" at bounding box center [903, 383] width 19 height 14
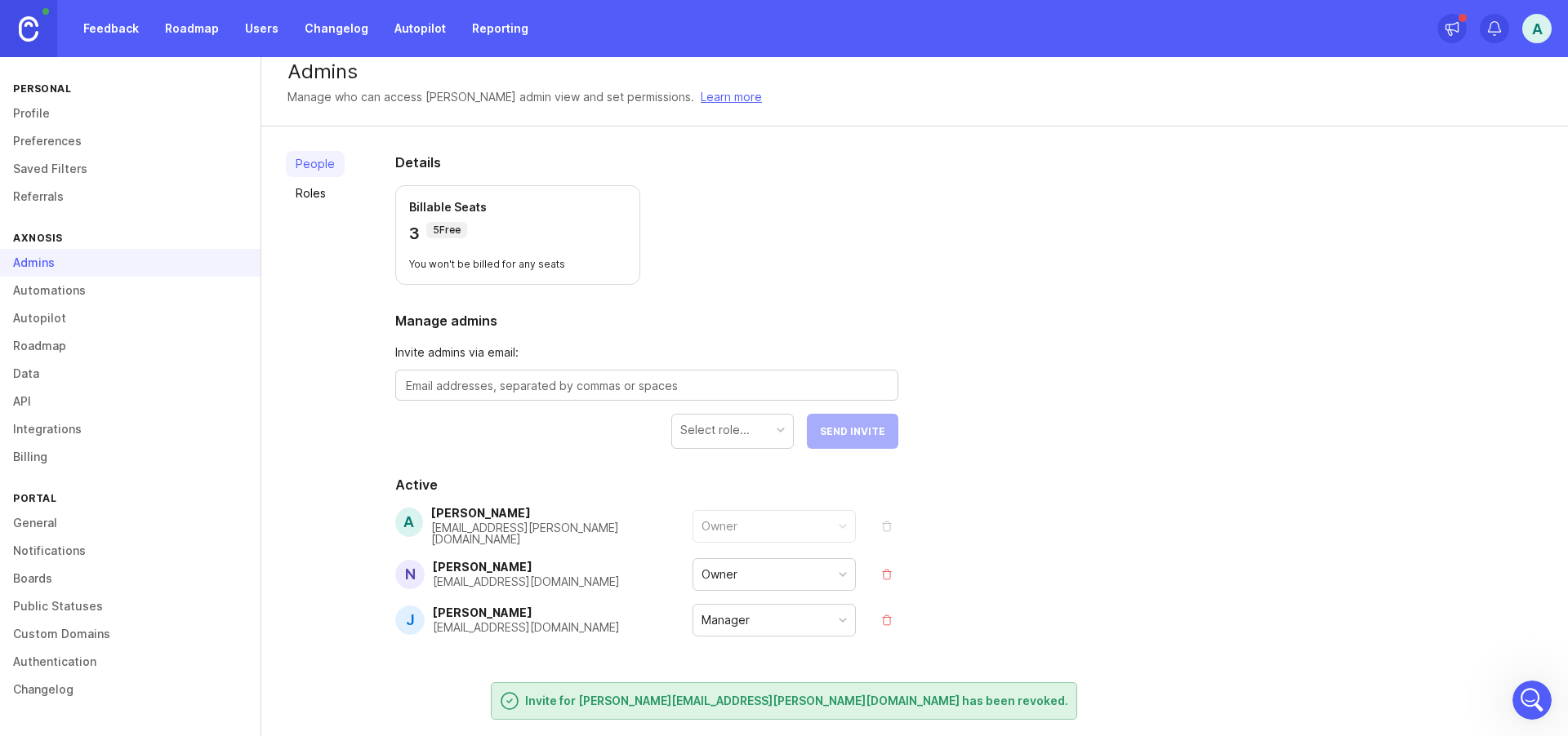
click at [885, 615] on button "remove" at bounding box center [886, 620] width 23 height 23
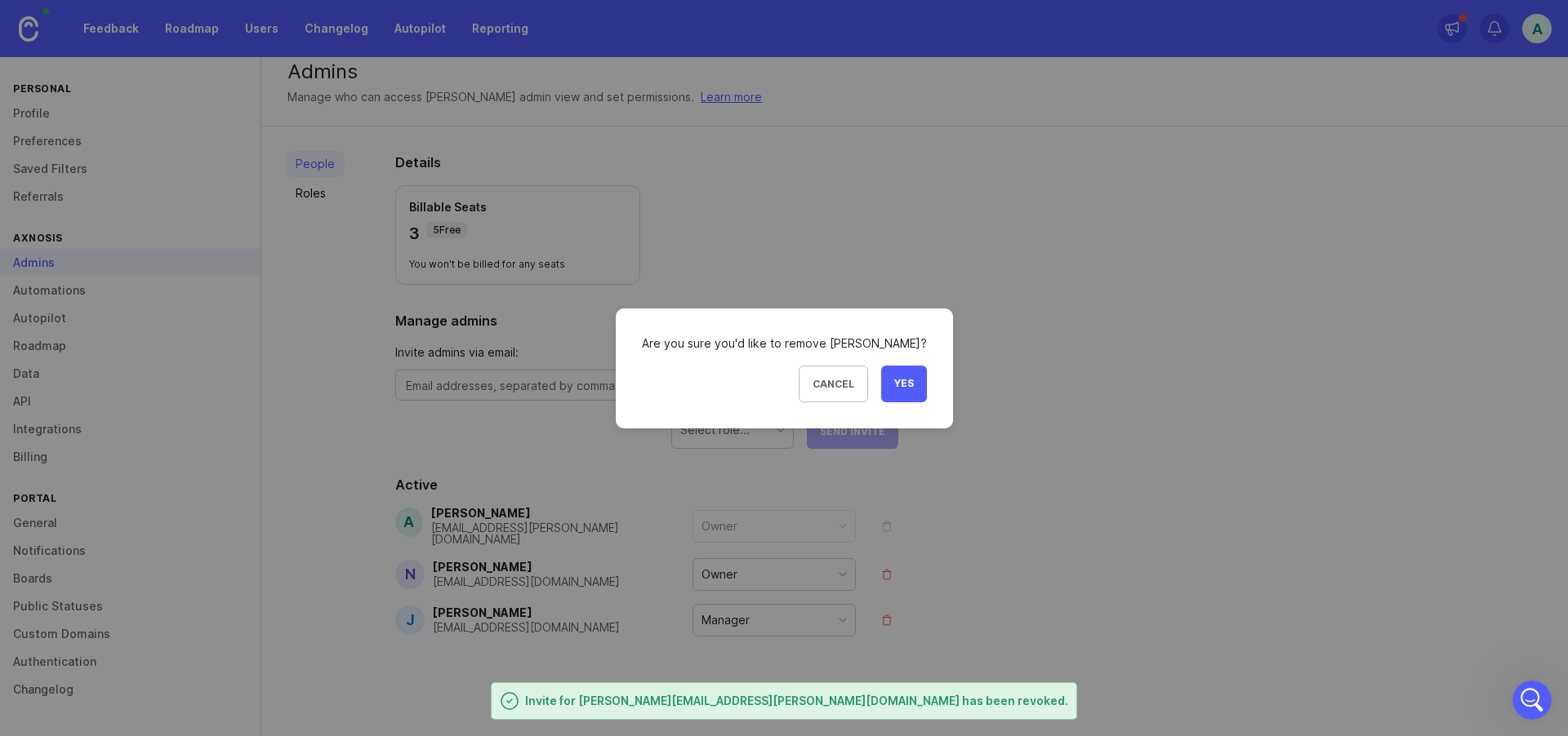
scroll to position [0, 0]
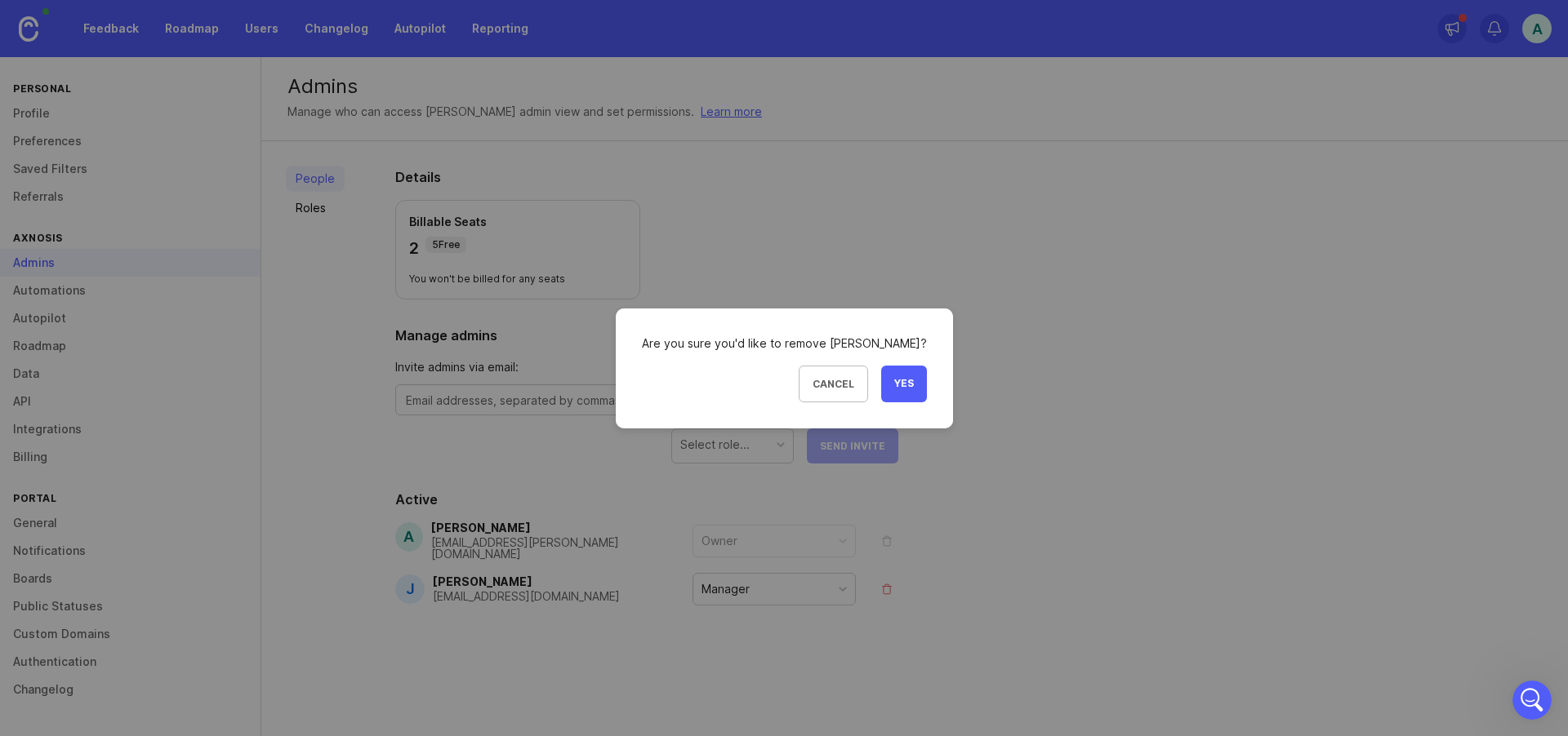
click at [903, 386] on button "Yes" at bounding box center [903, 384] width 45 height 37
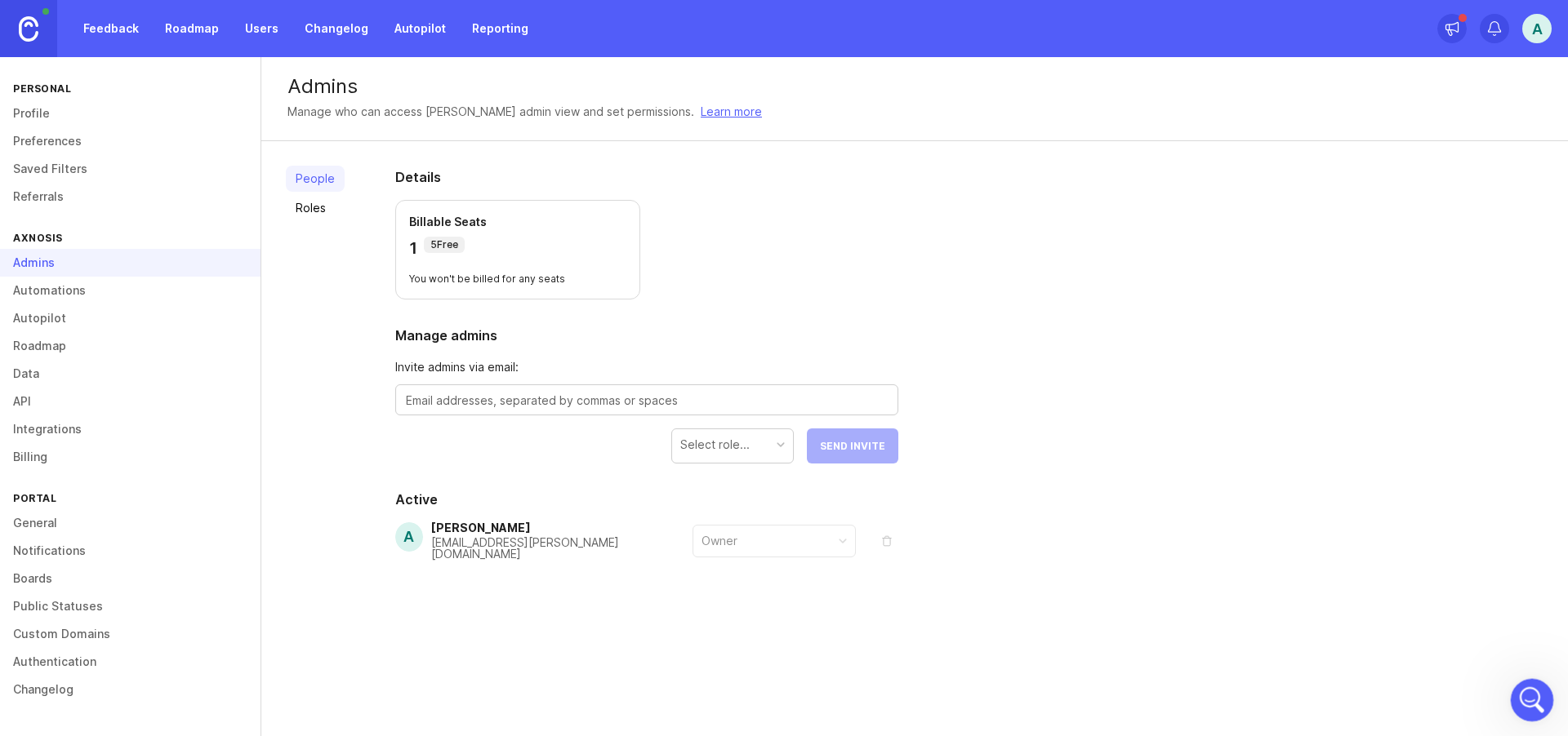
click at [1534, 701] on icon "Open Intercom Messenger" at bounding box center [1529, 698] width 27 height 27
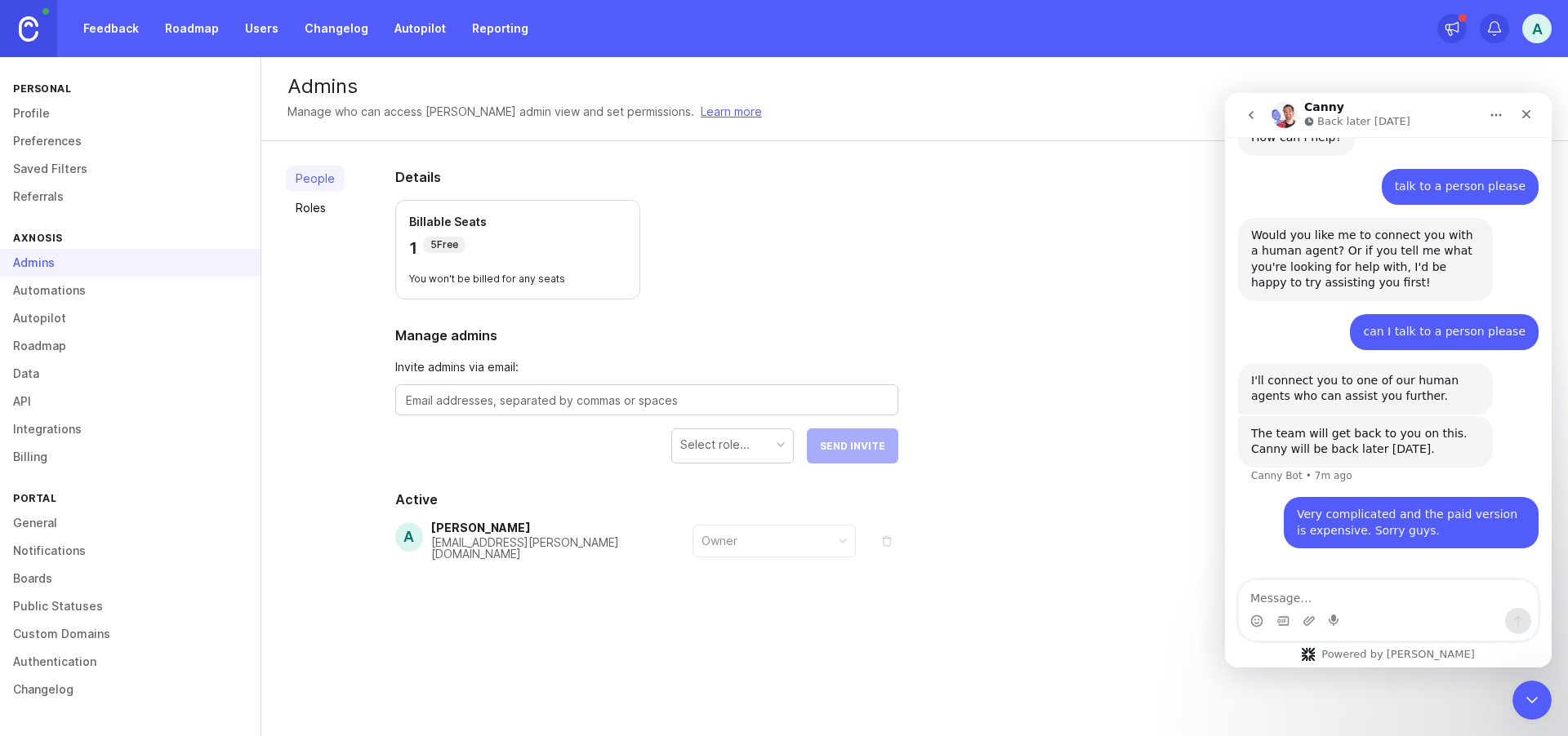
scroll to position [145, 0]
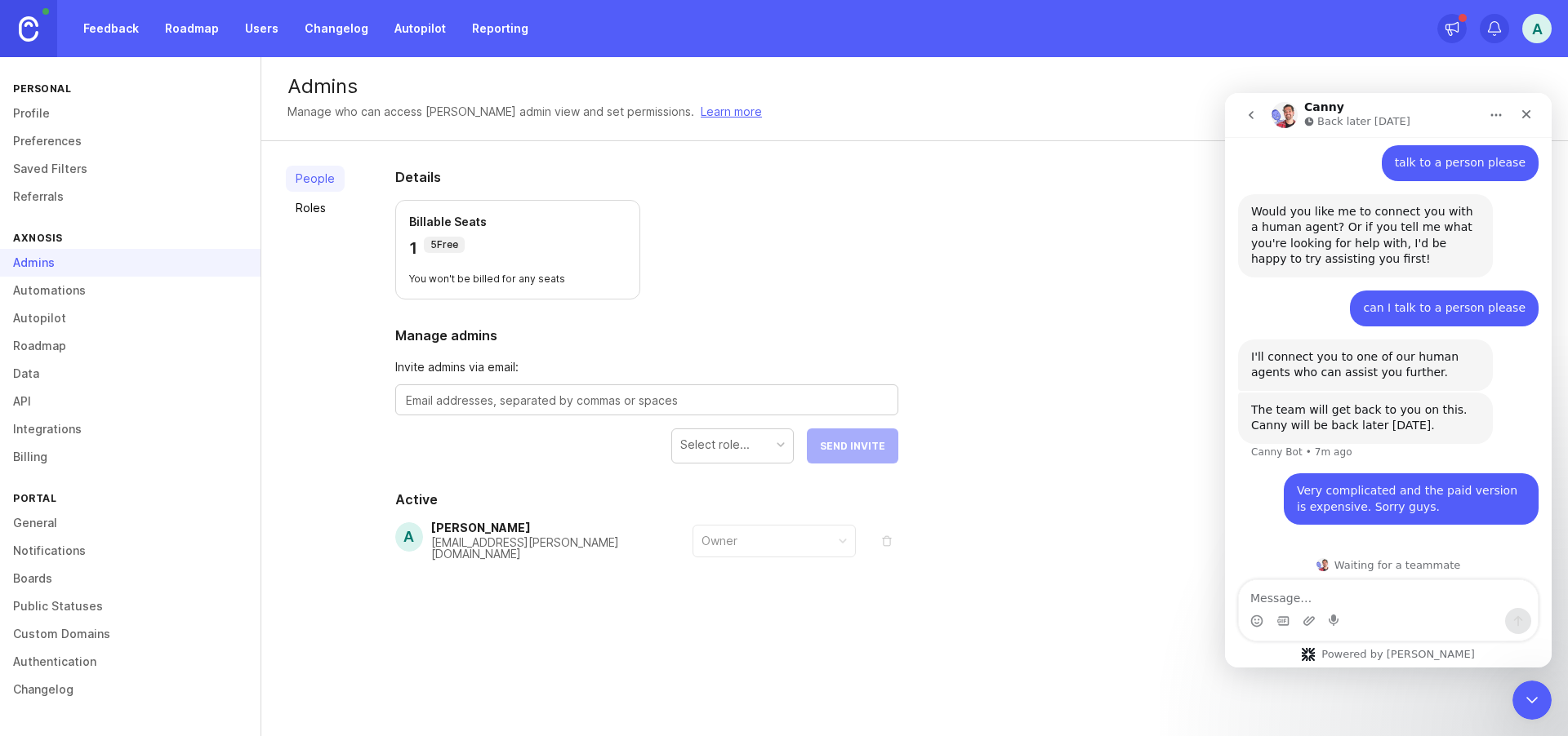
click at [1359, 602] on textarea "Message…" at bounding box center [1387, 594] width 299 height 28
type textarea "please delete my account"
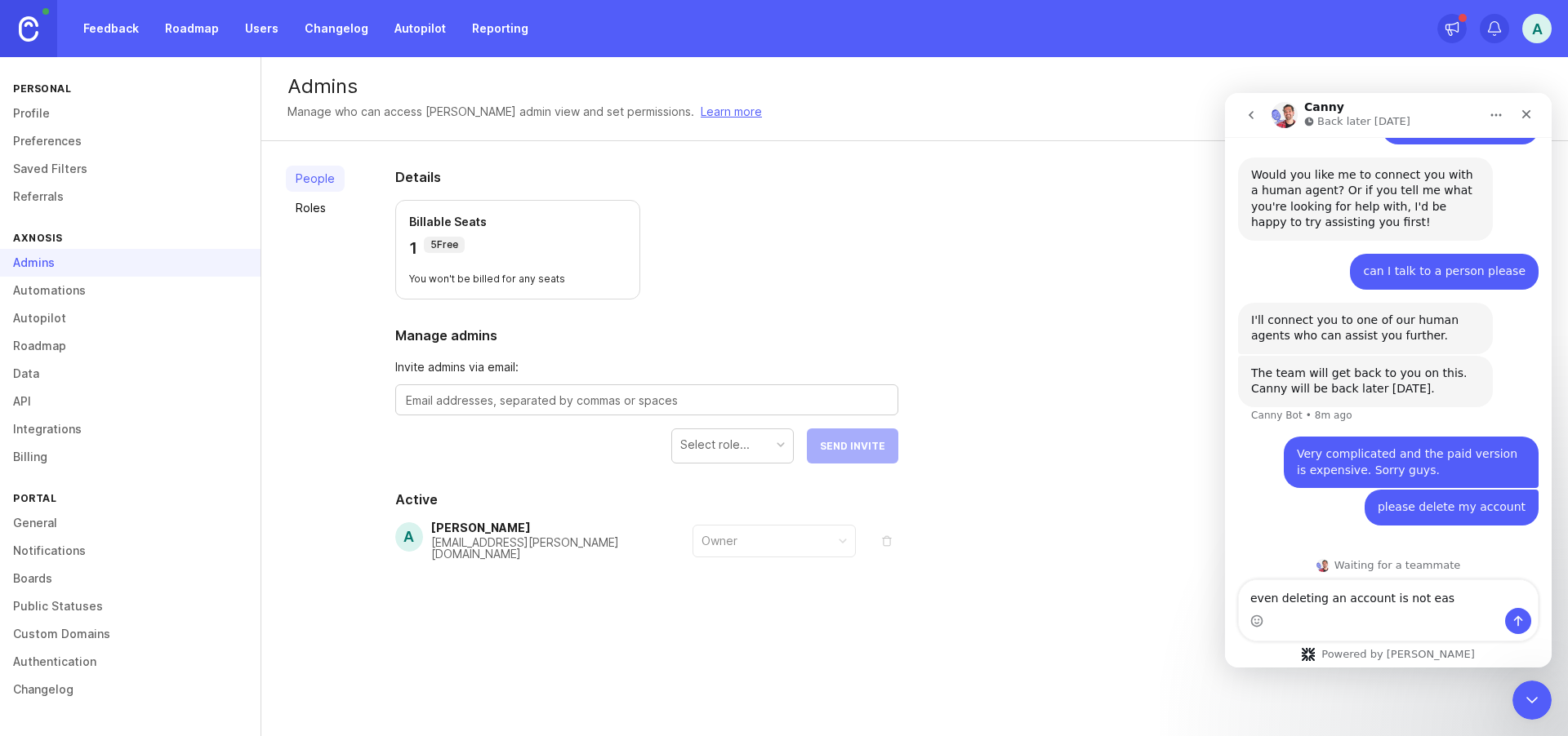
type textarea "even deleting an account is not easy"
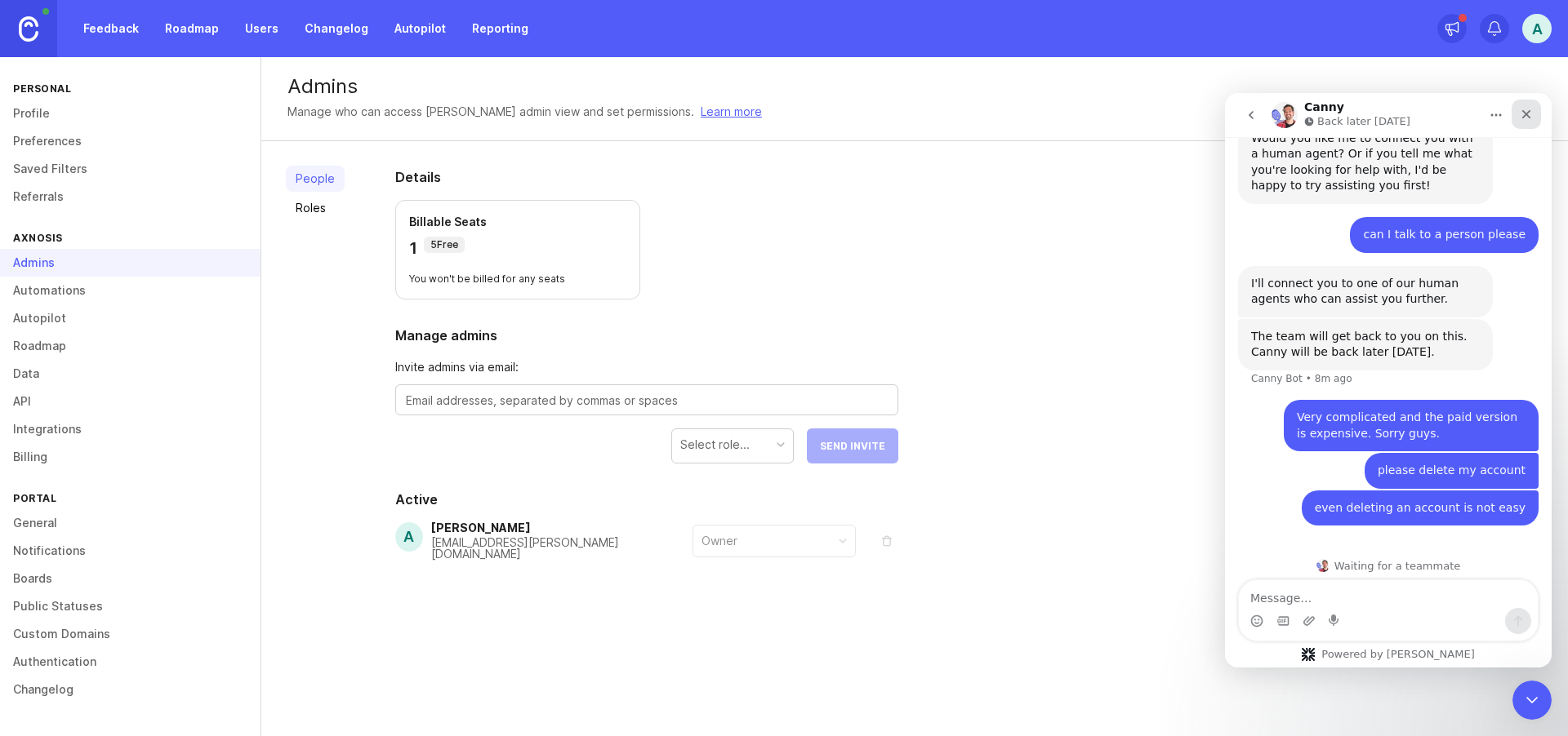
click at [1526, 113] on icon "Close" at bounding box center [1526, 114] width 13 height 13
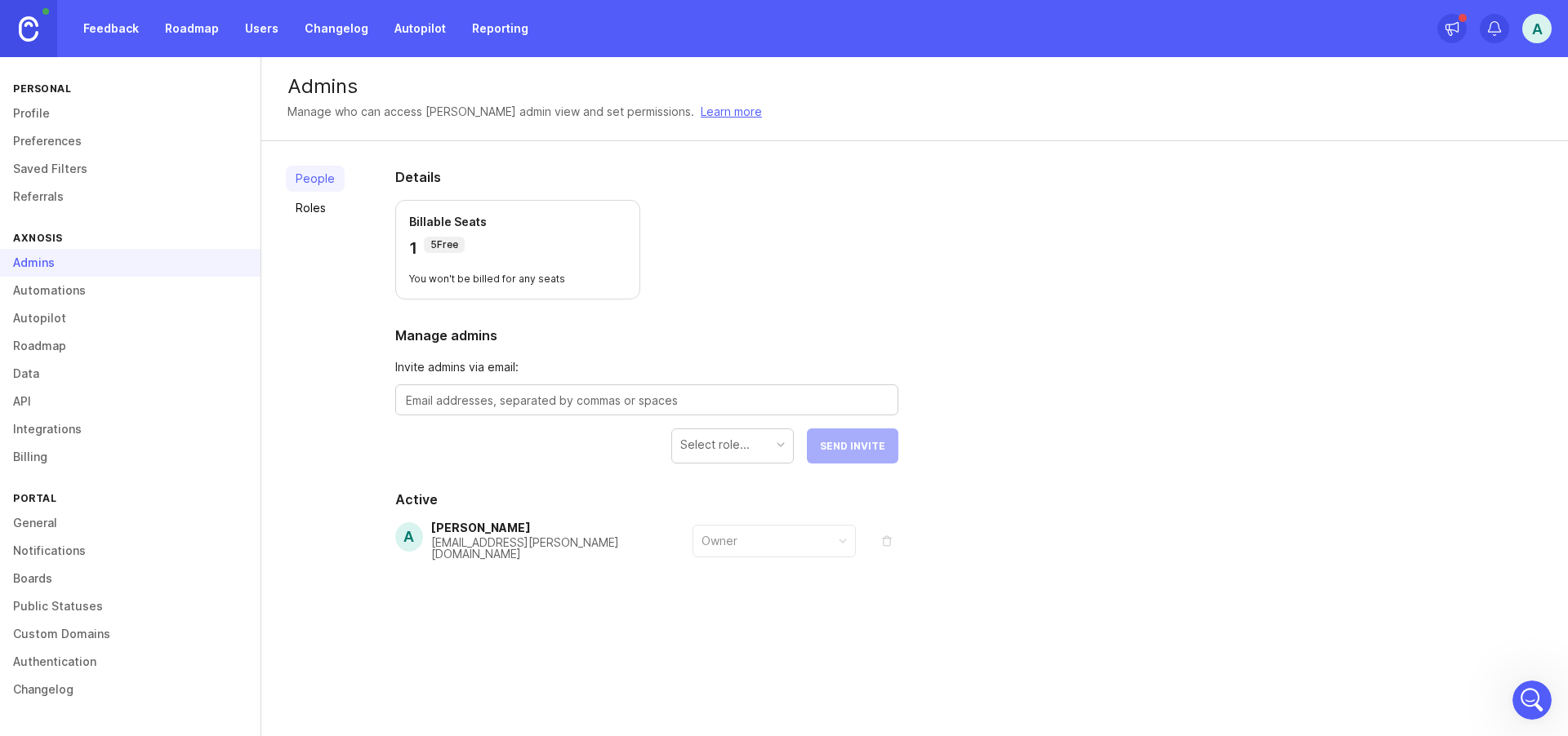
drag, startPoint x: 808, startPoint y: 281, endPoint x: 420, endPoint y: 240, distance: 390.2
click at [805, 277] on section "Details Billable Seats 1 5 Free You won't be billed for any seats" at bounding box center [646, 233] width 503 height 132
click at [31, 110] on link "Profile" at bounding box center [130, 114] width 260 height 28
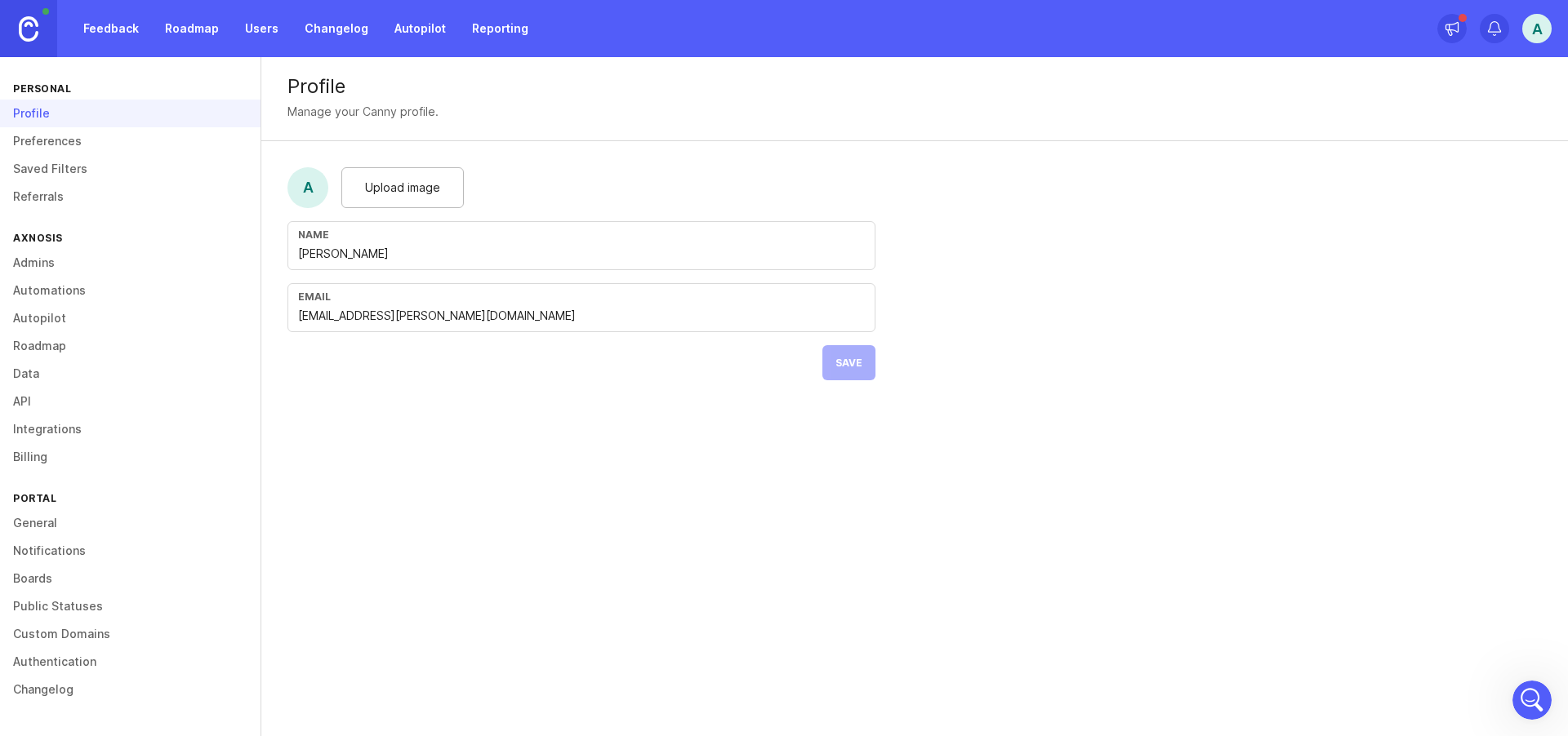
click at [40, 142] on link "Preferences" at bounding box center [130, 142] width 260 height 28
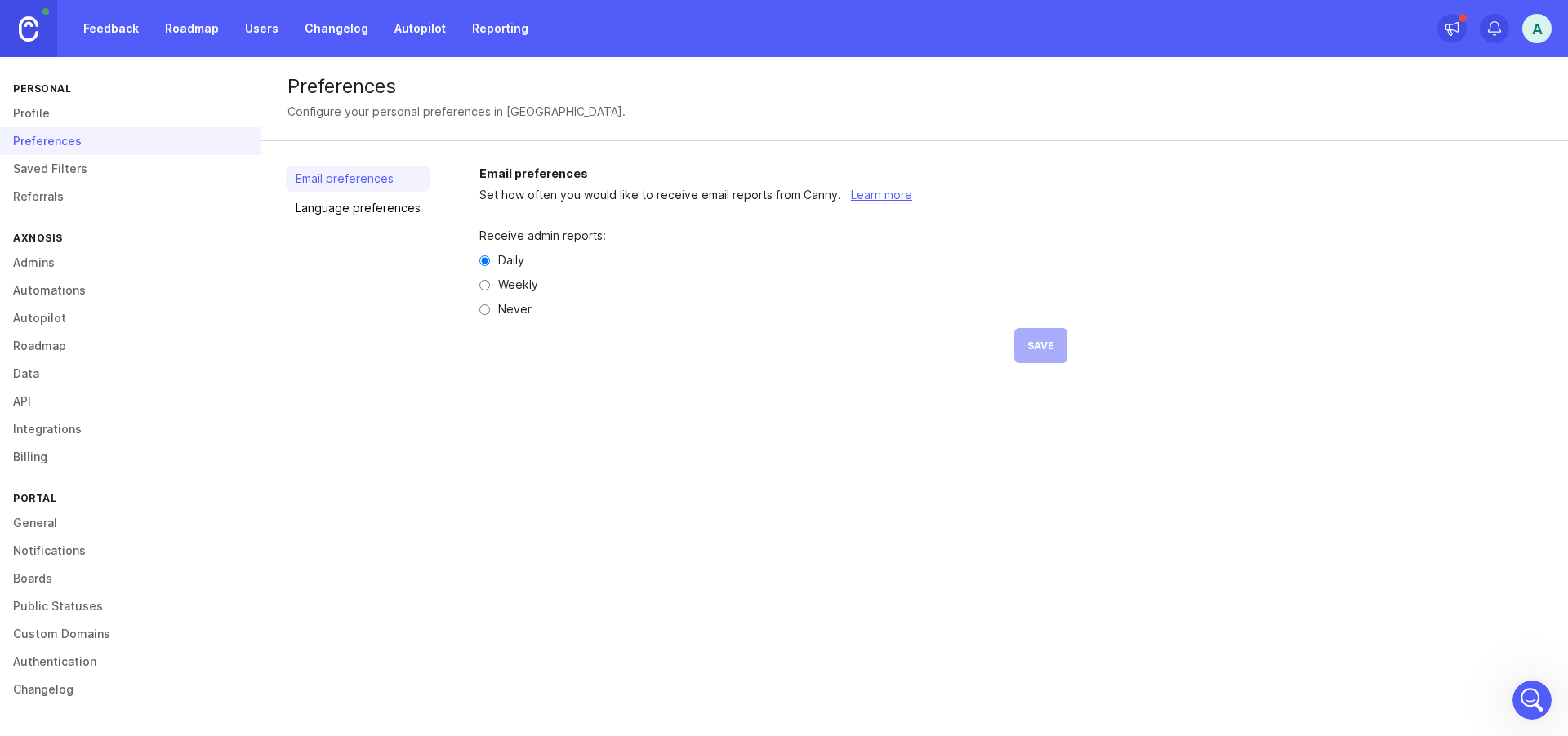
click at [51, 171] on link "Saved Filters" at bounding box center [130, 168] width 260 height 28
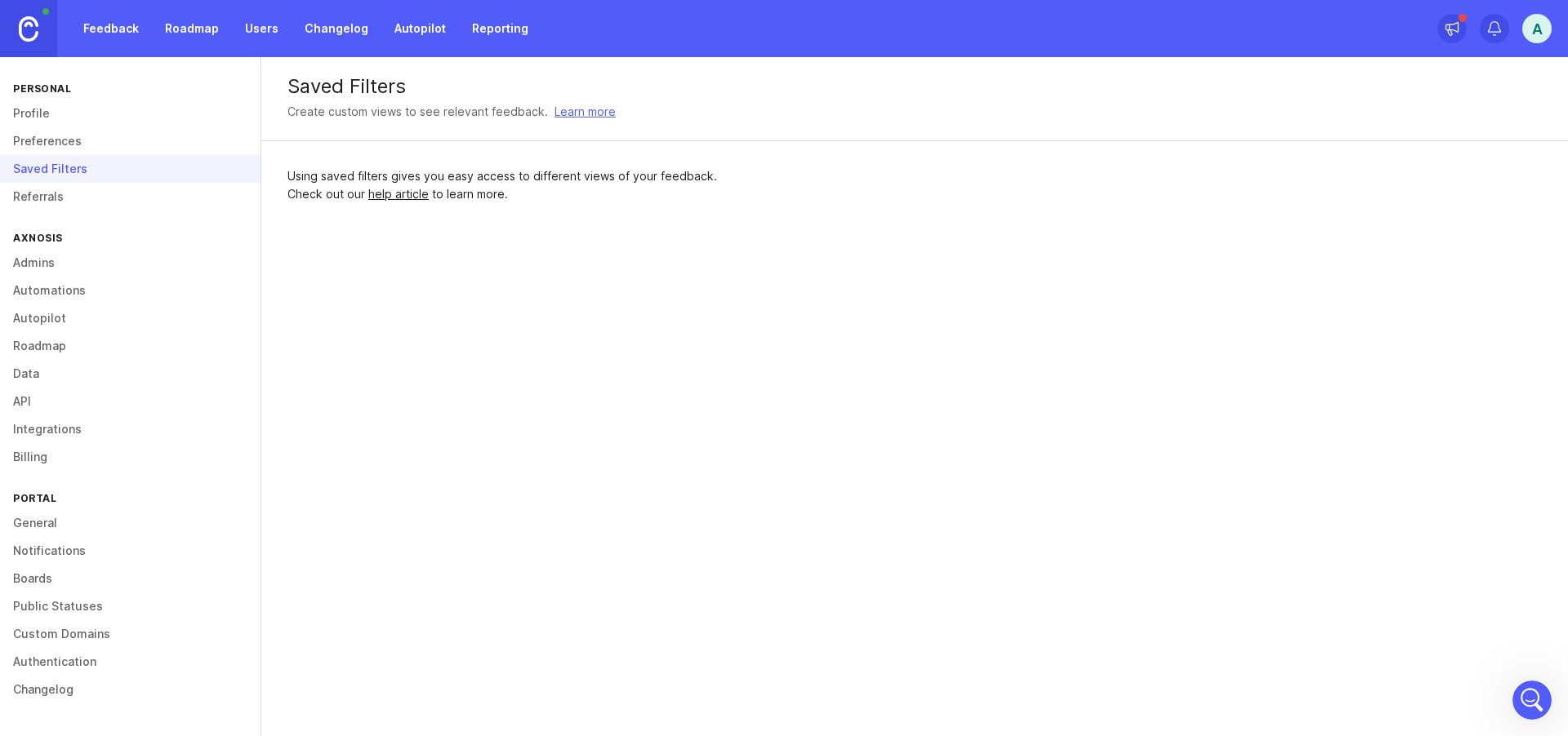
click at [44, 195] on link "Referrals" at bounding box center [130, 196] width 260 height 28
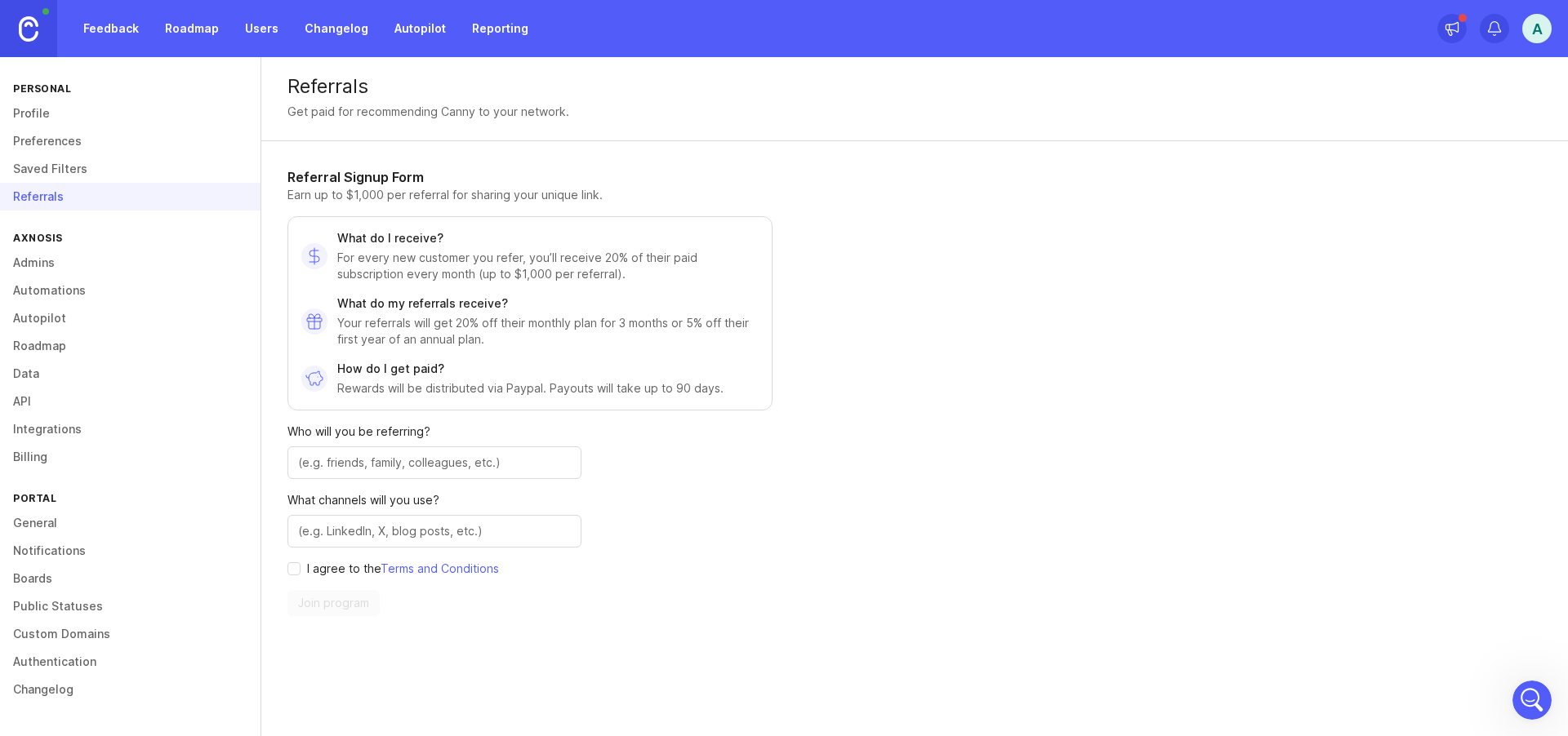
click at [26, 453] on link "Billing" at bounding box center [130, 457] width 260 height 28
click at [25, 453] on div "Billing" at bounding box center [130, 457] width 260 height 28
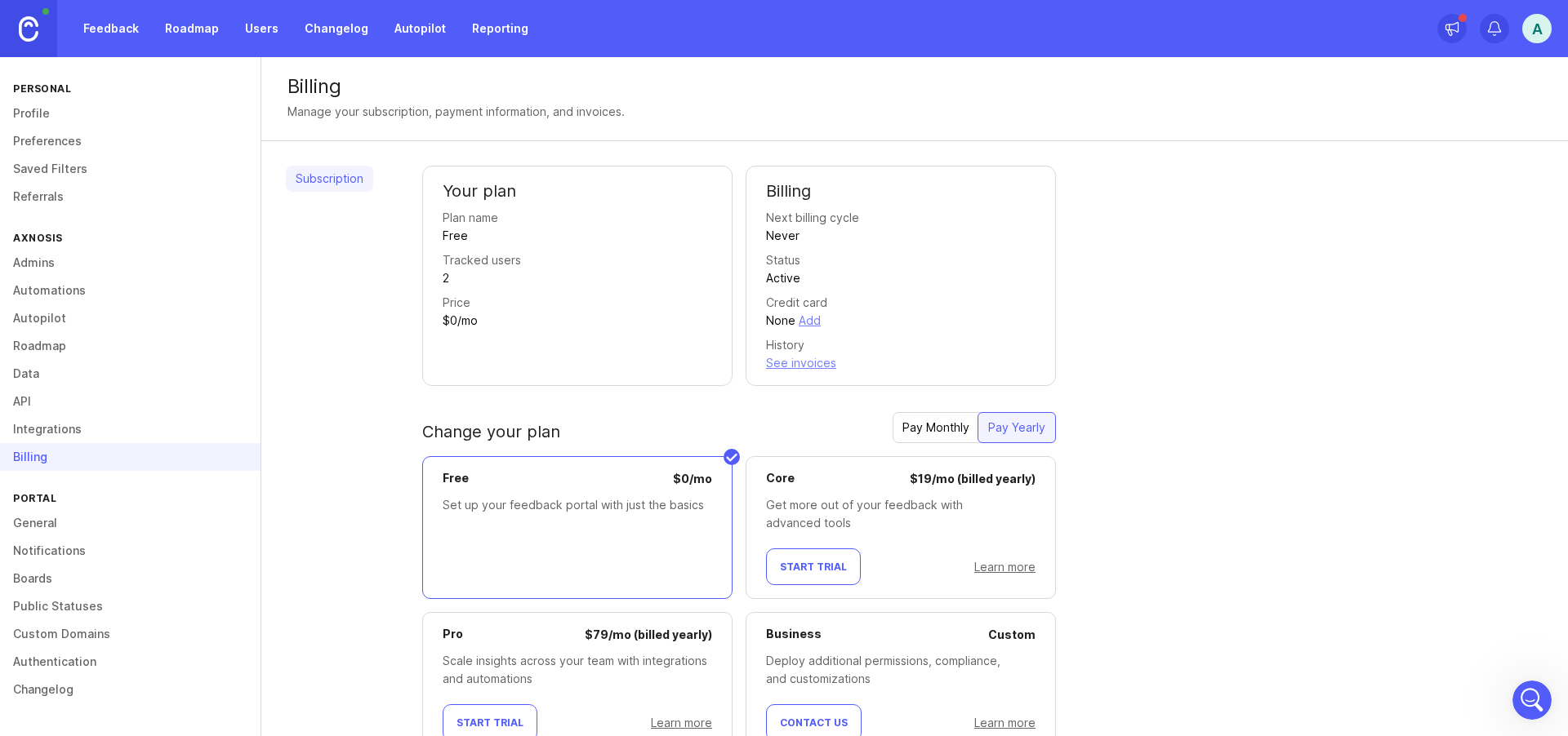
click at [110, 27] on link "Feedback" at bounding box center [110, 29] width 75 height 30
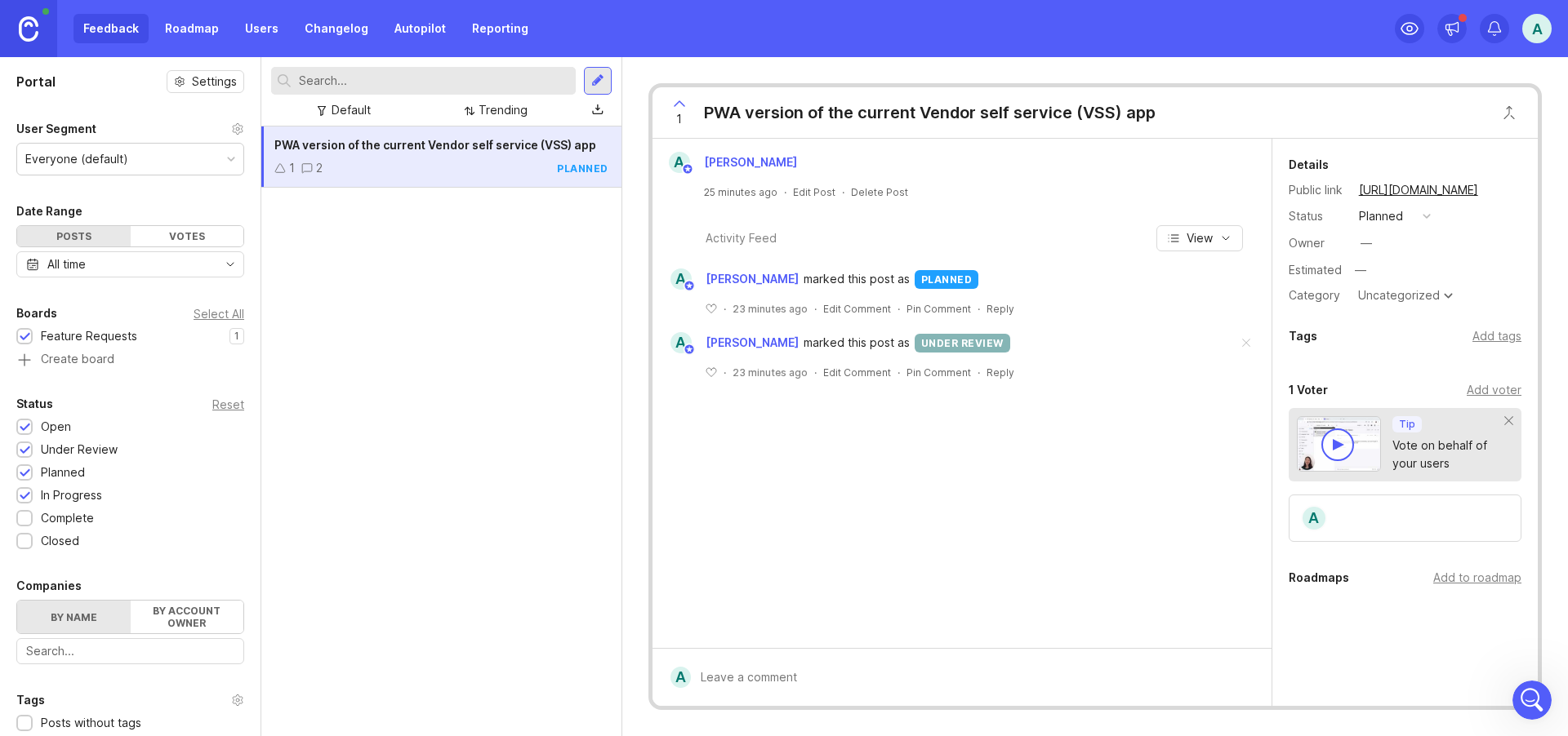
click at [1247, 340] on span at bounding box center [1246, 343] width 34 height 36
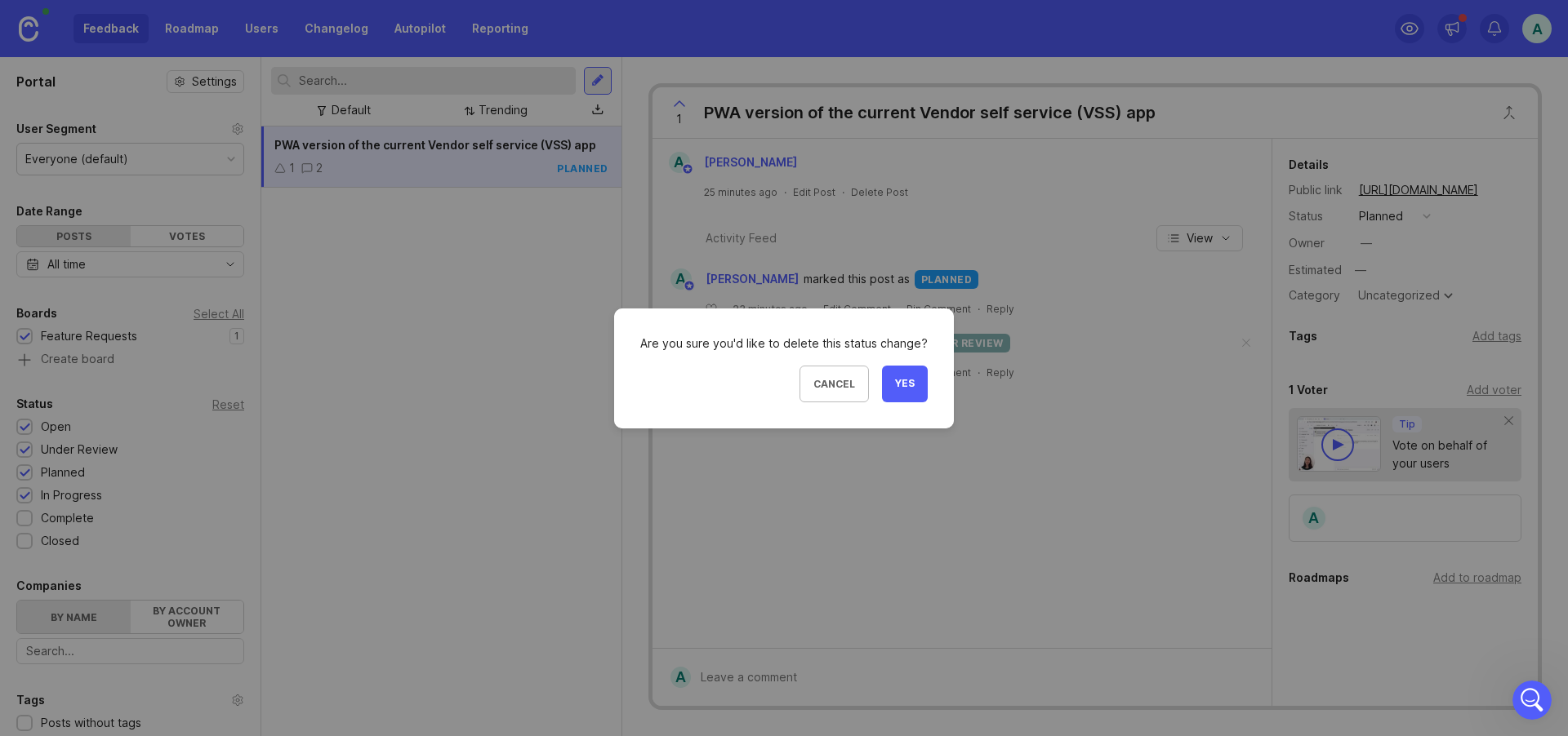
click at [896, 381] on span "Yes" at bounding box center [904, 383] width 19 height 14
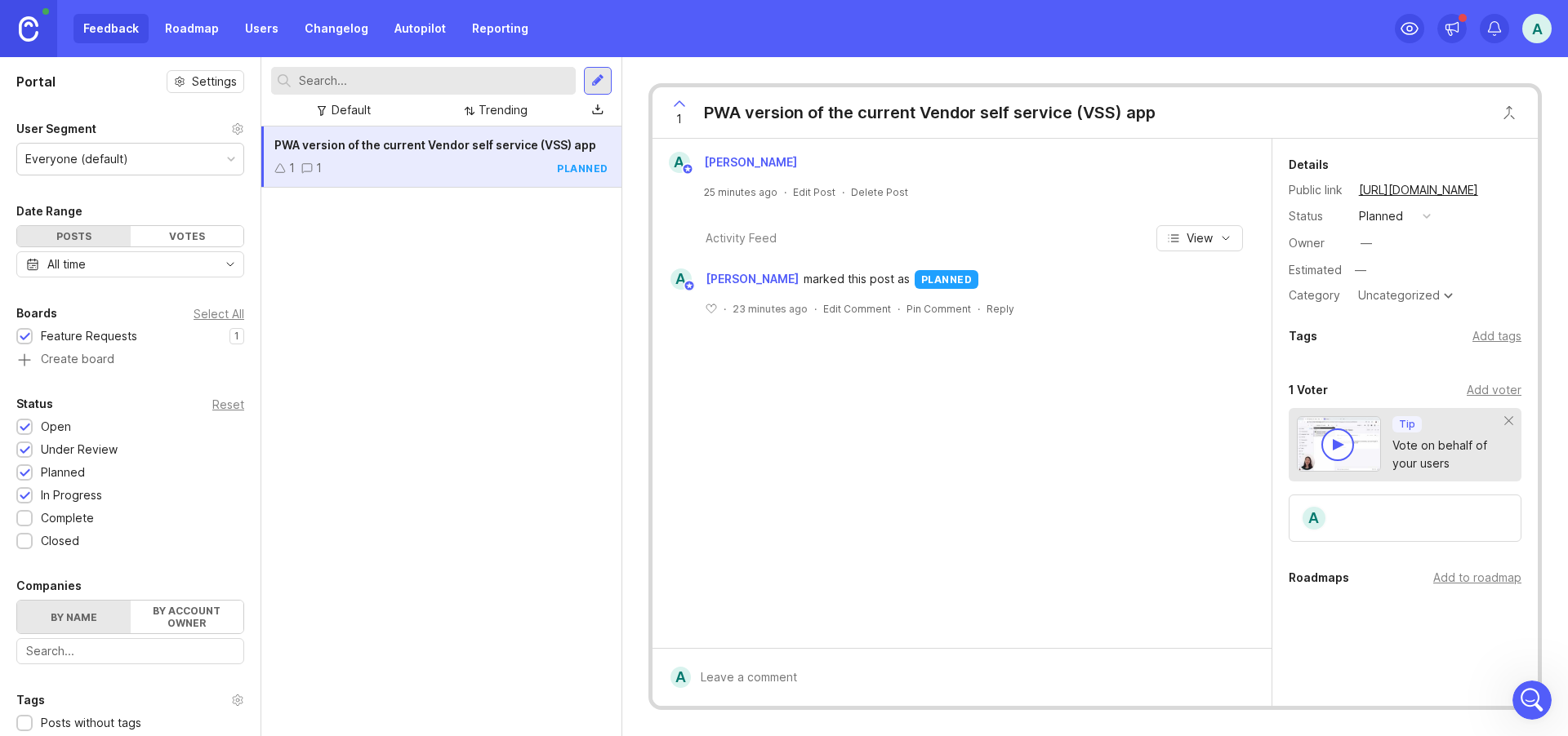
click at [1012, 279] on div "A [PERSON_NAME] marked this post as planned" at bounding box center [961, 279] width 603 height 21
click at [842, 191] on div "·" at bounding box center [843, 192] width 3 height 14
drag, startPoint x: 844, startPoint y: 386, endPoint x: 785, endPoint y: 288, distance: 114.4
click at [794, 295] on div "A [PERSON_NAME] 25 minutes ago · Edit Post · Delete Post Activity Feed View A […" at bounding box center [961, 393] width 619 height 509
click at [947, 272] on div "A [PERSON_NAME] marked this post as planned" at bounding box center [961, 279] width 603 height 21
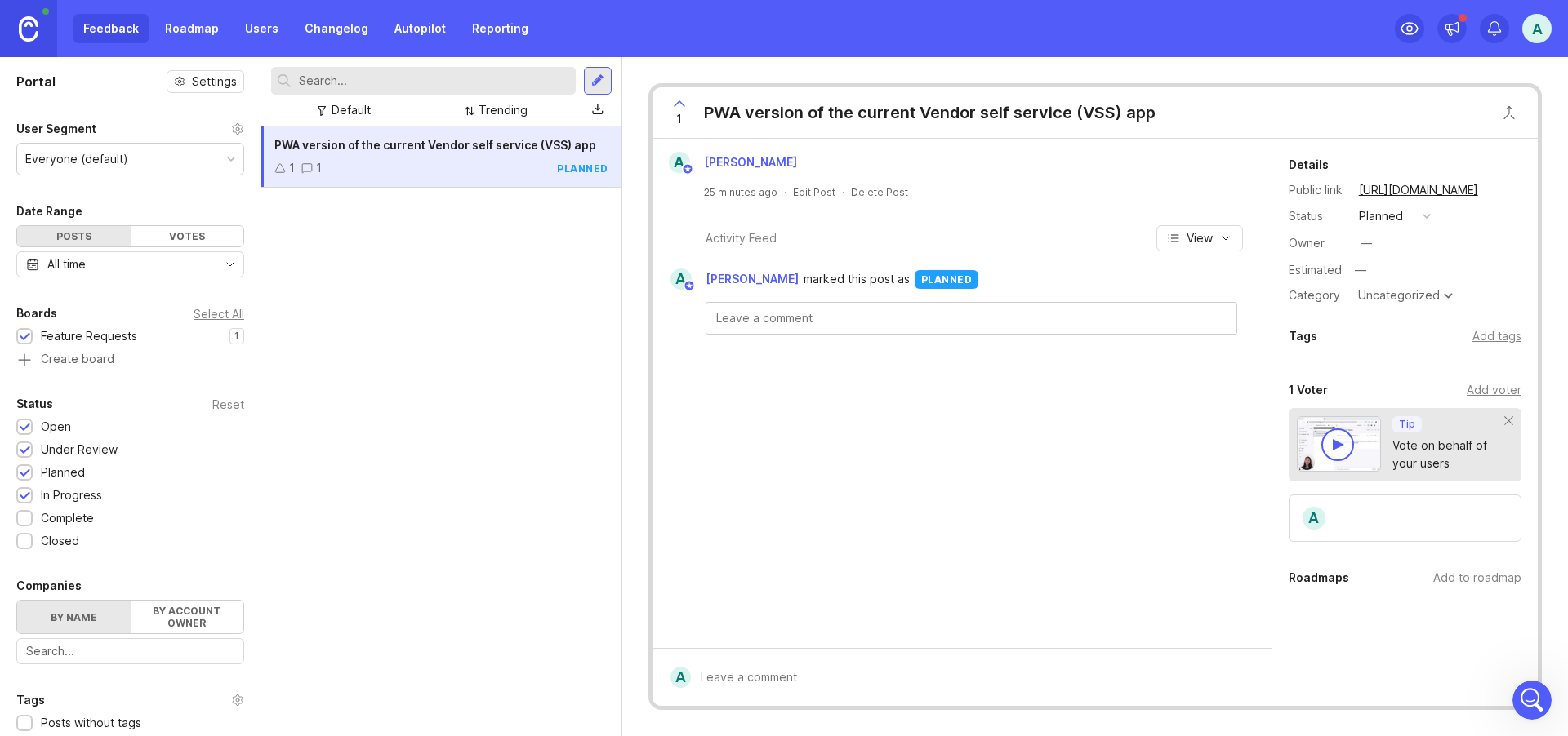
click at [507, 142] on span "PWA version of the current Vendor self service (VSS) app" at bounding box center [434, 144] width 321 height 14
click at [1085, 191] on div "25 minutes ago · Edit Post · Delete Post" at bounding box center [961, 192] width 606 height 14
drag, startPoint x: 1073, startPoint y: 177, endPoint x: 1160, endPoint y: 214, distance: 94.5
click at [1137, 204] on div "A [PERSON_NAME] 25 minutes ago · Edit Post · Delete Post" at bounding box center [961, 175] width 619 height 73
click at [1087, 190] on div "25 minutes ago · Edit Post · Delete Post" at bounding box center [961, 192] width 606 height 14
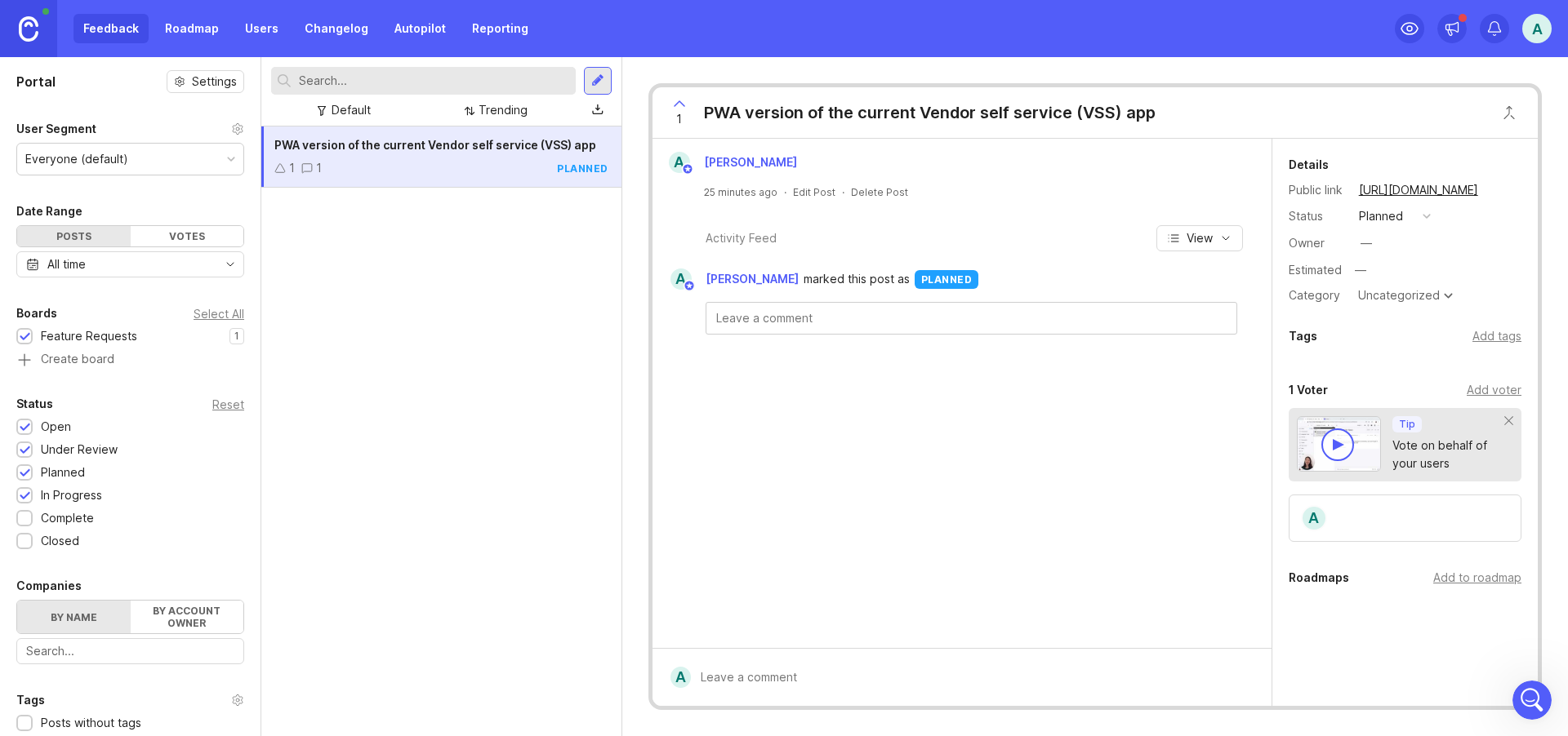
click at [882, 191] on div "Delete Post" at bounding box center [880, 192] width 57 height 14
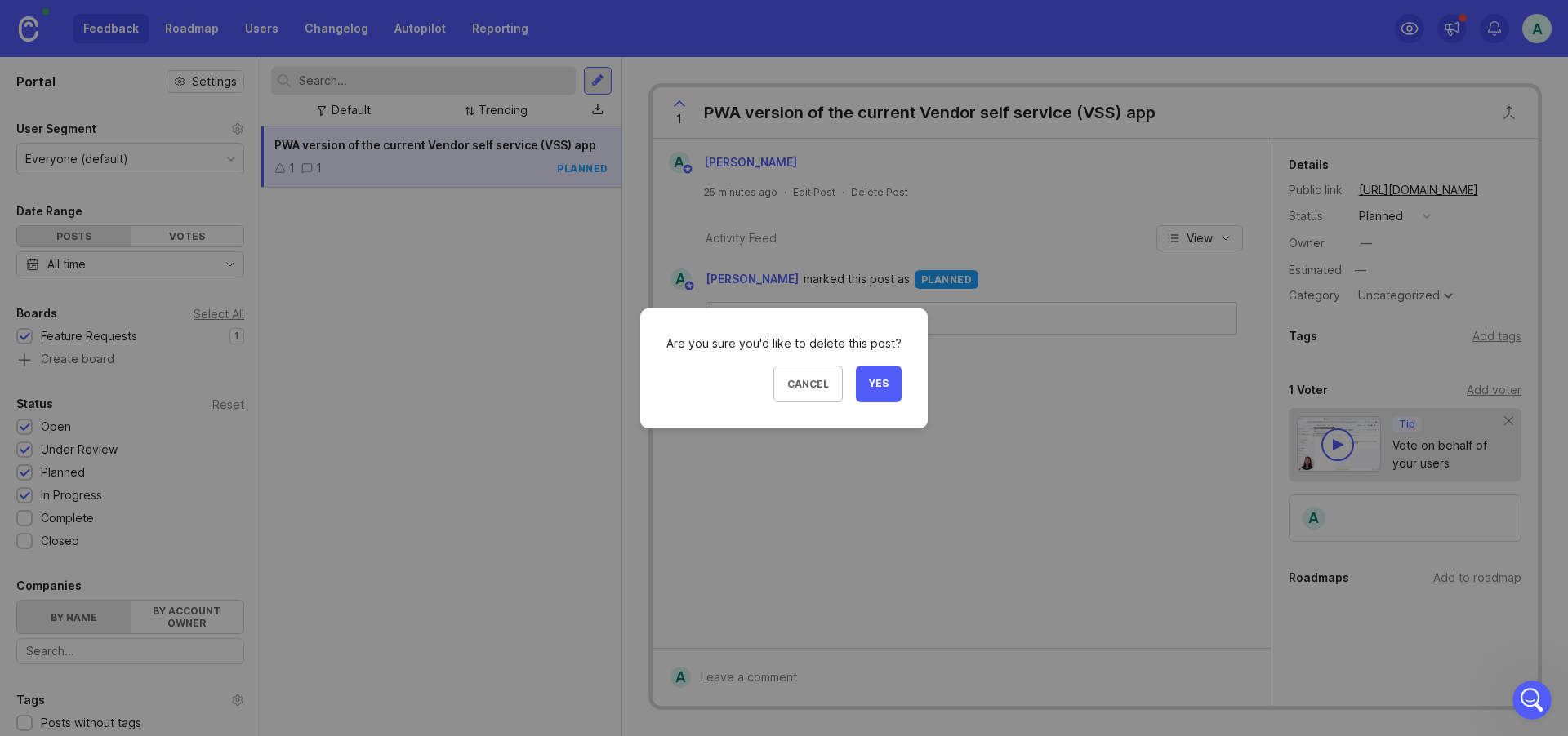
drag, startPoint x: 885, startPoint y: 378, endPoint x: 766, endPoint y: 428, distance: 129.1
click at [885, 378] on button "Yes" at bounding box center [878, 384] width 45 height 37
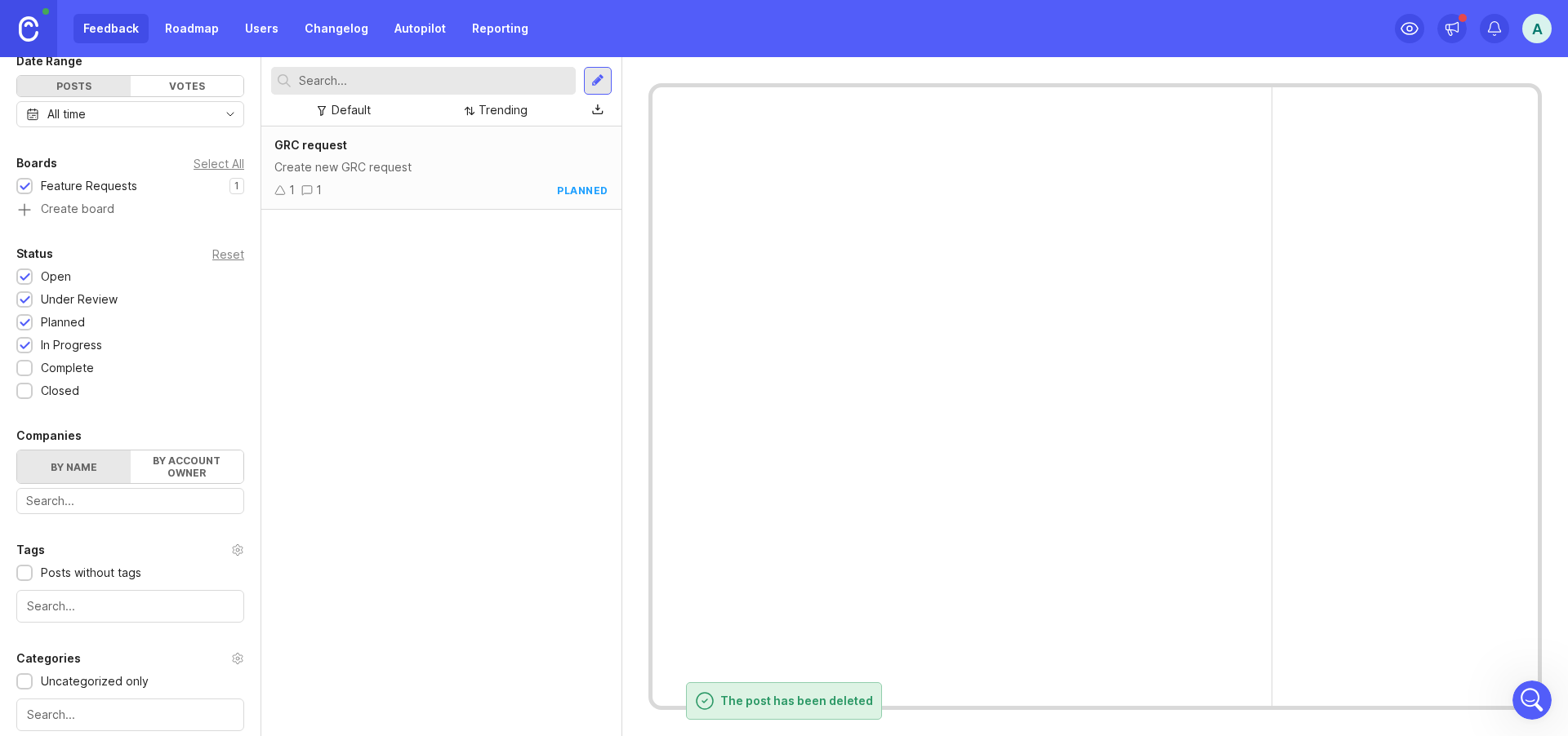
scroll to position [101, 0]
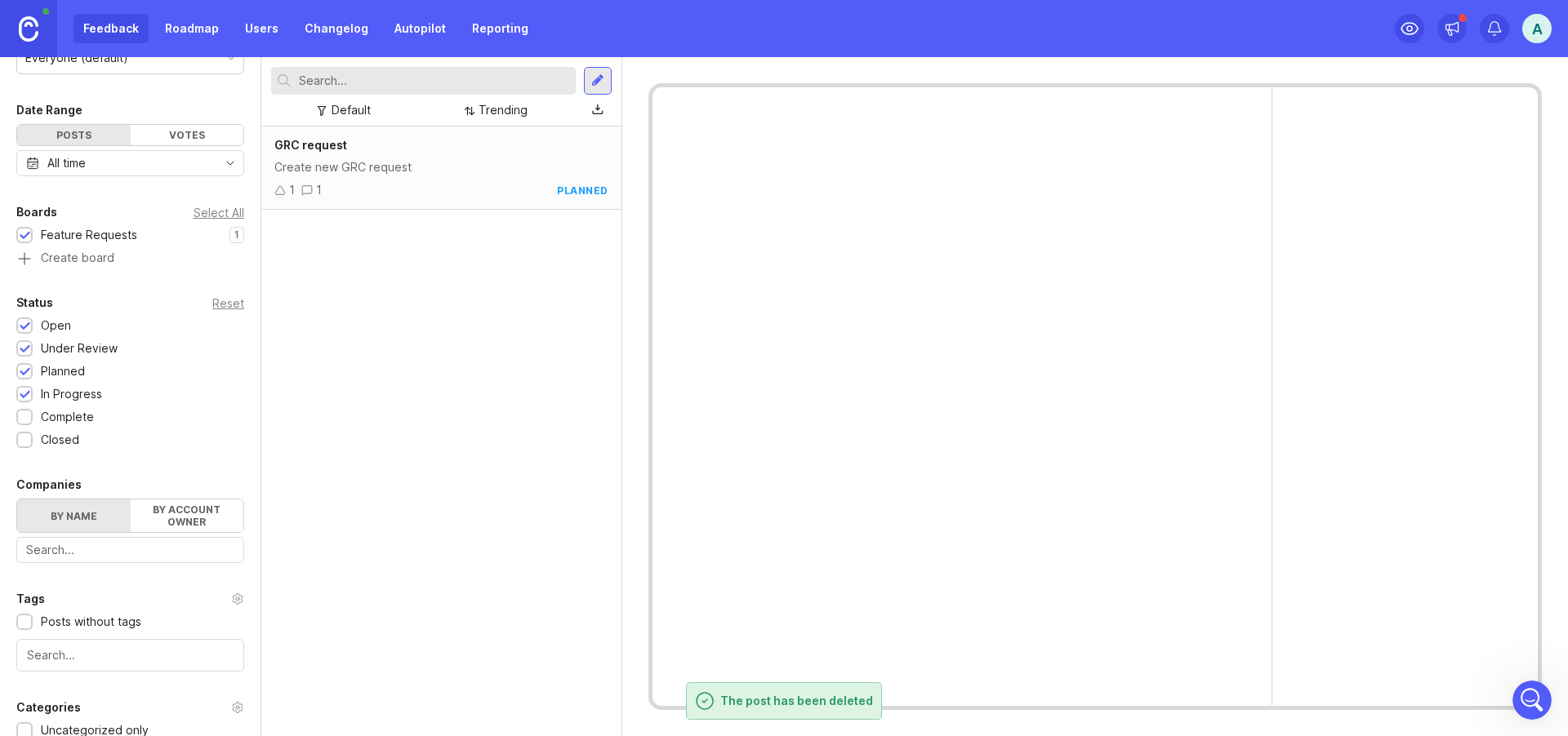
click at [32, 28] on img at bounding box center [28, 29] width 19 height 25
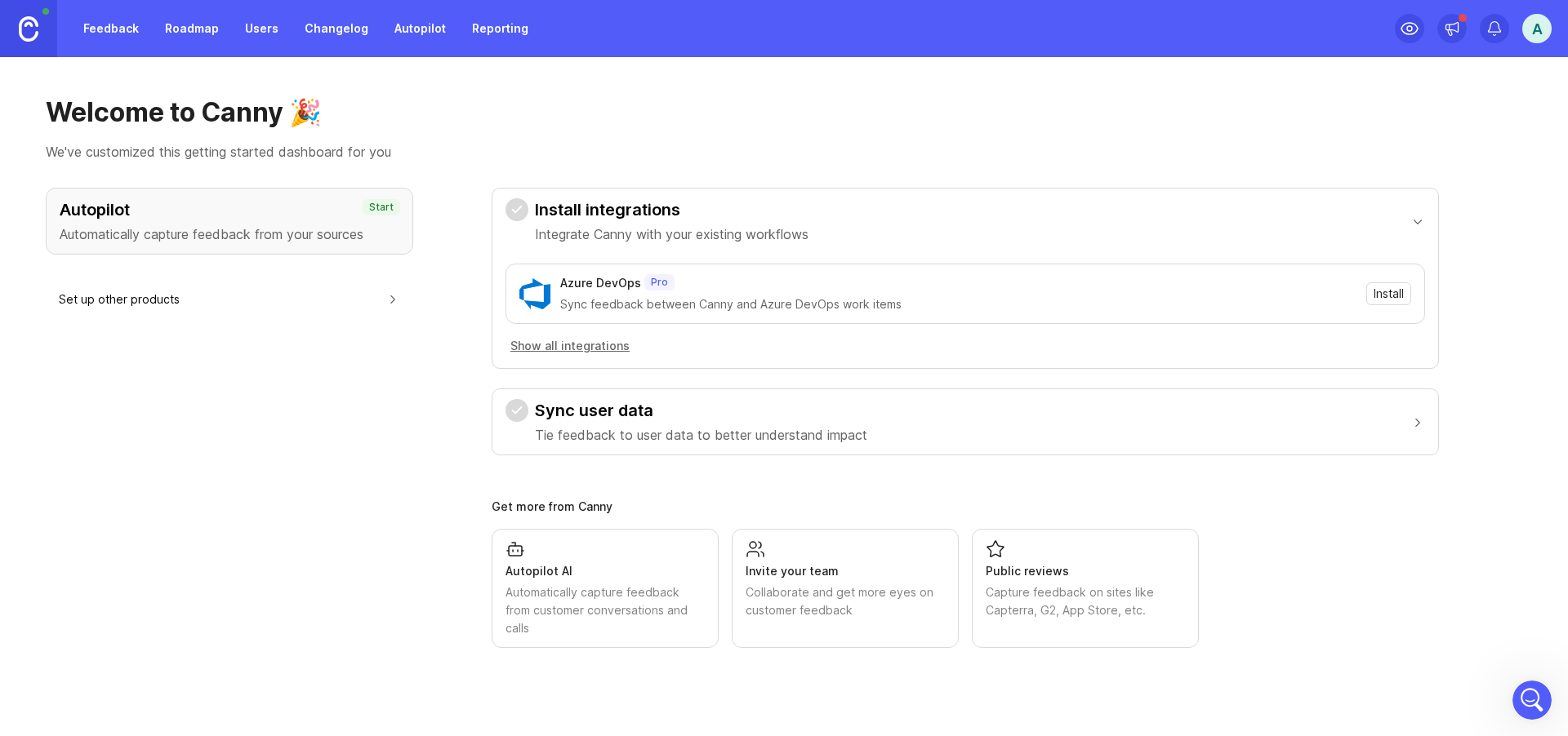
click at [1540, 26] on div "A" at bounding box center [1537, 29] width 30 height 30
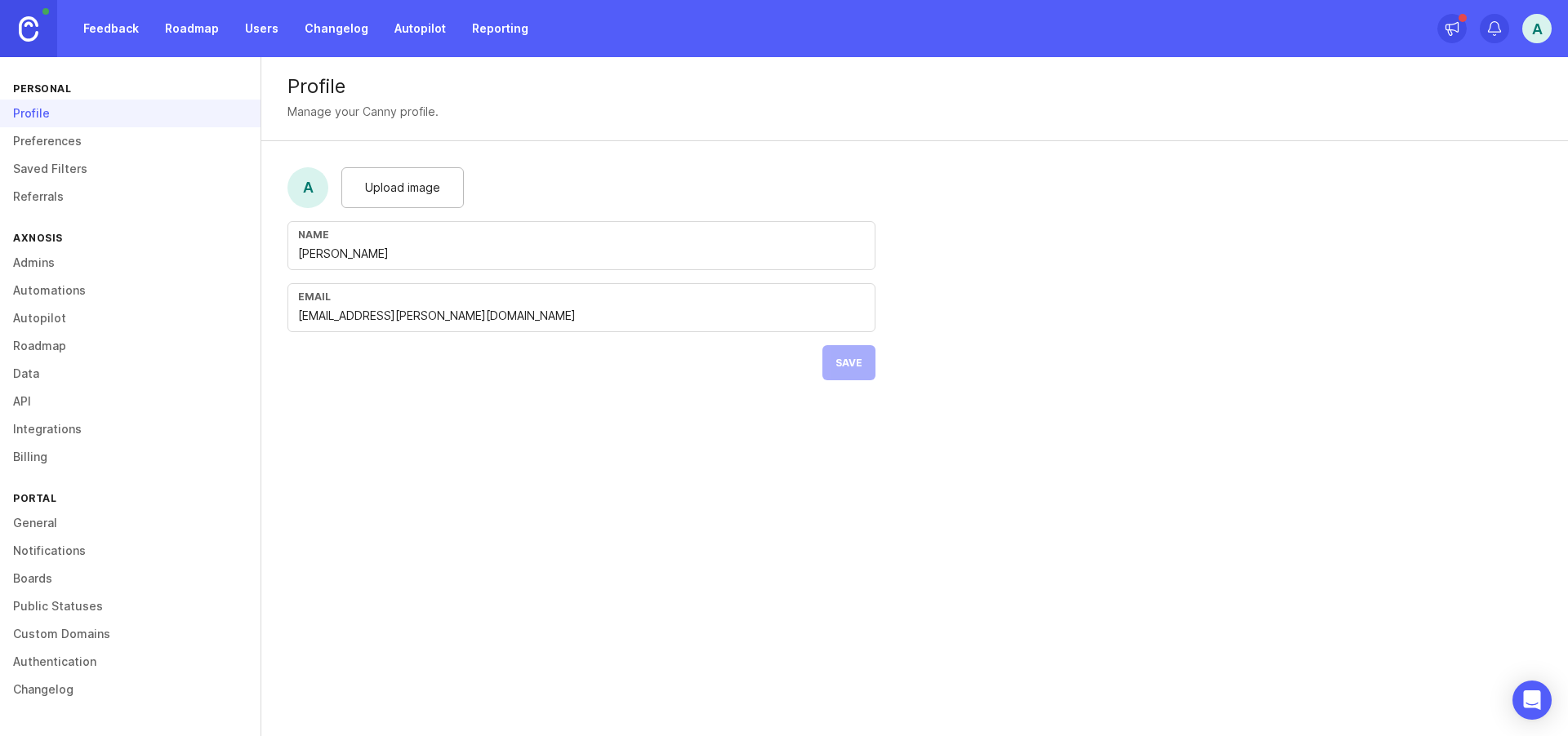
click at [35, 136] on link "Preferences" at bounding box center [130, 142] width 260 height 28
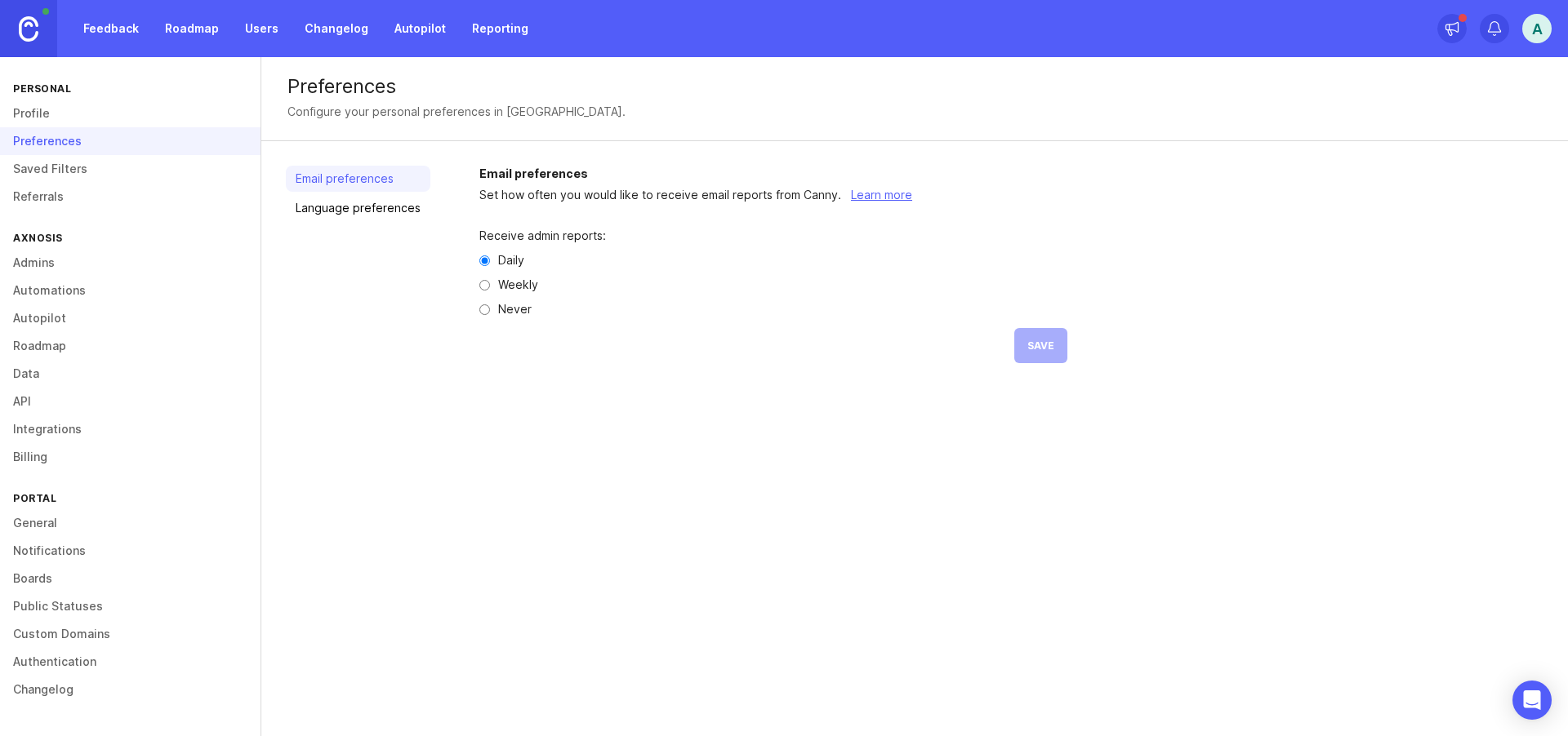
click at [35, 687] on link "Changelog" at bounding box center [130, 690] width 260 height 28
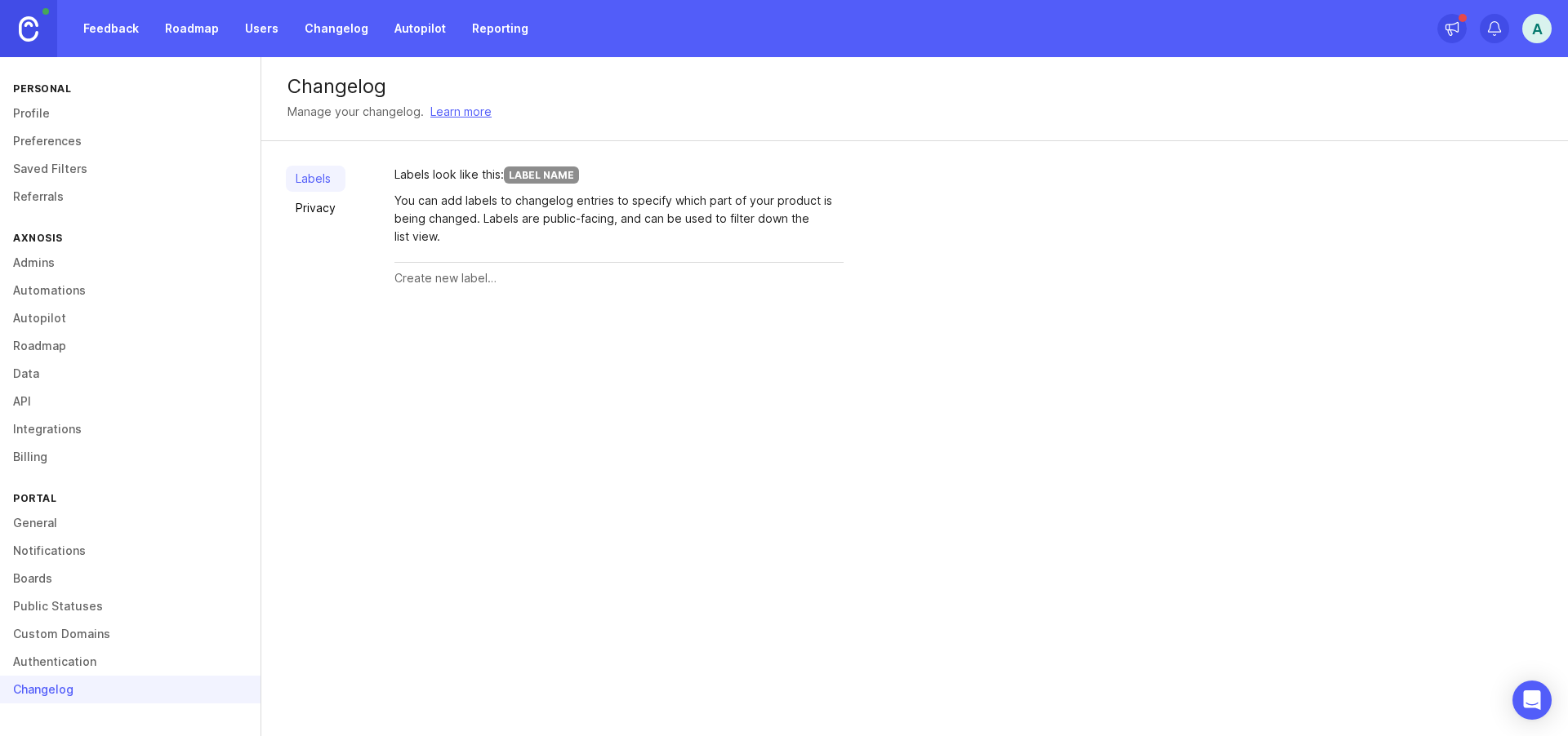
click at [57, 659] on link "Authentication" at bounding box center [130, 662] width 260 height 28
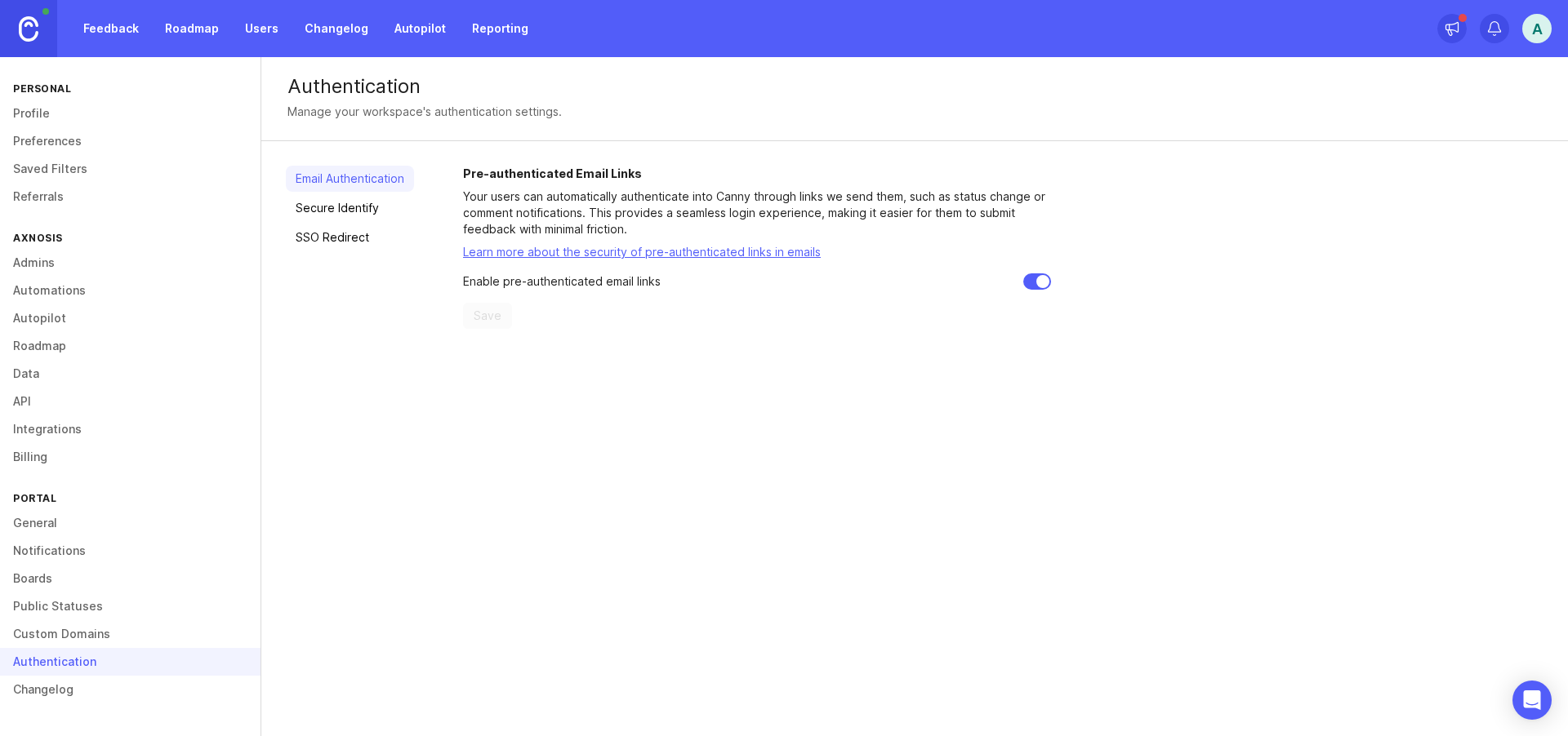
click at [72, 629] on link "Custom Domains" at bounding box center [130, 634] width 260 height 28
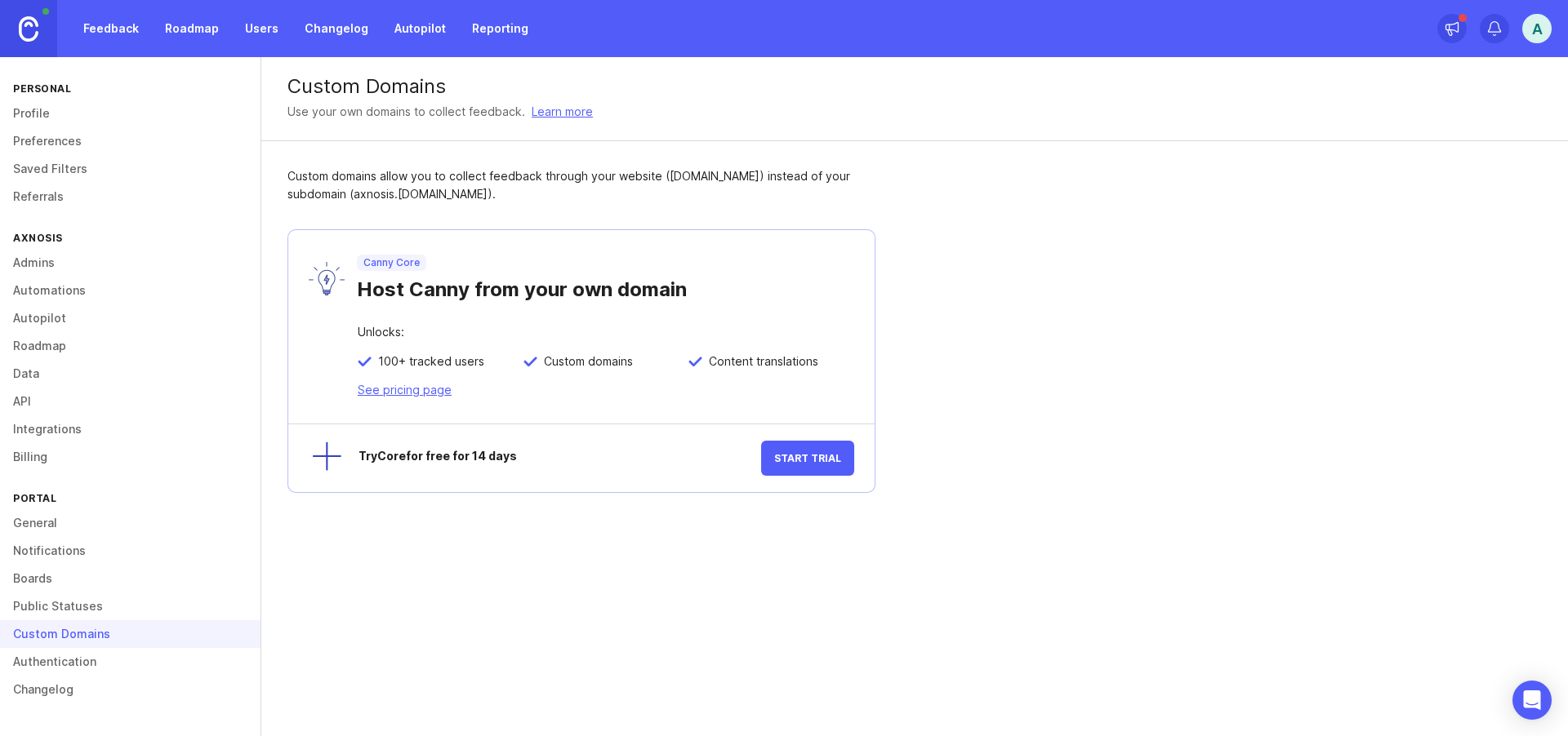
click at [63, 608] on link "Public Statuses" at bounding box center [130, 606] width 260 height 28
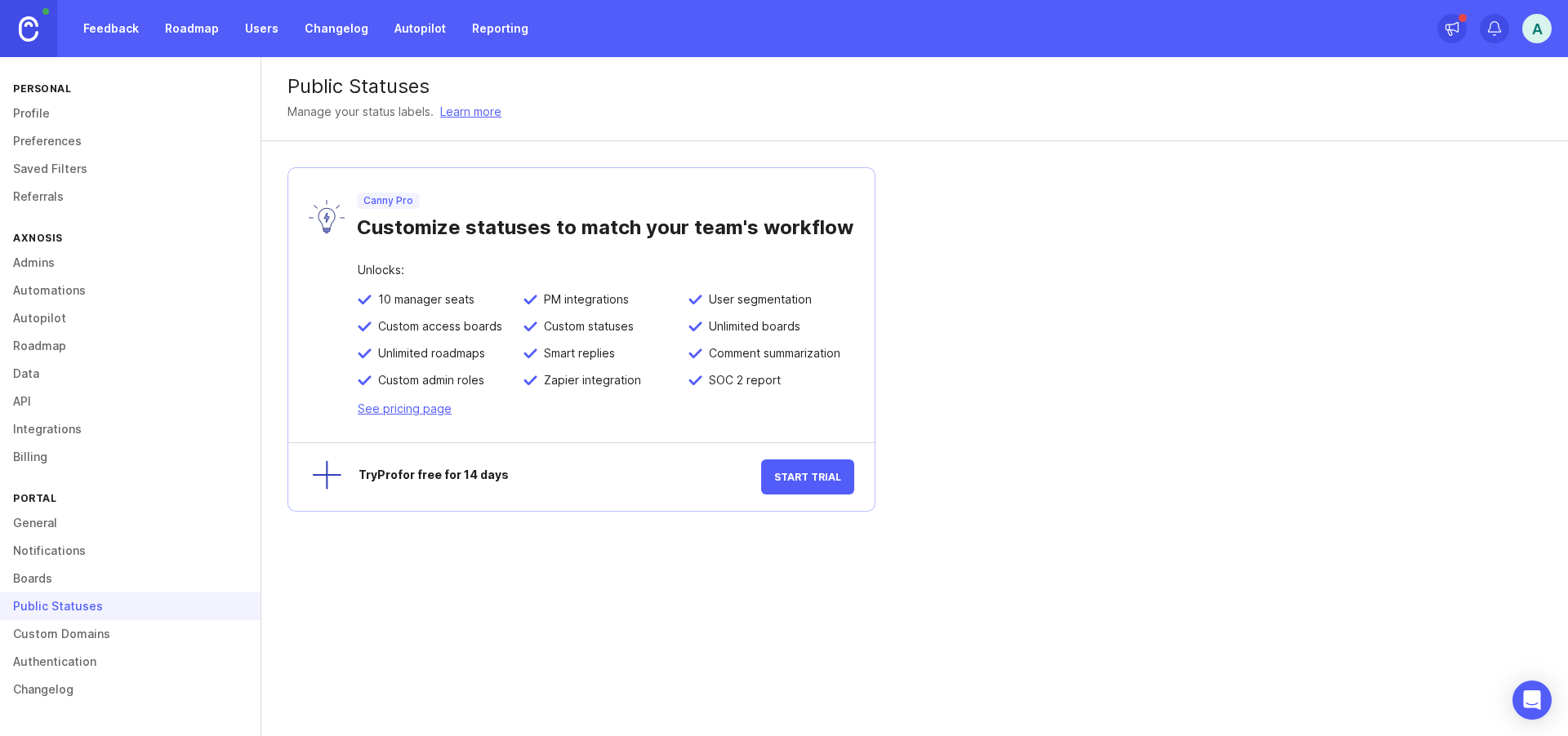
click at [35, 576] on link "Boards" at bounding box center [130, 579] width 260 height 28
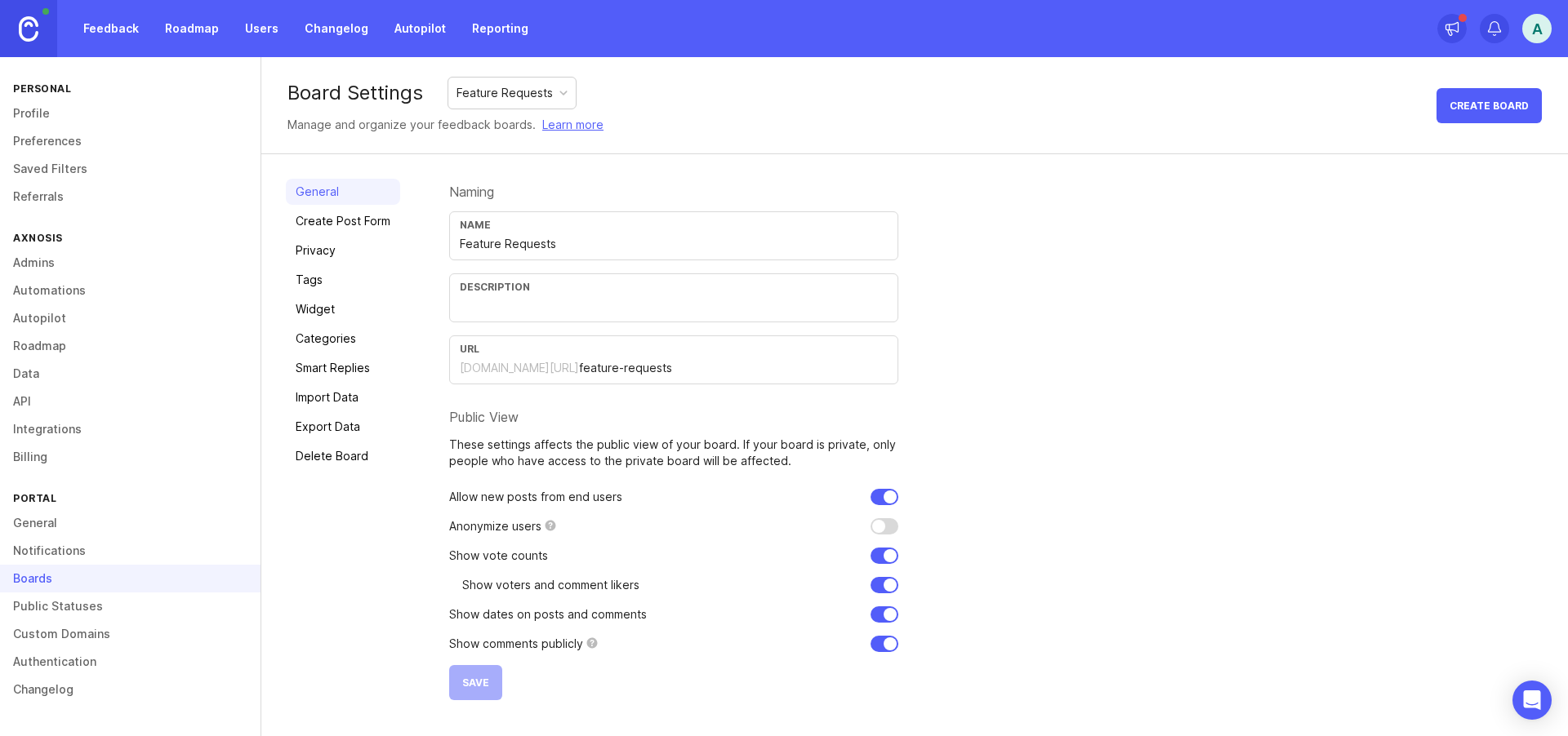
click at [350, 455] on link "Delete Board" at bounding box center [343, 456] width 114 height 26
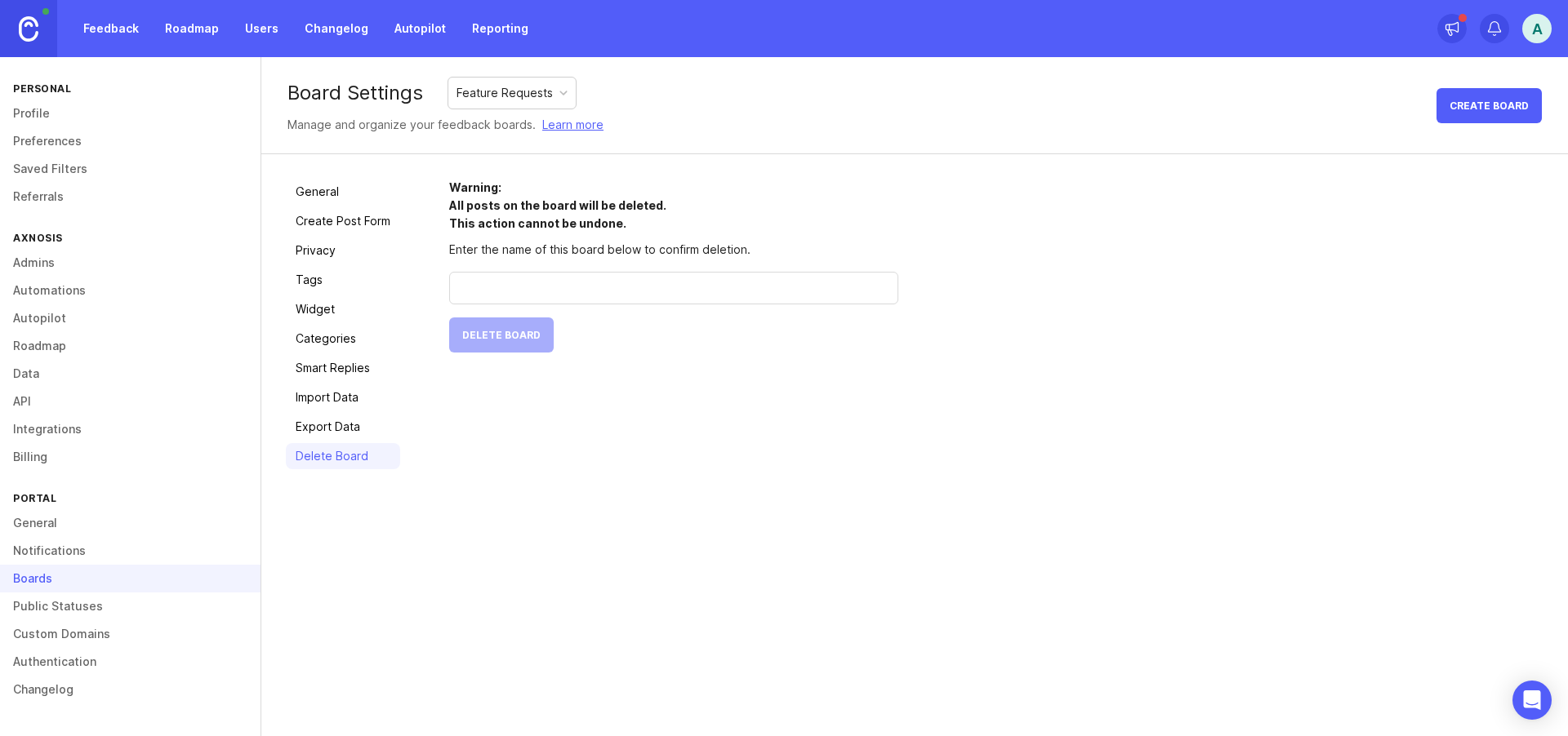
click at [641, 469] on div "General Create Post Form Privacy Tags Widget Categories Smart Replies Import Da…" at bounding box center [914, 324] width 1306 height 340
drag, startPoint x: 524, startPoint y: 337, endPoint x: 408, endPoint y: 376, distance: 122.4
click at [524, 336] on form "Warning: All posts on the board will be deleted. This action cannot be undone. …" at bounding box center [673, 266] width 449 height 174
click at [314, 192] on link "General" at bounding box center [343, 192] width 114 height 26
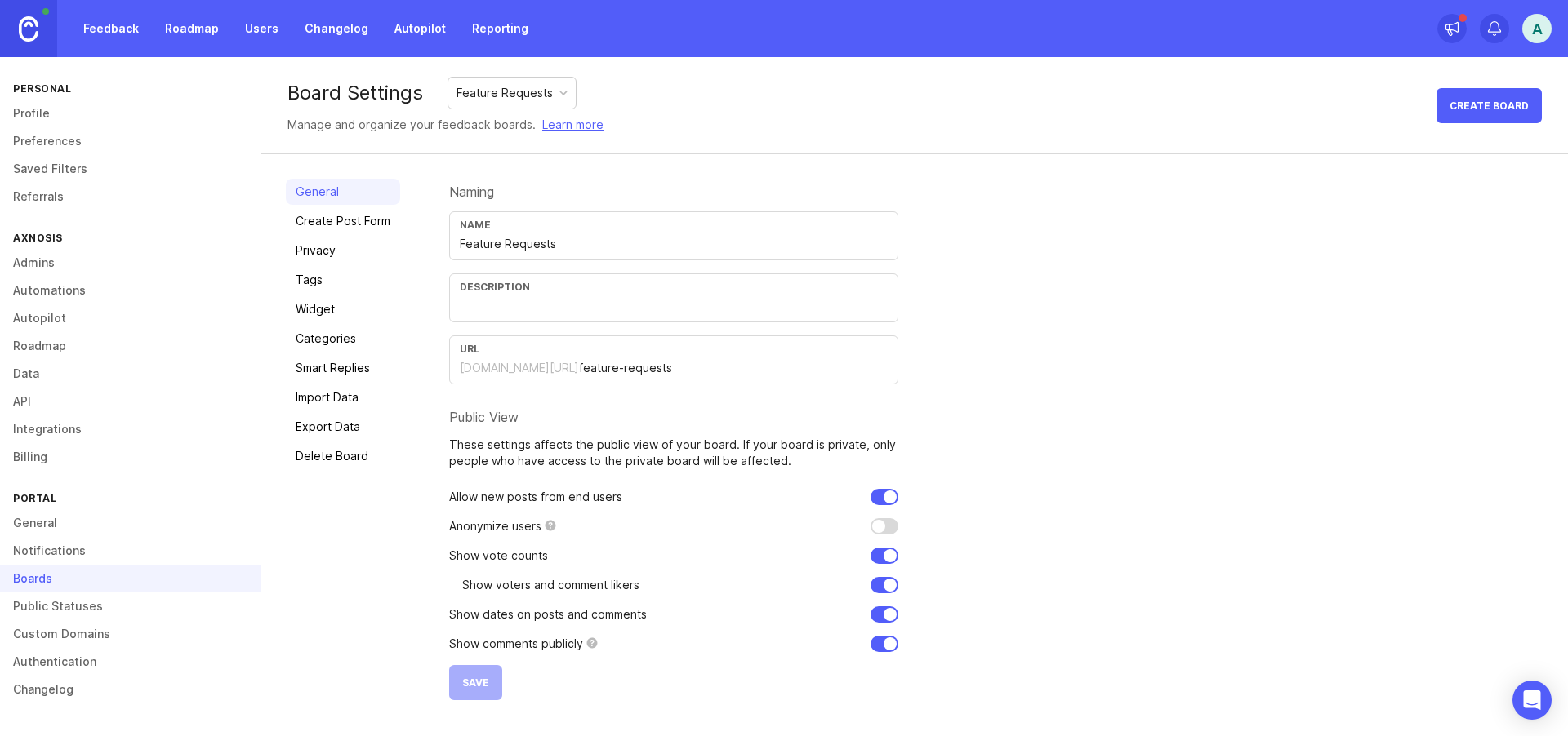
click at [49, 520] on link "General" at bounding box center [130, 523] width 260 height 28
